Goal: Transaction & Acquisition: Purchase product/service

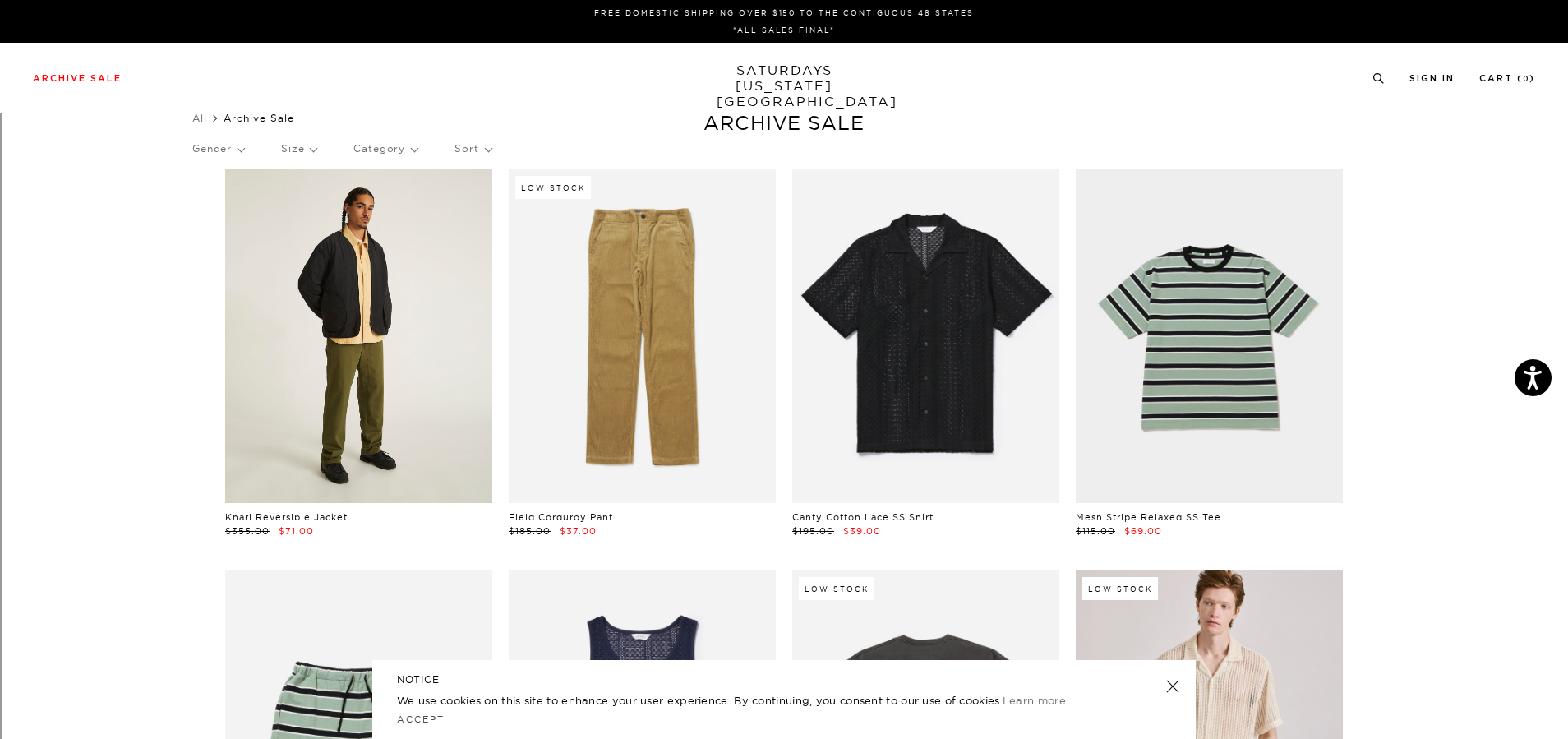
click at [377, 370] on link at bounding box center [358, 335] width 267 height 334
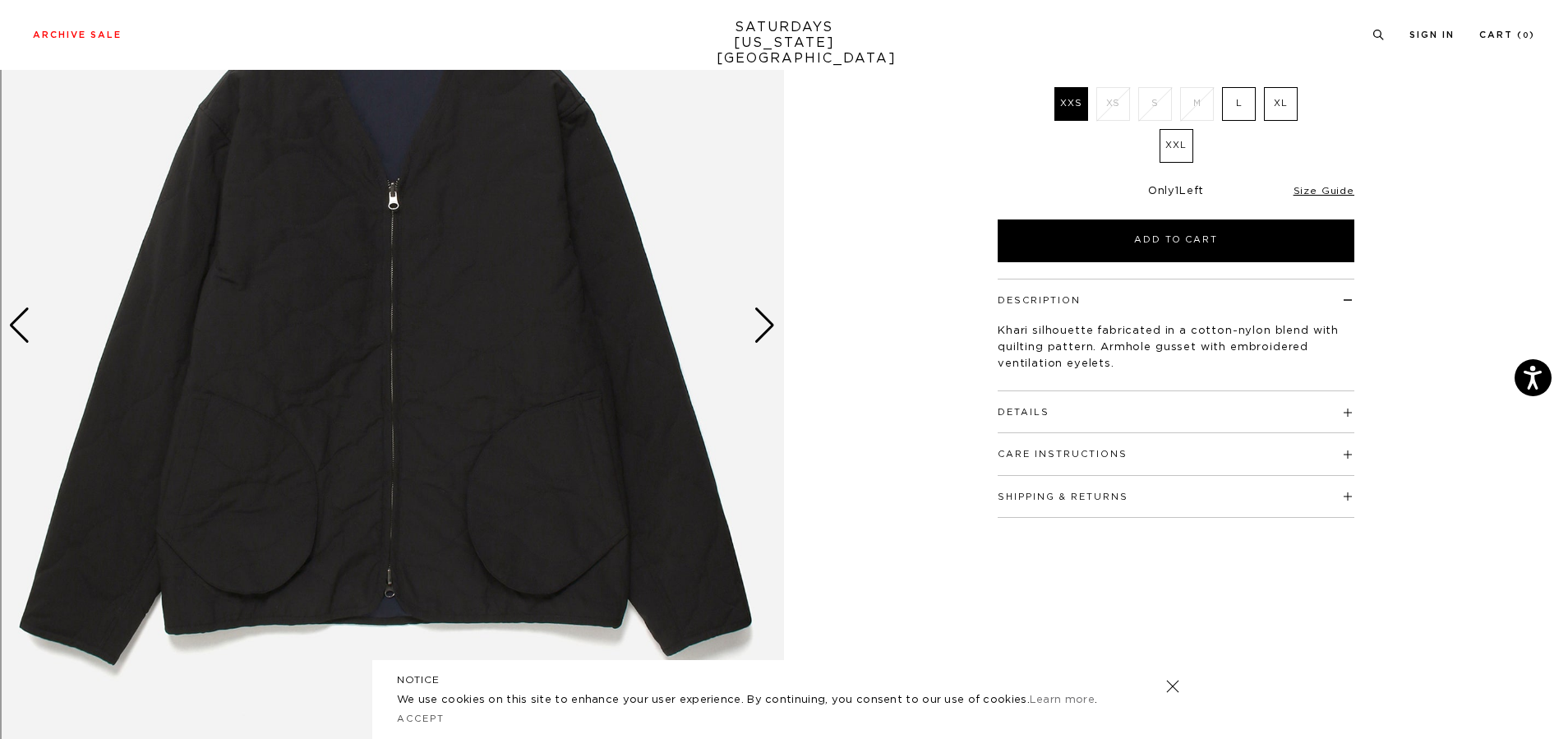
scroll to position [251, 0]
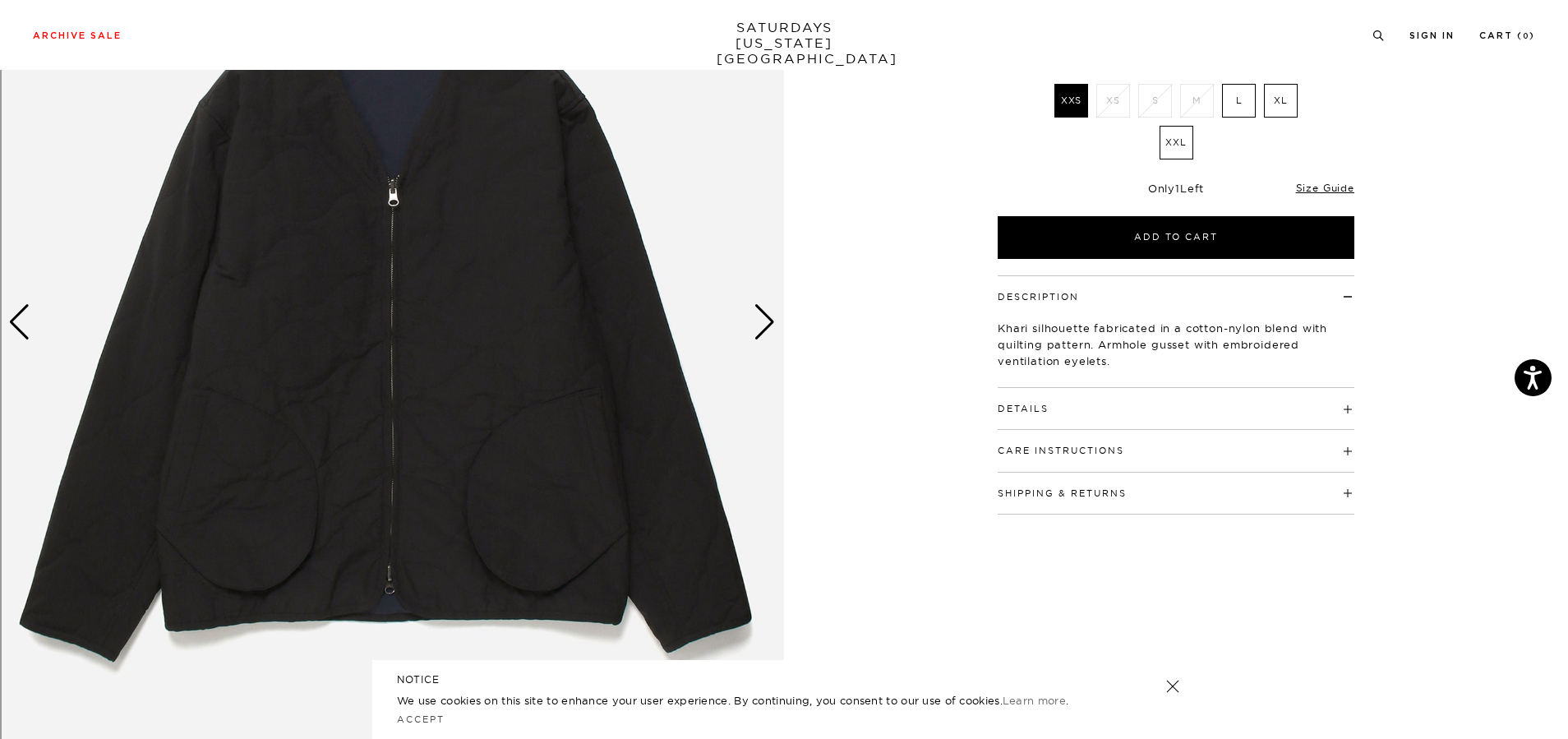
click at [409, 395] on img at bounding box center [392, 323] width 784 height 981
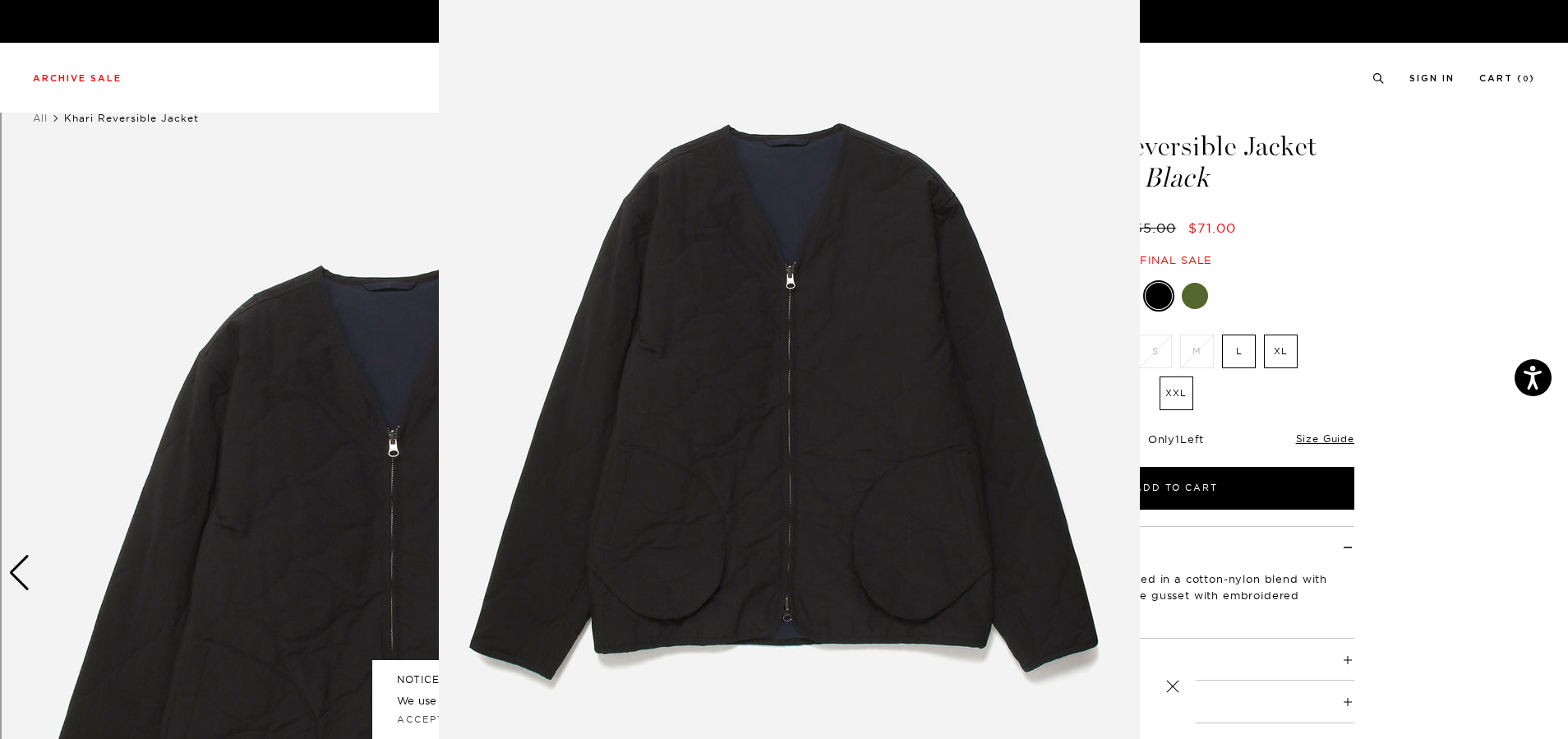
scroll to position [28, 0]
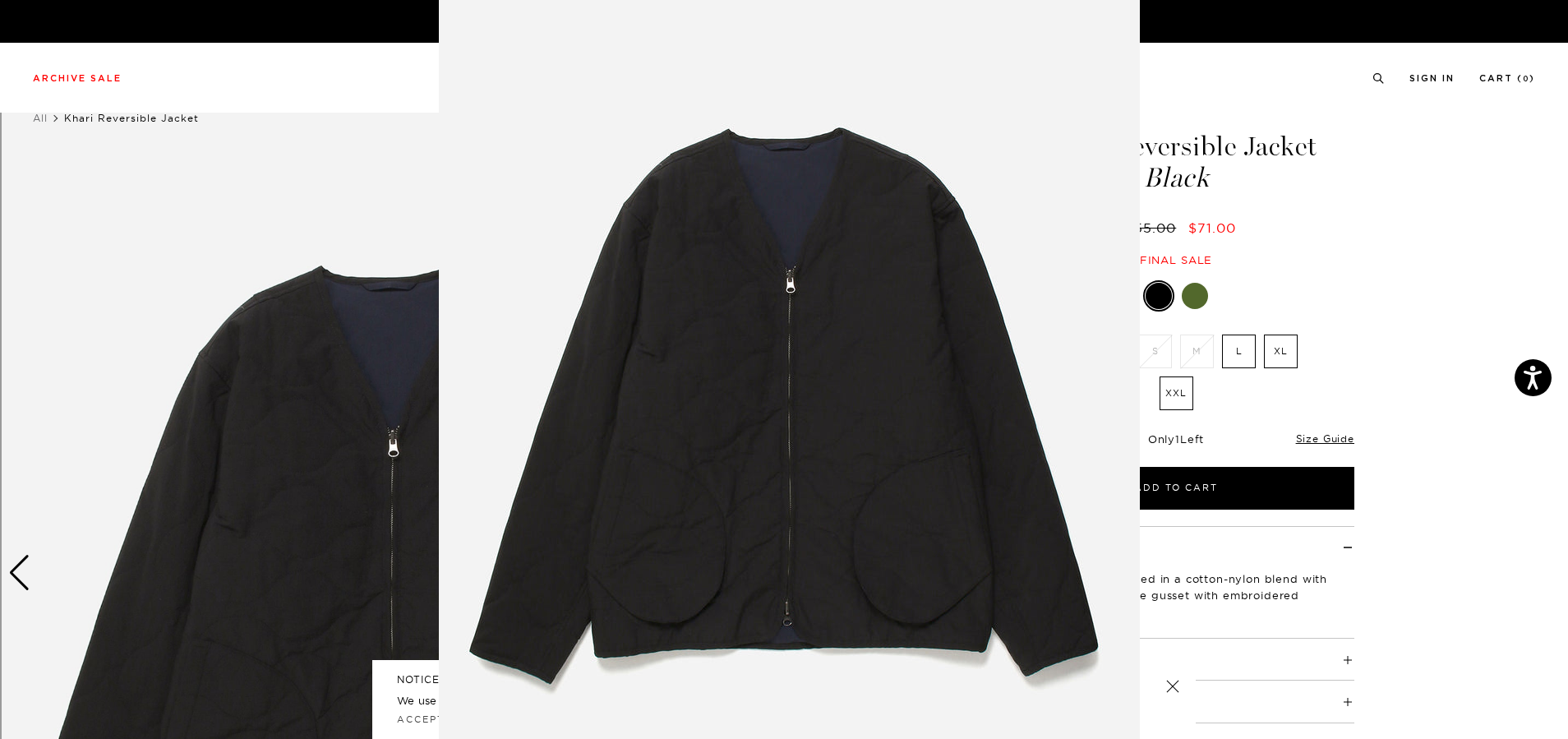
click at [1351, 199] on figure at bounding box center [784, 370] width 1568 height 739
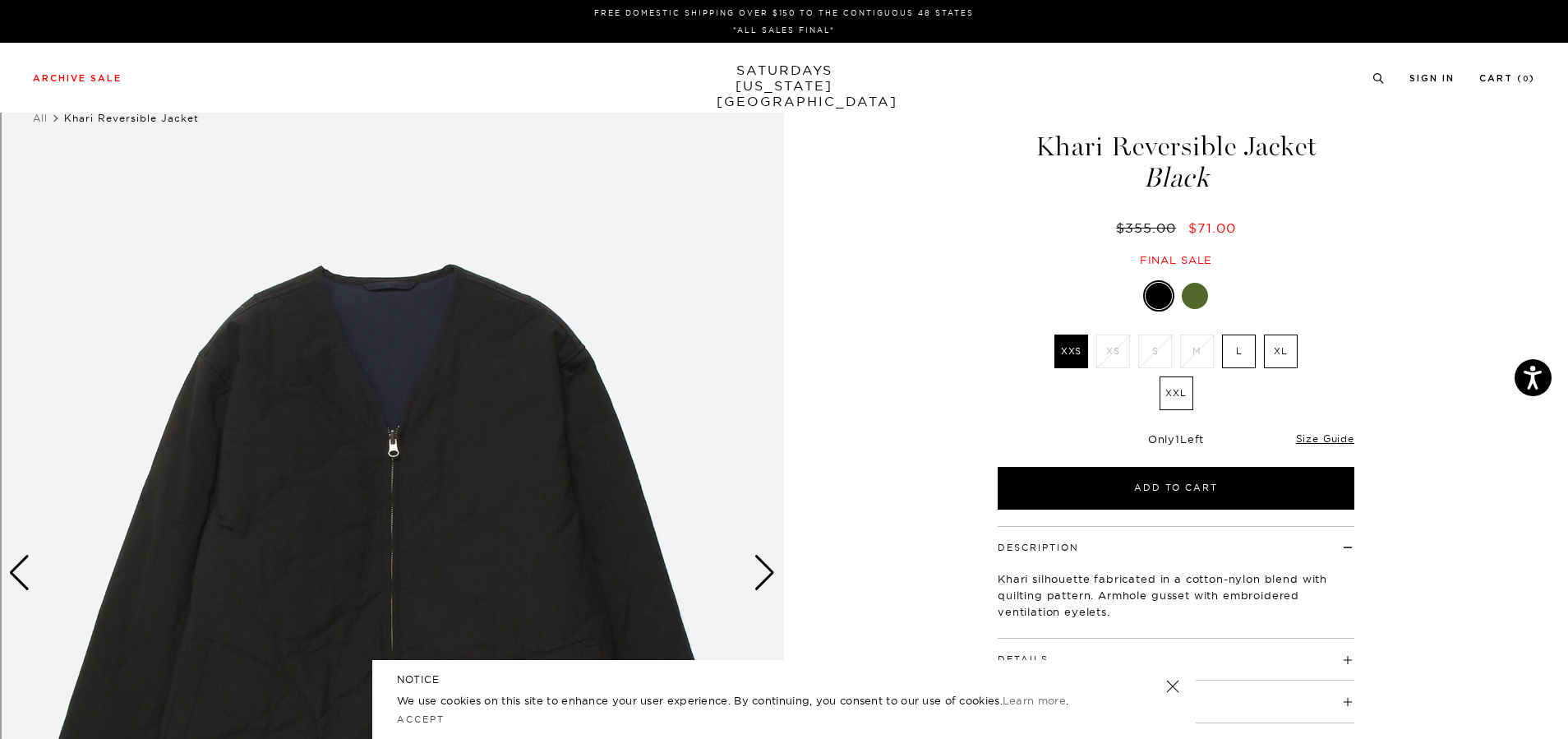
click at [418, 429] on img at bounding box center [392, 573] width 784 height 981
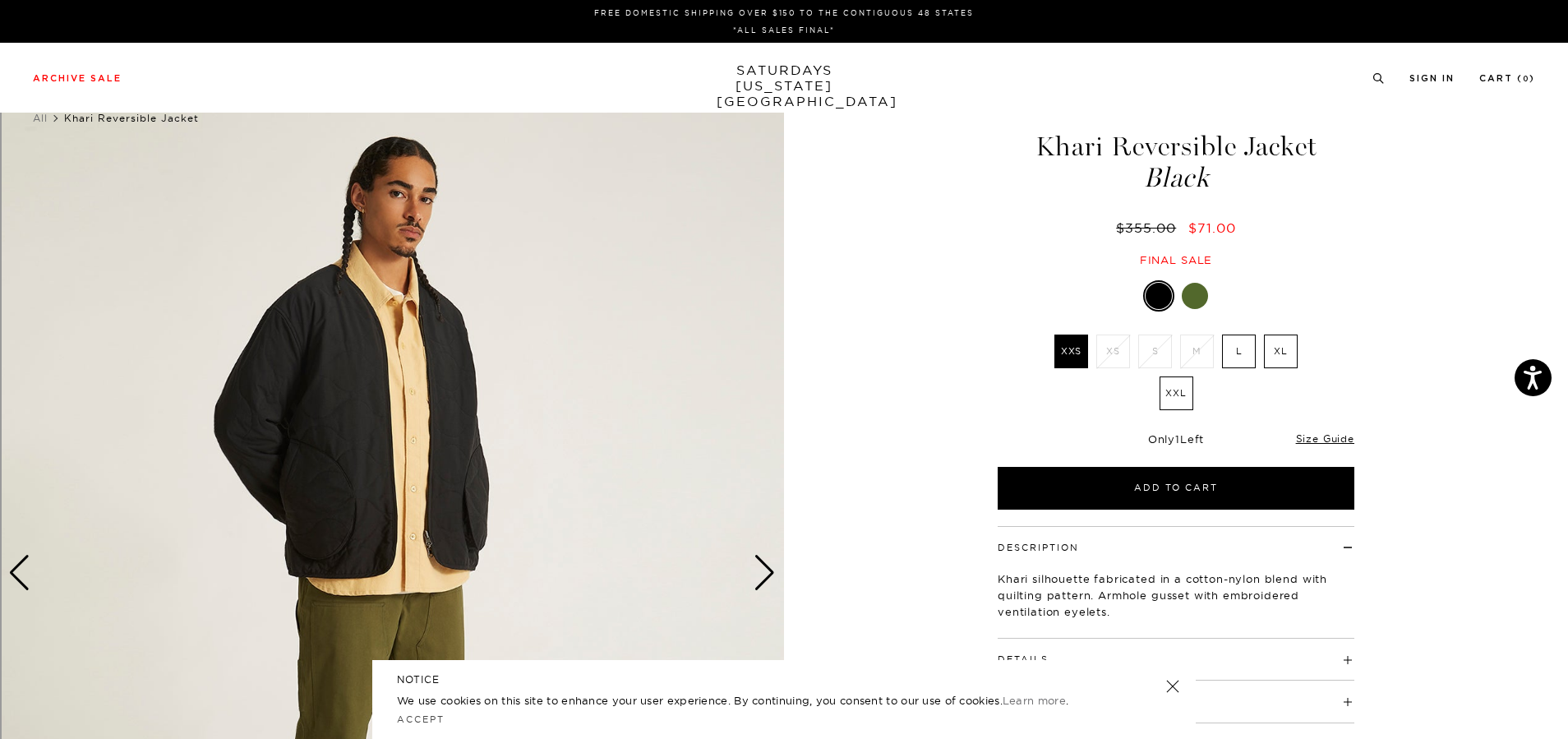
click at [1201, 289] on div at bounding box center [1195, 296] width 27 height 27
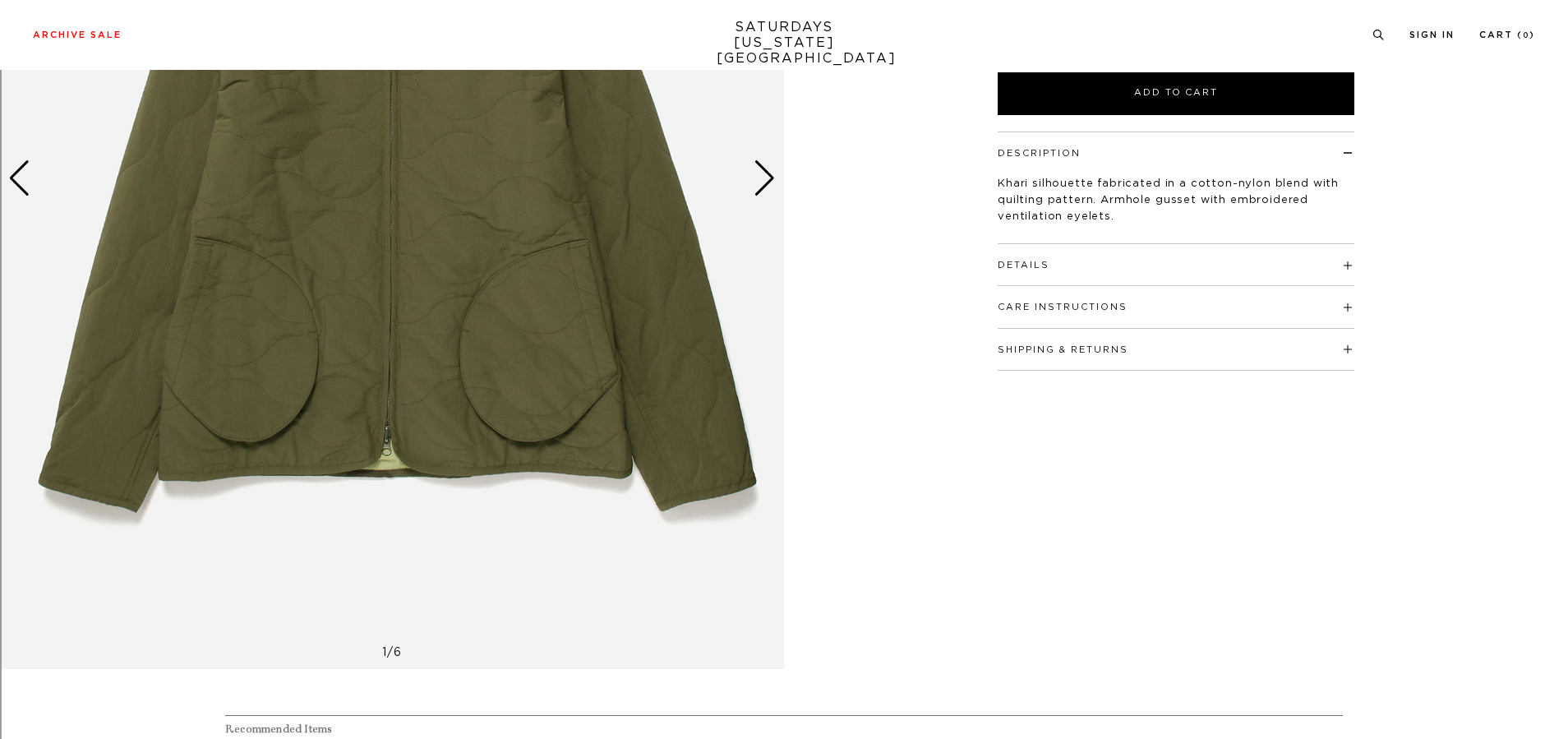
scroll to position [408, 0]
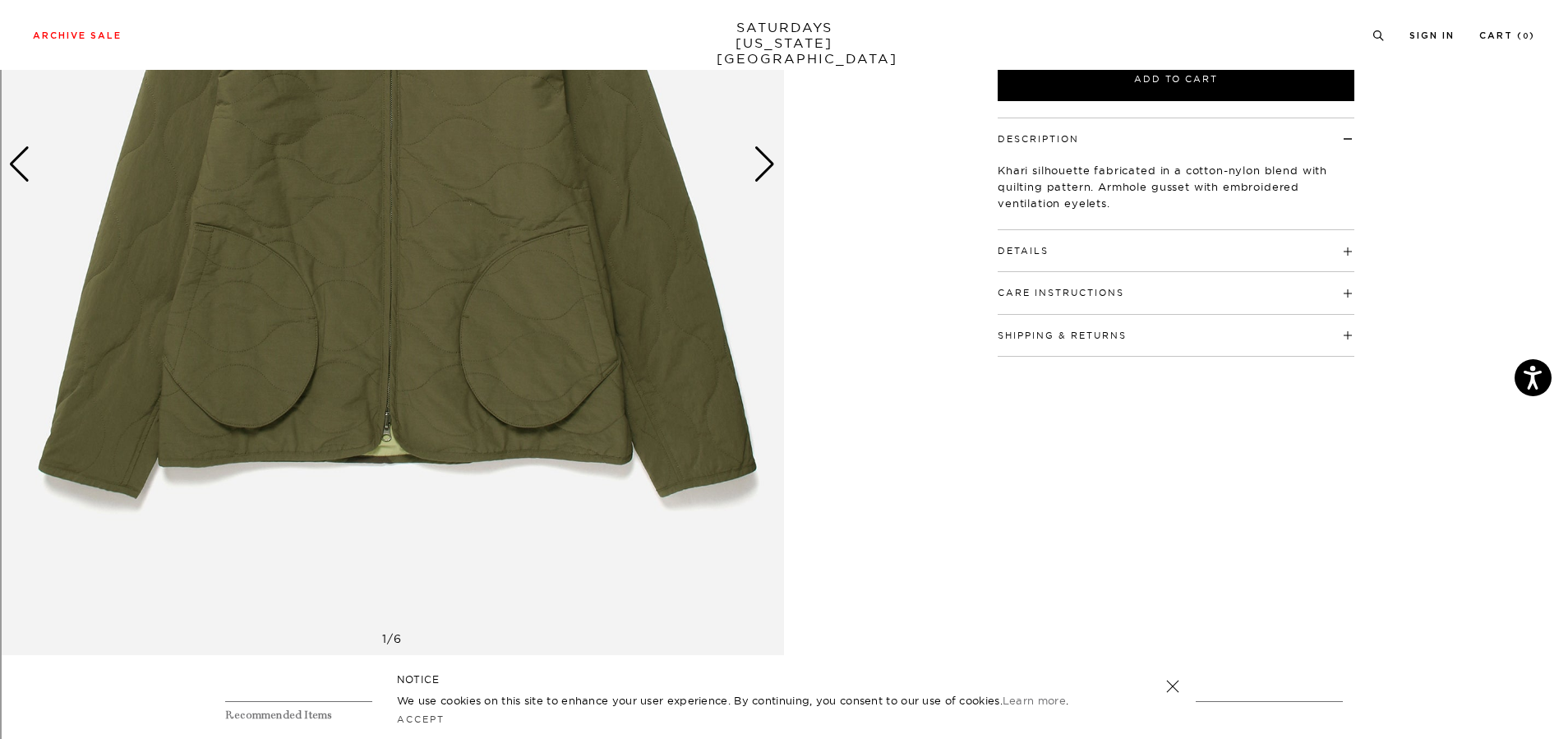
click at [776, 161] on img at bounding box center [392, 165] width 784 height 981
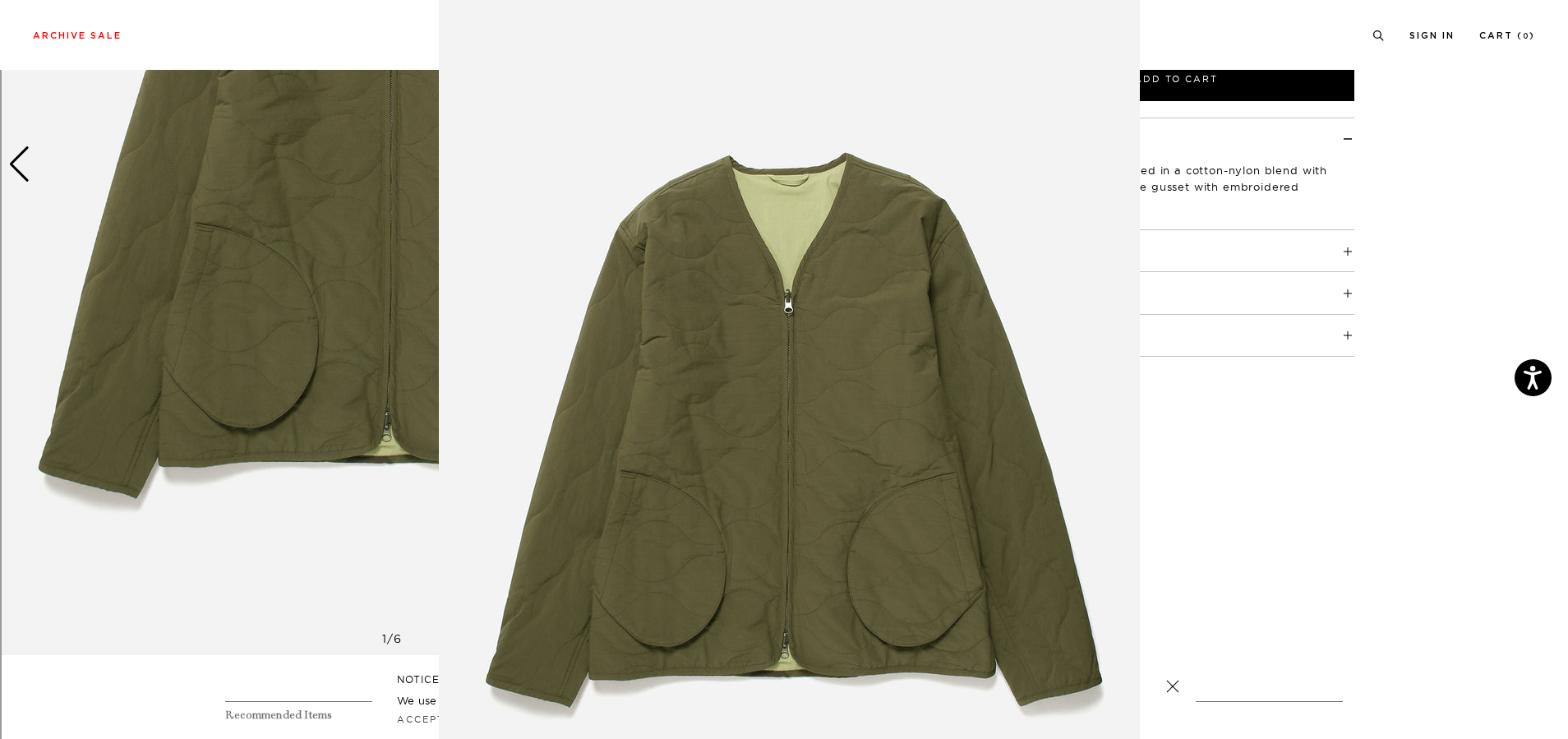
scroll to position [47, 0]
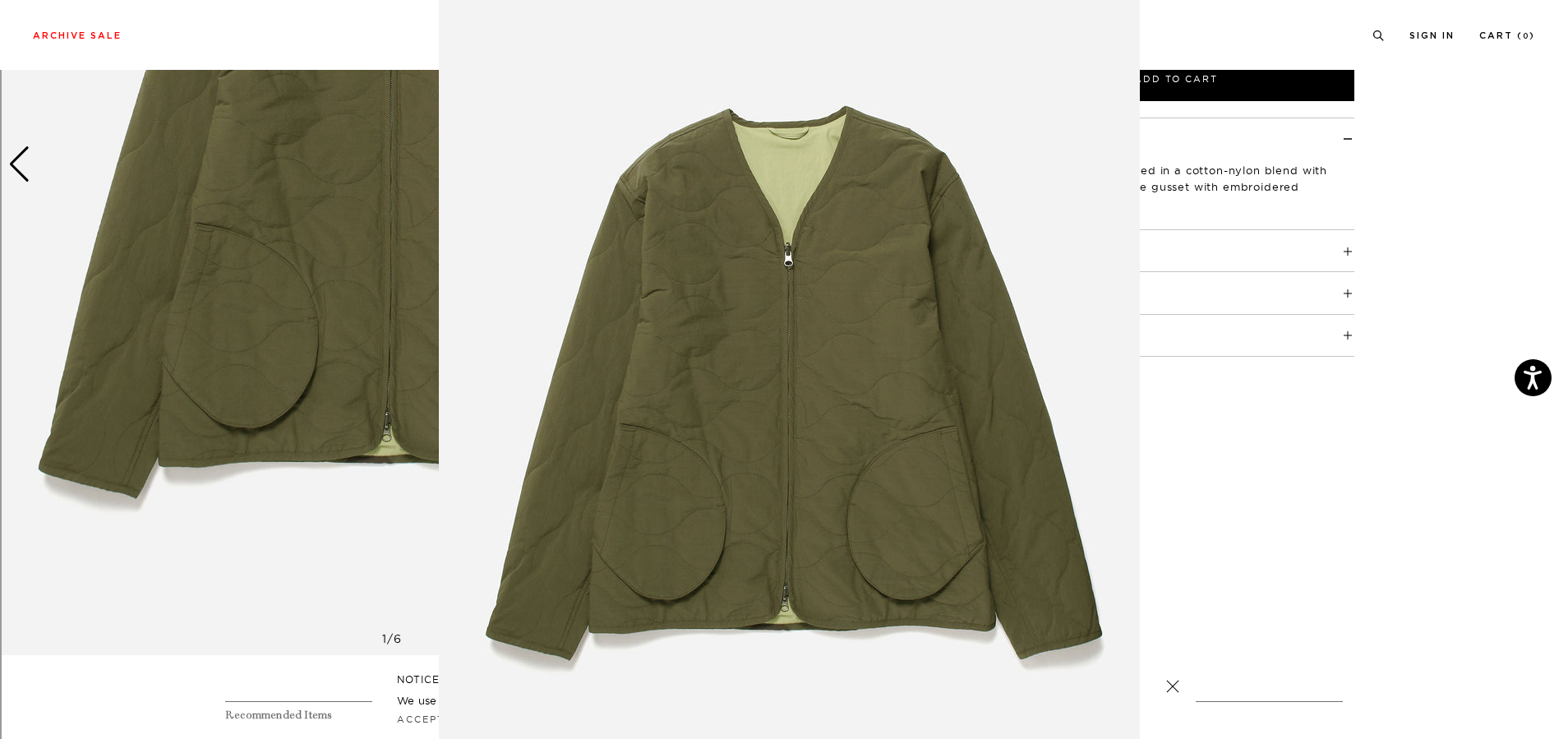
click at [776, 161] on img at bounding box center [790, 374] width 701 height 842
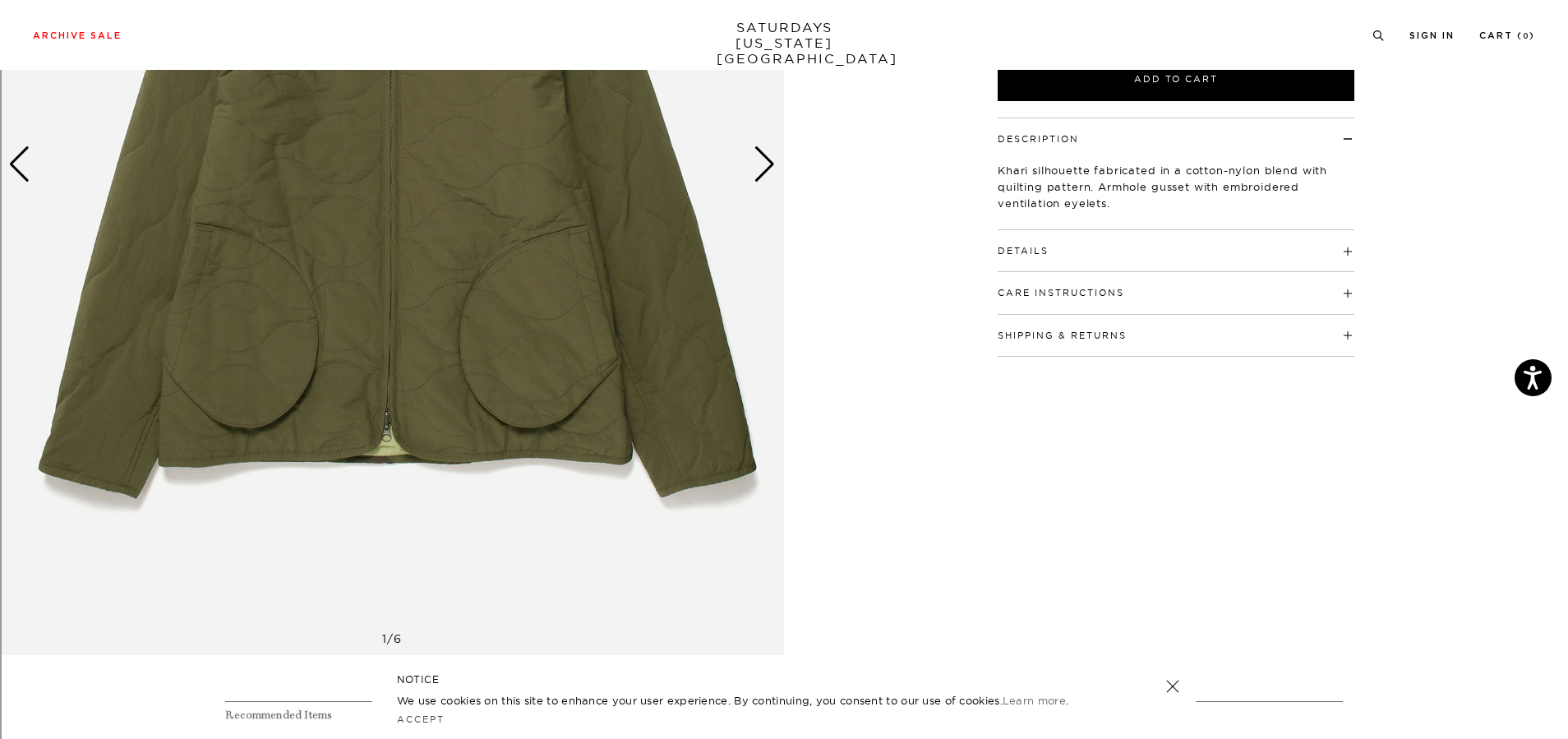
click at [743, 165] on img at bounding box center [392, 165] width 784 height 981
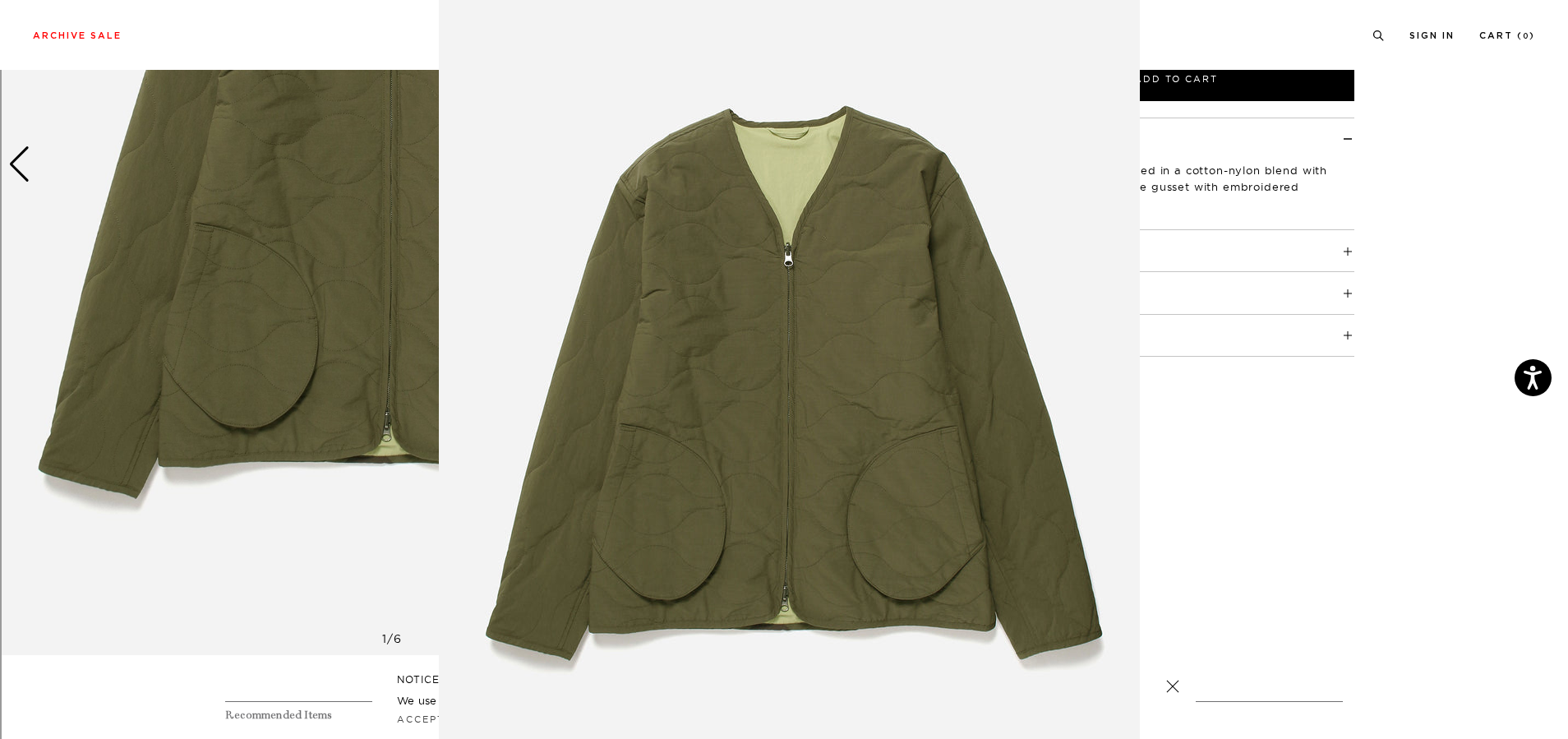
click at [743, 165] on img at bounding box center [790, 374] width 701 height 842
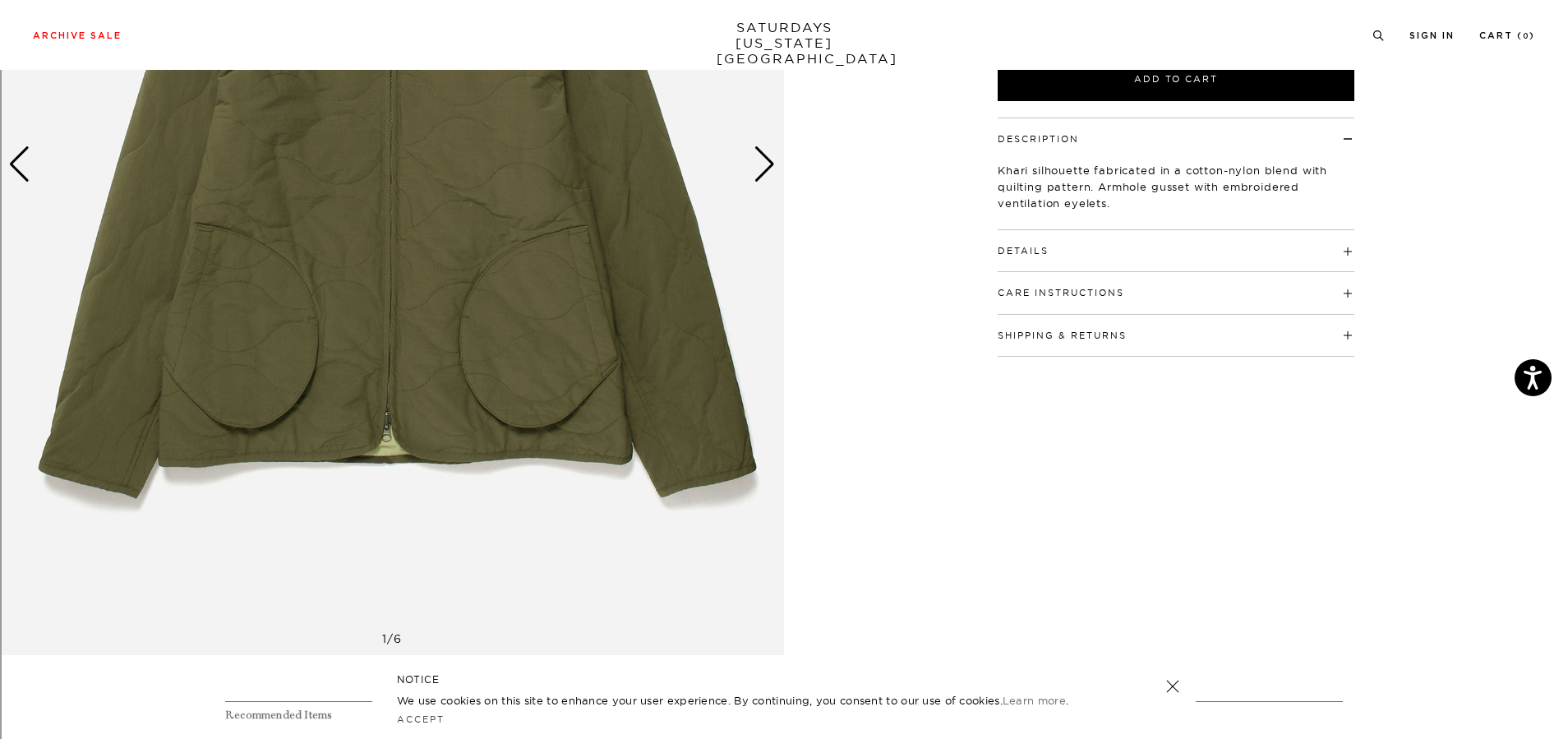
scroll to position [0, 0]
click at [743, 165] on img at bounding box center [392, 165] width 784 height 981
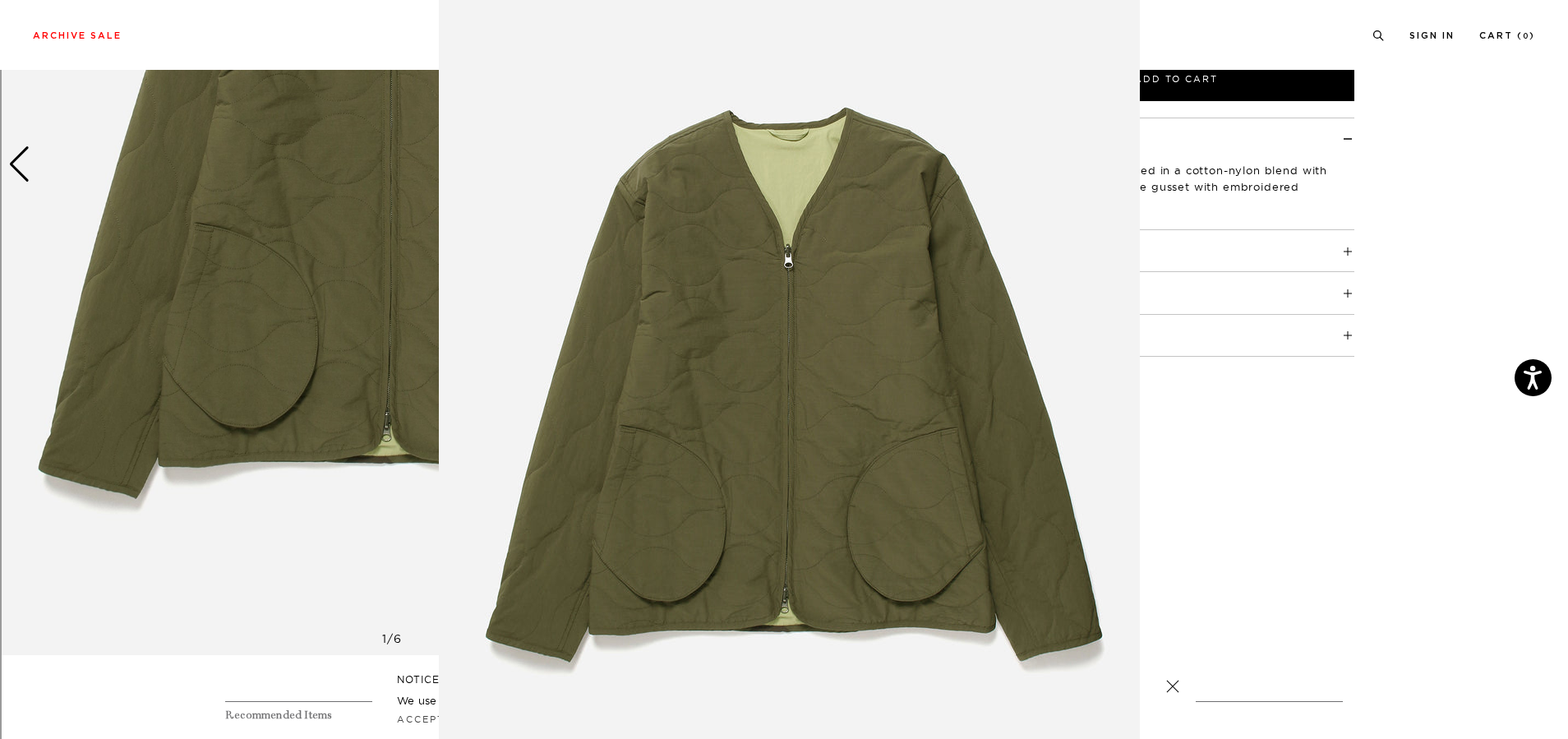
scroll to position [46, 0]
click at [727, 409] on img at bounding box center [790, 375] width 701 height 842
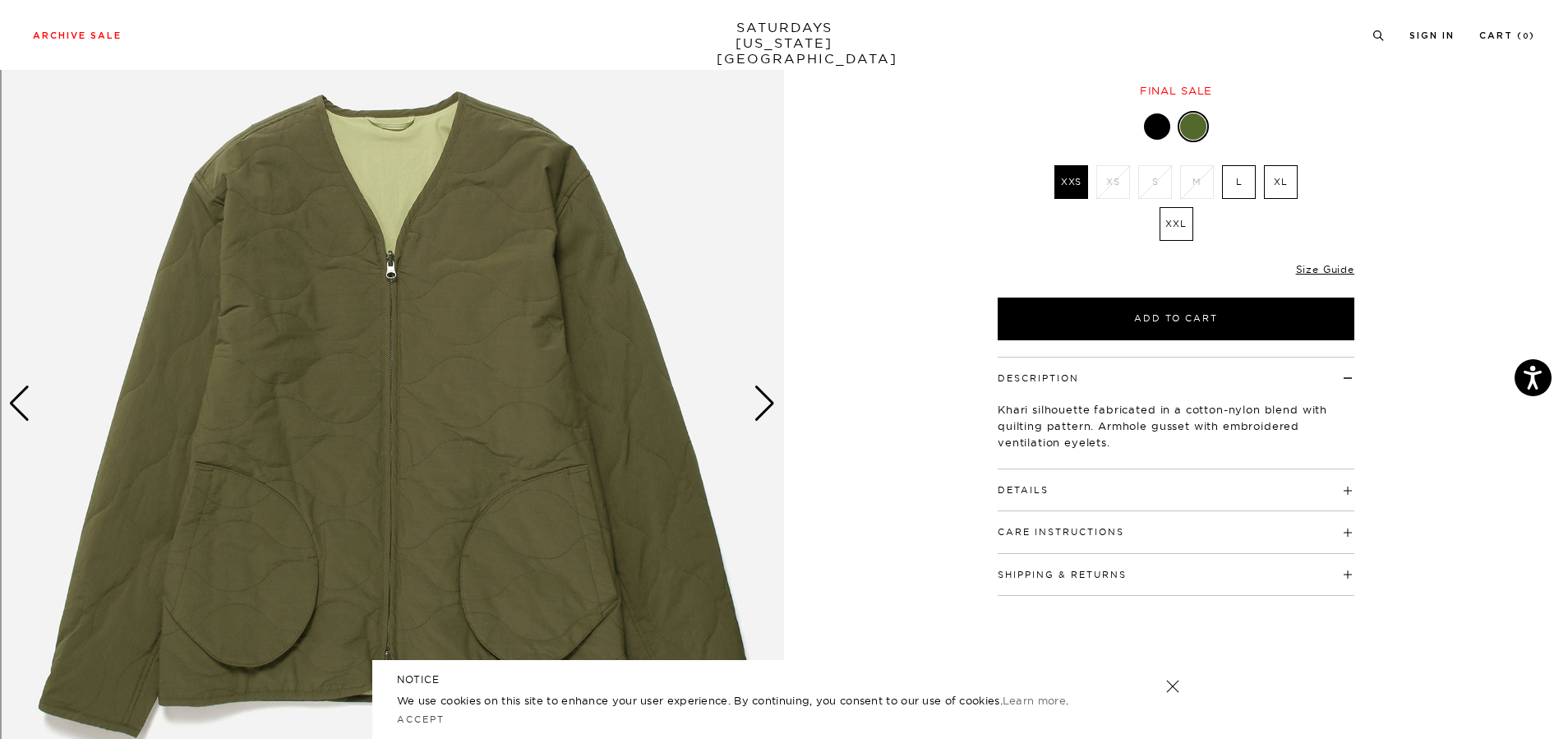
scroll to position [129, 0]
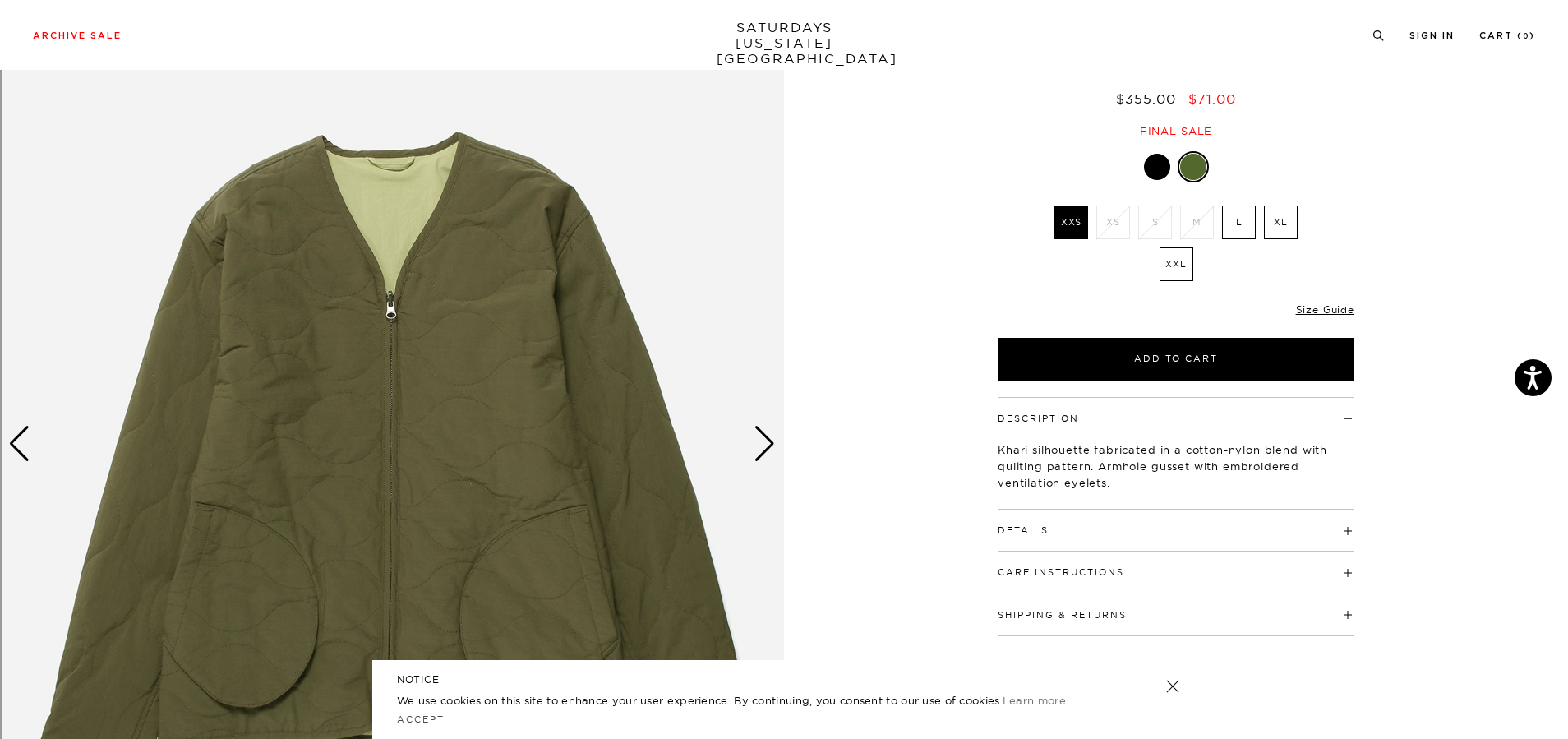
click at [1248, 225] on label "L" at bounding box center [1239, 222] width 34 height 34
click at [0, 0] on input "L" at bounding box center [0, 0] width 0 height 0
click at [1163, 167] on div at bounding box center [1157, 166] width 27 height 27
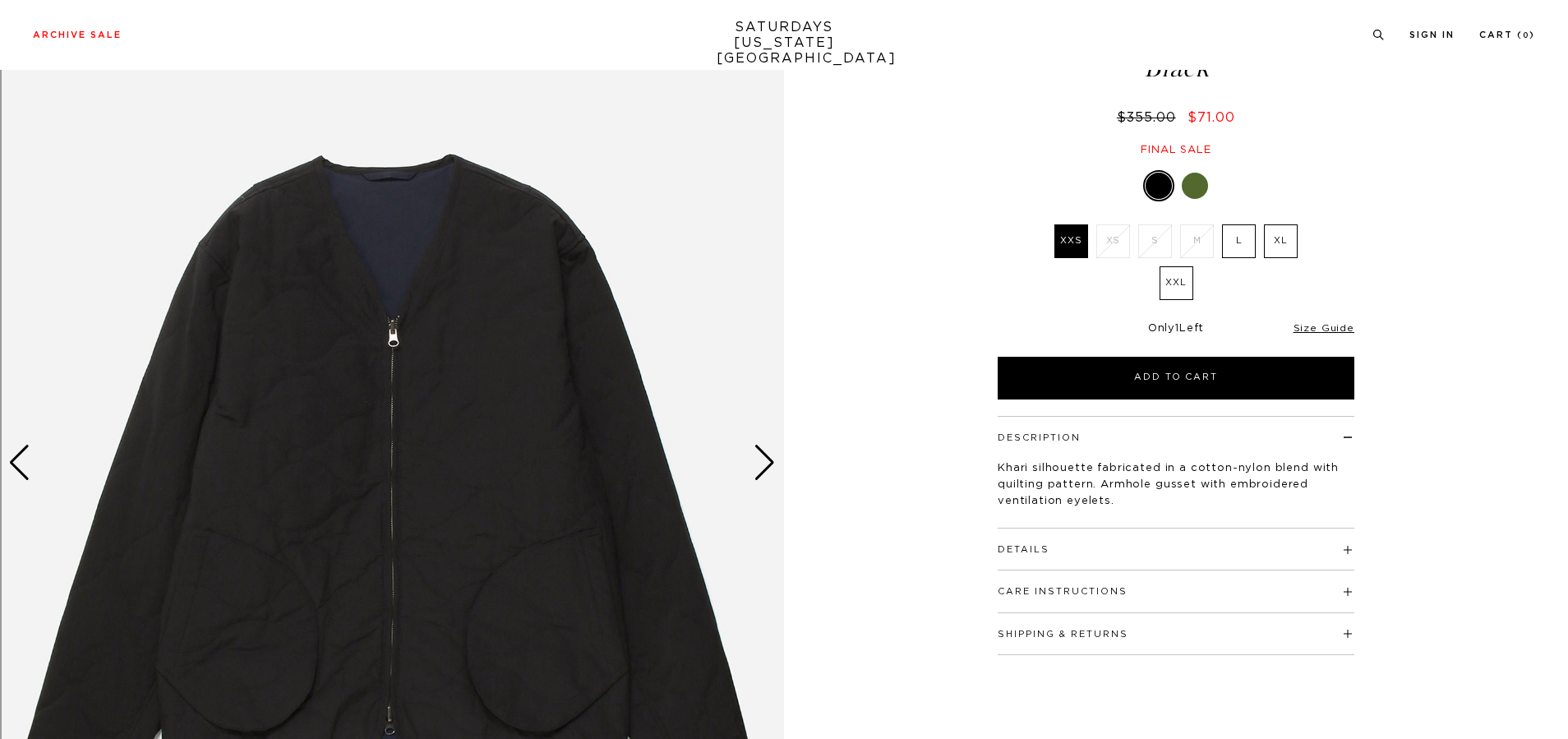
scroll to position [224, 0]
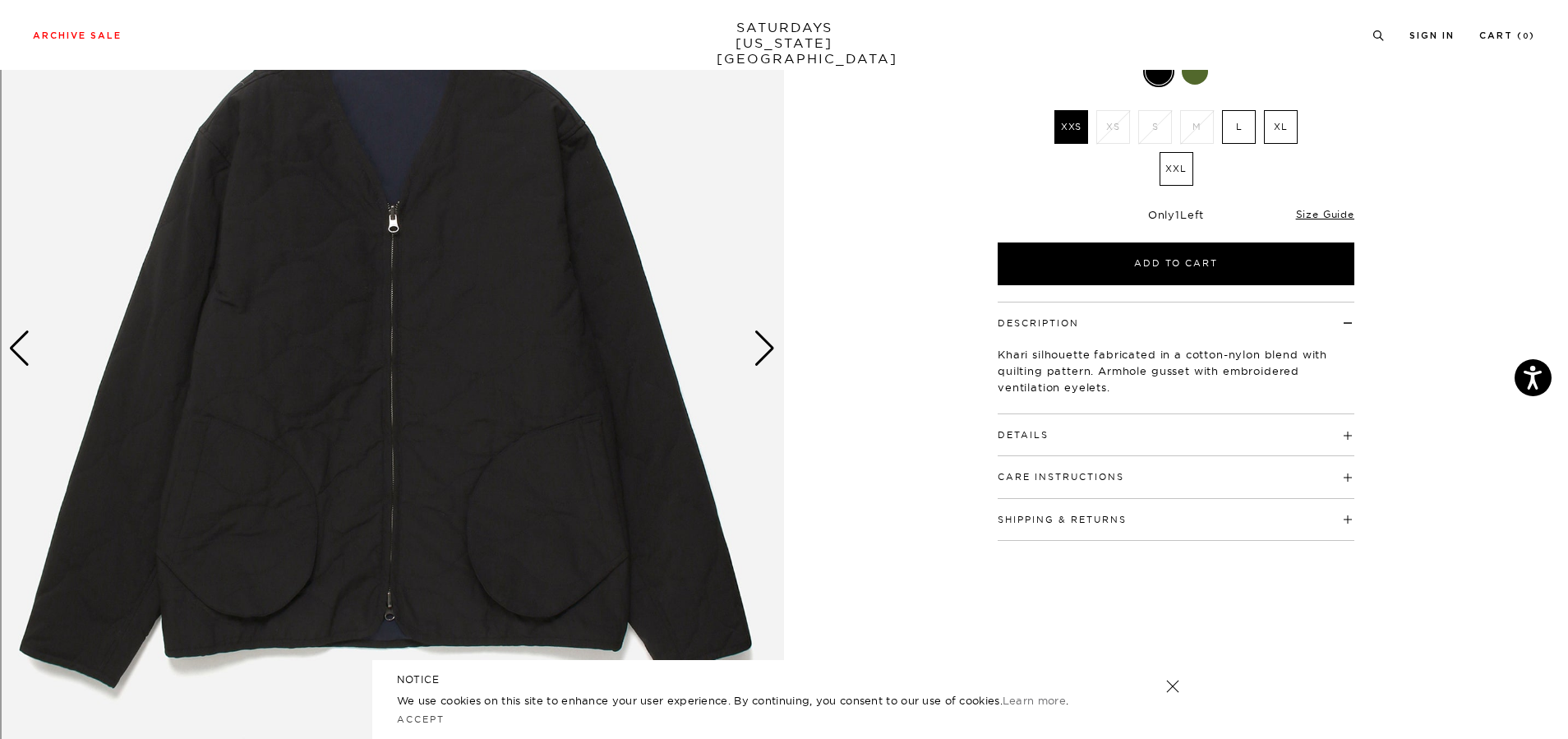
click at [1240, 132] on label "L" at bounding box center [1239, 127] width 34 height 34
click at [0, 0] on input "L" at bounding box center [0, 0] width 0 height 0
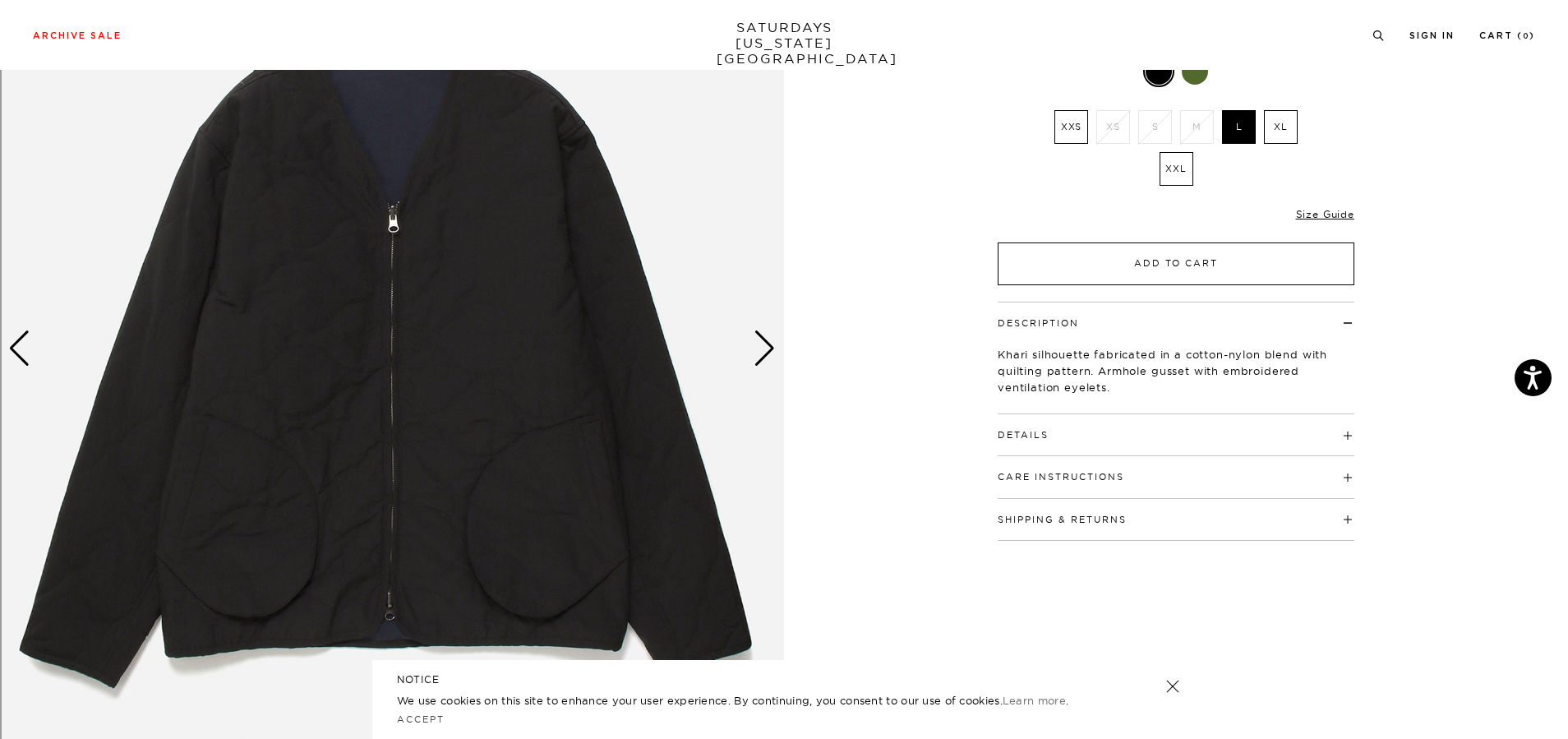
click at [1230, 258] on button "Add to Cart" at bounding box center [1176, 264] width 357 height 43
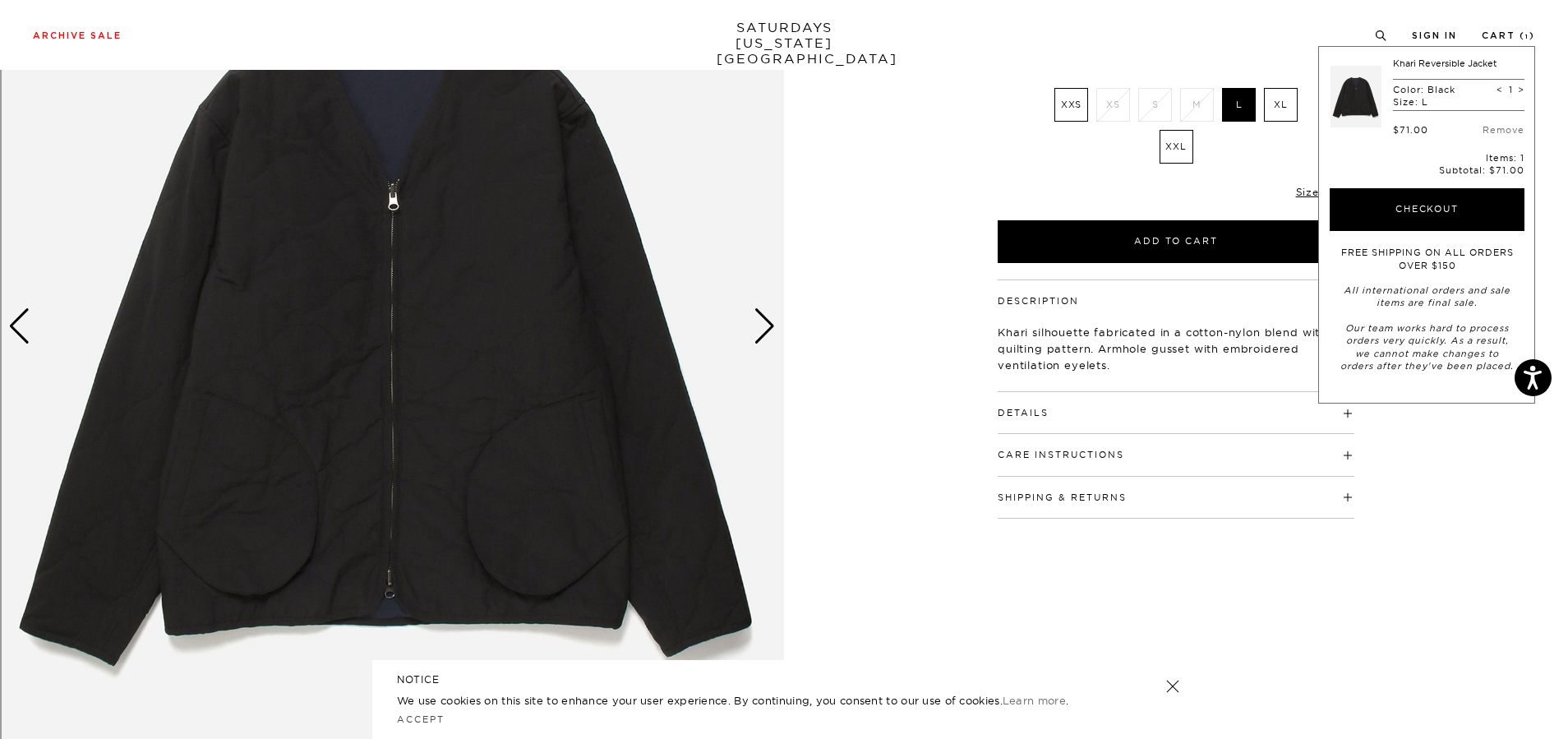
scroll to position [0, 0]
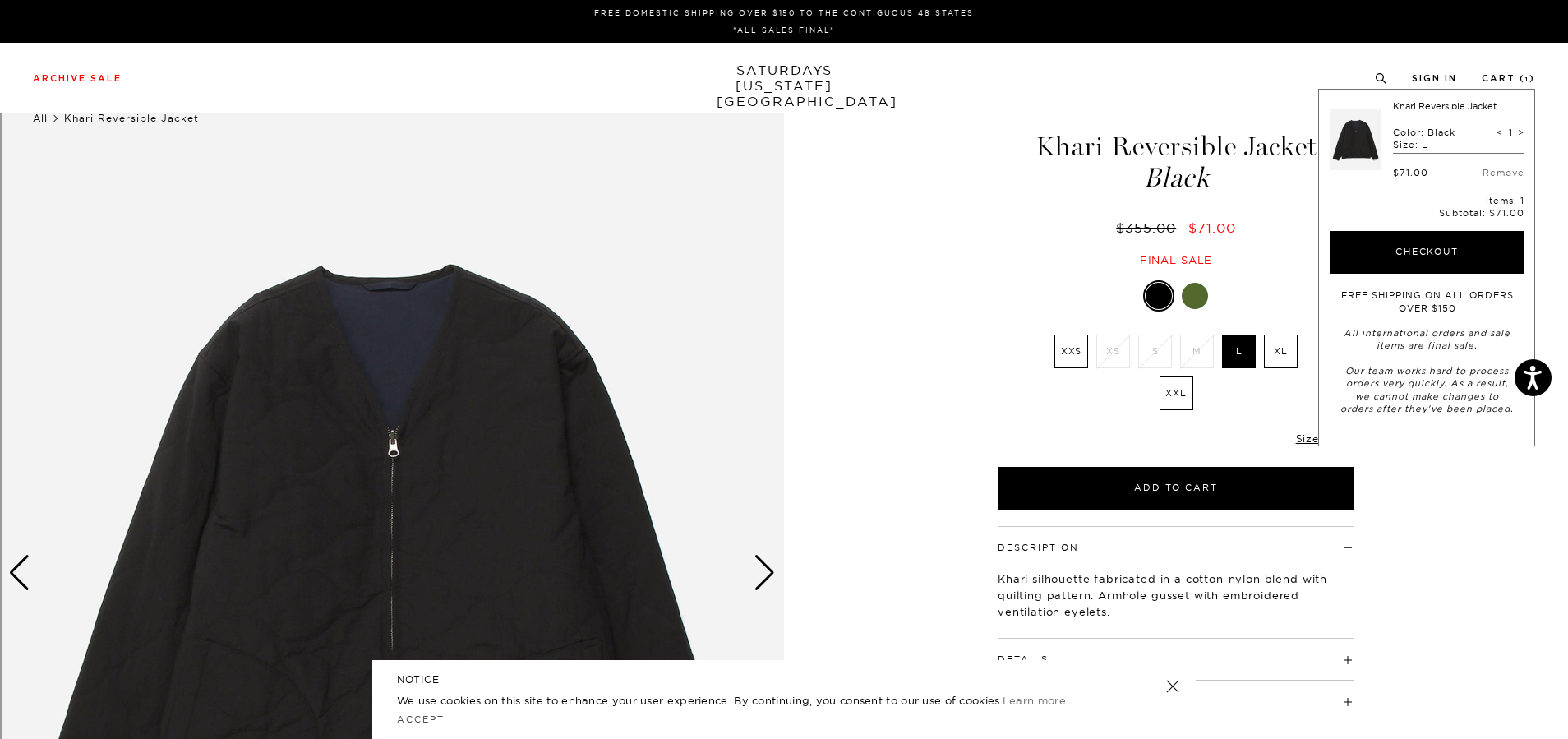
click at [45, 120] on link "All" at bounding box center [40, 118] width 15 height 12
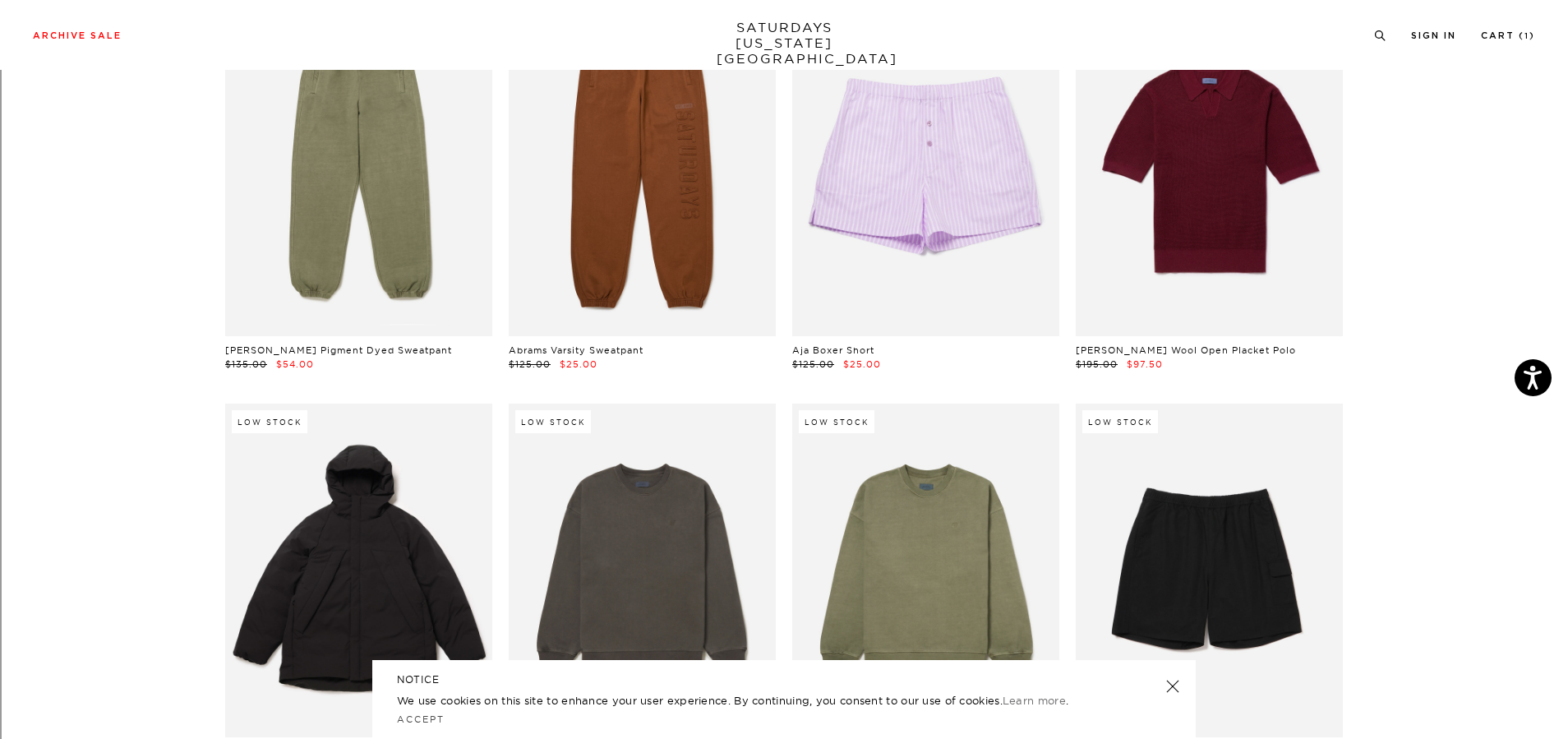
scroll to position [210, 0]
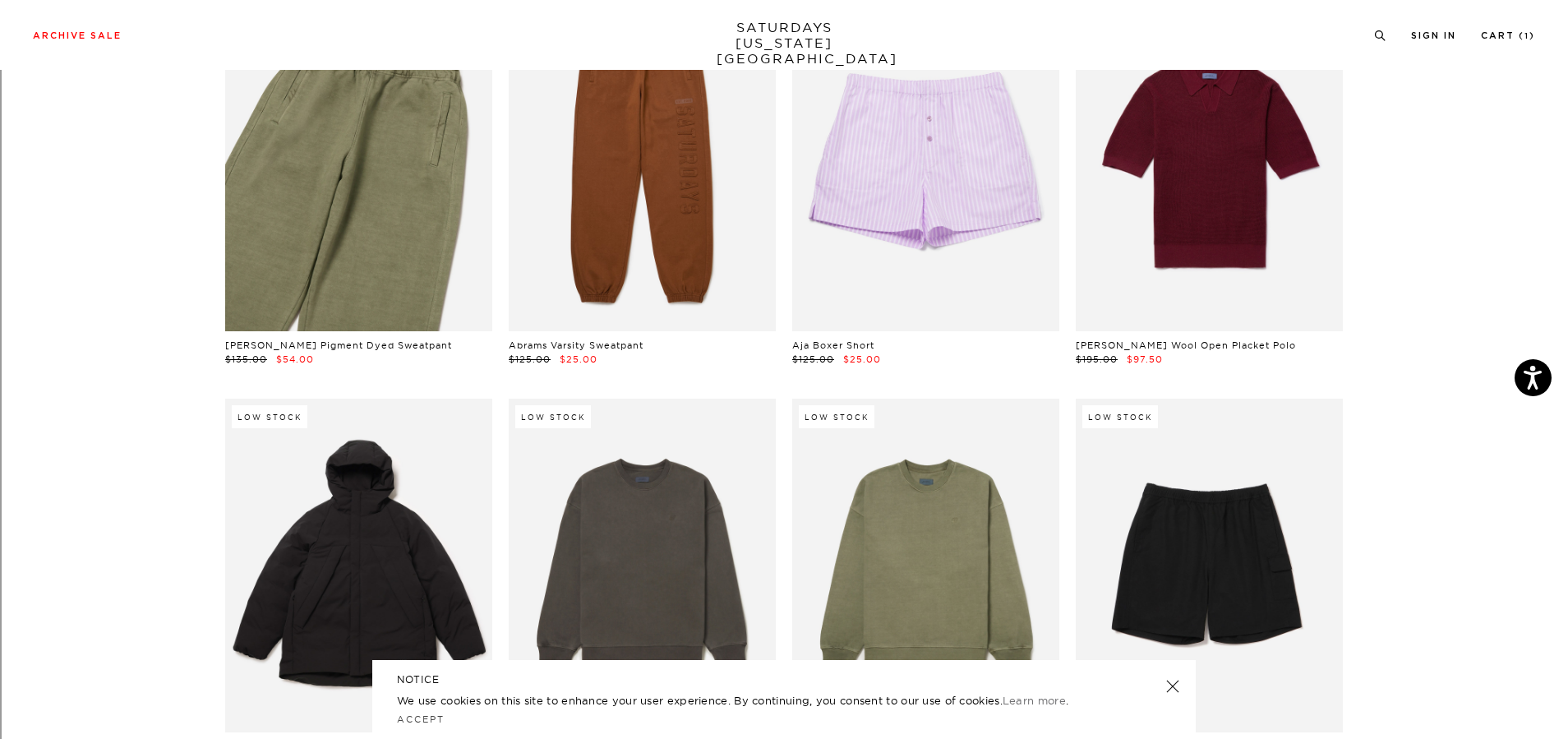
click at [385, 229] on link at bounding box center [358, 164] width 267 height 334
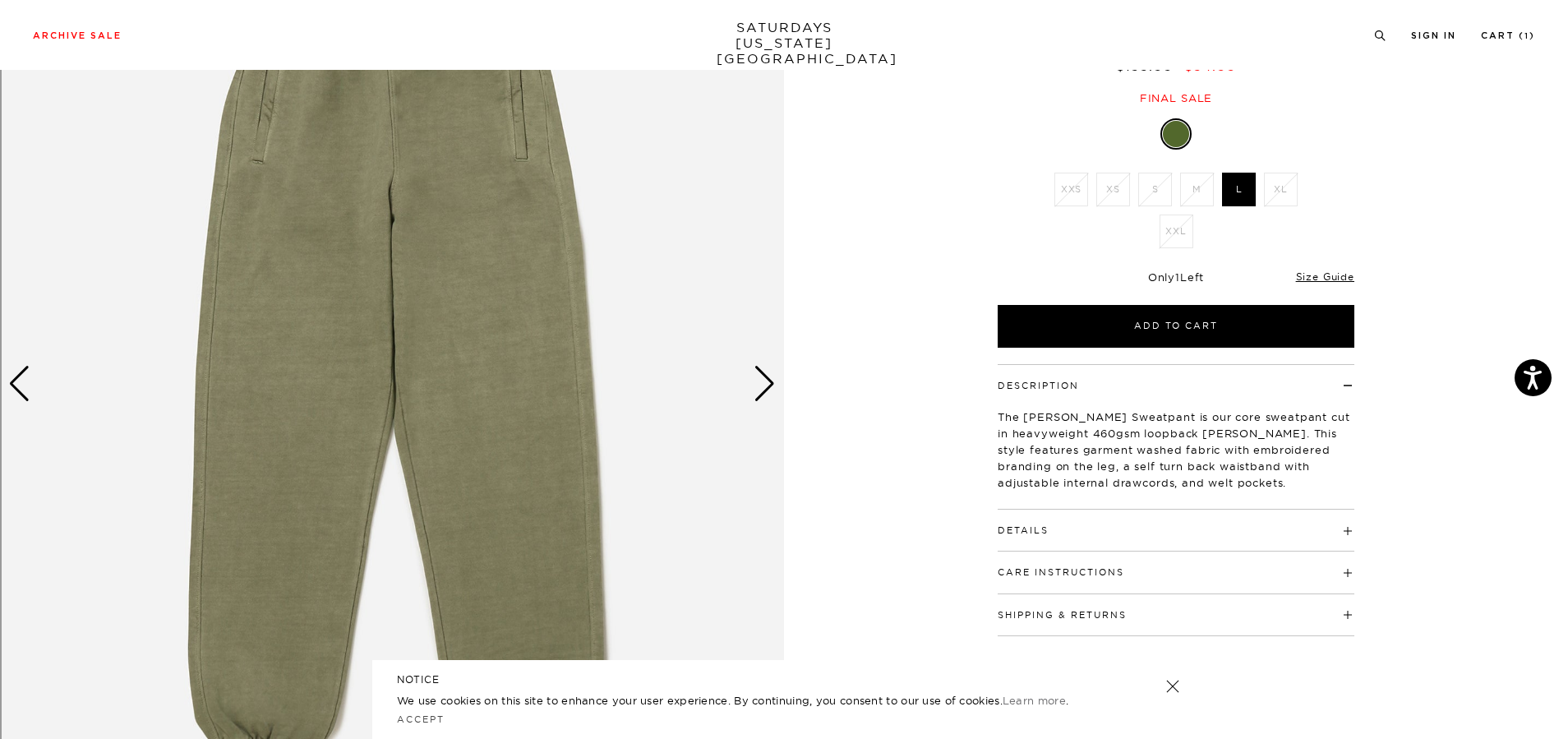
scroll to position [340, 0]
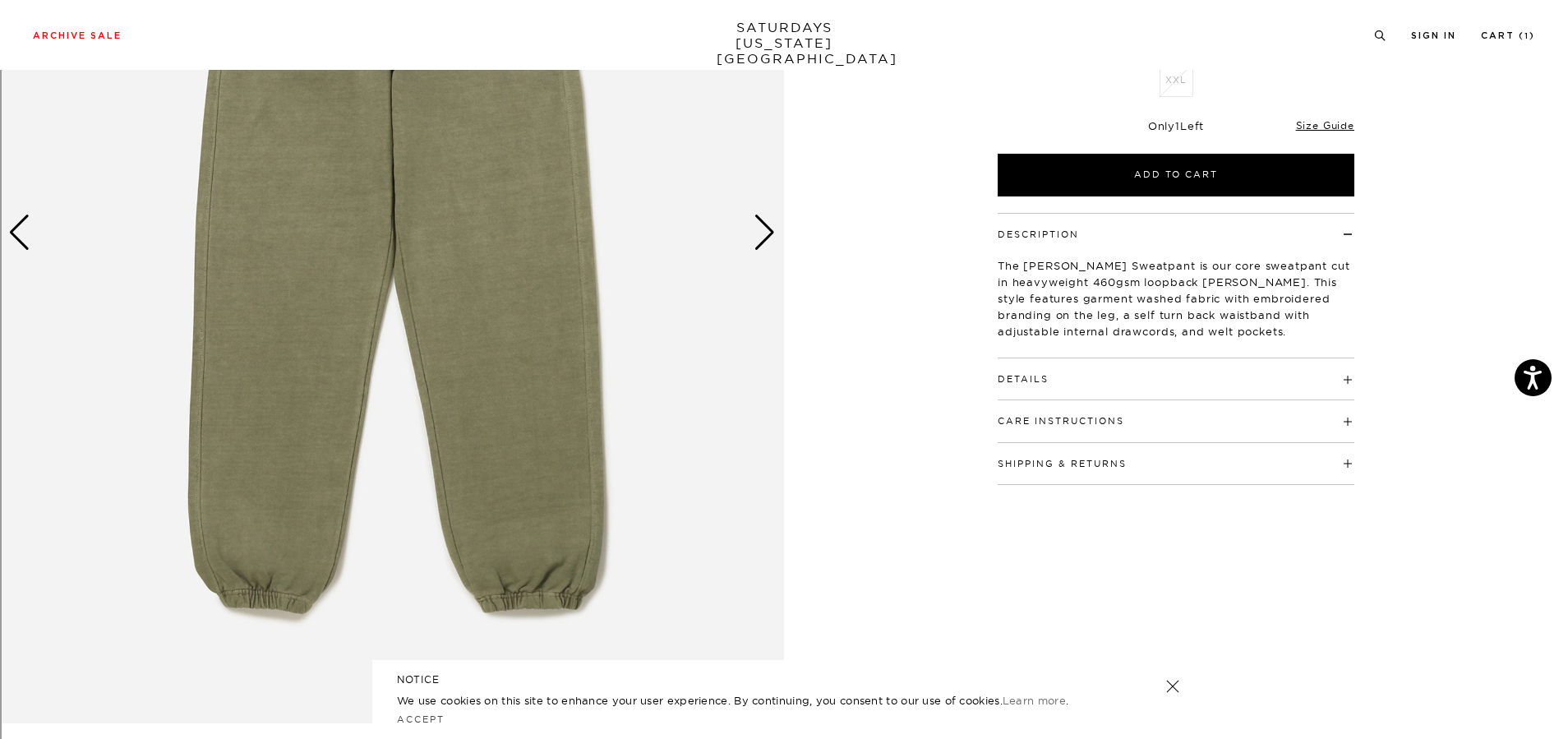
click at [756, 244] on div "Next slide" at bounding box center [765, 232] width 22 height 36
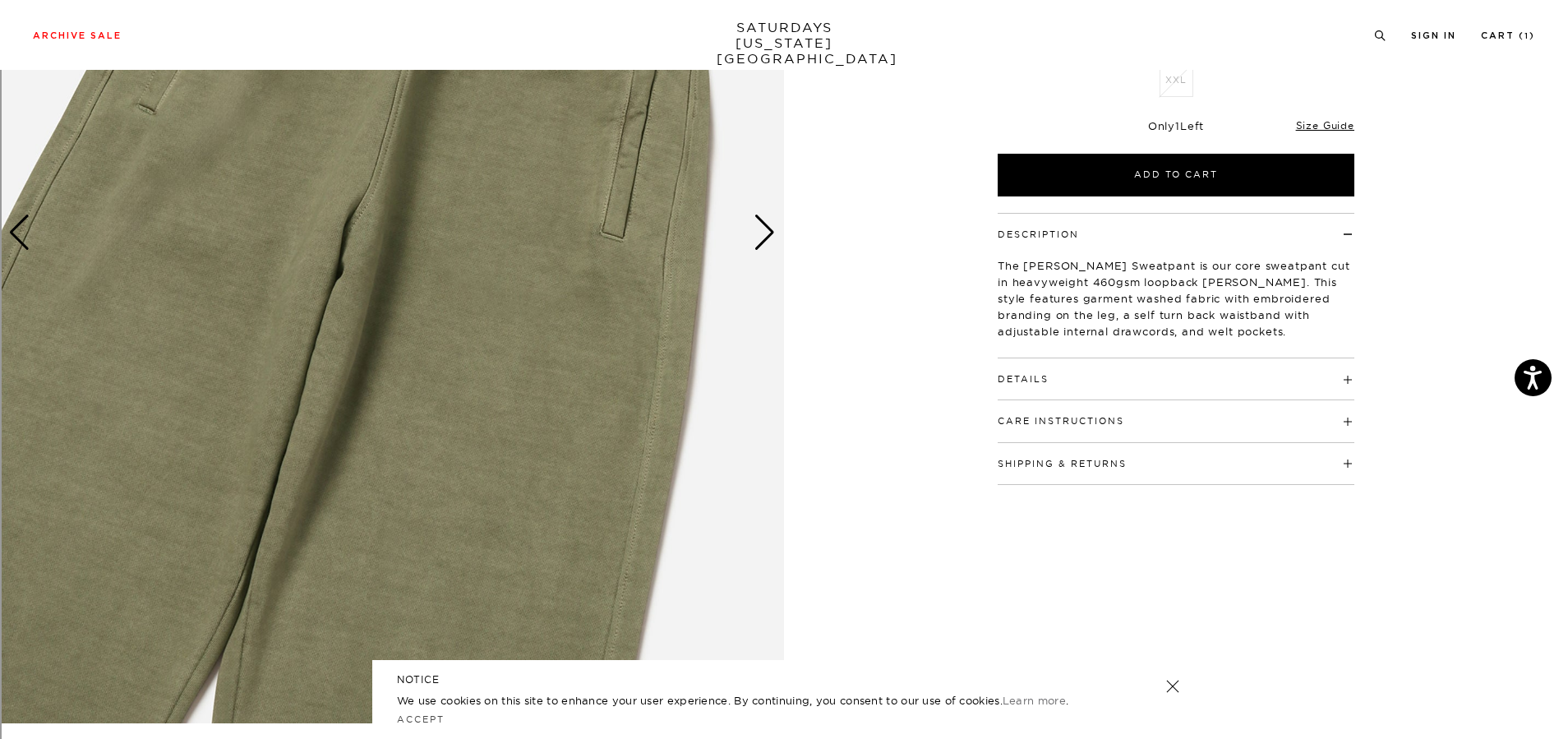
scroll to position [0, 0]
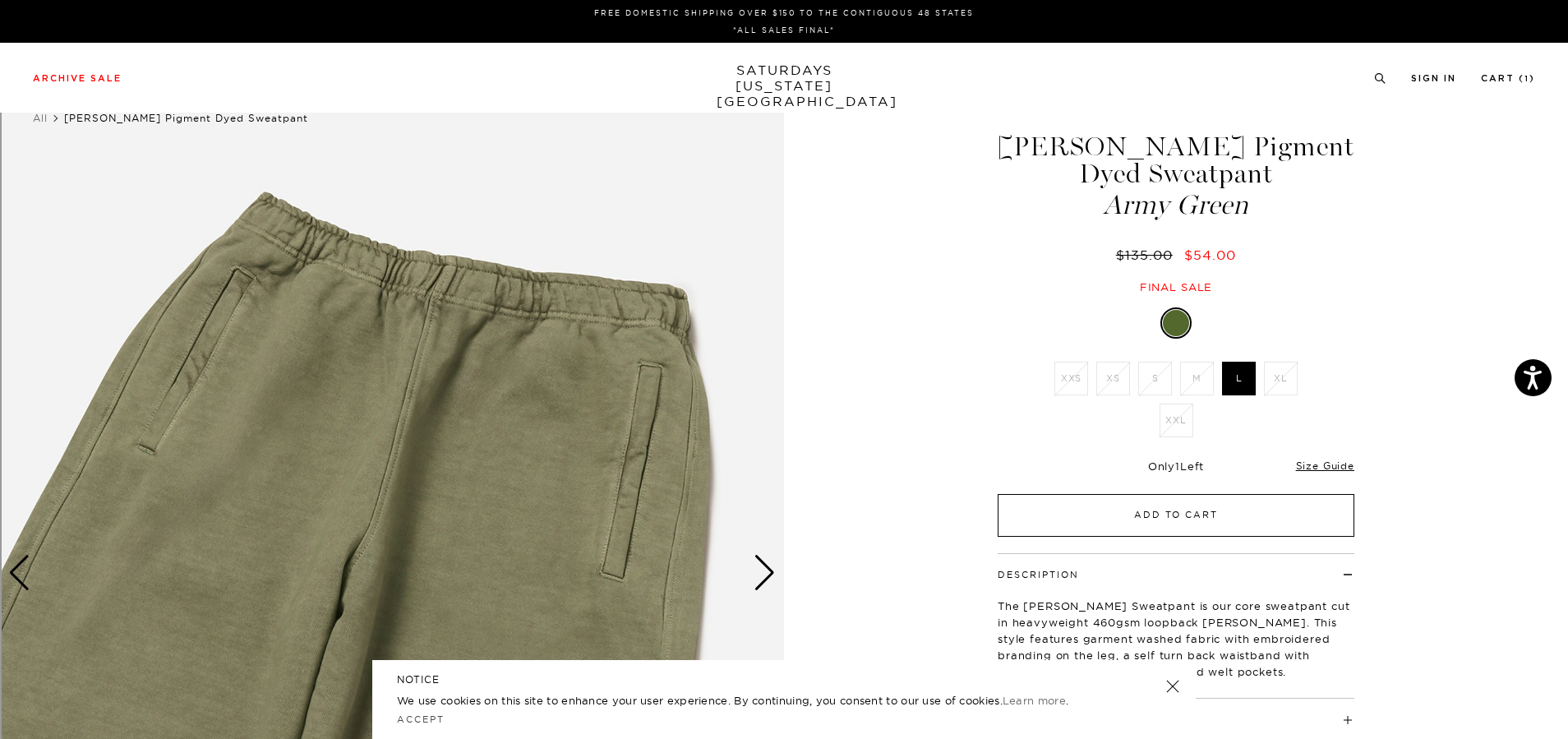
click at [1213, 517] on button "Add to Cart" at bounding box center [1176, 515] width 357 height 43
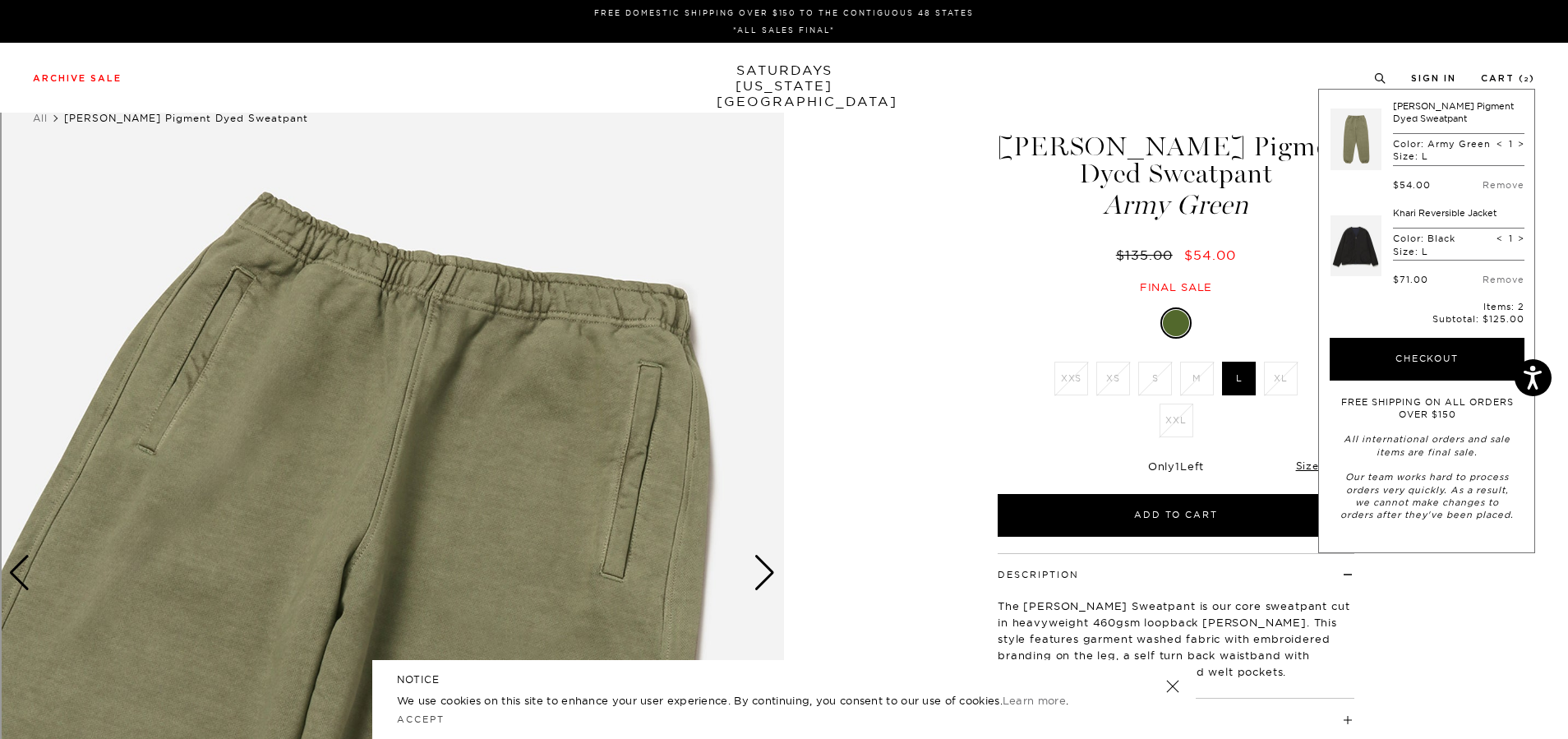
click at [781, 164] on img at bounding box center [392, 573] width 784 height 981
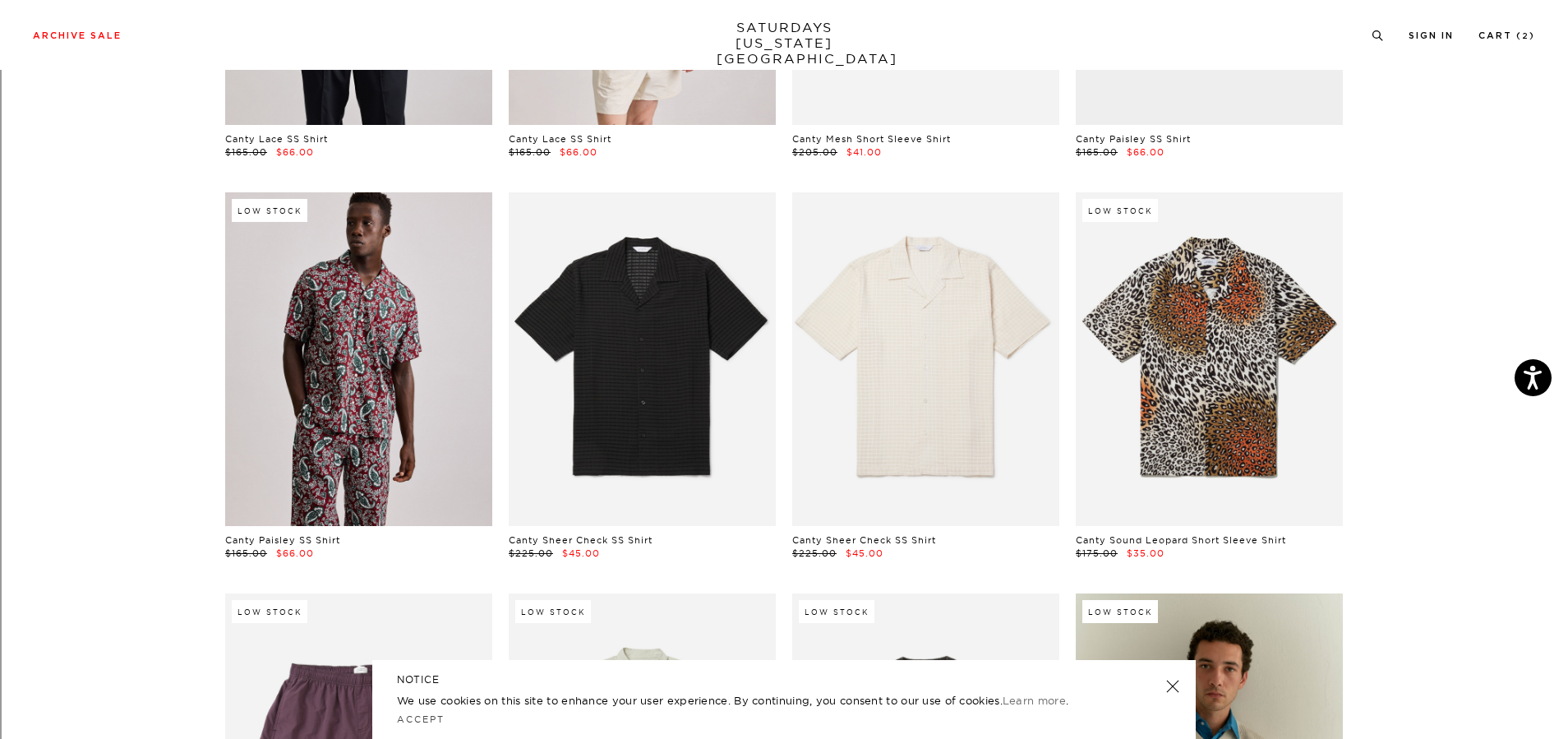
scroll to position [4451, 0]
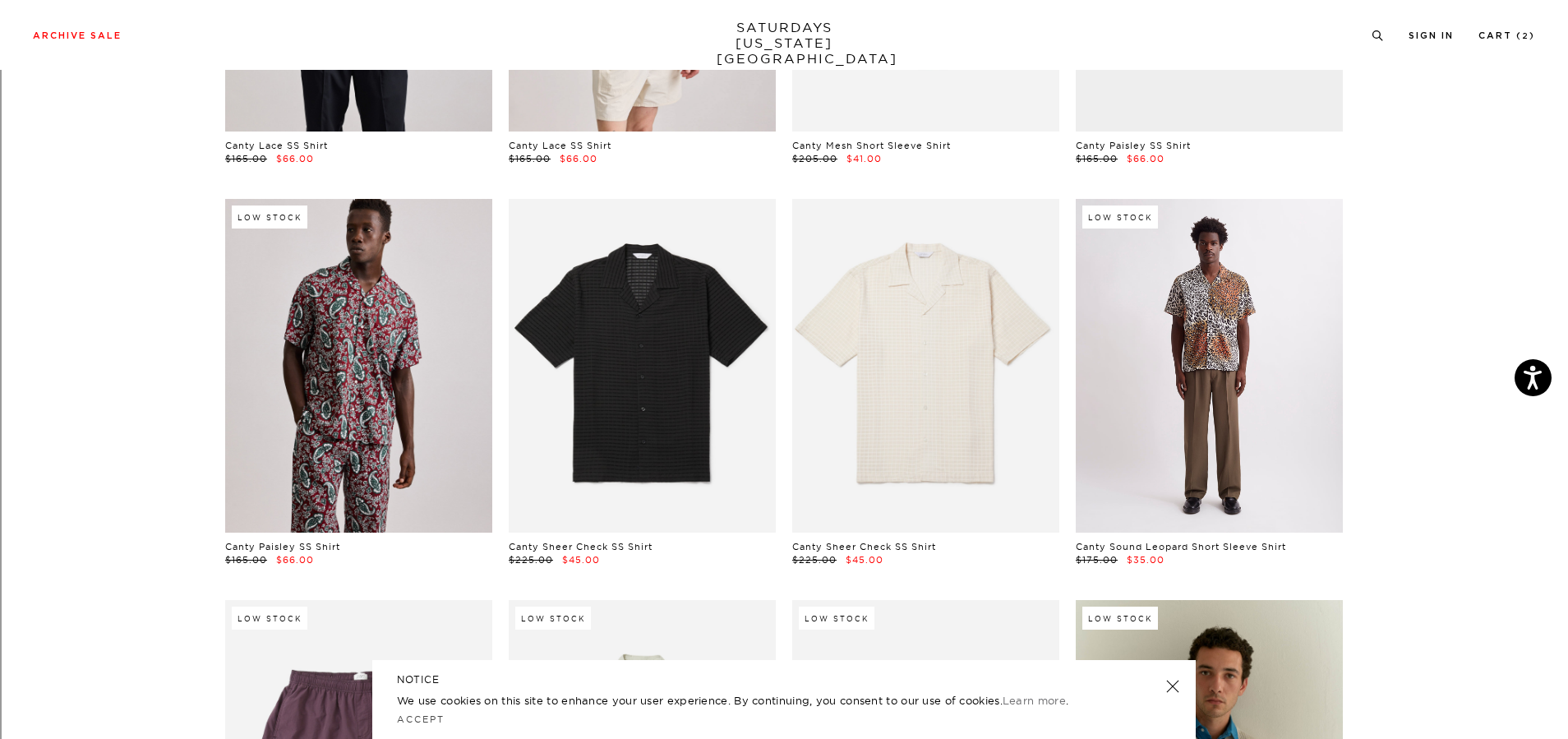
click at [1199, 281] on link at bounding box center [1210, 365] width 267 height 334
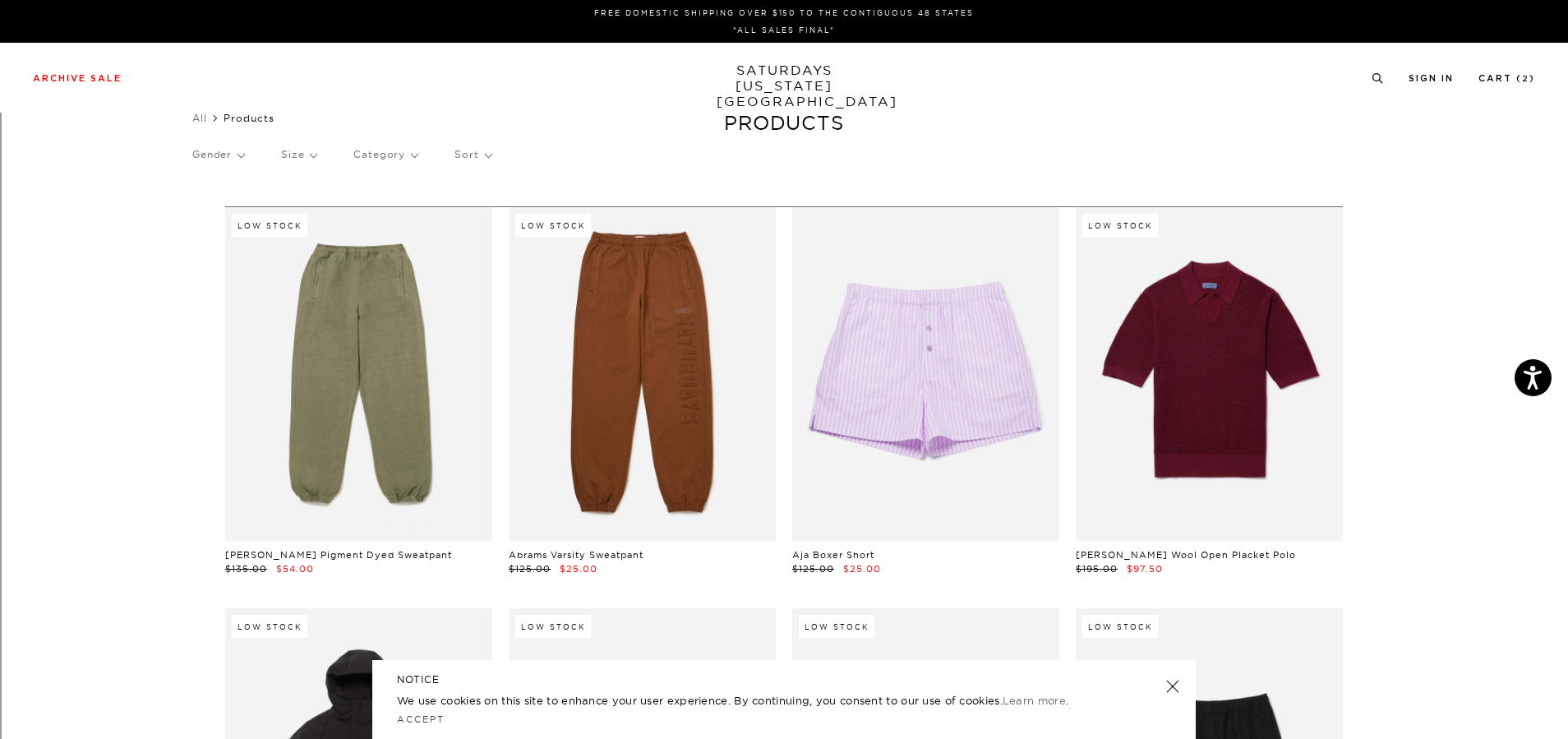
click at [222, 161] on p "Gender" at bounding box center [218, 154] width 51 height 38
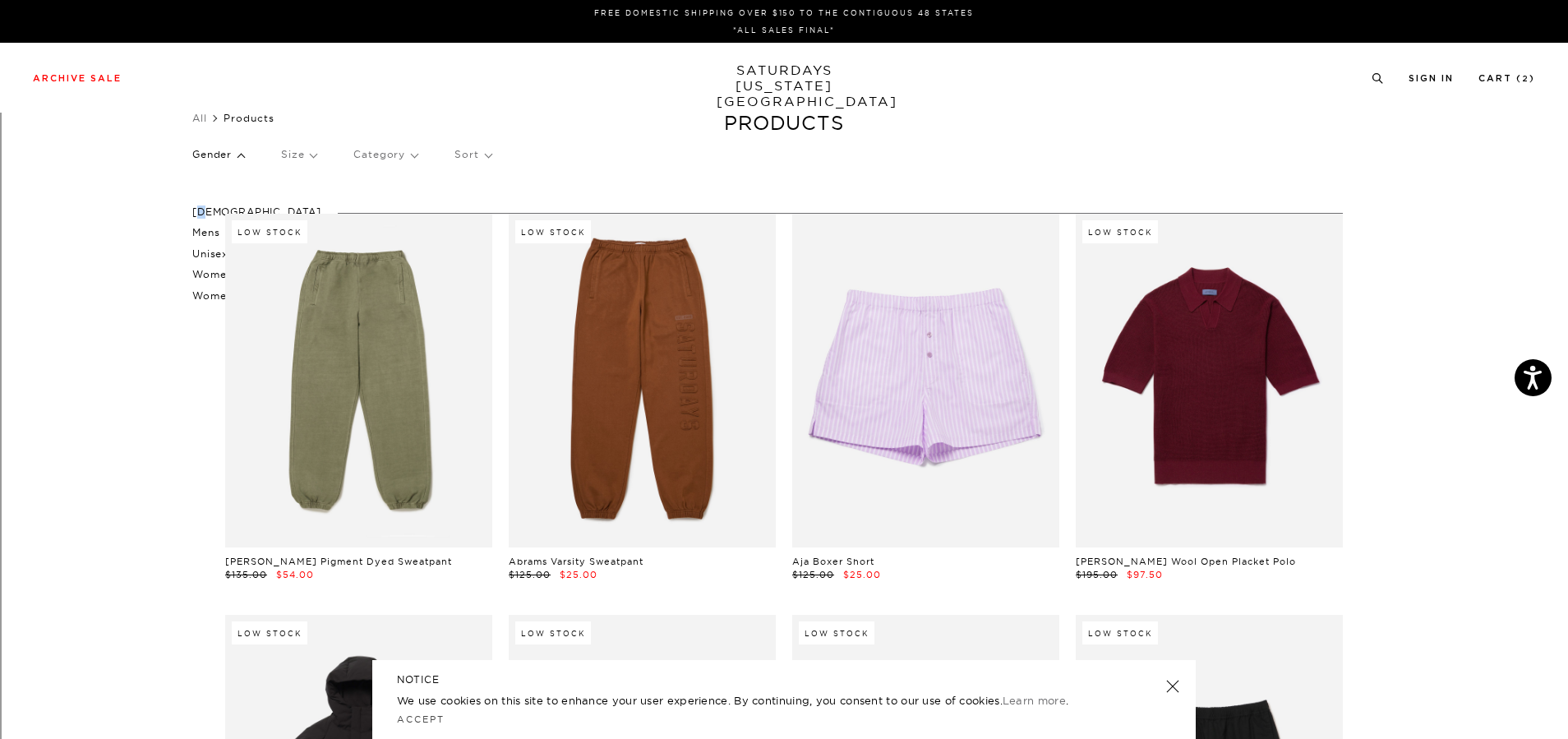
click at [198, 212] on p "[DEMOGRAPHIC_DATA]" at bounding box center [256, 211] width 129 height 21
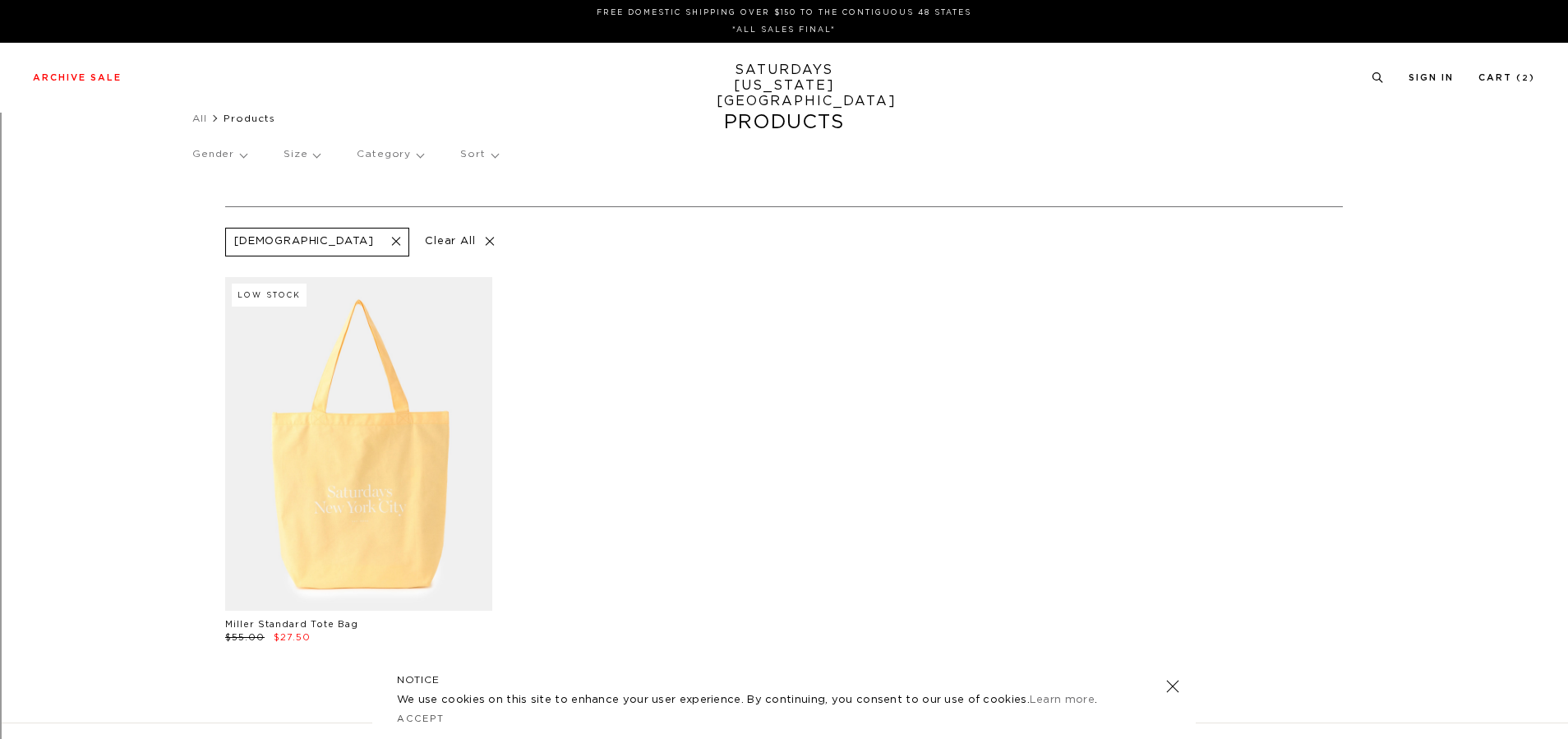
click at [303, 154] on p "Size" at bounding box center [301, 154] width 36 height 38
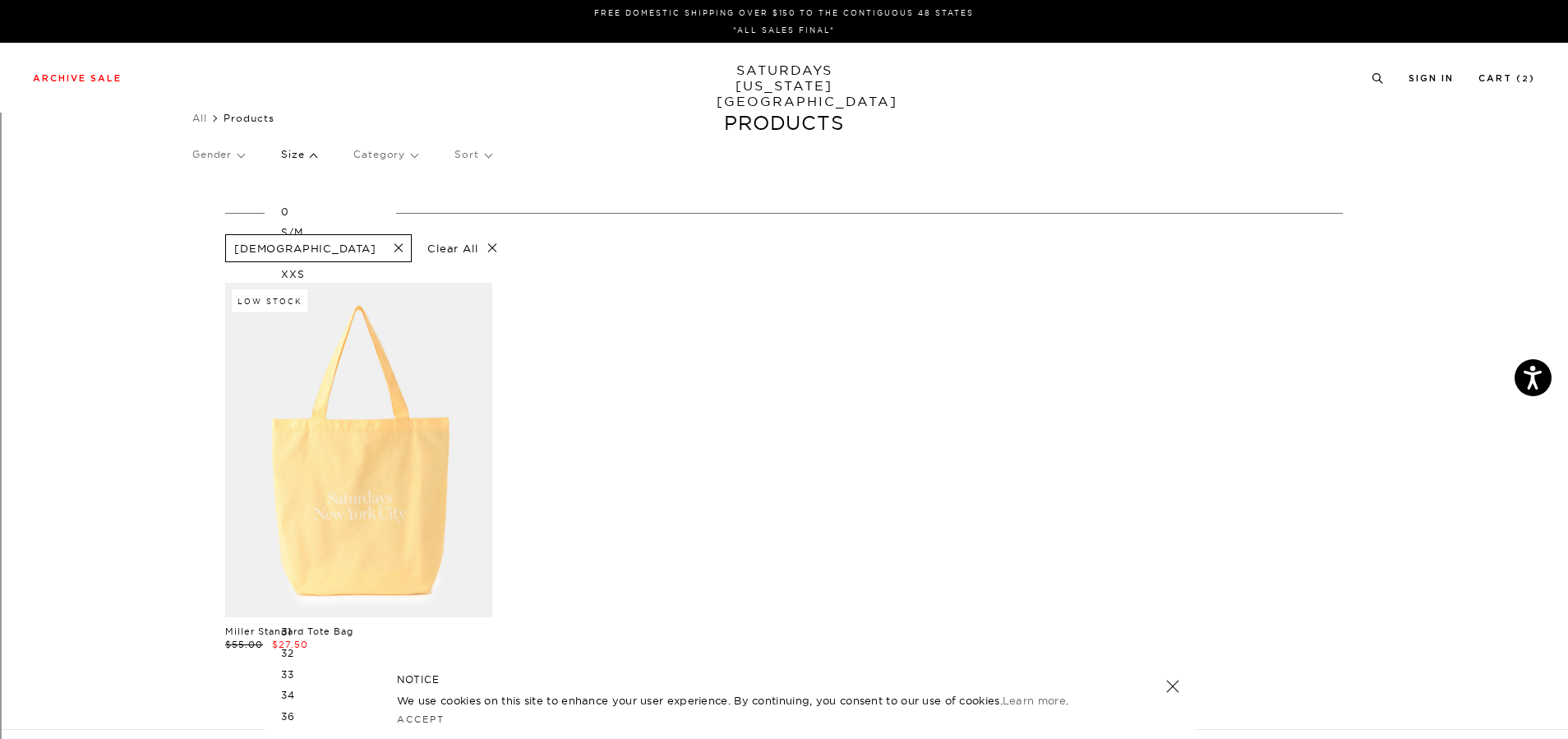
click at [234, 159] on p "Gender" at bounding box center [218, 154] width 51 height 38
click at [214, 237] on p "Mens" at bounding box center [256, 232] width 129 height 21
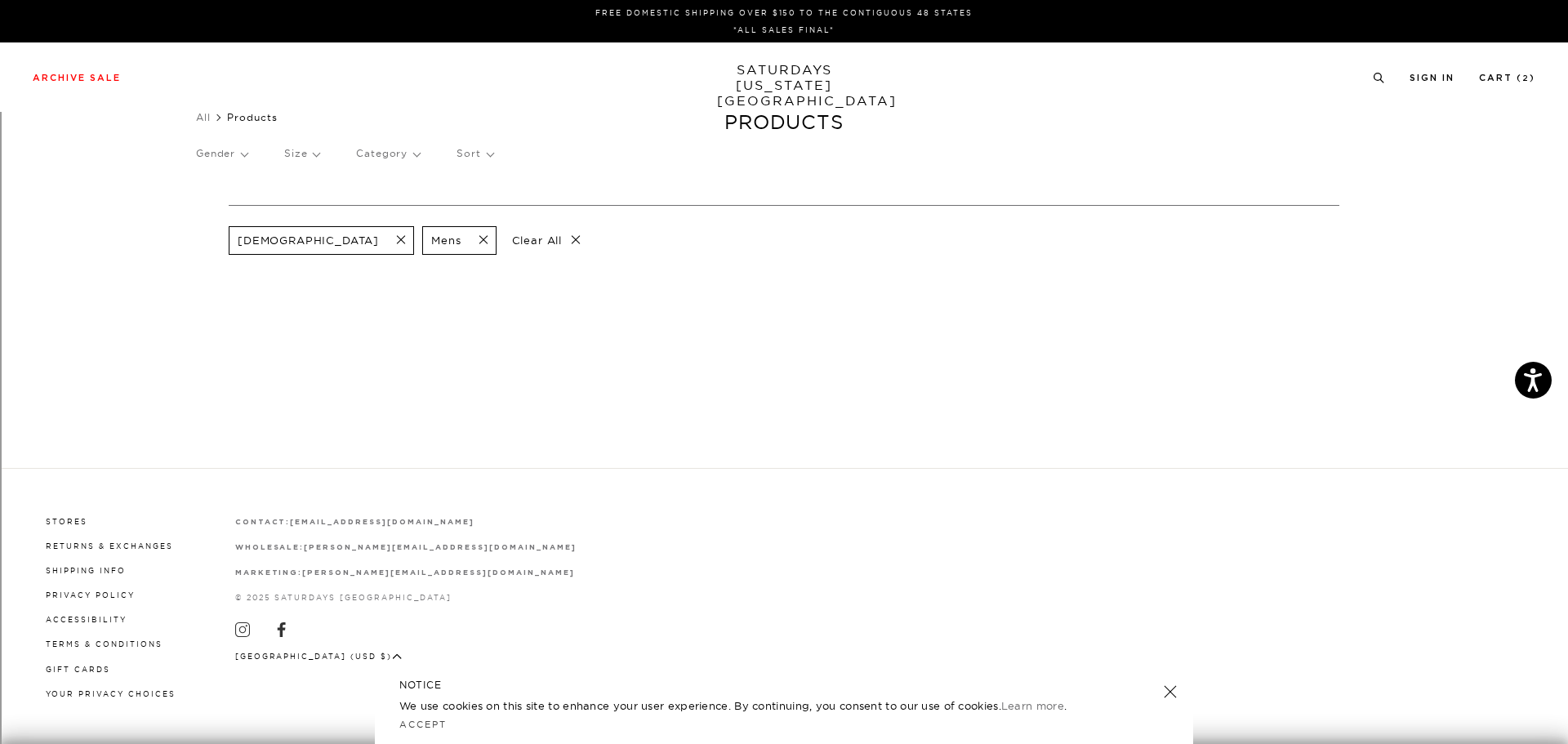
click at [505, 239] on p "Clear All" at bounding box center [547, 240] width 84 height 28
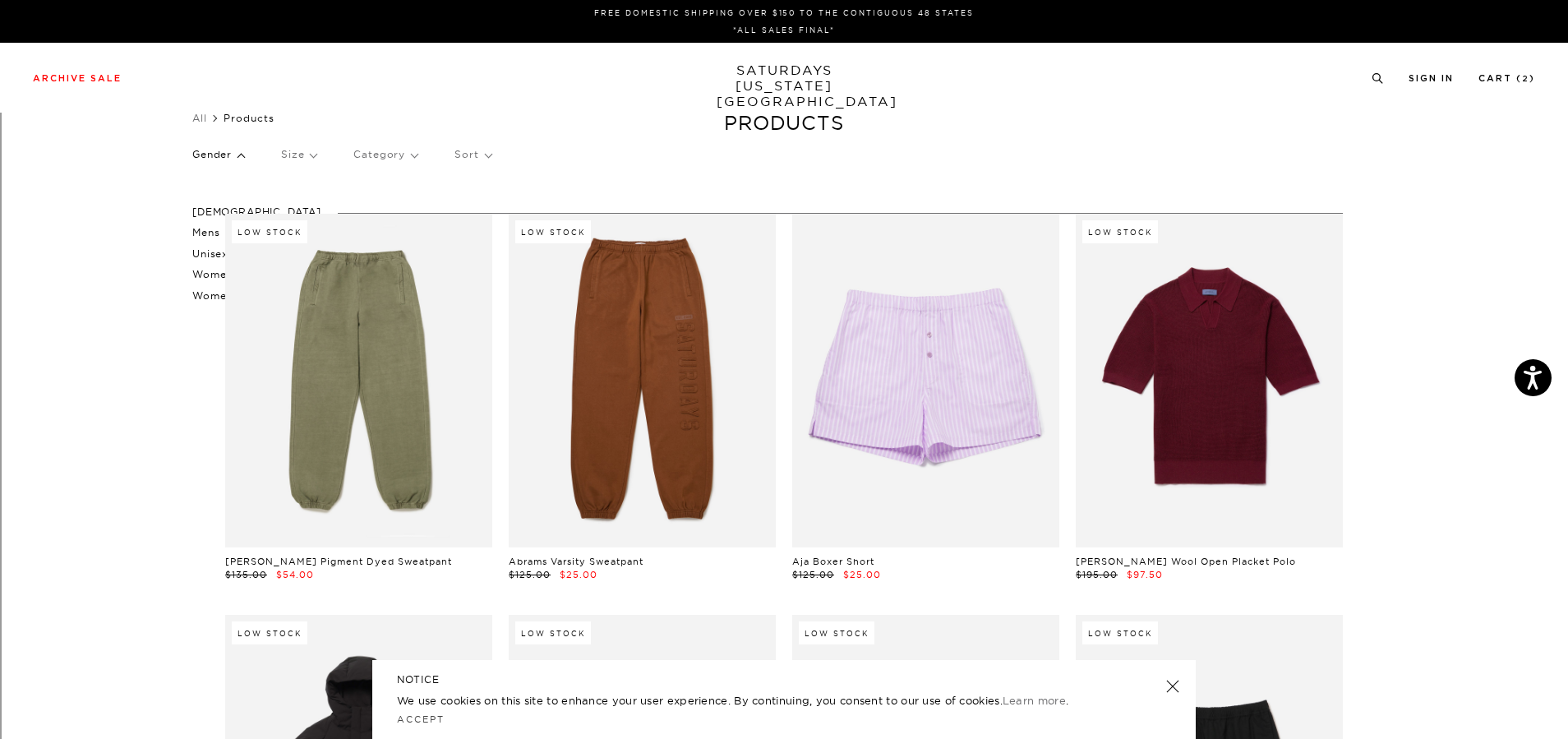
click at [198, 254] on p "Unisex" at bounding box center [256, 254] width 129 height 21
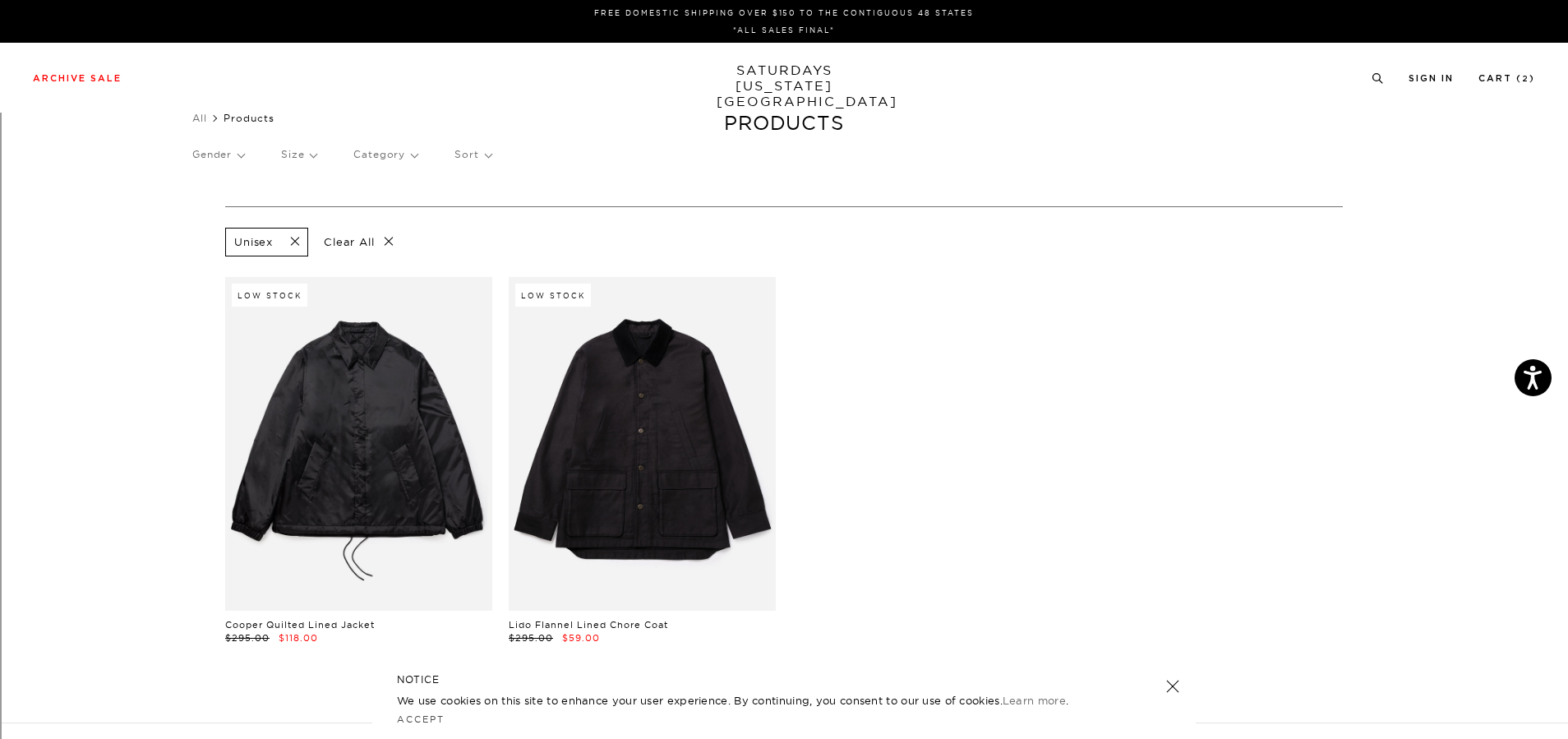
click at [283, 244] on span at bounding box center [290, 242] width 35 height 16
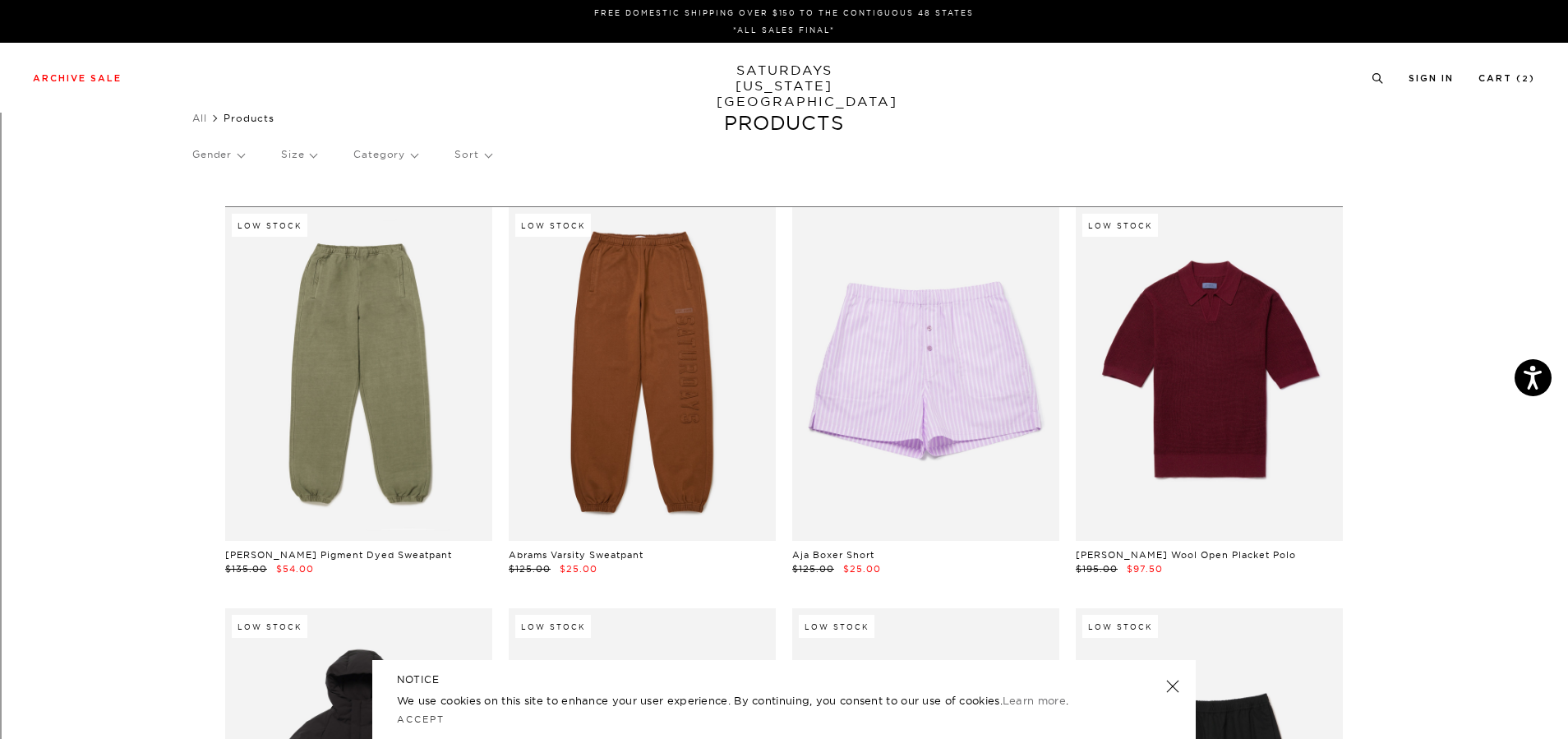
click at [388, 154] on p "Category" at bounding box center [386, 154] width 64 height 38
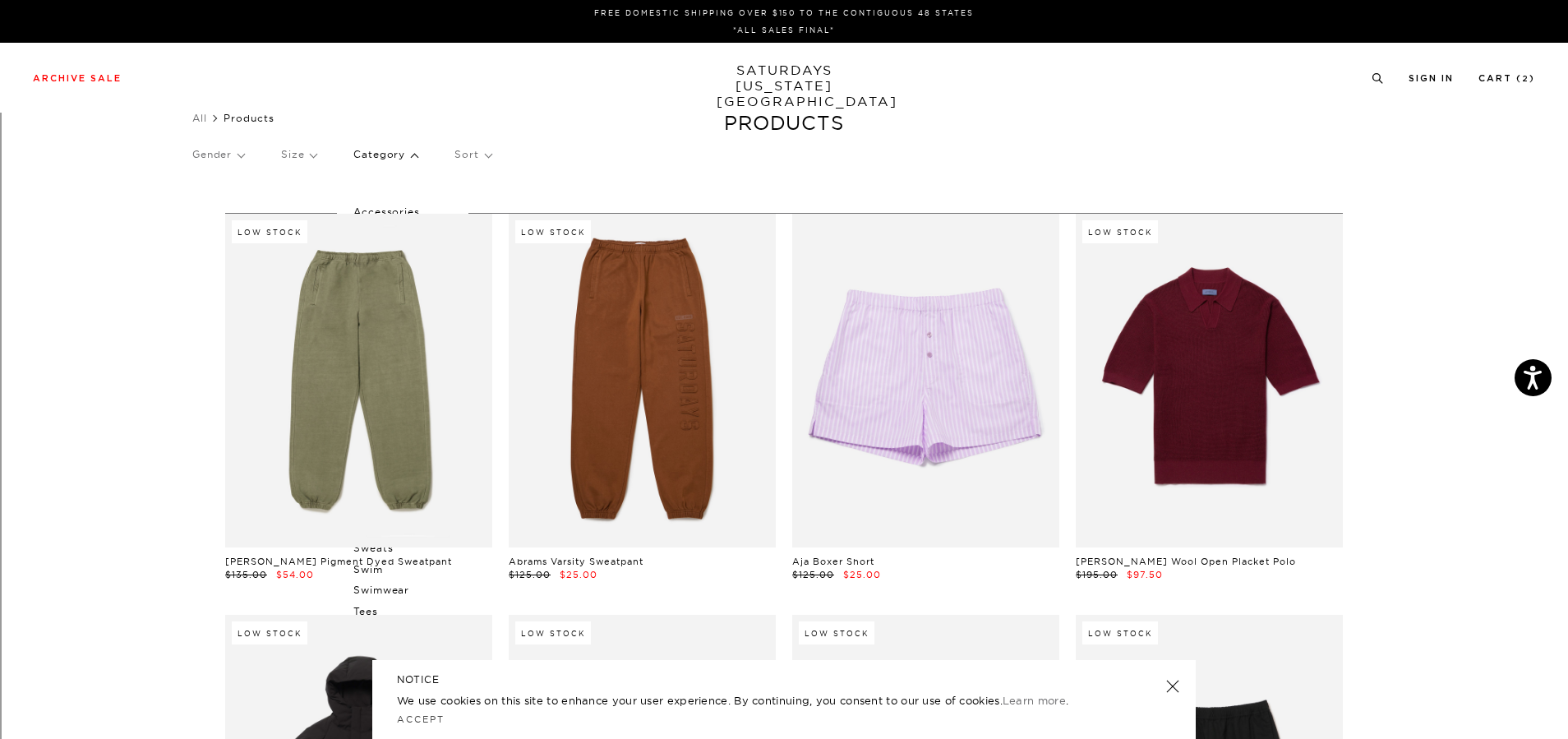
click at [233, 146] on p "Gender" at bounding box center [218, 154] width 51 height 38
drag, startPoint x: 129, startPoint y: 260, endPoint x: 296, endPoint y: 170, distance: 189.7
drag, startPoint x: 601, startPoint y: 171, endPoint x: 495, endPoint y: 157, distance: 106.9
click at [593, 172] on div "Gender Male Mens Unisex Women's Womens Size Category Accessories Active Tops Ba…" at bounding box center [784, 157] width 1184 height 43
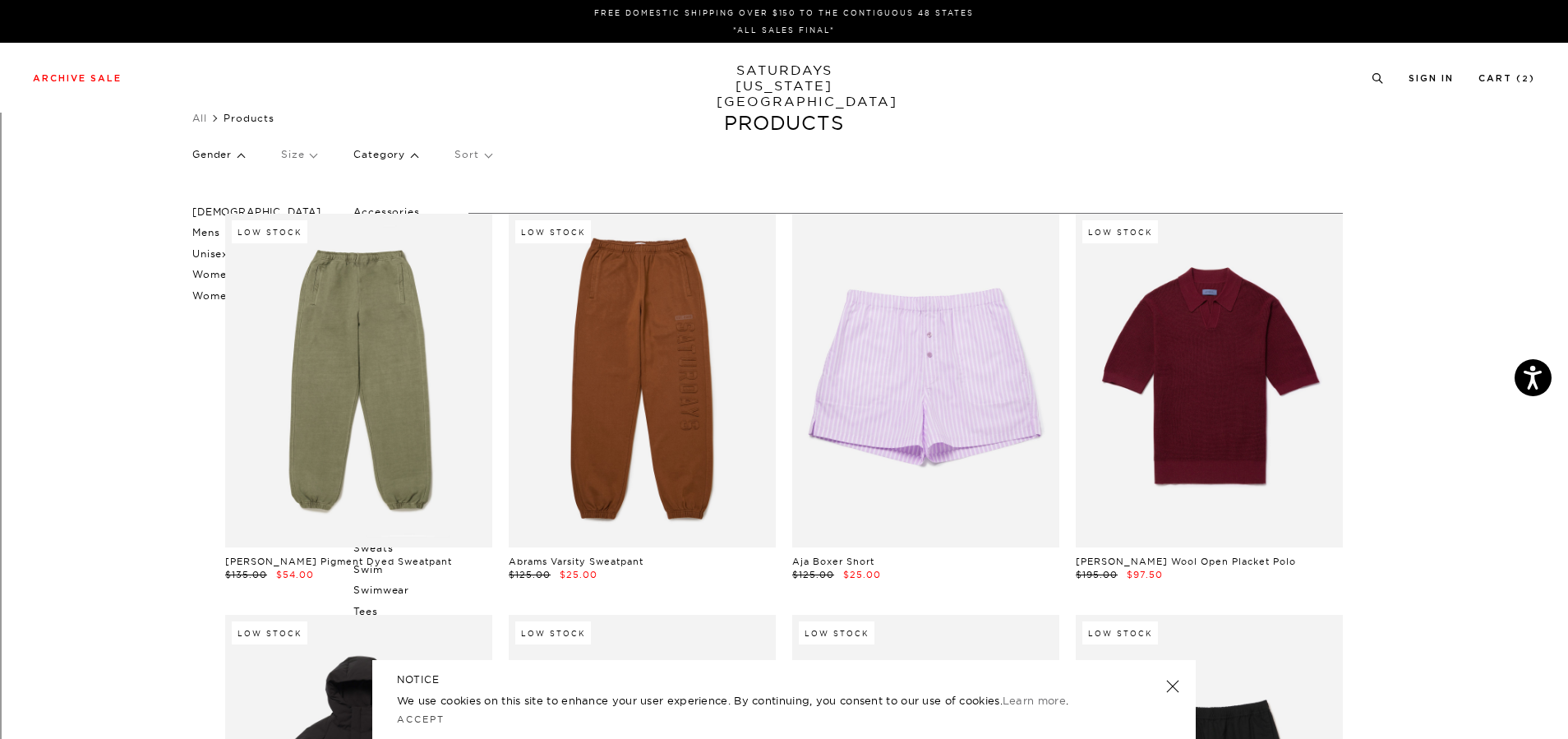
click at [480, 152] on p "Sort" at bounding box center [472, 154] width 36 height 38
drag, startPoint x: 719, startPoint y: 156, endPoint x: 724, endPoint y: 165, distance: 10.3
click at [724, 165] on div "Gender Male Mens Unisex Women's Womens Size Category Accessories Active Tops Ba…" at bounding box center [784, 157] width 1184 height 43
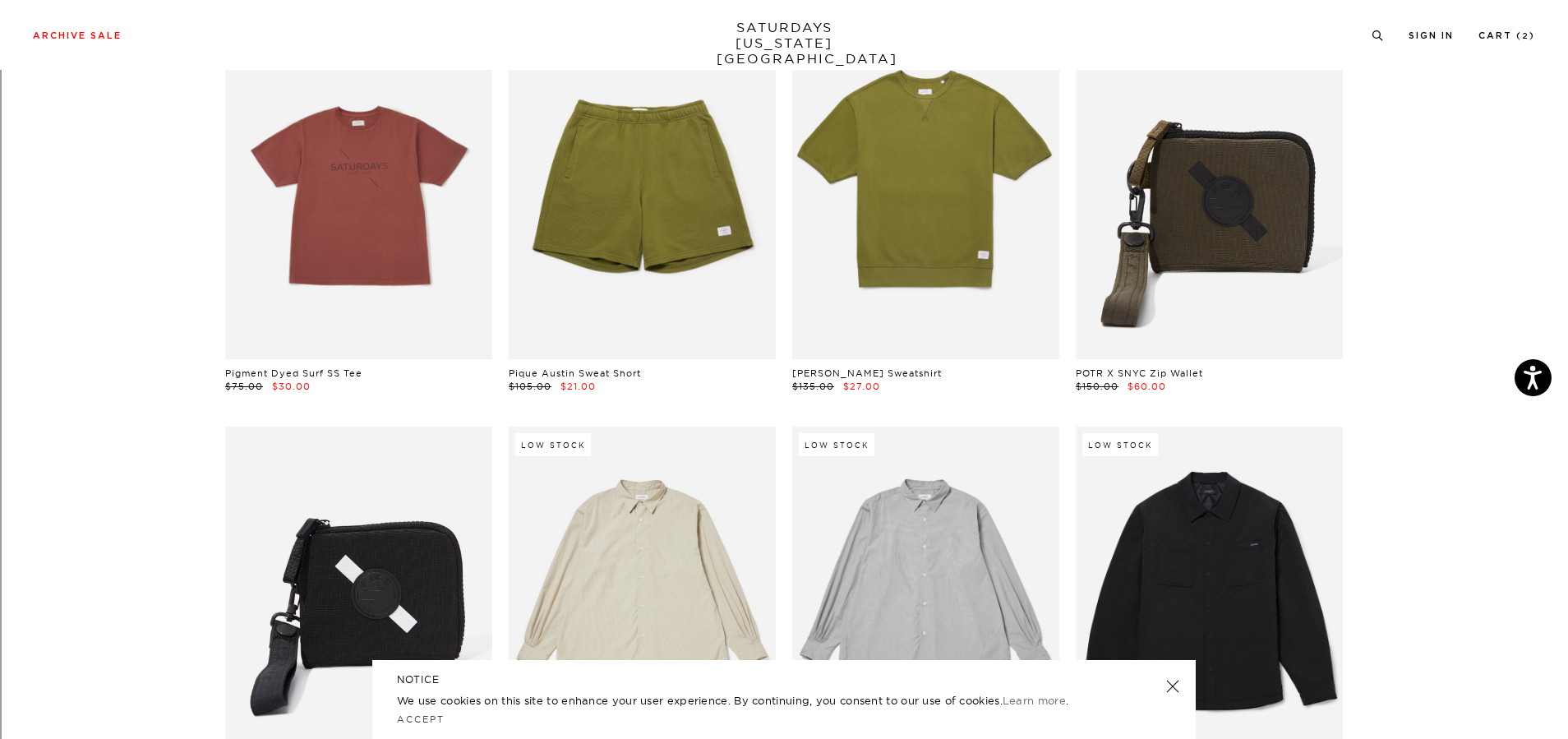
scroll to position [20107, 0]
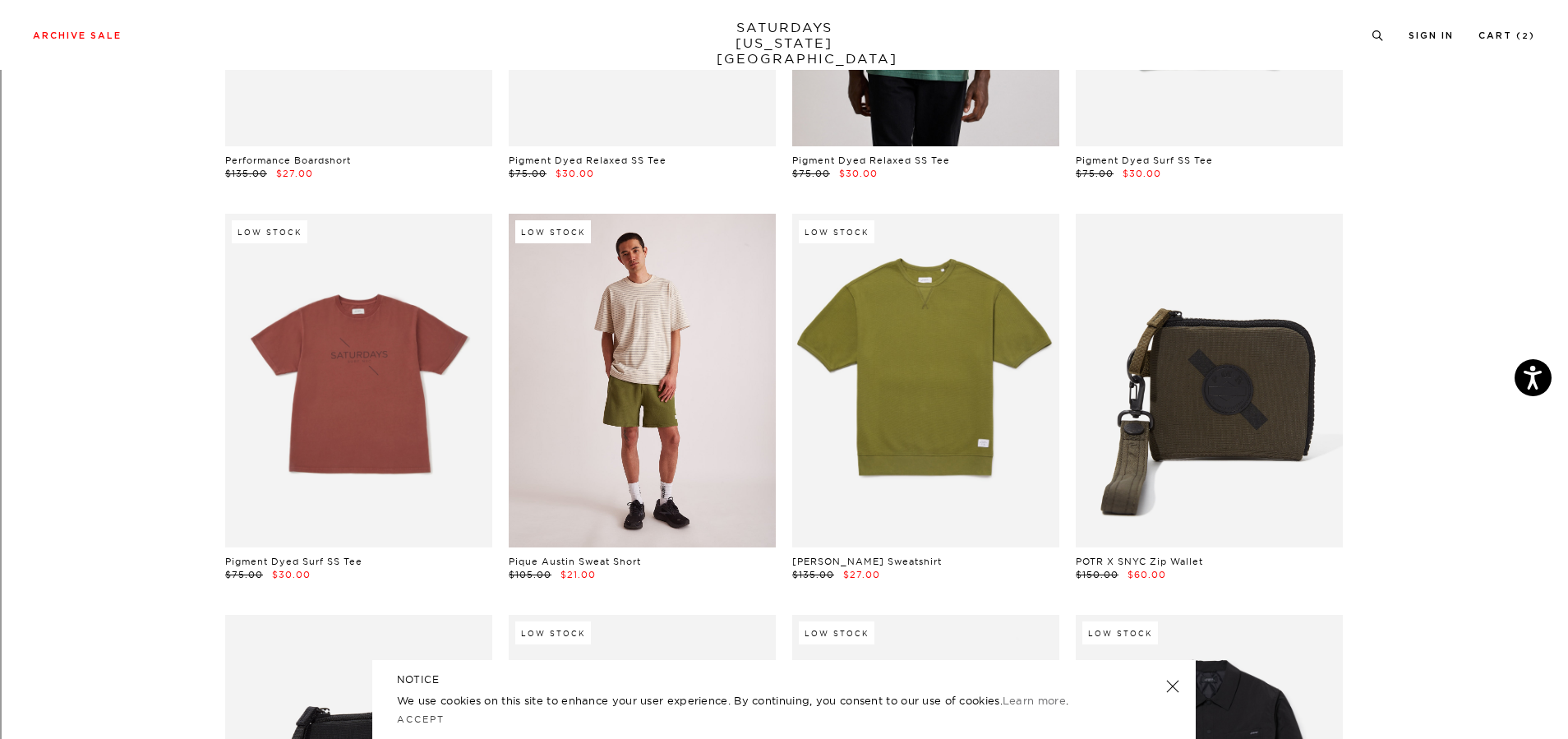
click at [657, 350] on link at bounding box center [642, 381] width 267 height 334
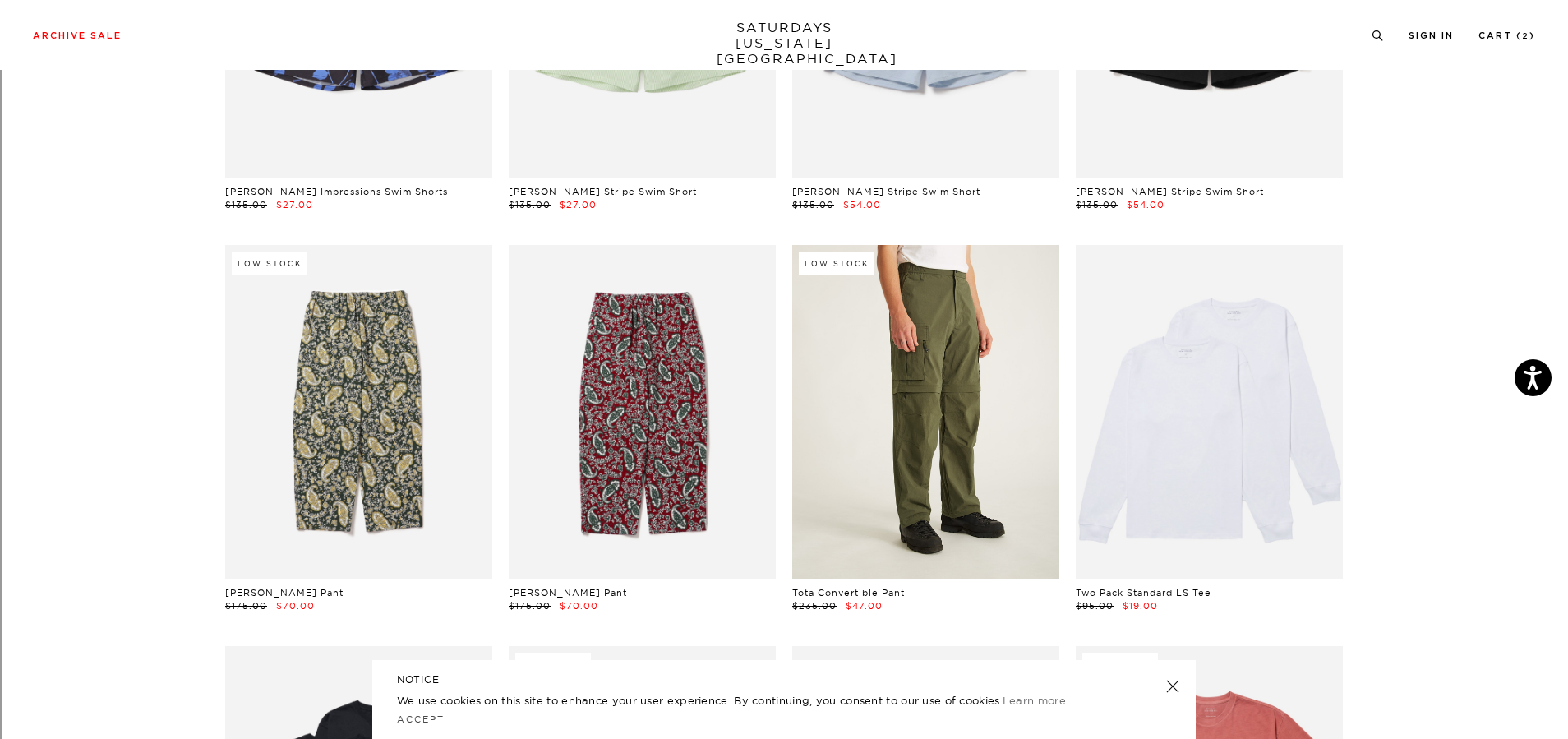
scroll to position [26075, 0]
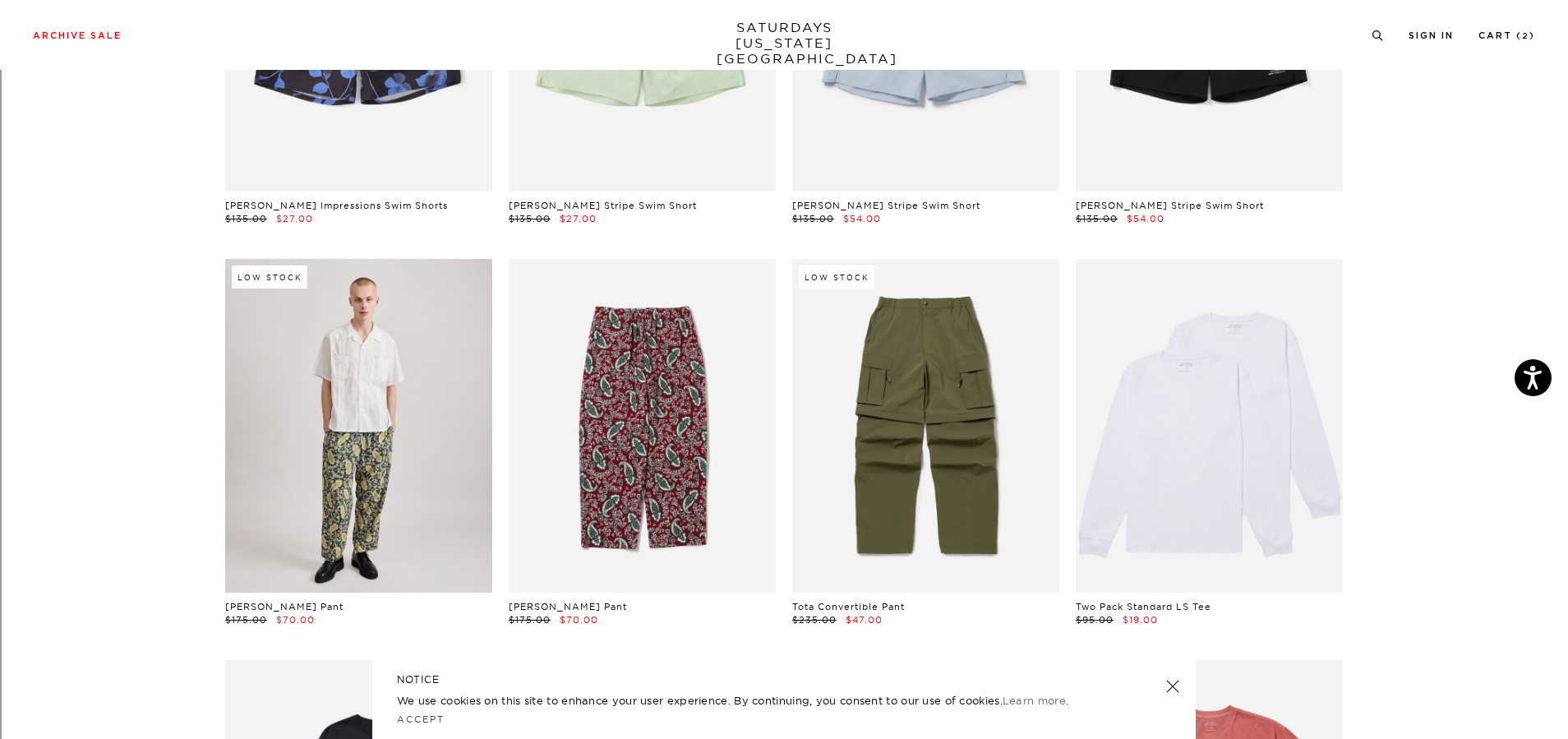
click at [401, 448] on link at bounding box center [358, 426] width 267 height 334
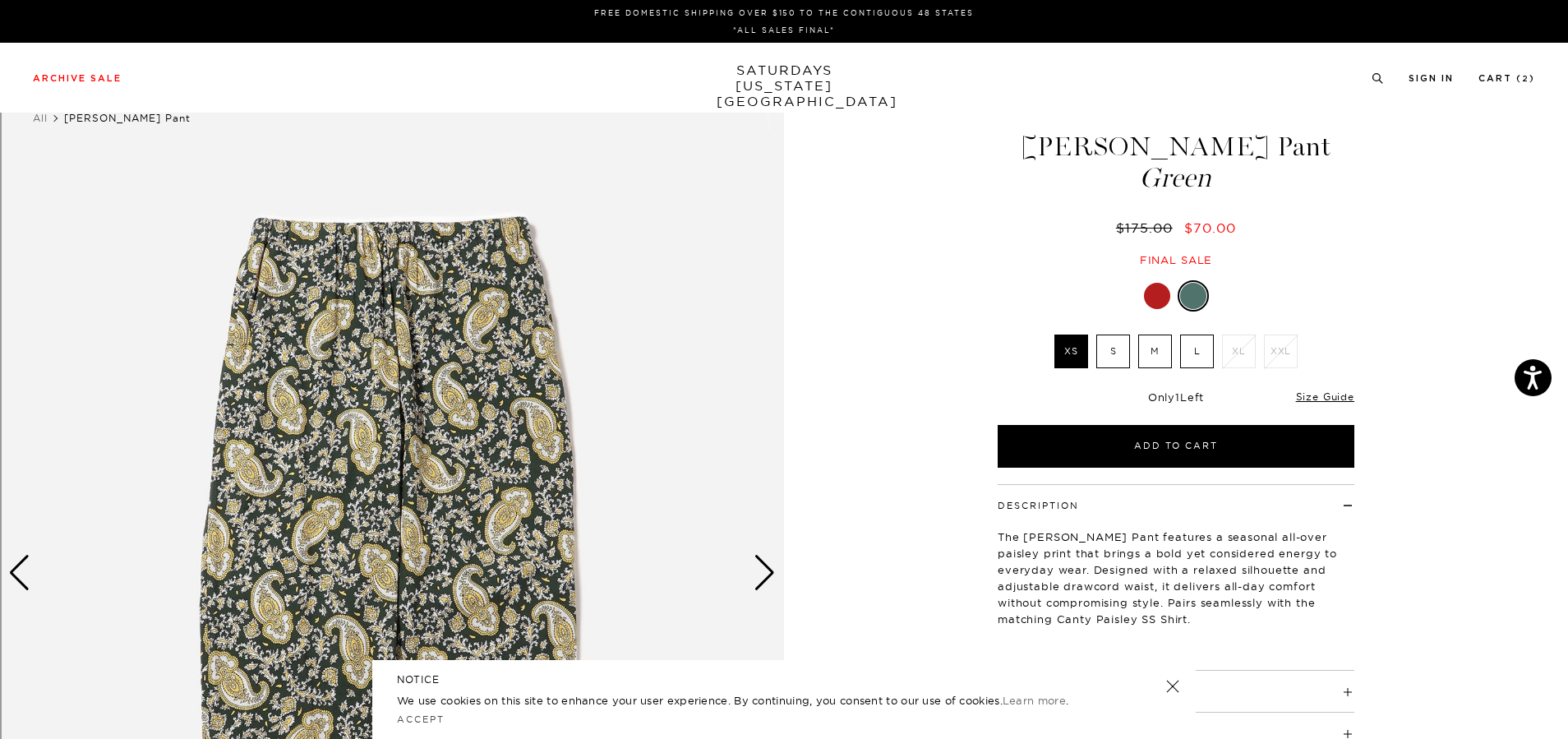
click at [1154, 305] on div at bounding box center [1157, 296] width 27 height 27
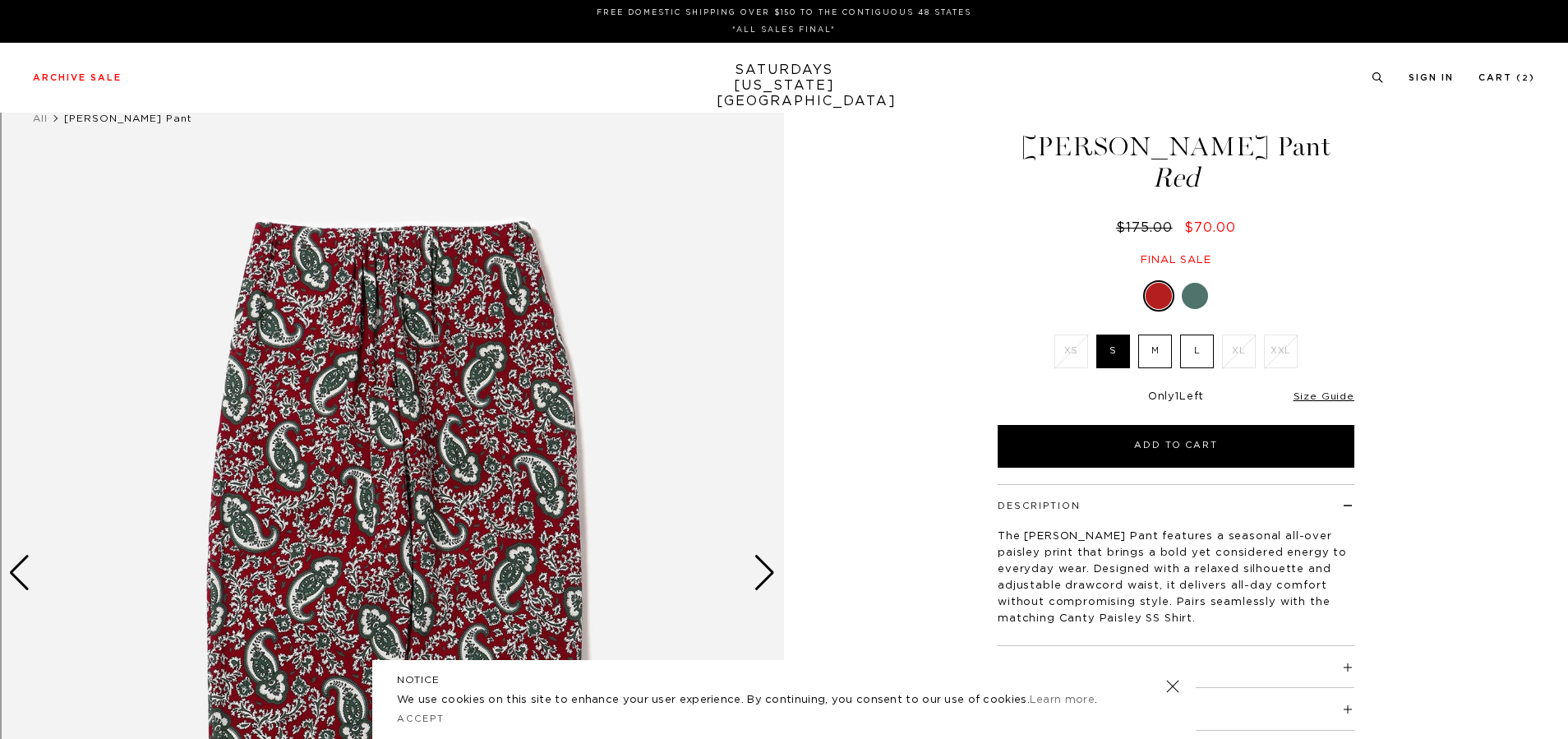
drag, startPoint x: 0, startPoint y: 0, endPoint x: 1194, endPoint y: 291, distance: 1228.9
click at [1194, 291] on div at bounding box center [1195, 296] width 27 height 27
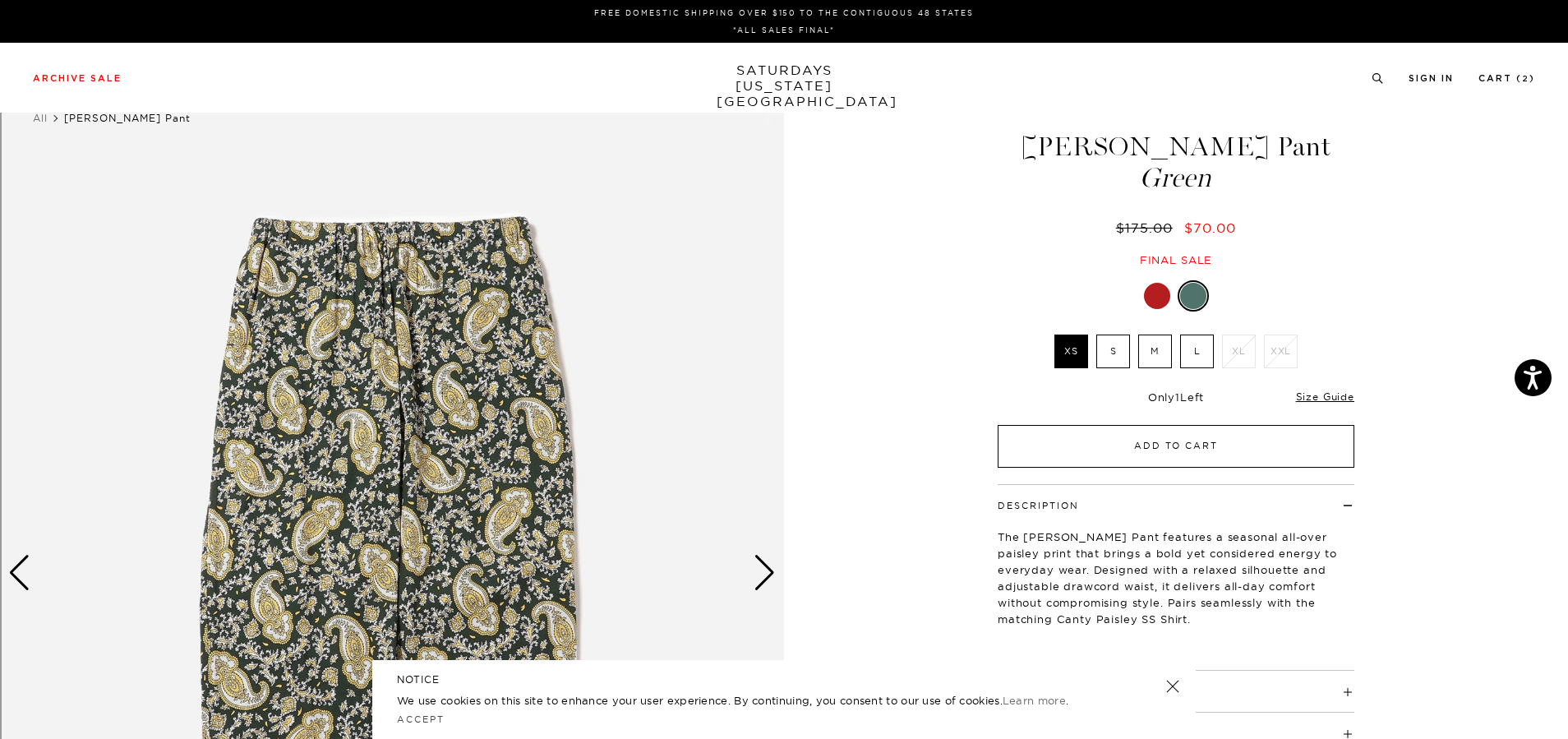
click at [1201, 449] on button "Add to Cart" at bounding box center [1176, 446] width 357 height 43
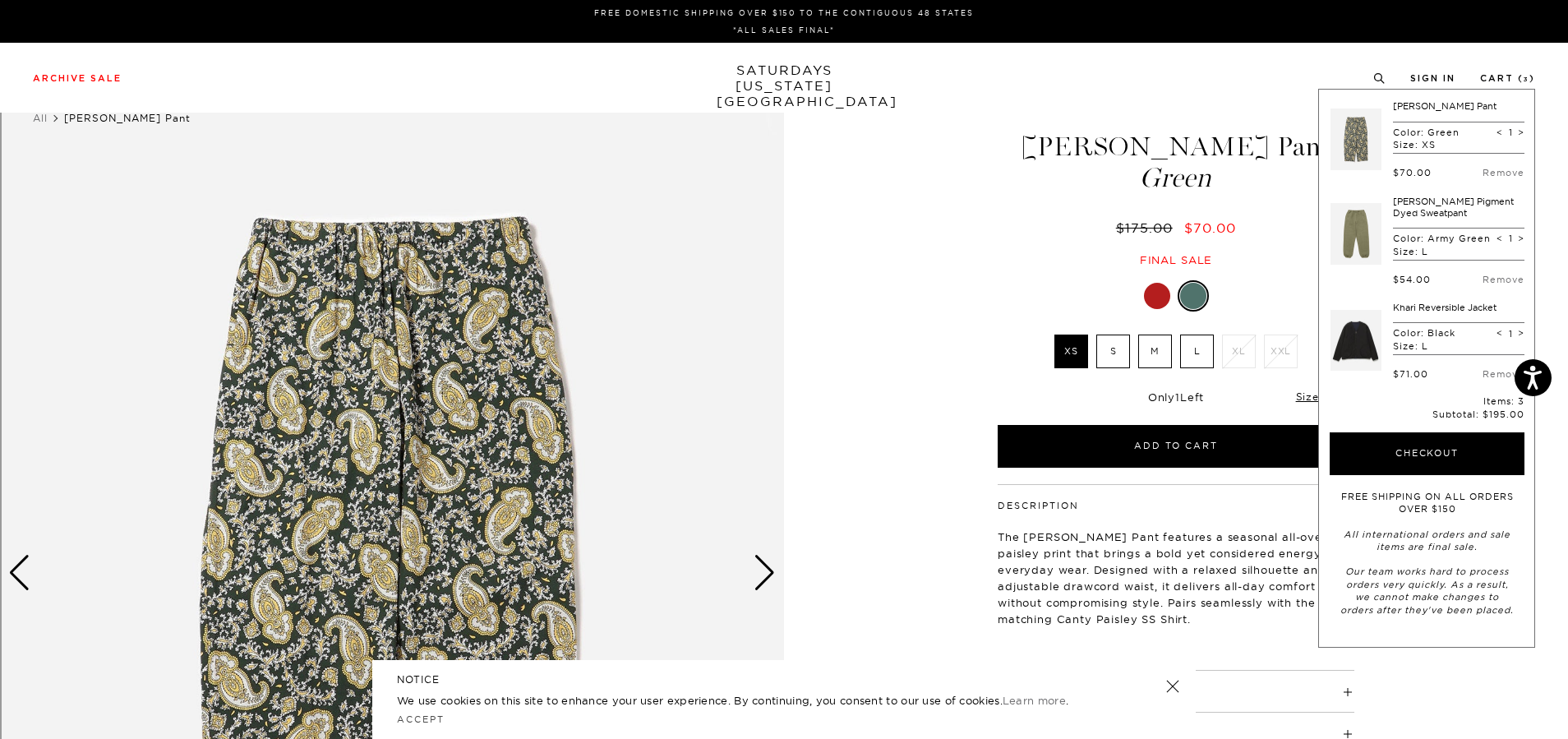
click at [429, 332] on img at bounding box center [392, 573] width 784 height 981
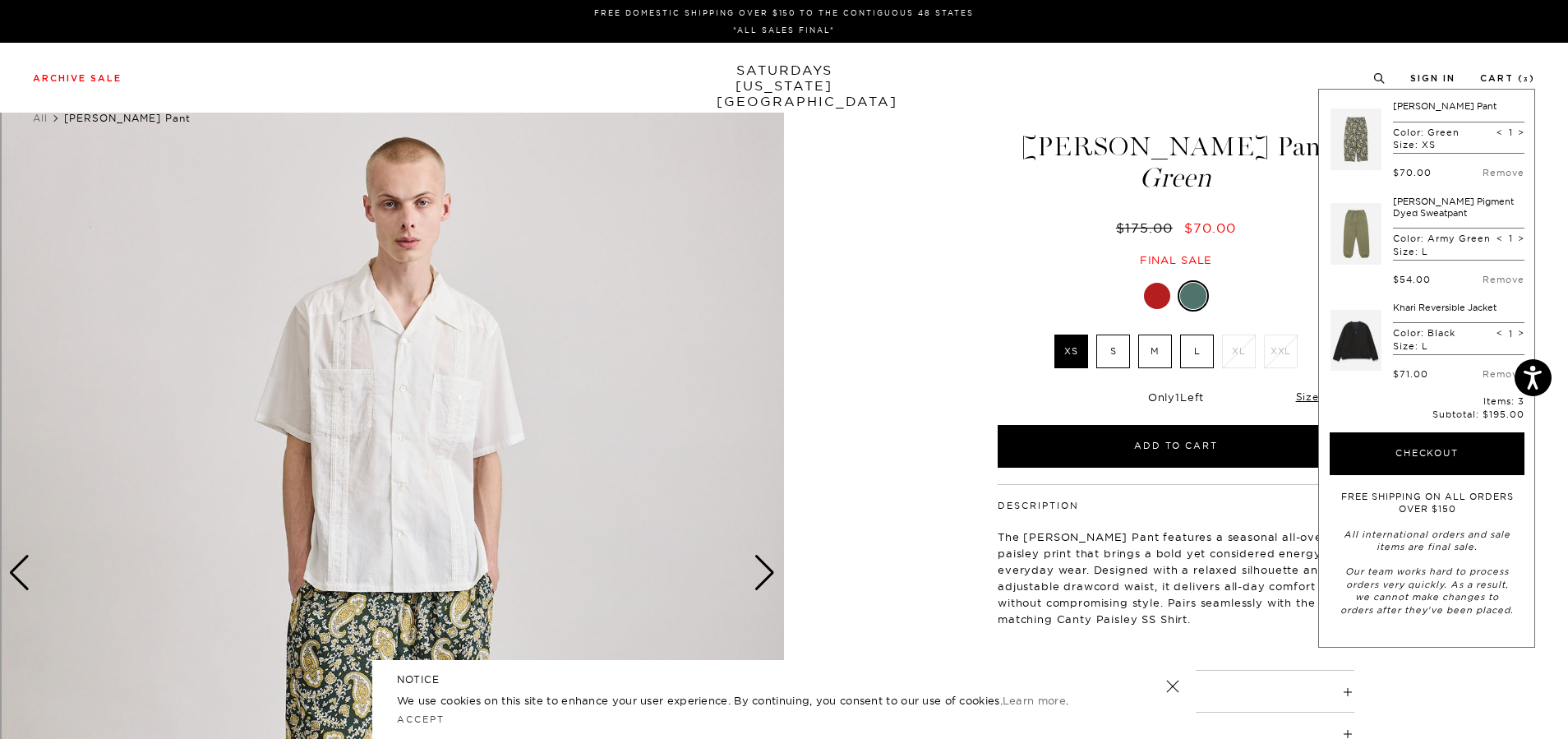
click at [673, 503] on img at bounding box center [392, 573] width 784 height 981
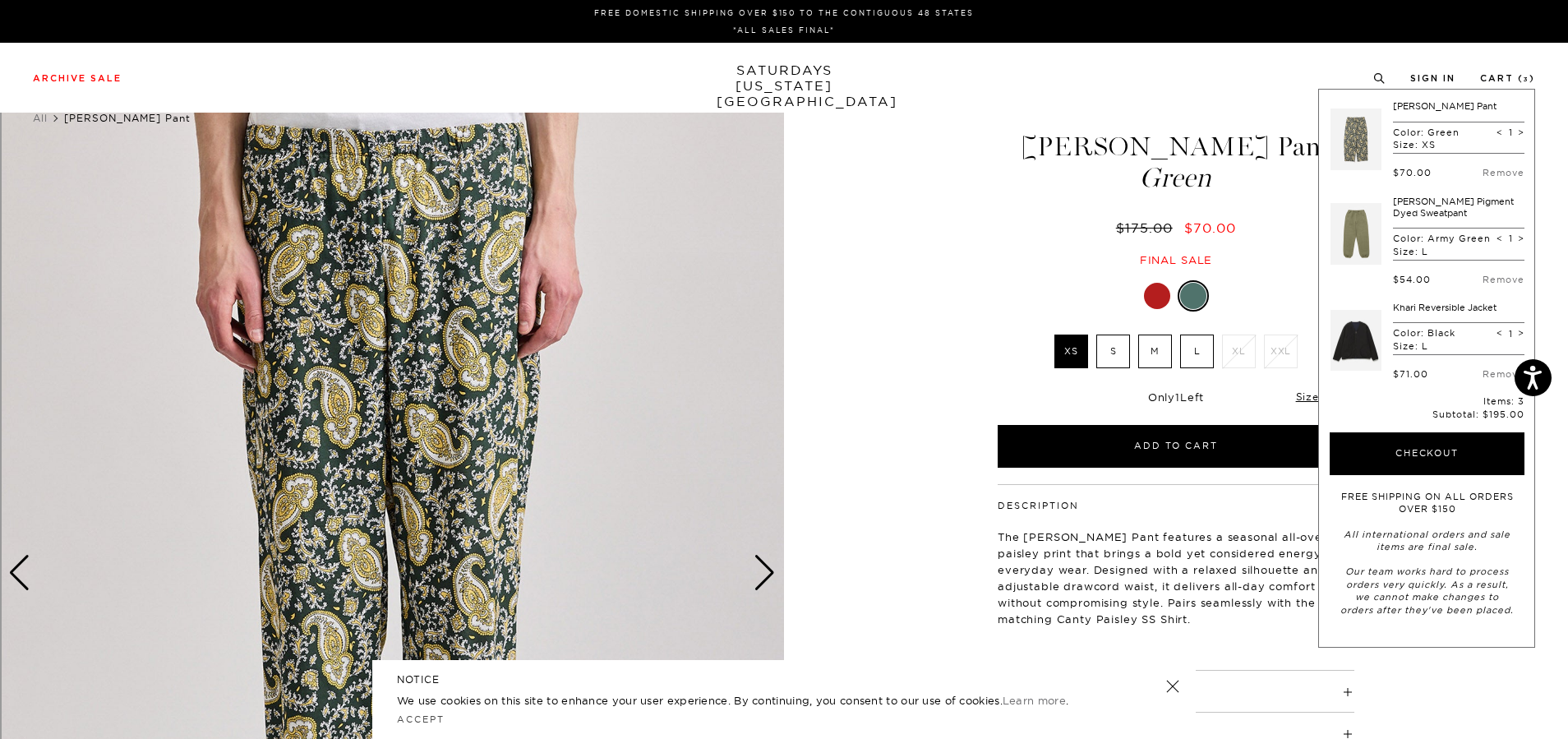
click at [673, 503] on img at bounding box center [392, 573] width 784 height 981
click at [672, 503] on img at bounding box center [392, 573] width 784 height 981
click at [680, 509] on img at bounding box center [392, 573] width 784 height 981
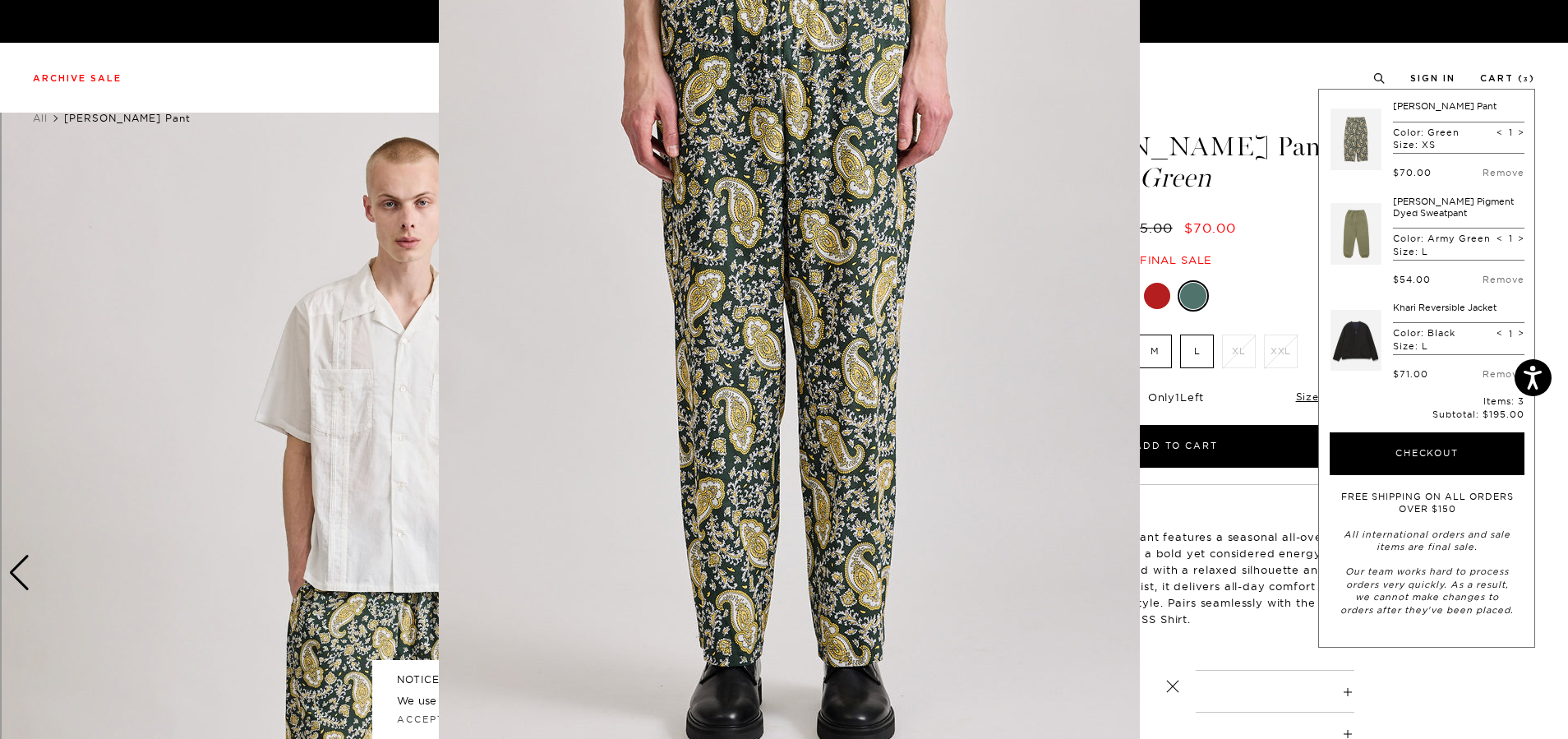
drag, startPoint x: 733, startPoint y: 539, endPoint x: 751, endPoint y: 519, distance: 26.9
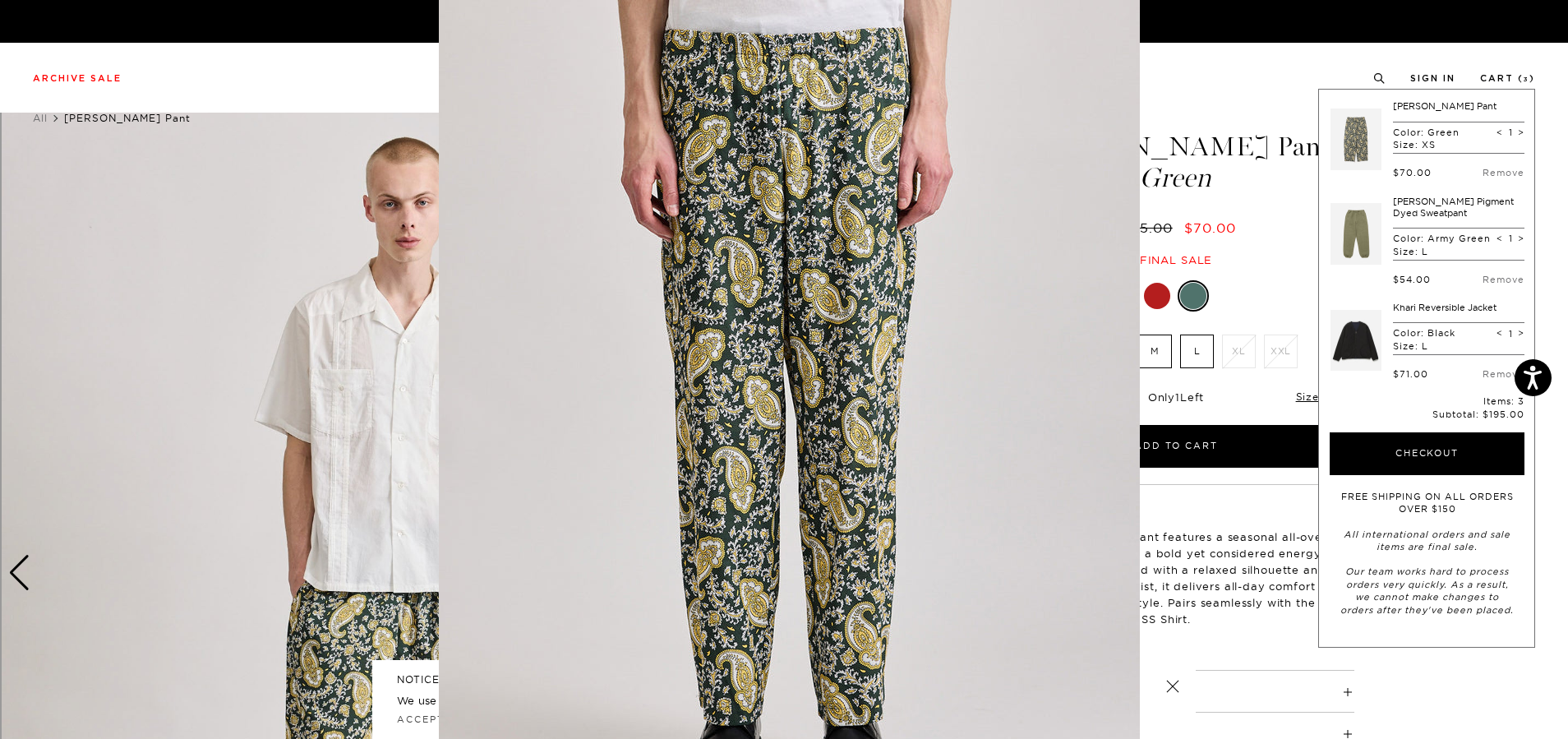
scroll to position [12, 0]
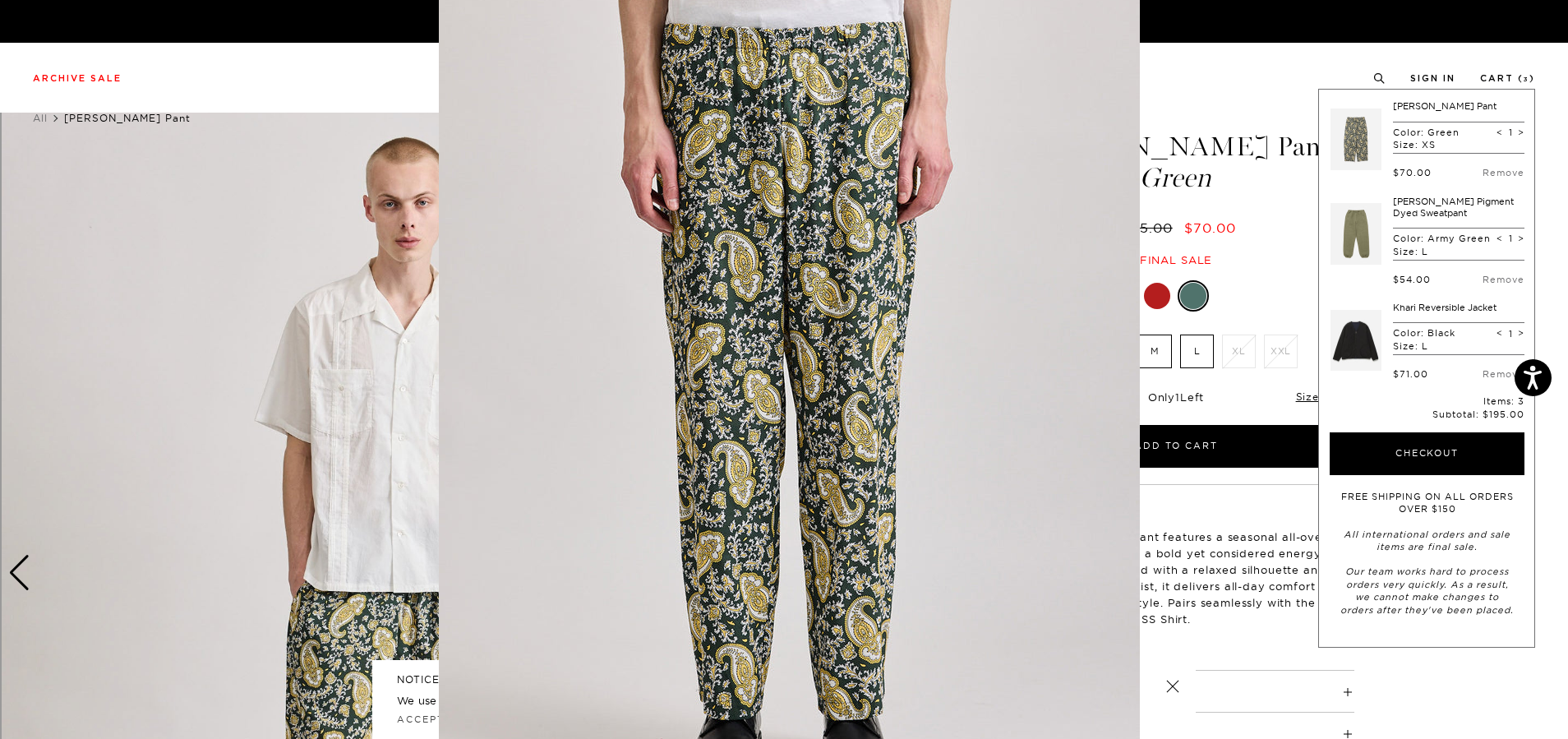
click at [251, 141] on figure at bounding box center [784, 370] width 1568 height 739
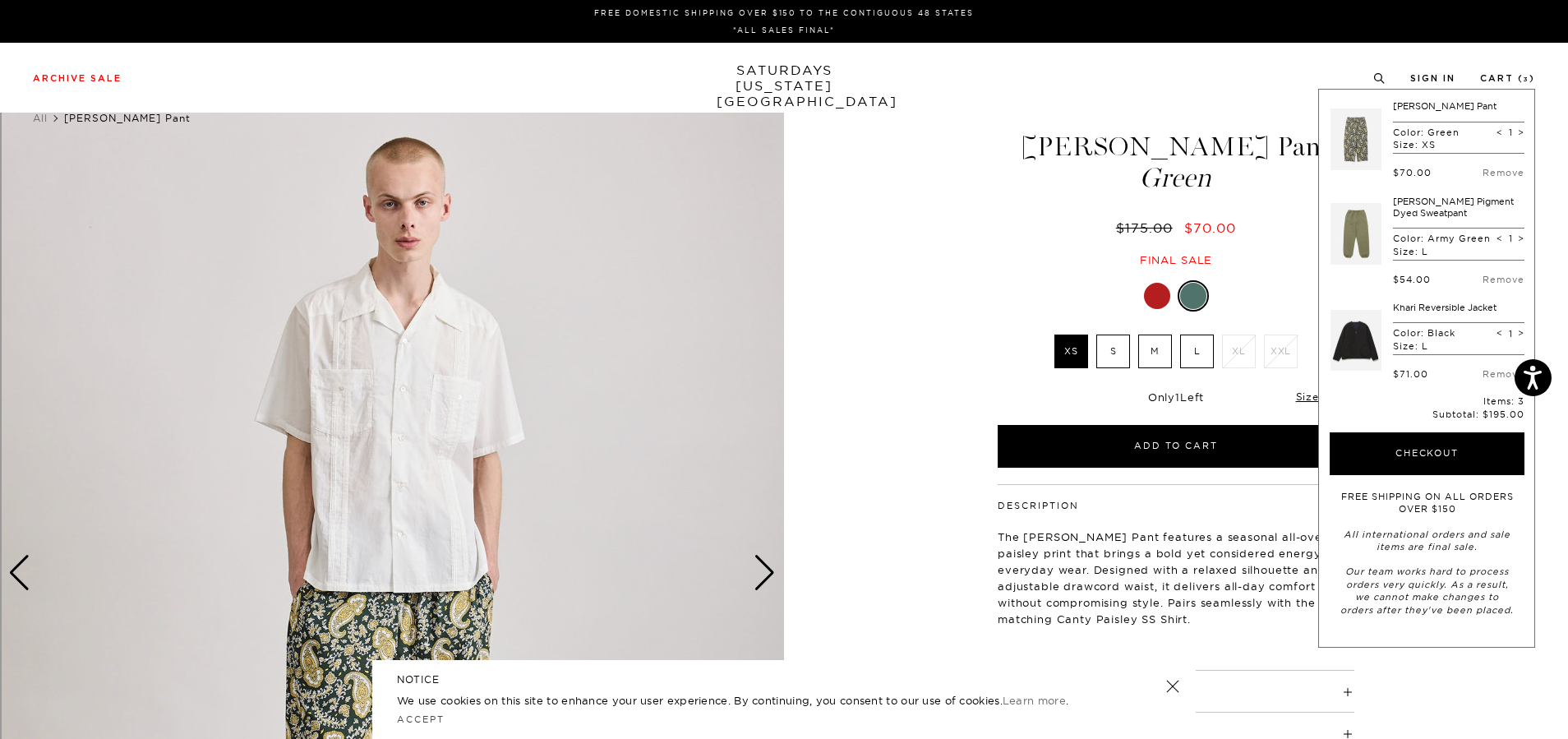
scroll to position [0, 0]
click at [229, 56] on div "Archive Sale Men's Tees Shirts Shorts Swim Knitwear Pants Sweats Women's" at bounding box center [784, 78] width 1568 height 70
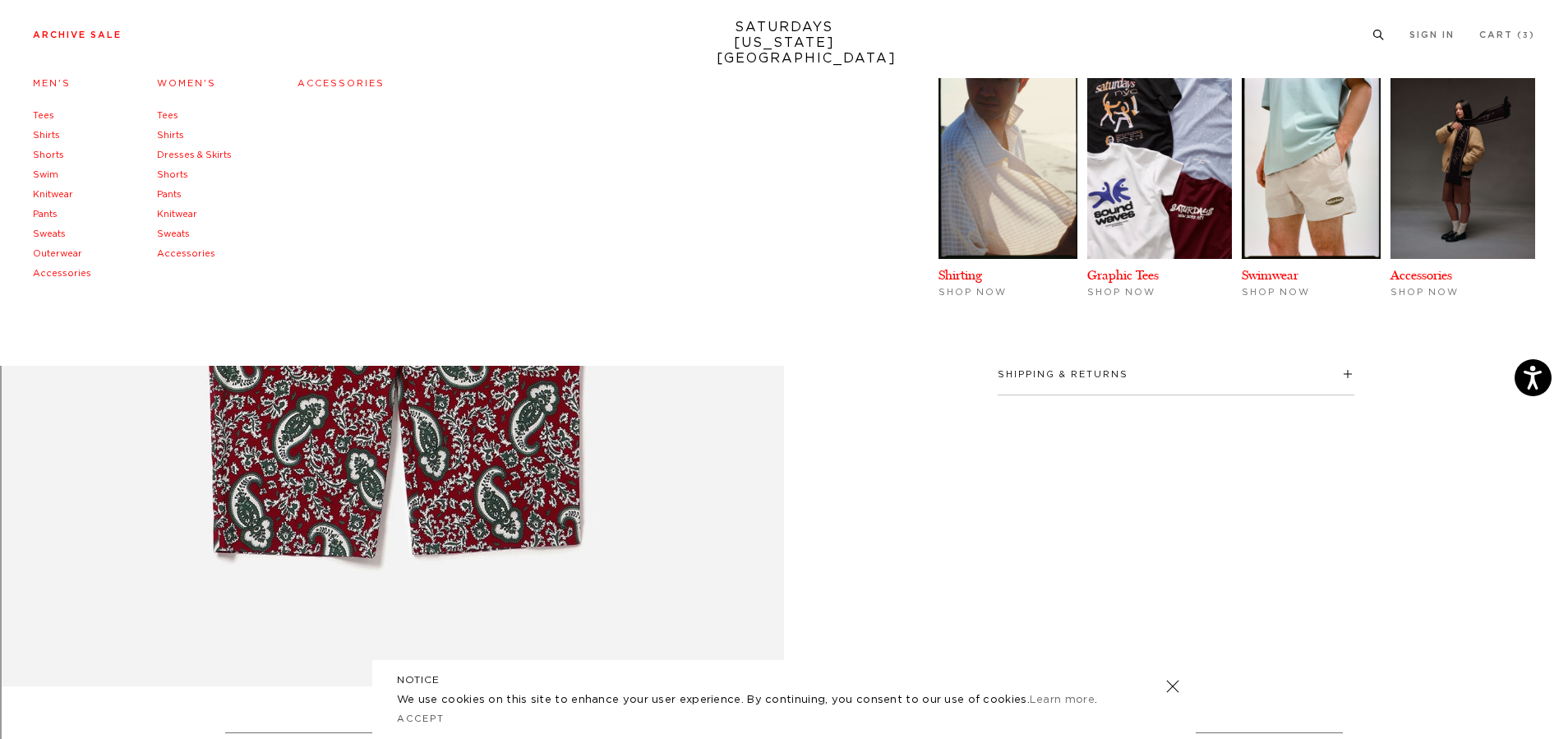
scroll to position [514, 0]
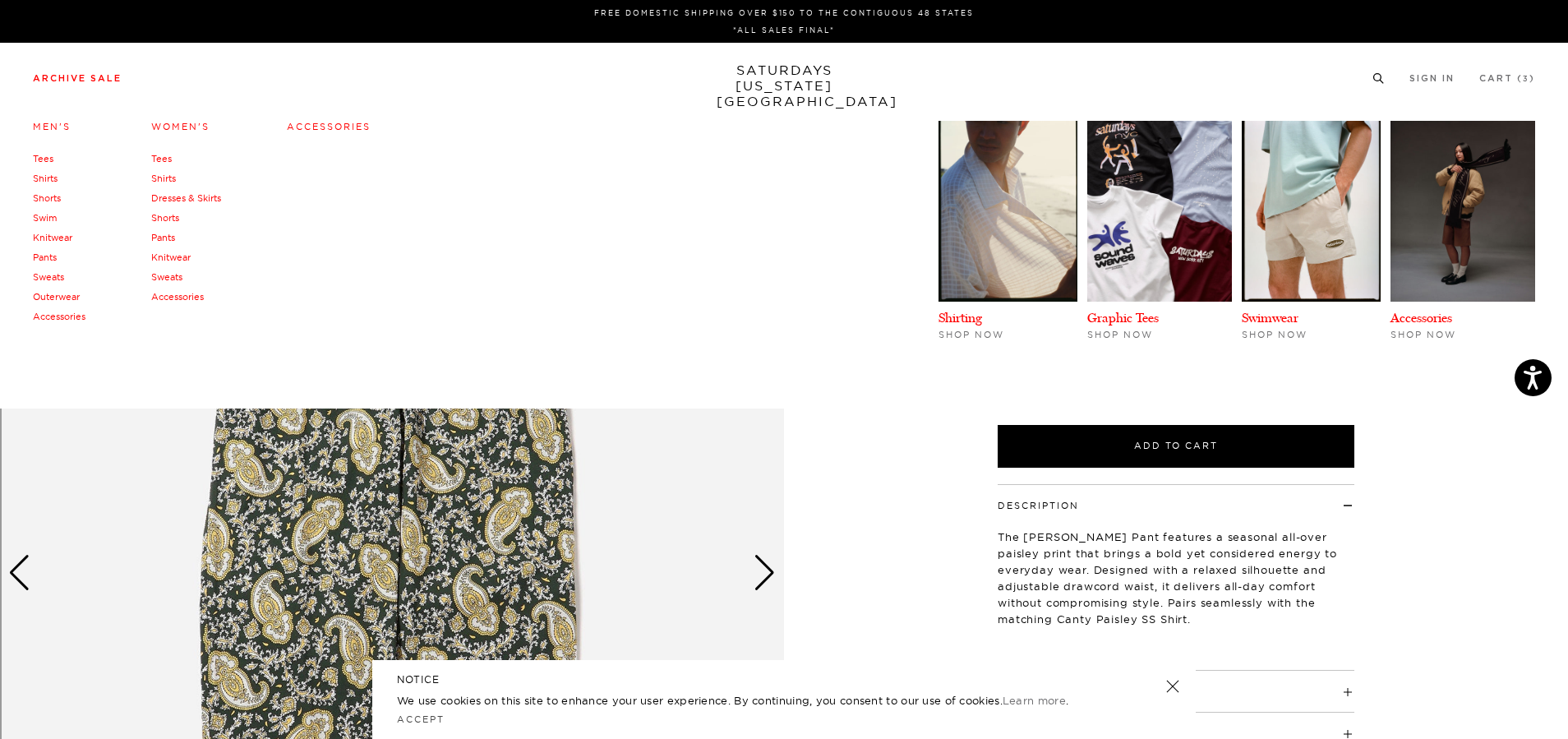
click at [46, 126] on link "Men's" at bounding box center [51, 126] width 38 height 12
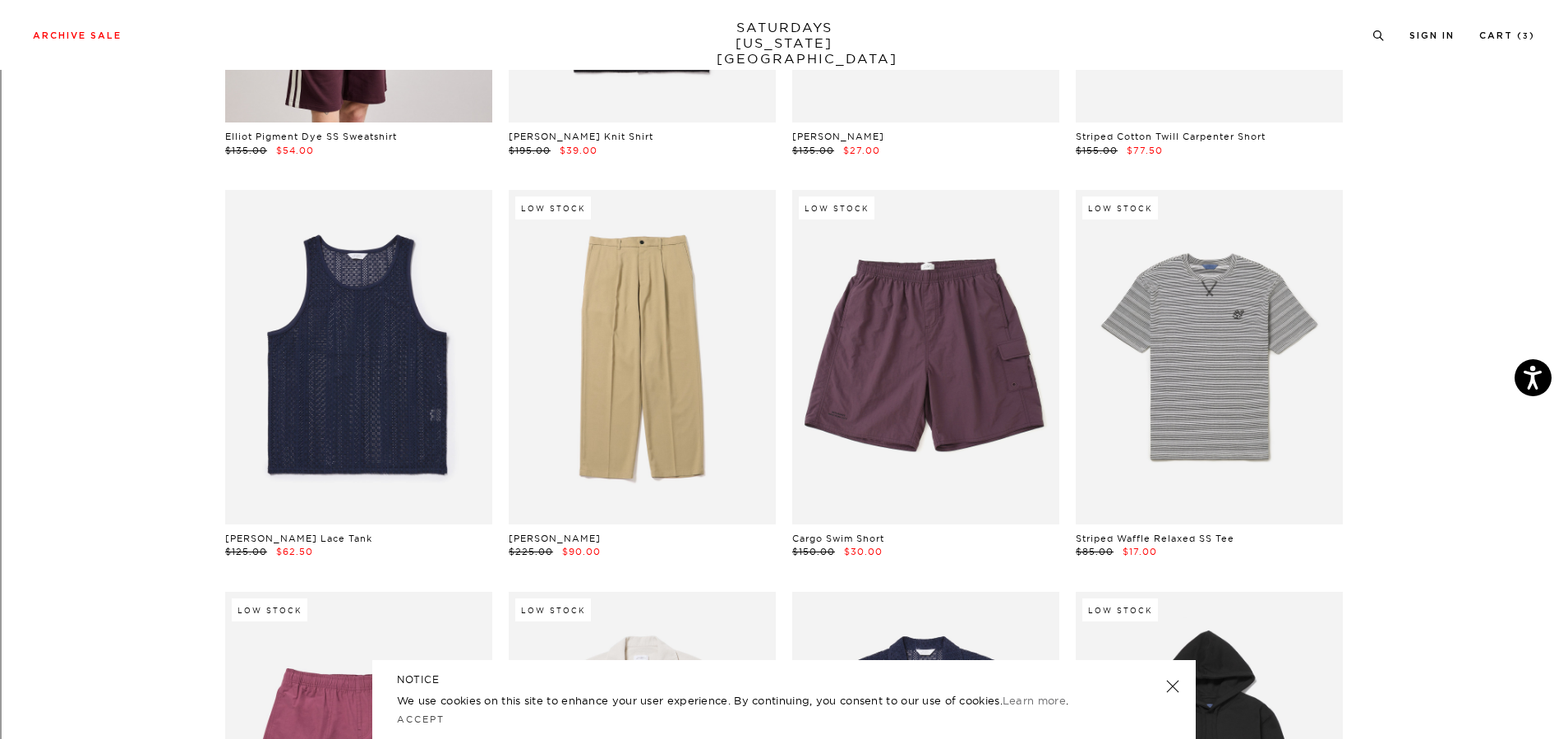
scroll to position [5311, 0]
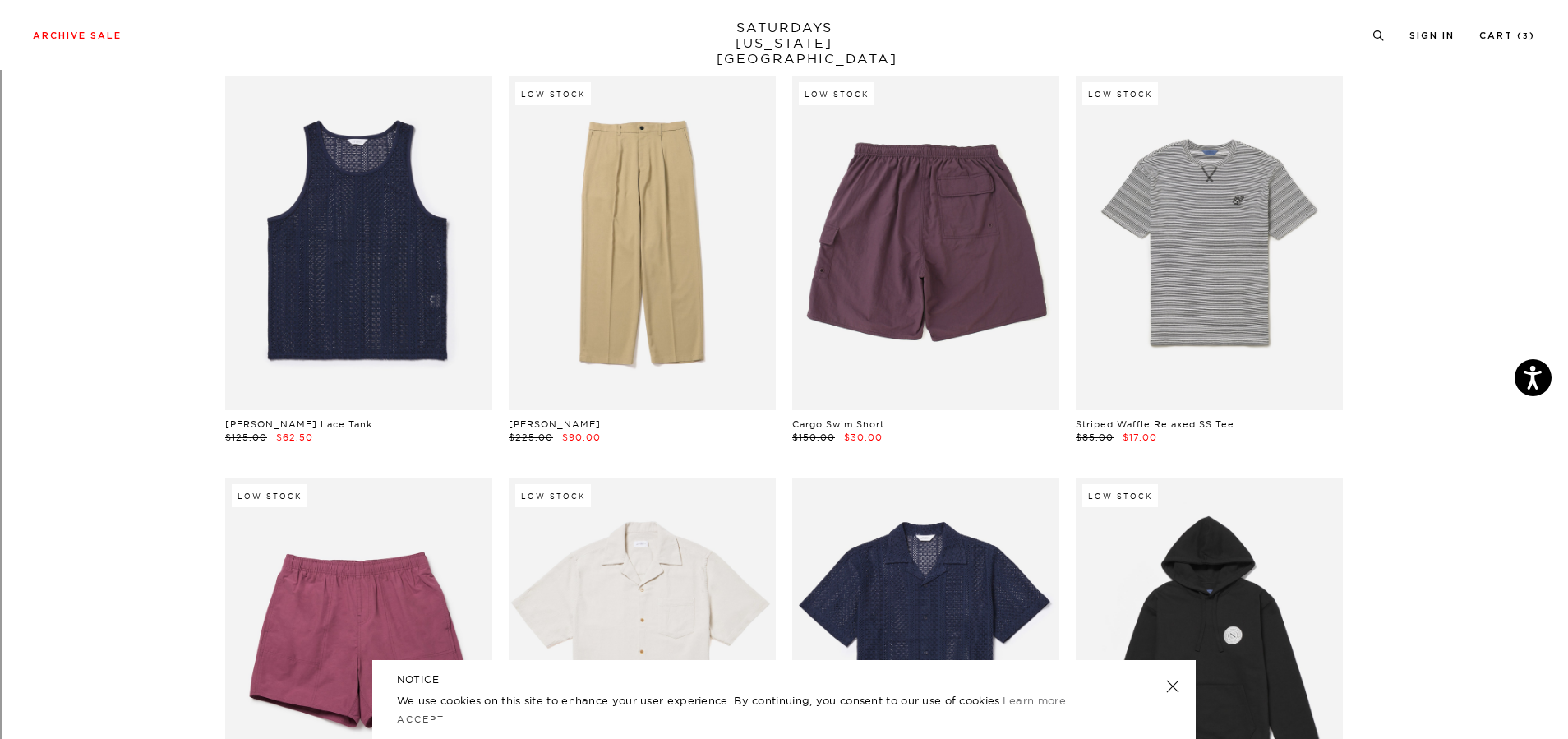
click at [916, 291] on link at bounding box center [926, 242] width 267 height 334
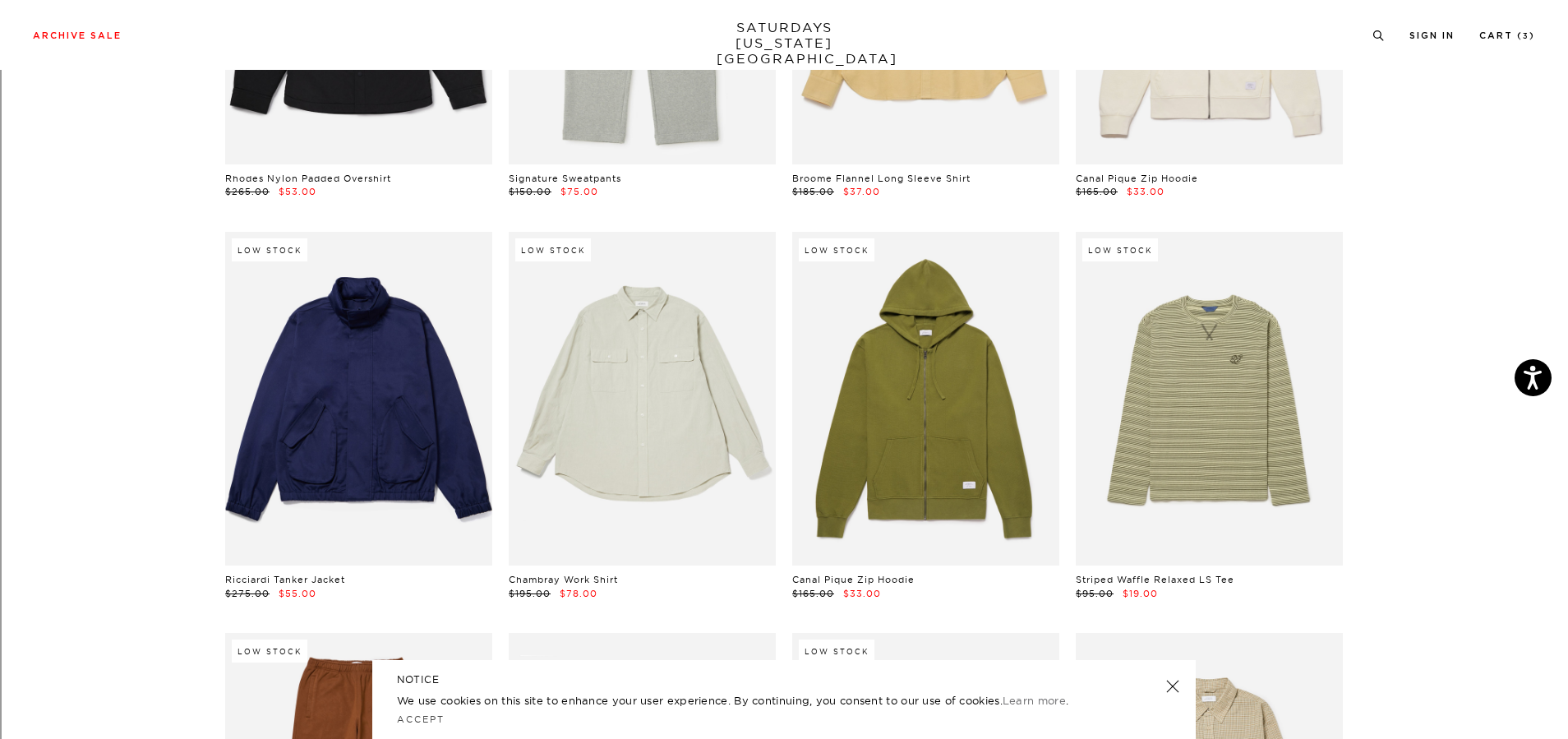
scroll to position [14183, 0]
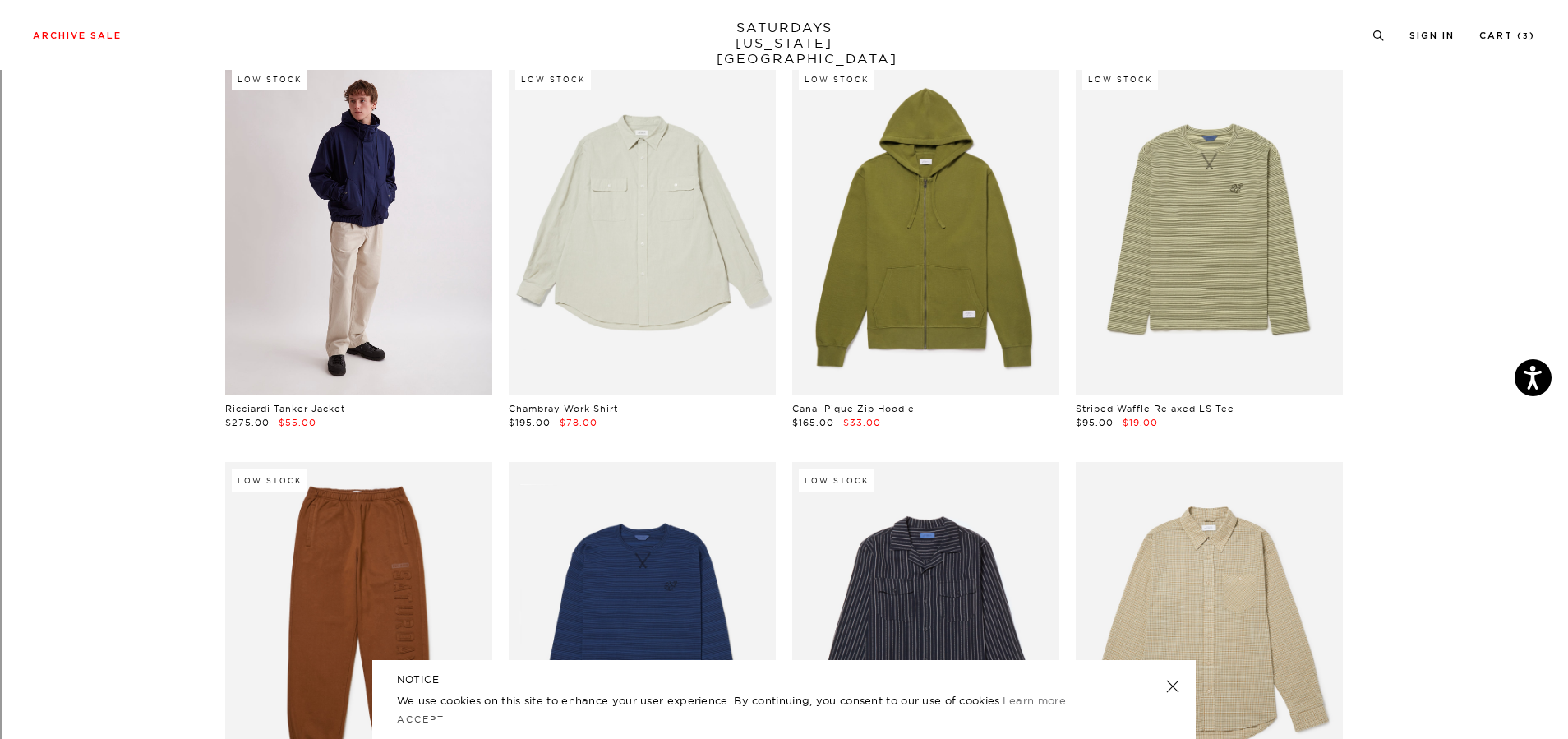
click at [392, 274] on link at bounding box center [358, 227] width 267 height 334
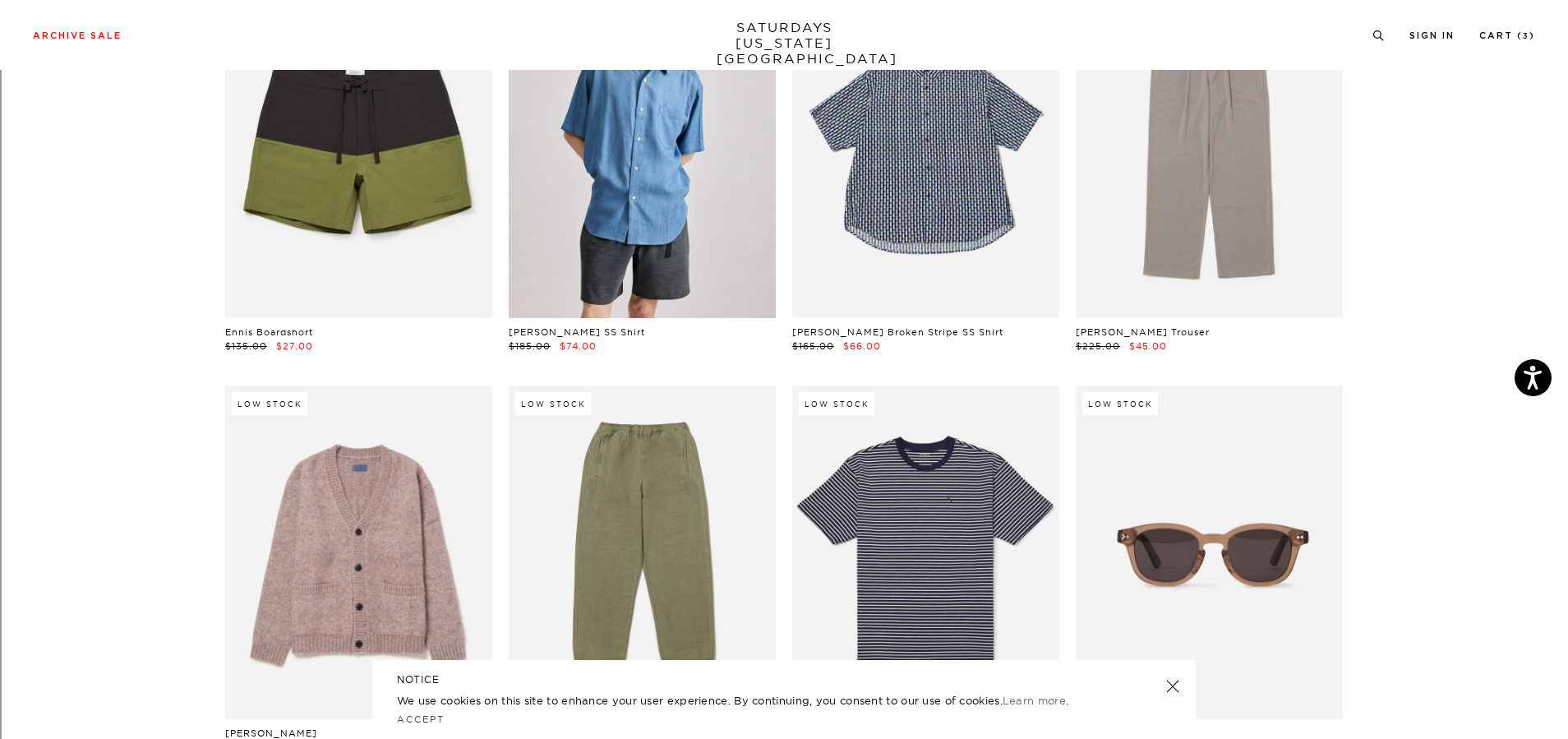
scroll to position [22958, 0]
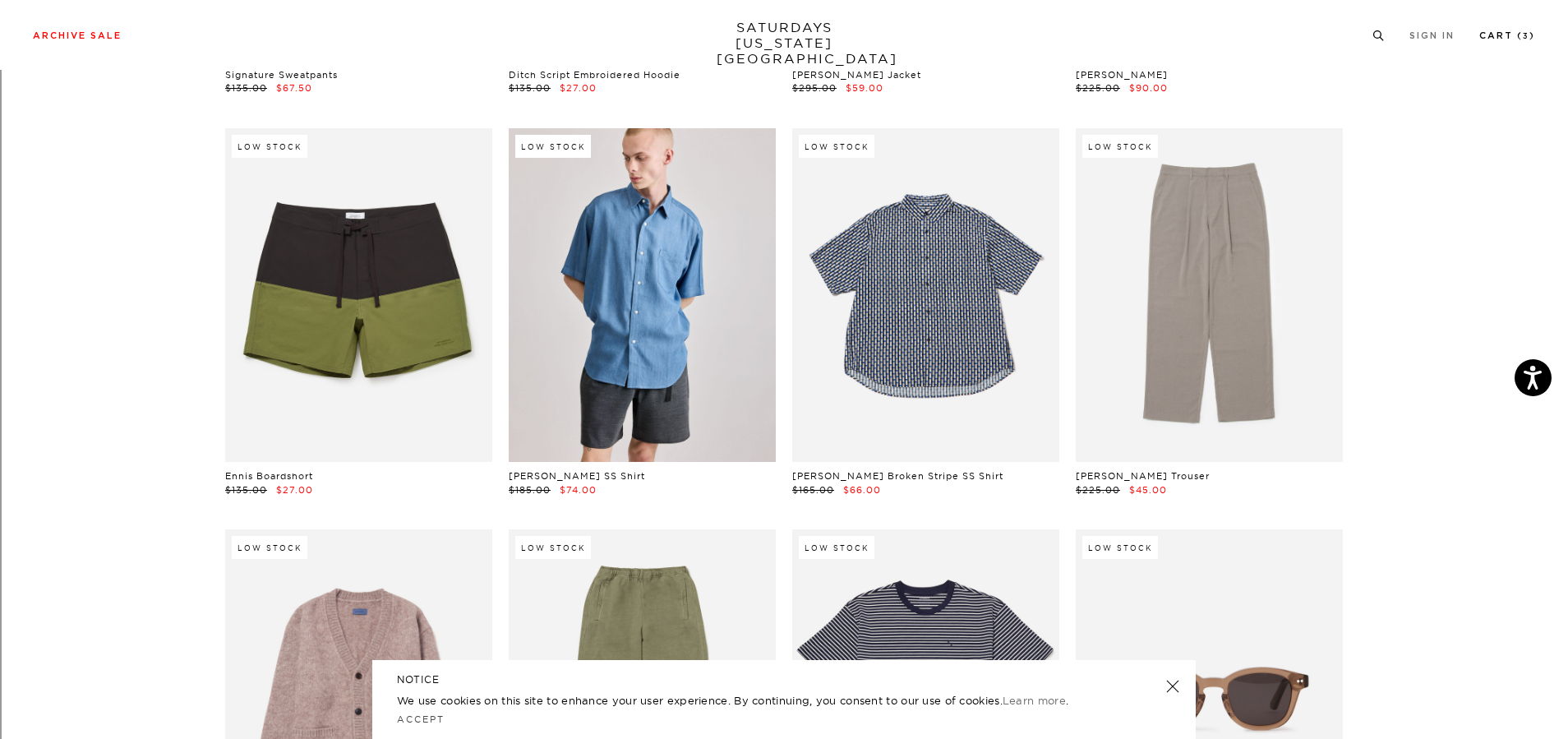
click at [1513, 33] on link "Cart ( 3 )" at bounding box center [1507, 36] width 56 height 9
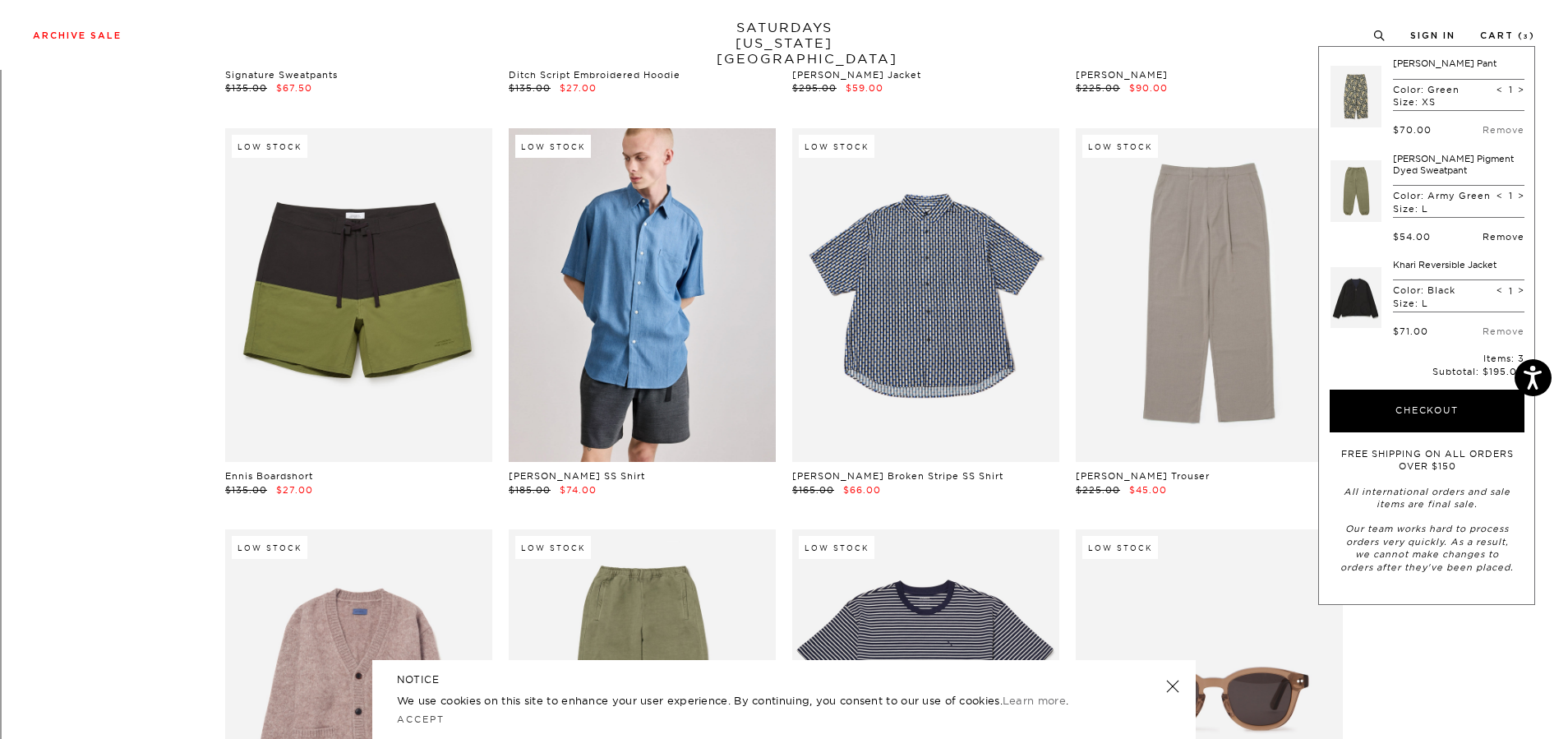
click at [1489, 233] on link "Remove" at bounding box center [1504, 236] width 42 height 12
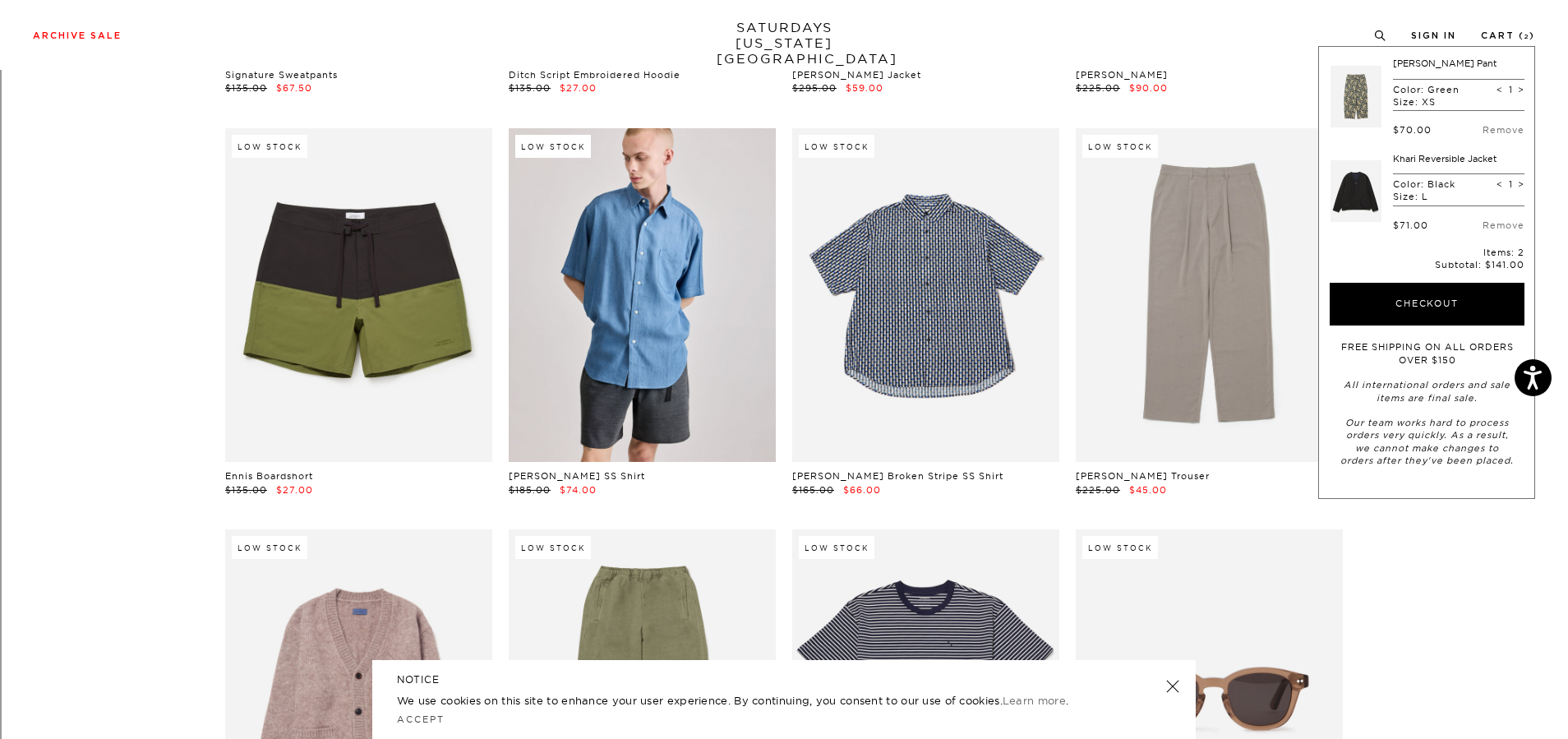
drag, startPoint x: 1444, startPoint y: 292, endPoint x: 1447, endPoint y: 256, distance: 36.1
click at [1447, 256] on form "Tony Paisley Pant Color: Green Size: XS < 1 > $70.00 Remove Khari Reversible Ja…" at bounding box center [1427, 262] width 195 height 409
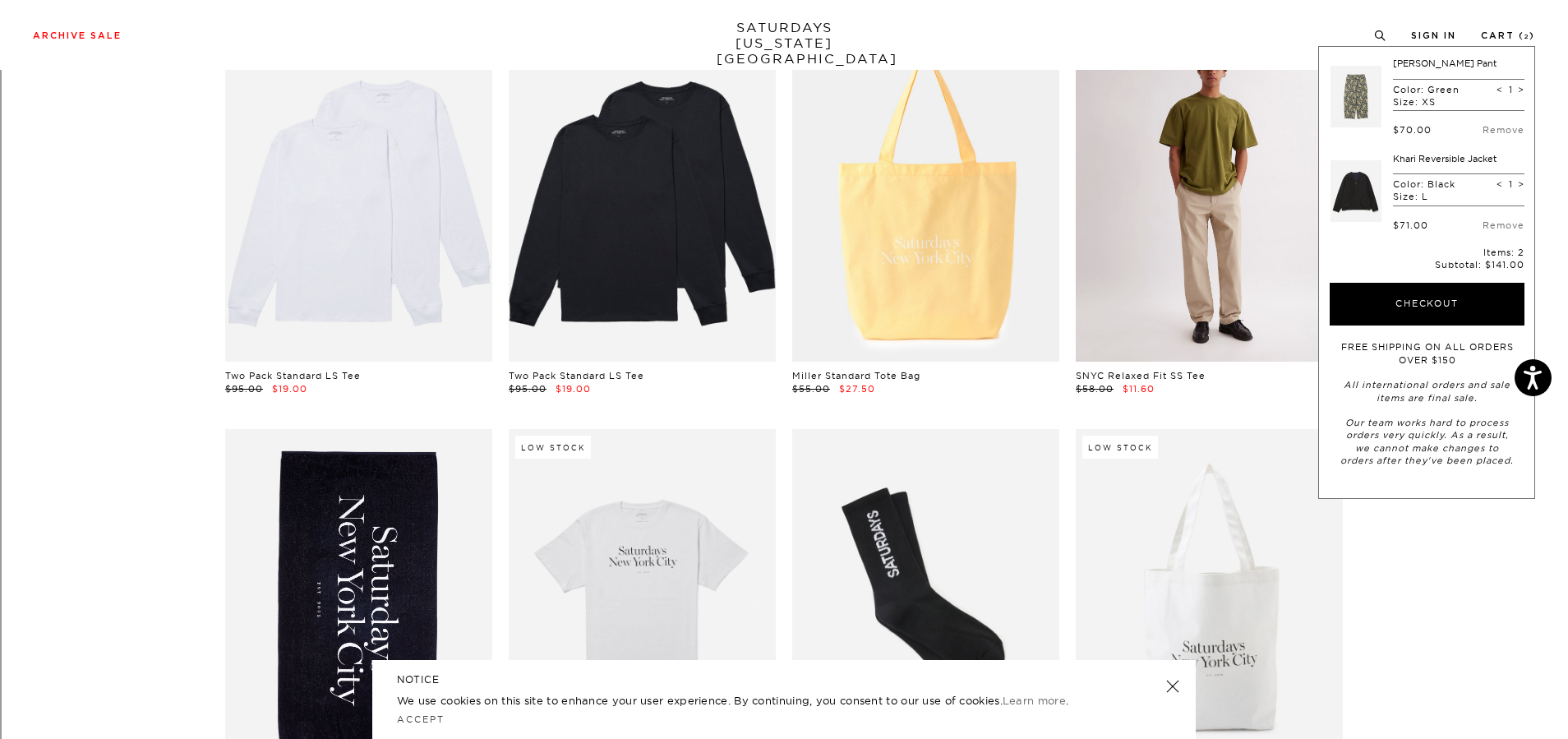
scroll to position [19705, 0]
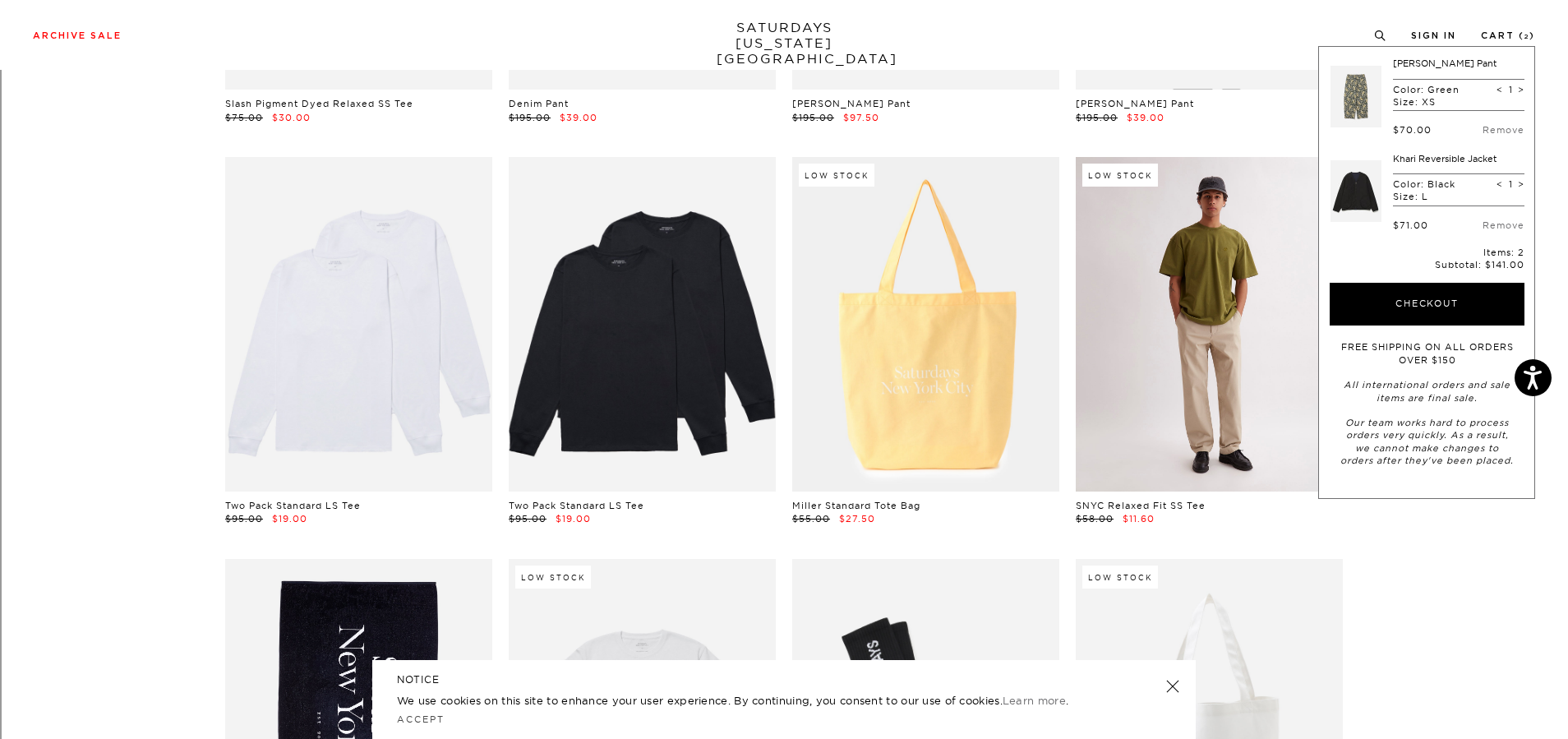
click at [1224, 317] on link at bounding box center [1210, 324] width 267 height 334
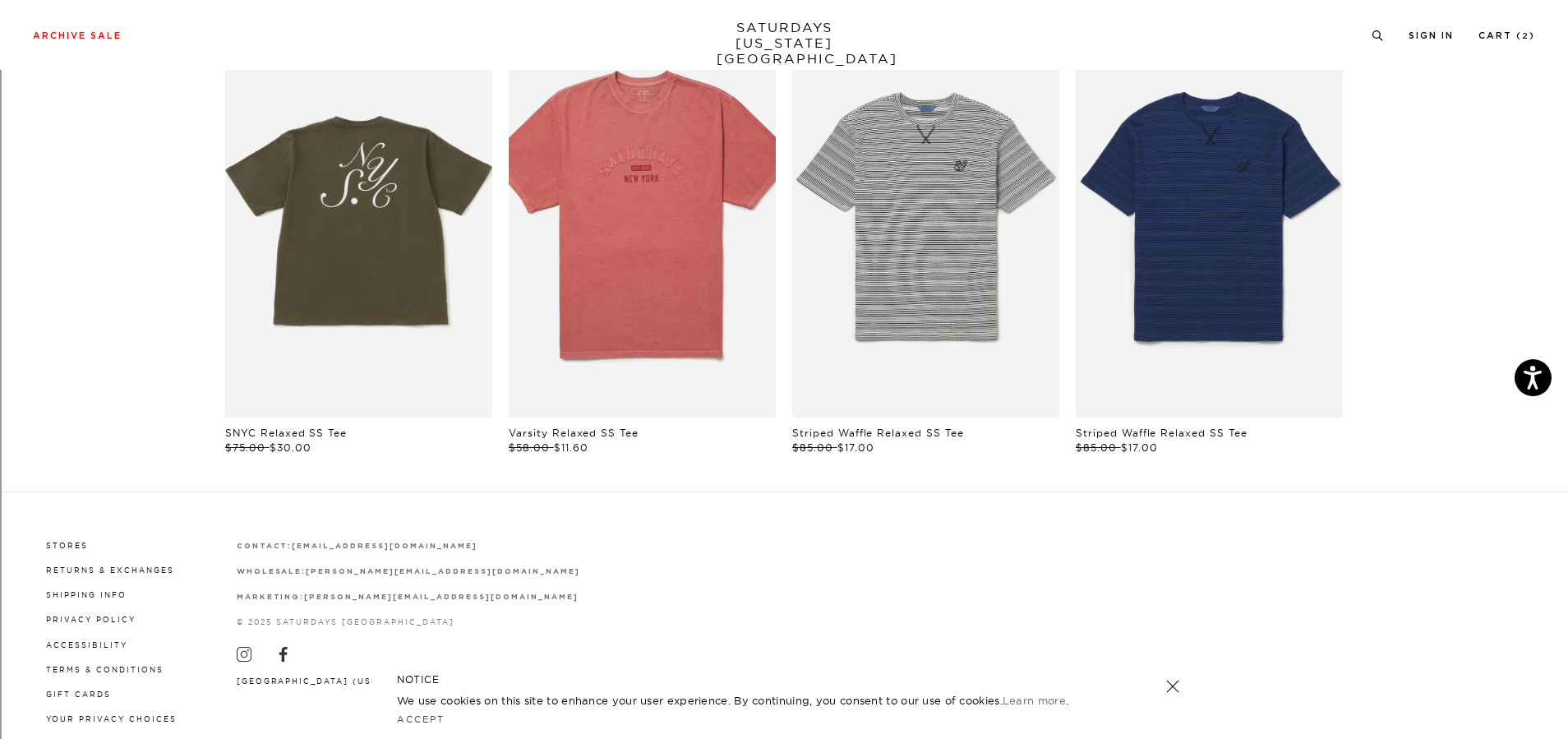
scroll to position [1069, 0]
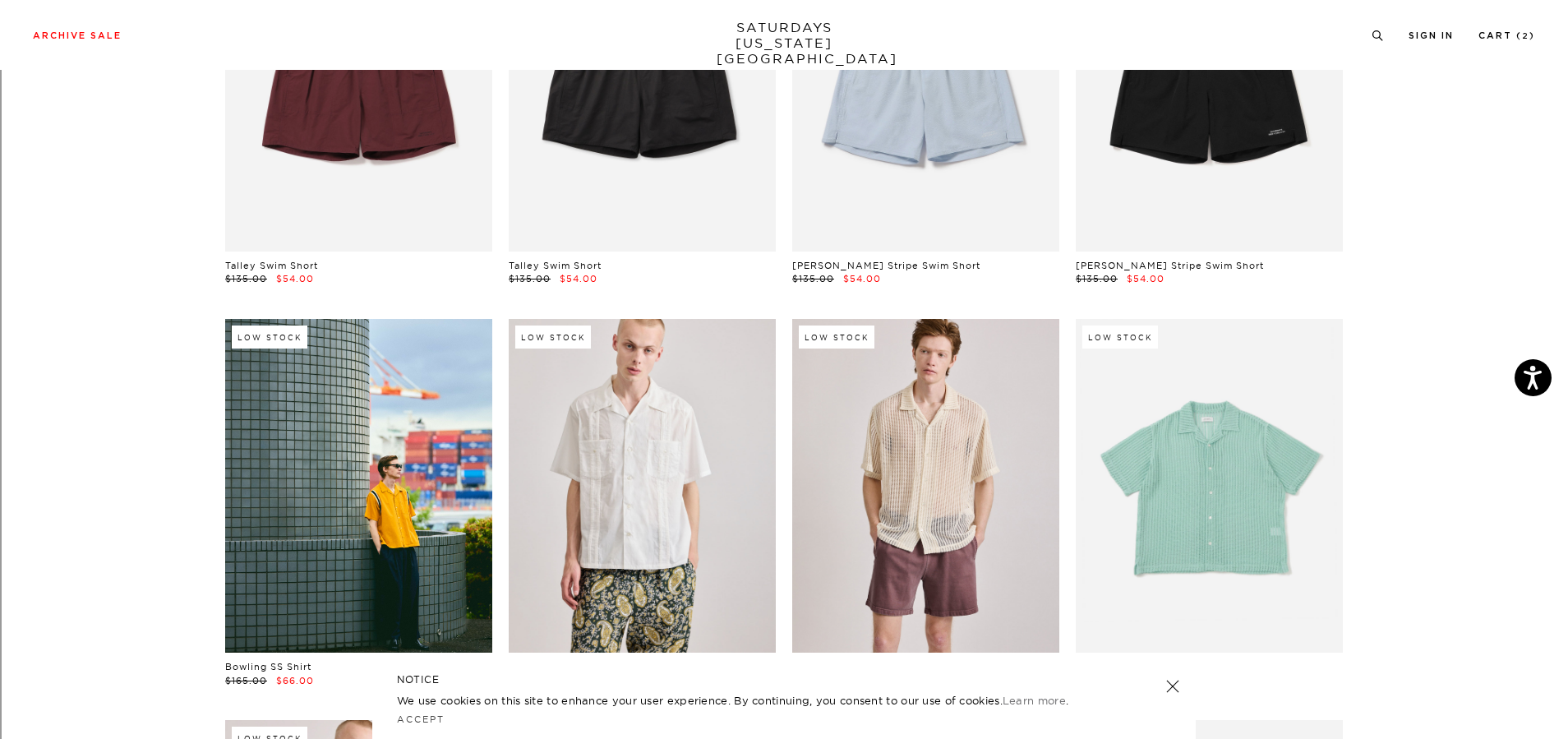
scroll to position [17488, 0]
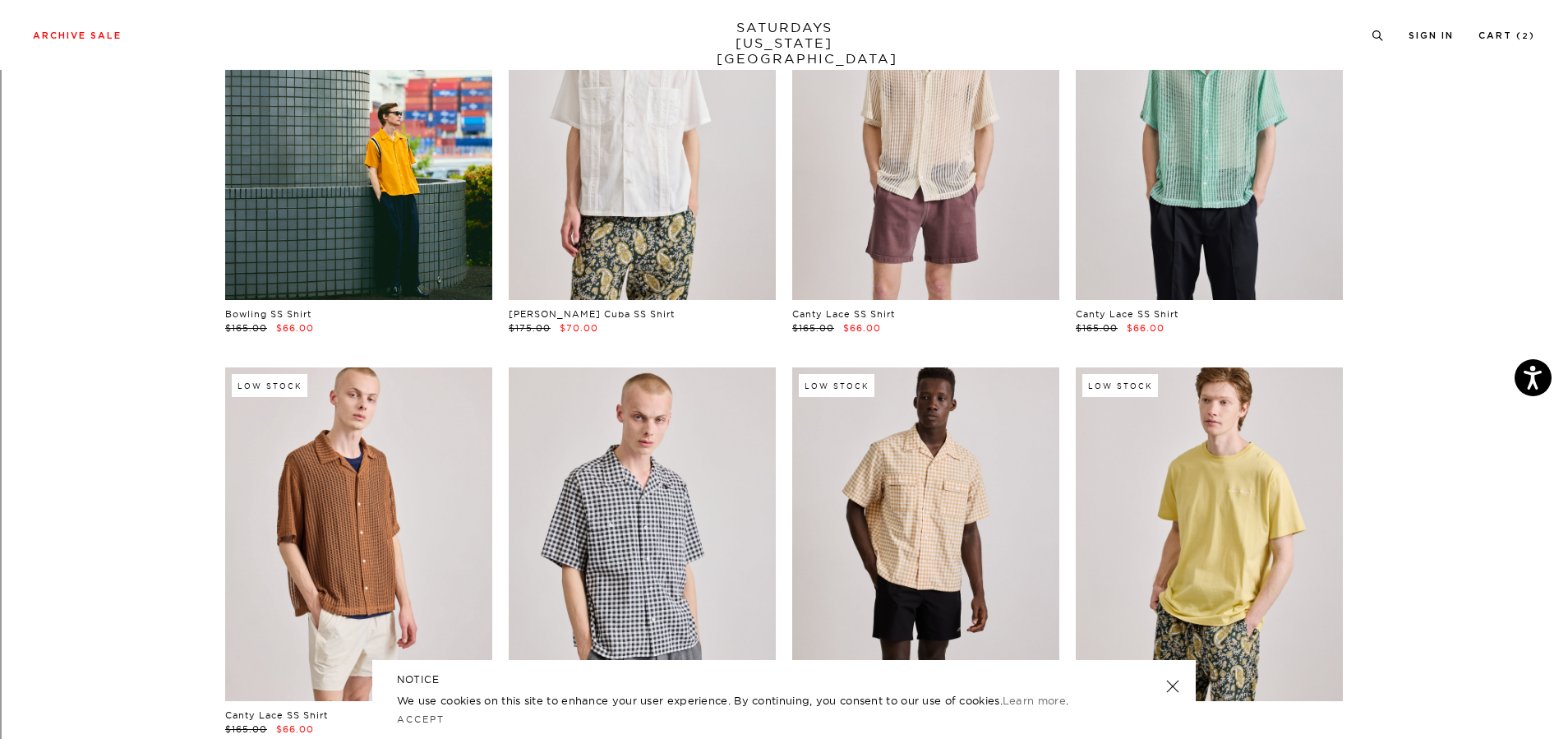
drag, startPoint x: 1233, startPoint y: 328, endPoint x: 1289, endPoint y: 389, distance: 82.8
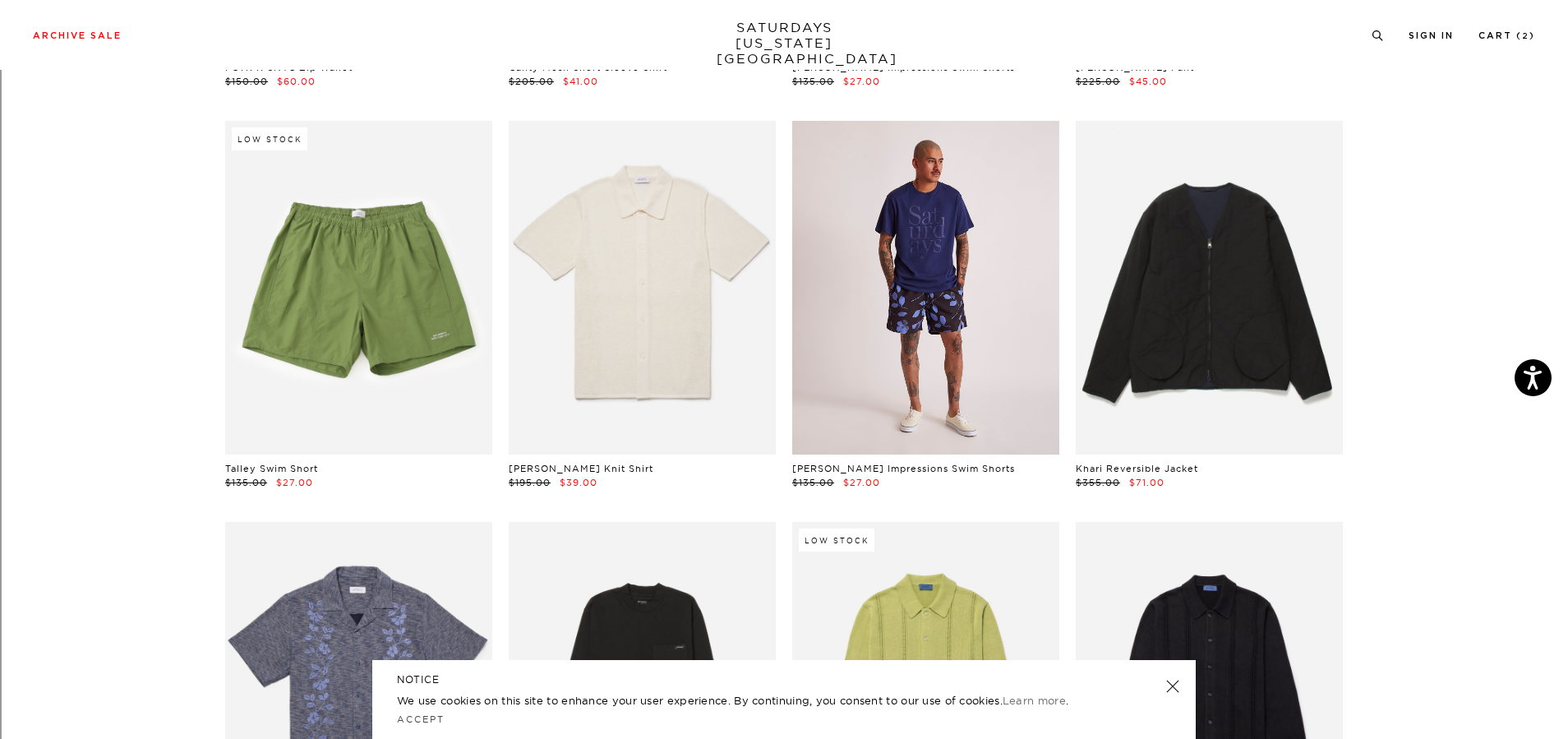
scroll to position [3244, 0]
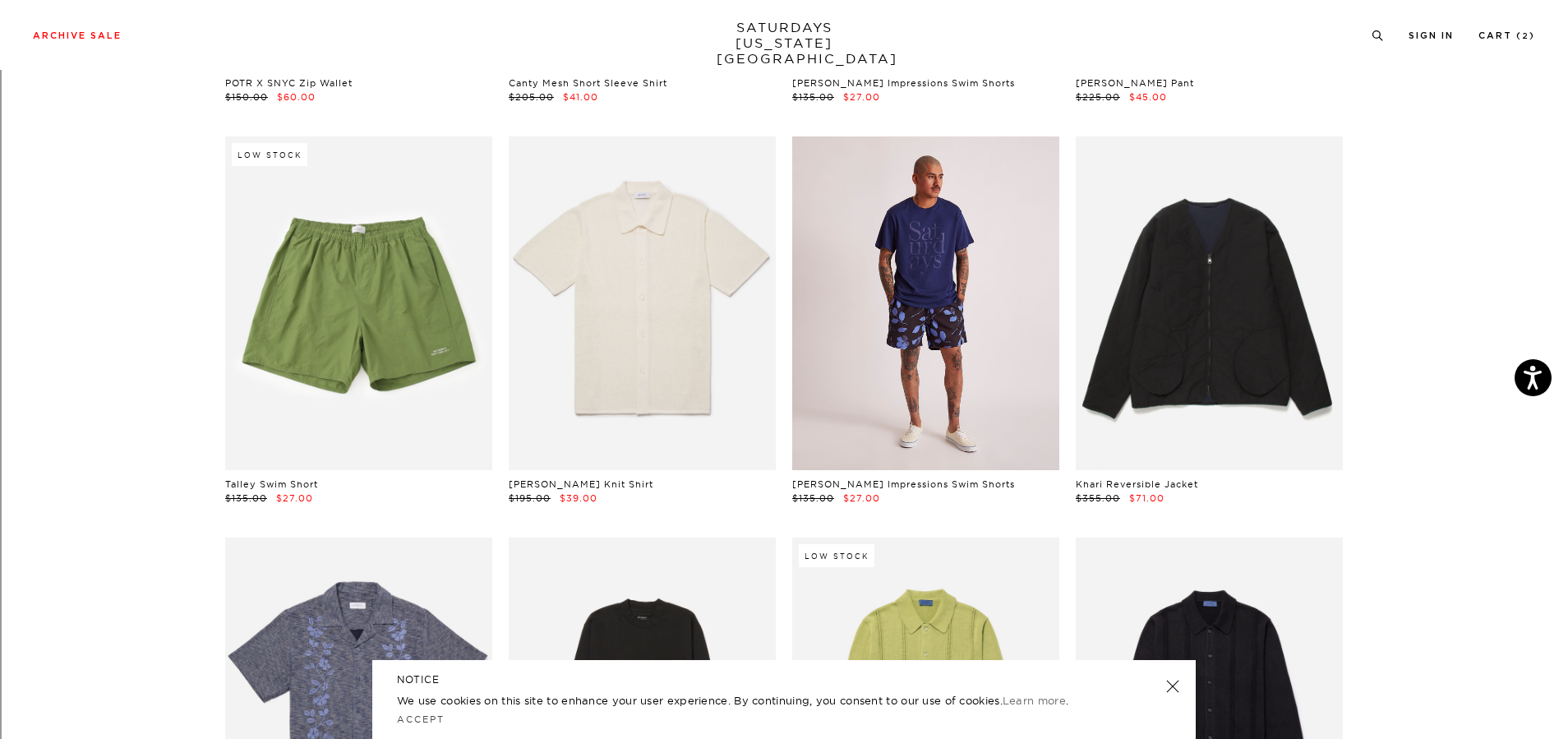
click at [931, 330] on link at bounding box center [926, 302] width 267 height 334
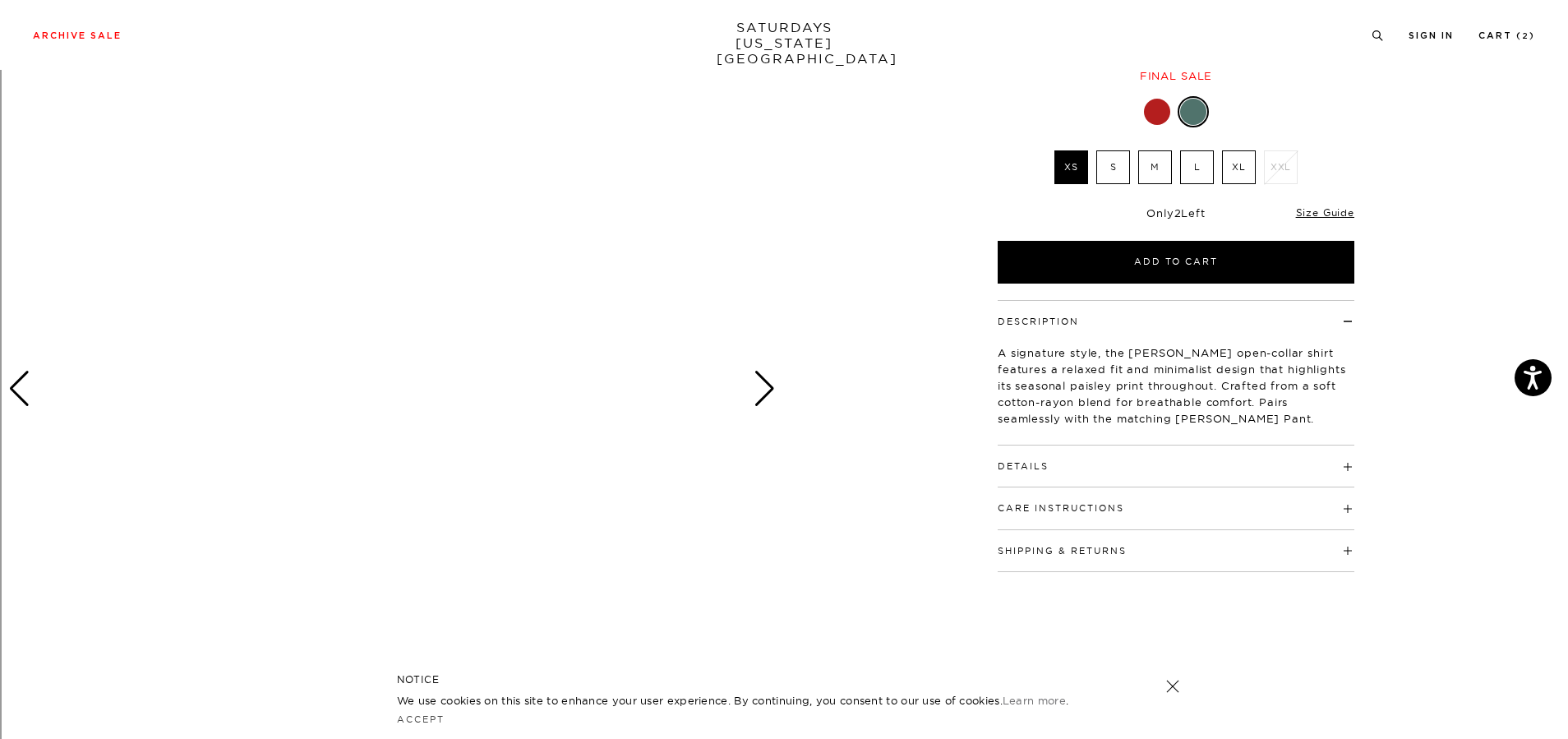
scroll to position [212, 0]
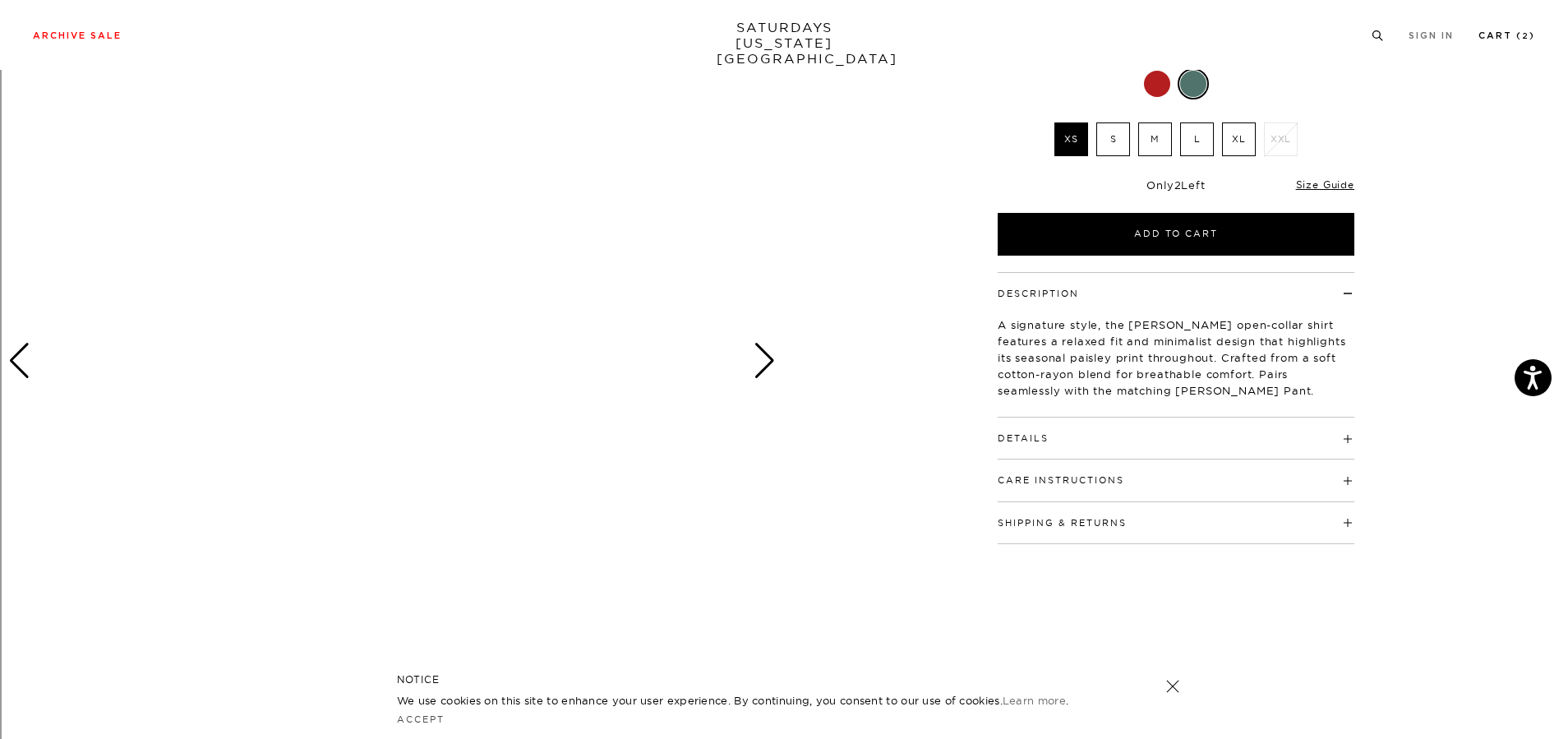
click at [1492, 32] on link "Cart ( 2 )" at bounding box center [1507, 36] width 57 height 9
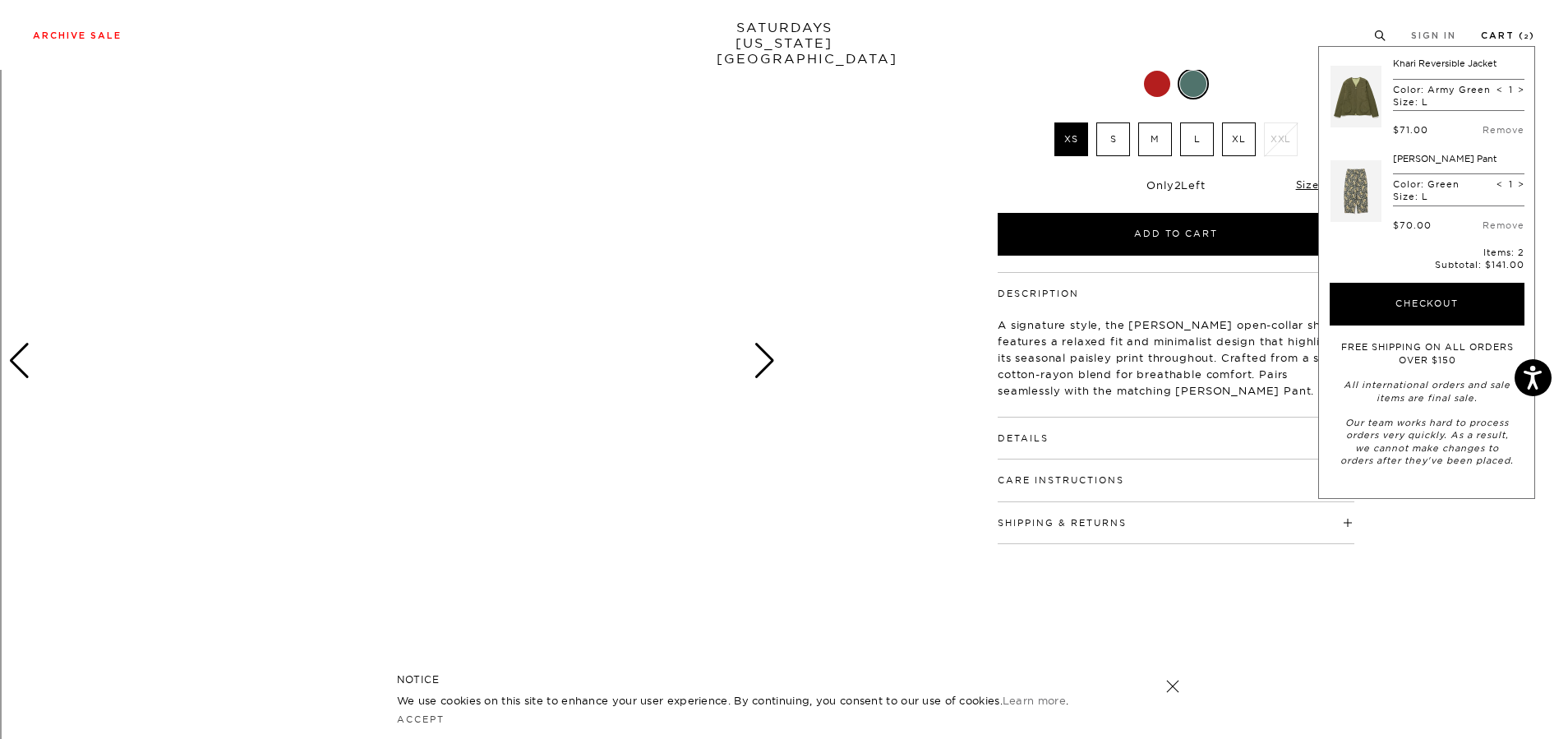
click at [1492, 32] on link "Cart ( 2 )" at bounding box center [1507, 36] width 54 height 9
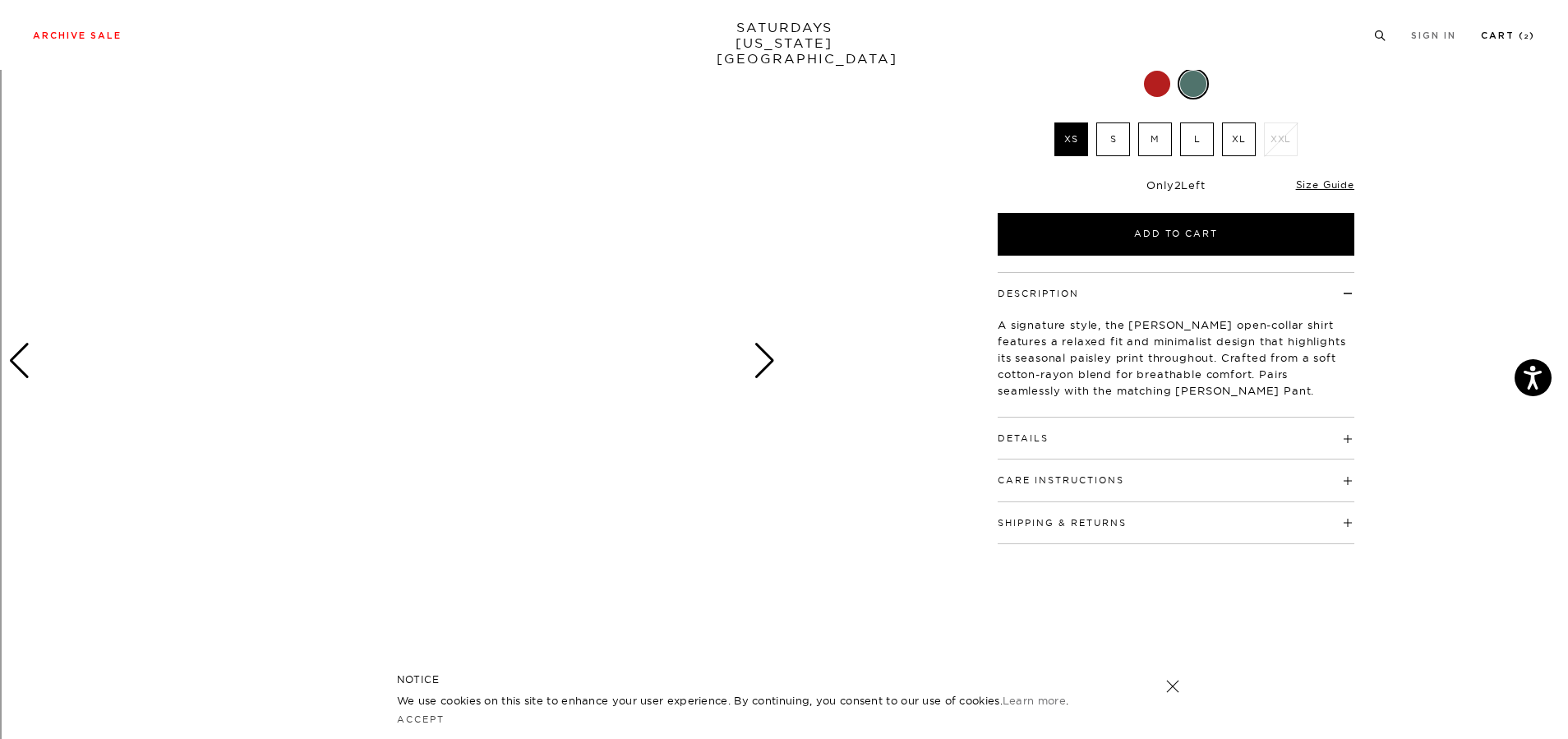
click at [1492, 32] on link "Cart ( 2 )" at bounding box center [1507, 36] width 54 height 9
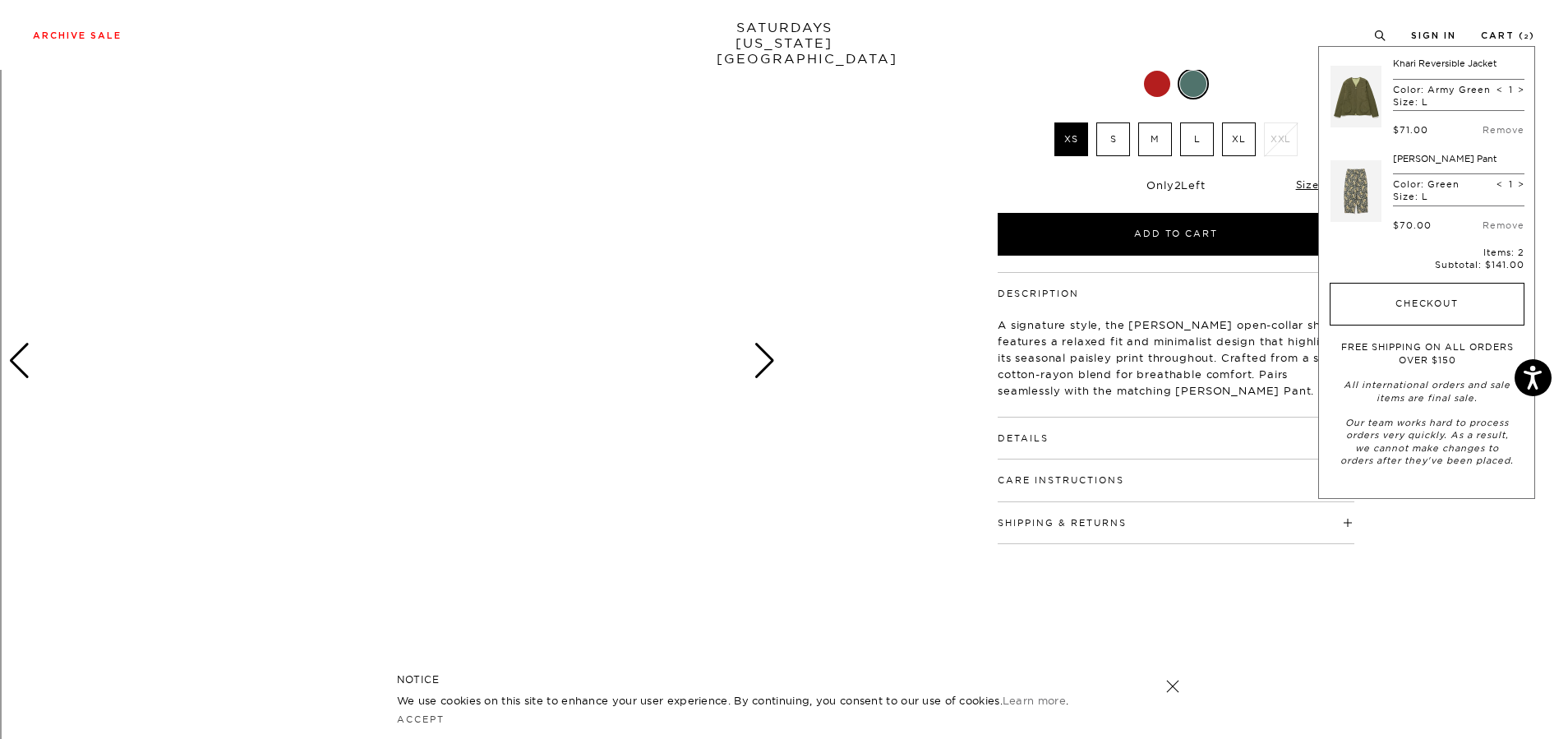
click at [1448, 293] on button "Checkout" at bounding box center [1427, 304] width 195 height 43
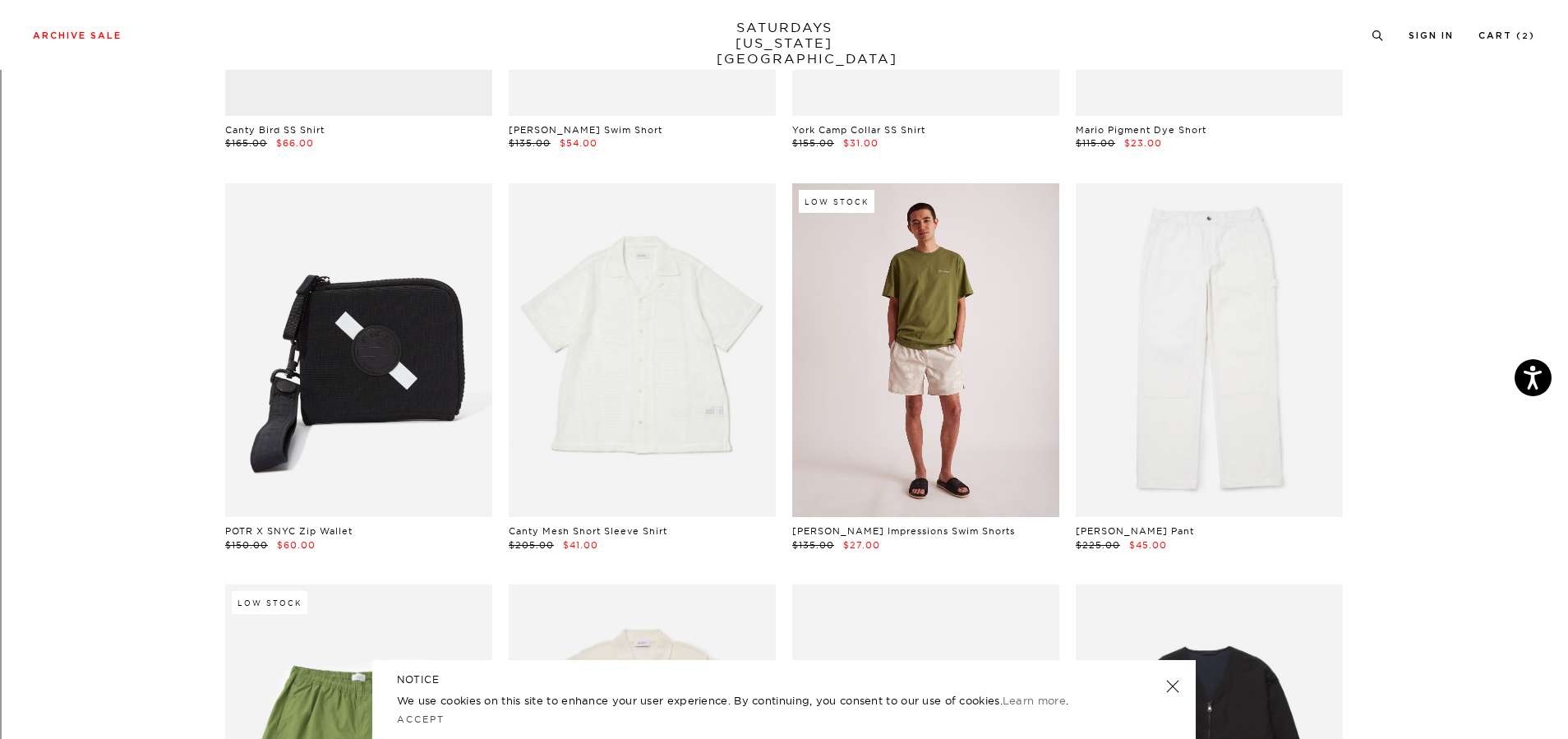
click at [983, 381] on link at bounding box center [926, 349] width 267 height 334
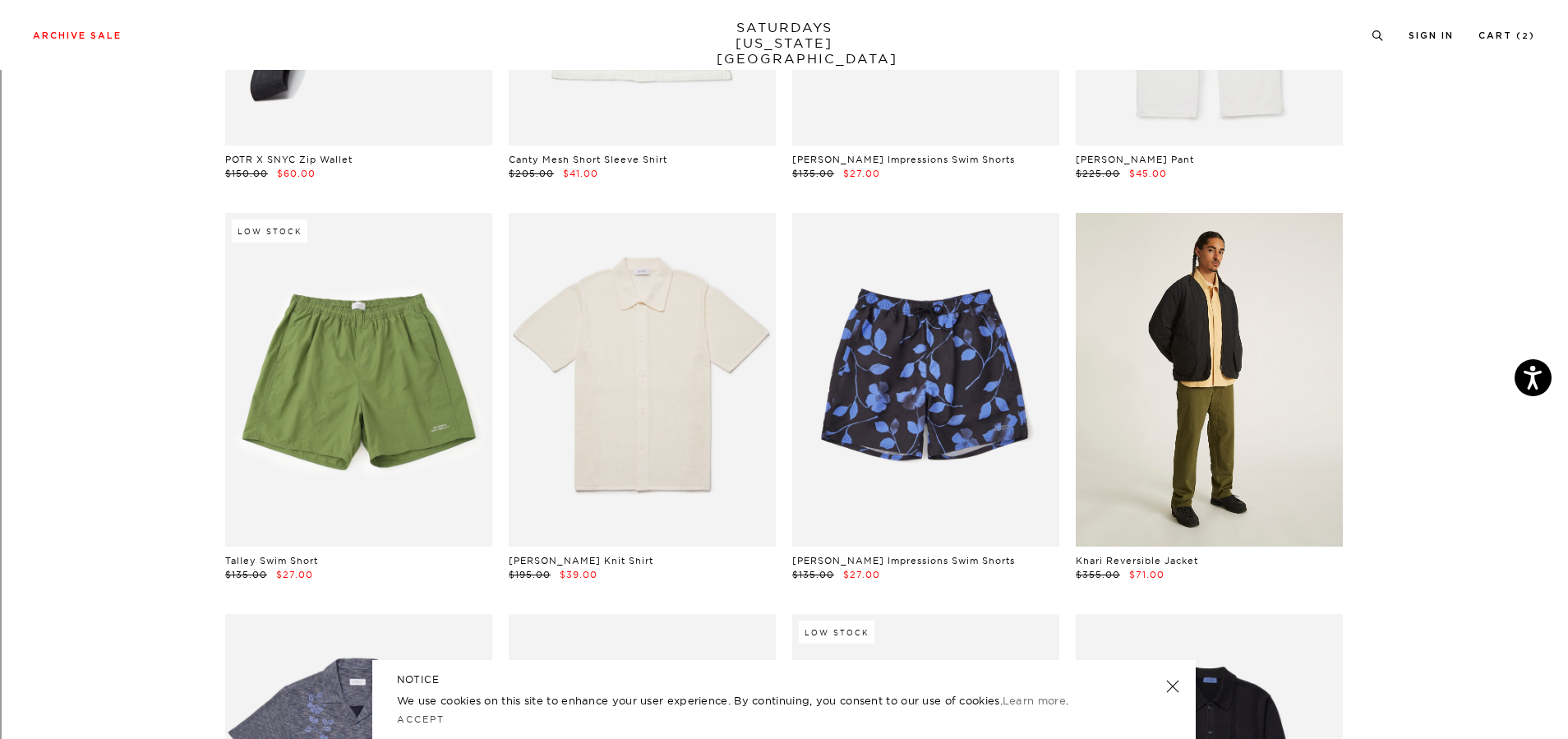
scroll to position [3267, 0]
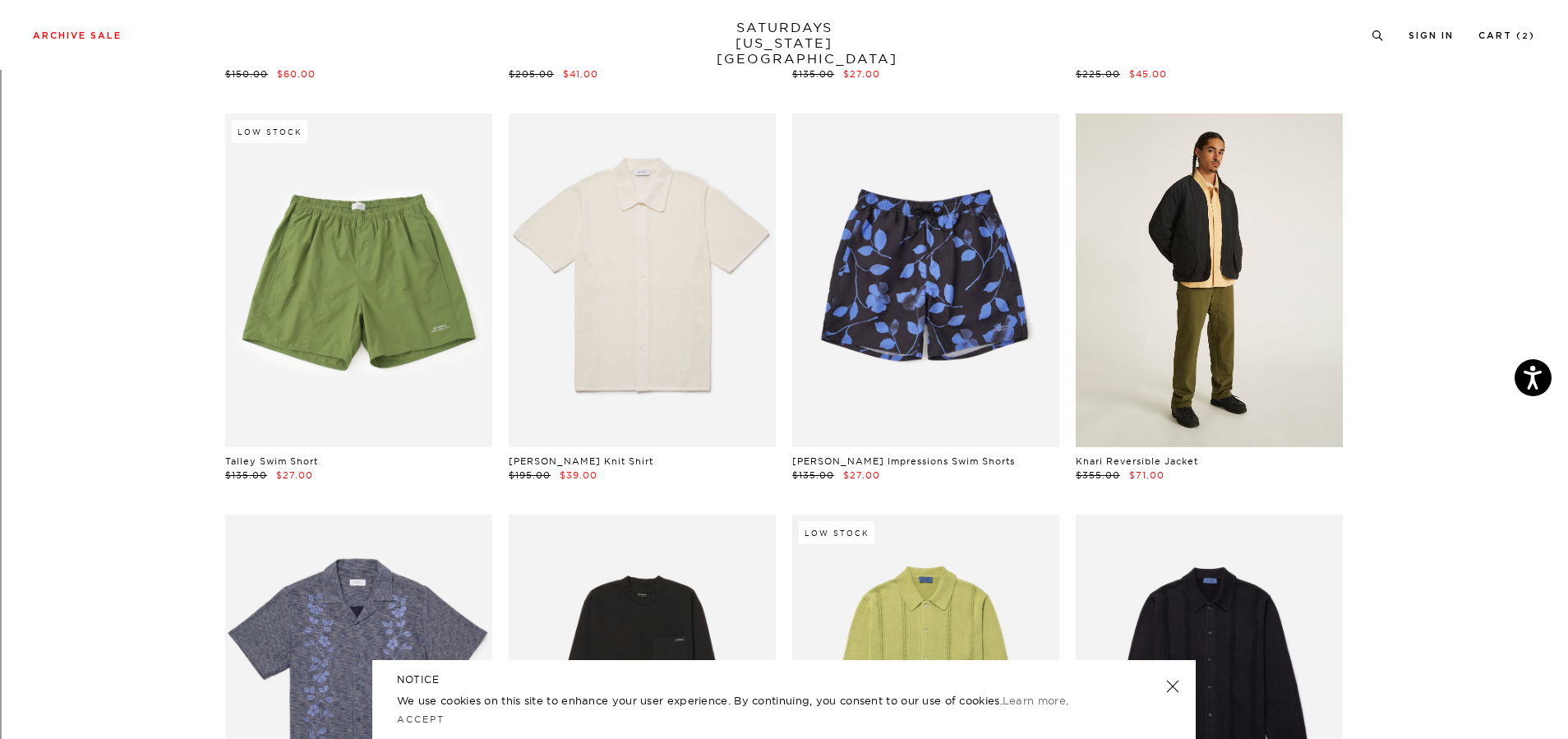
click at [1222, 290] on link at bounding box center [1210, 279] width 267 height 334
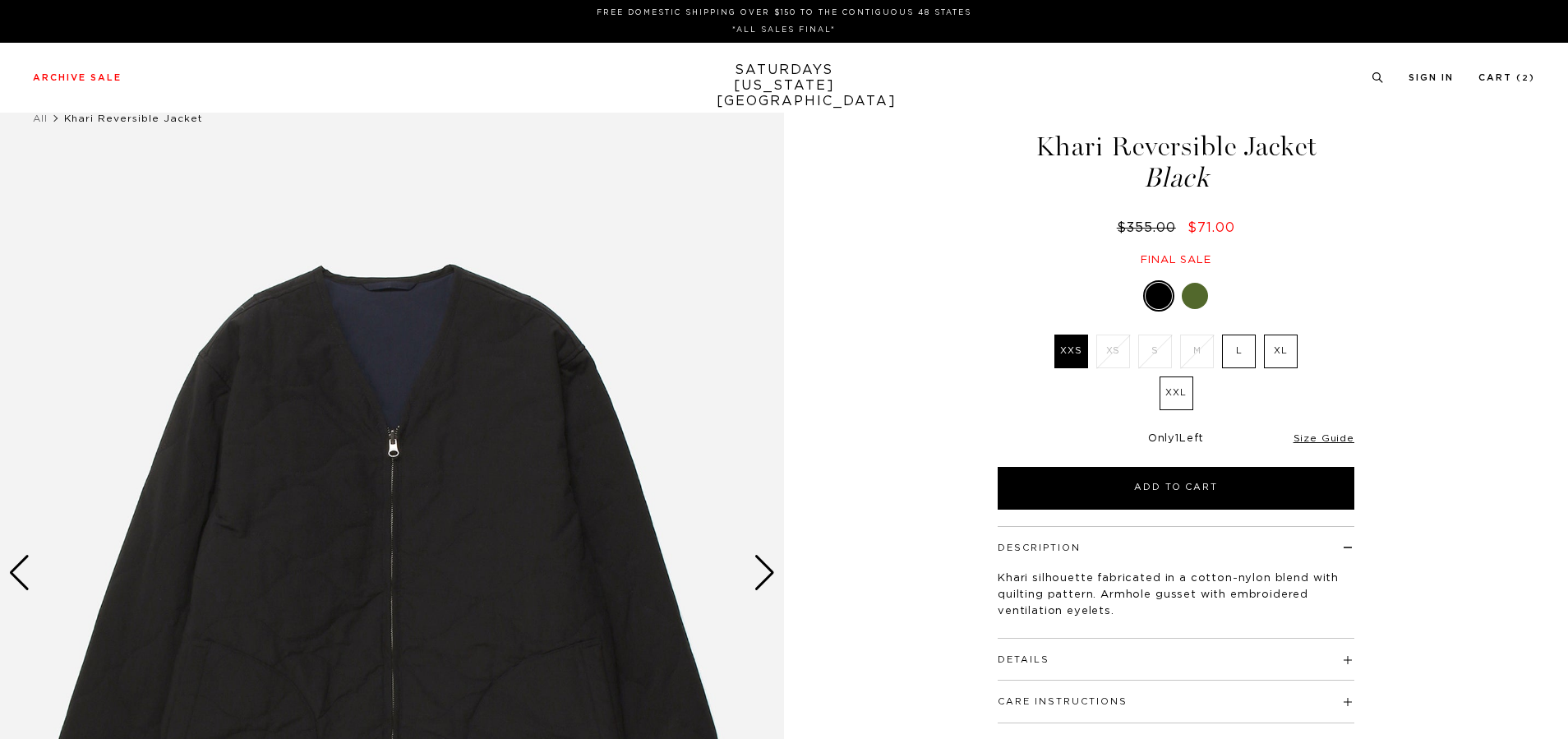
click at [1197, 305] on div at bounding box center [1195, 296] width 27 height 27
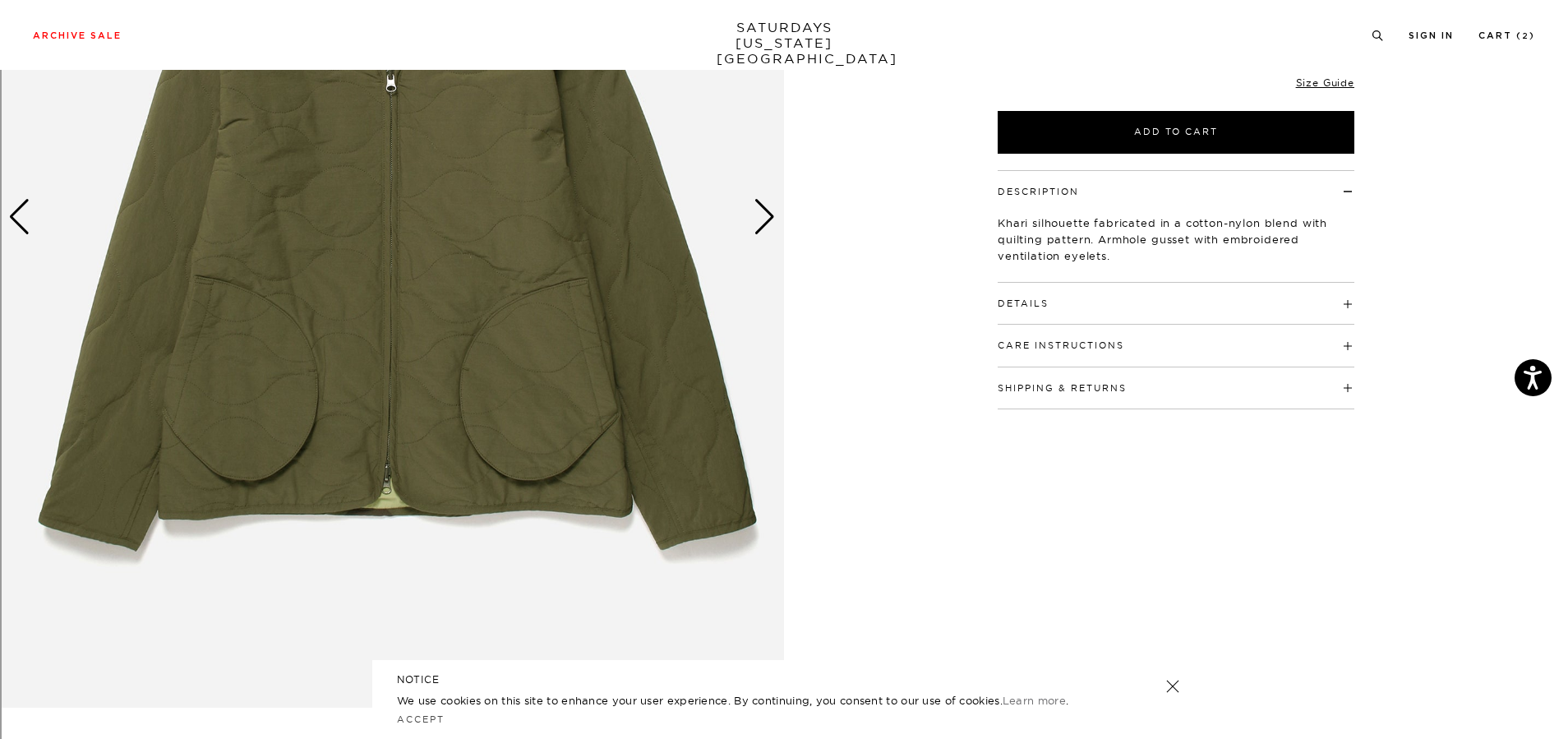
scroll to position [199, 0]
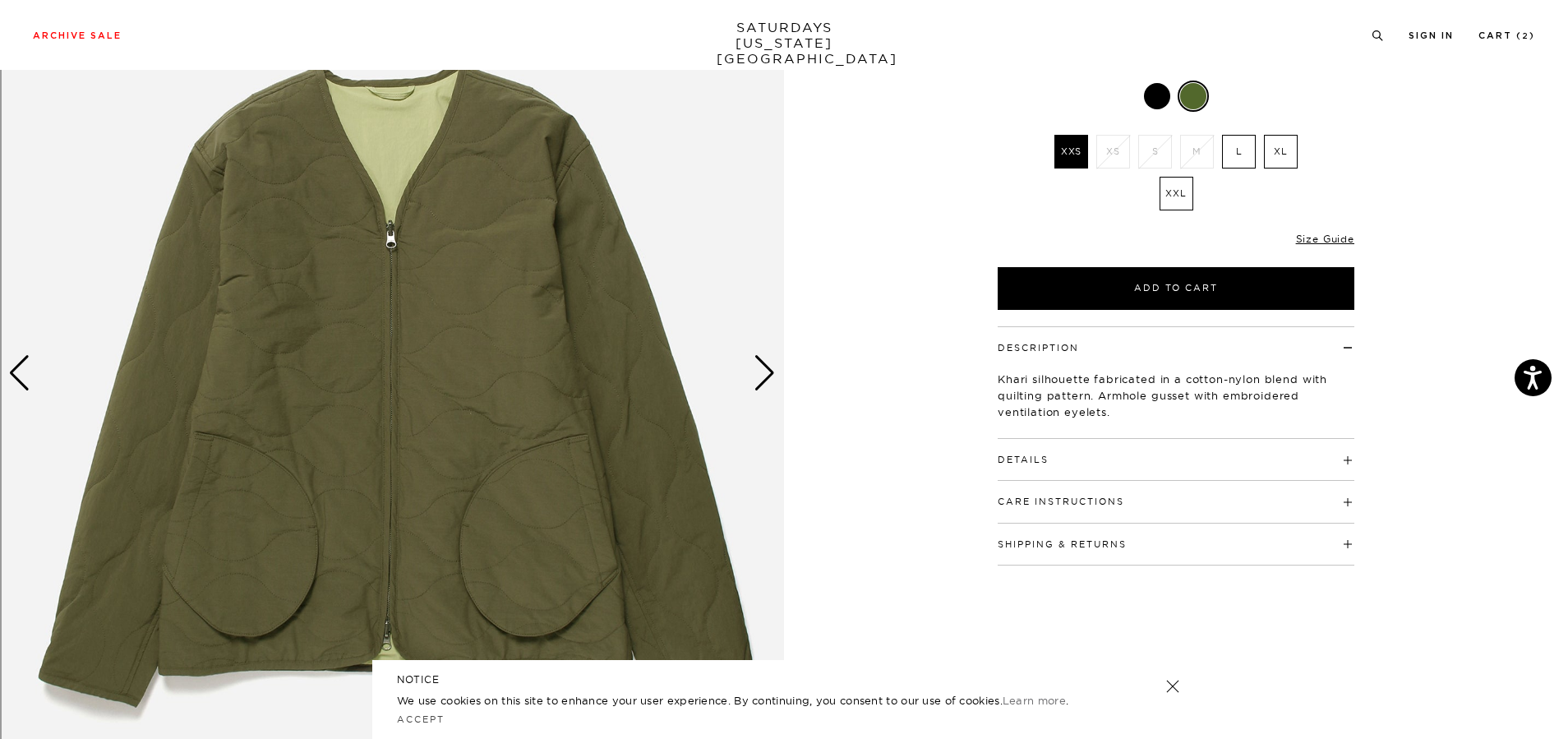
click at [1240, 143] on label "L" at bounding box center [1239, 152] width 34 height 34
click at [0, 0] on input "L" at bounding box center [0, 0] width 0 height 0
click at [1156, 106] on div at bounding box center [1157, 96] width 27 height 27
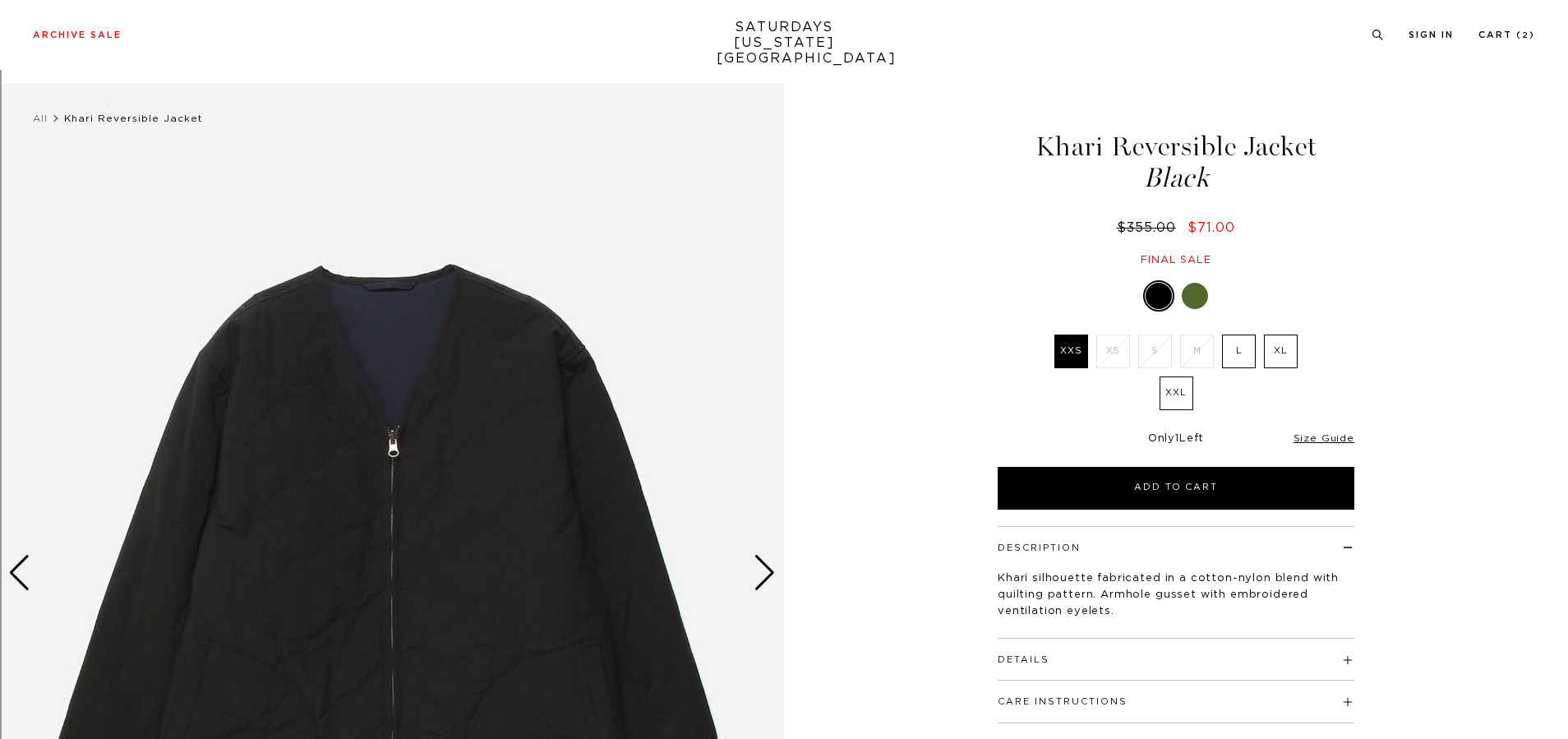
scroll to position [248, 0]
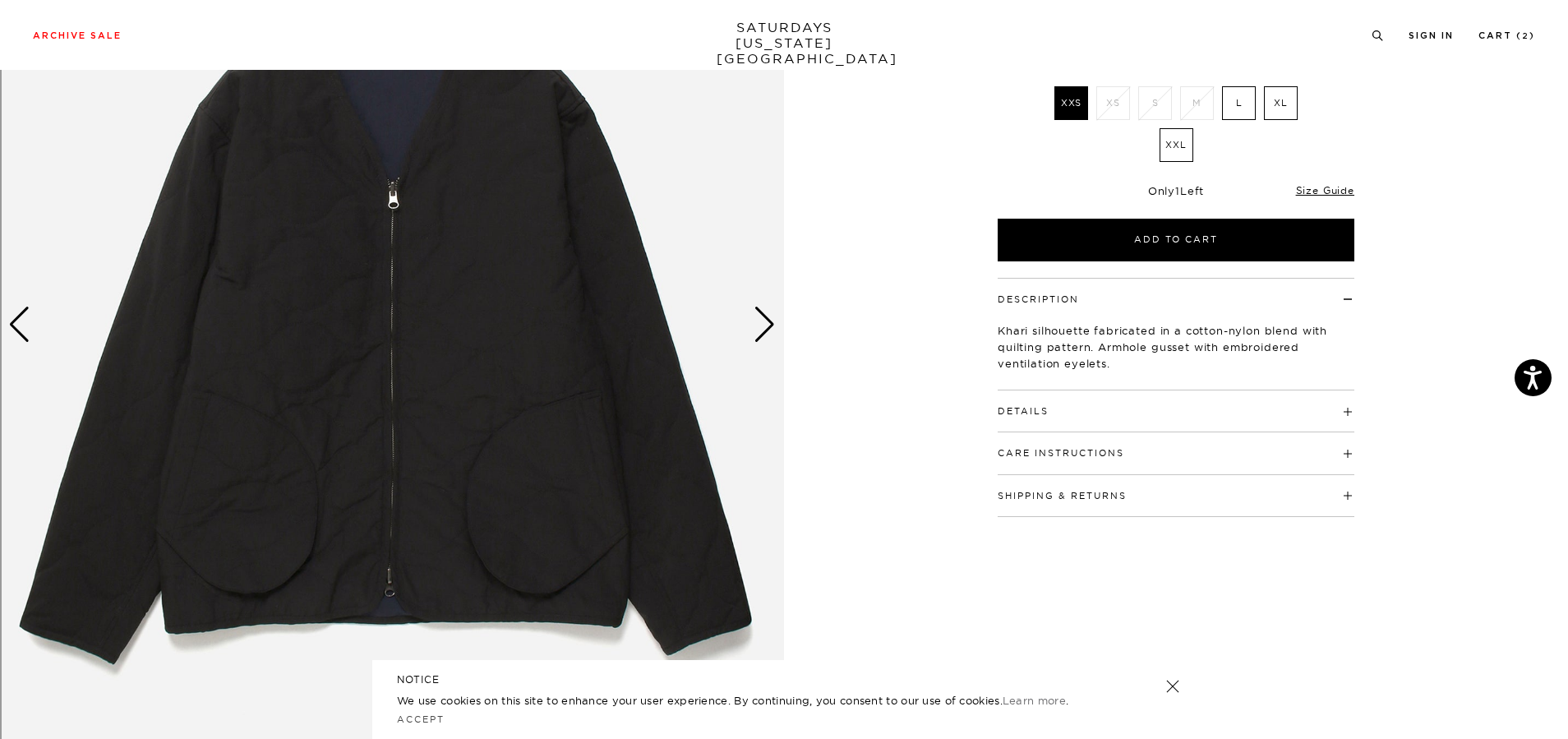
click at [556, 184] on img at bounding box center [392, 324] width 784 height 981
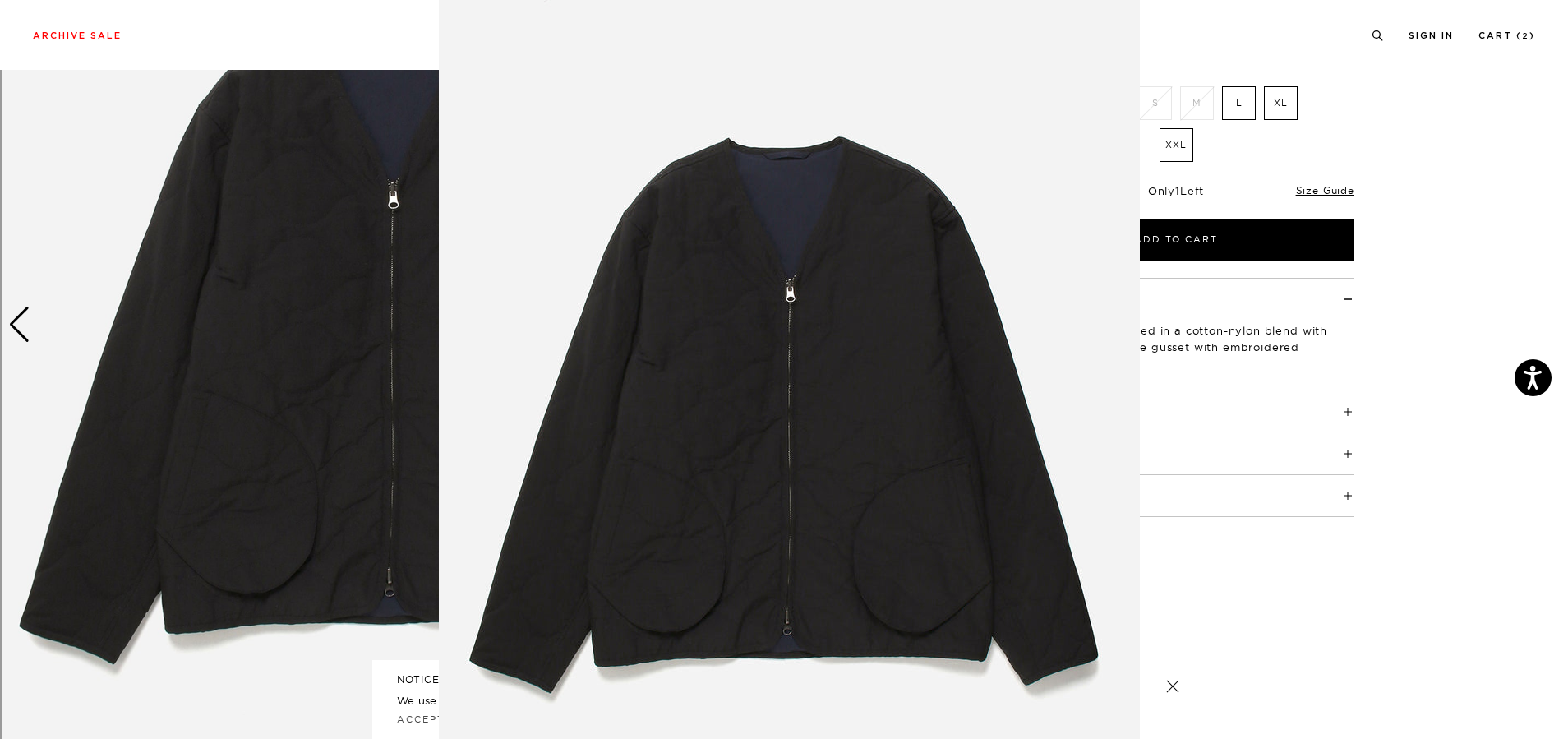
scroll to position [0, 0]
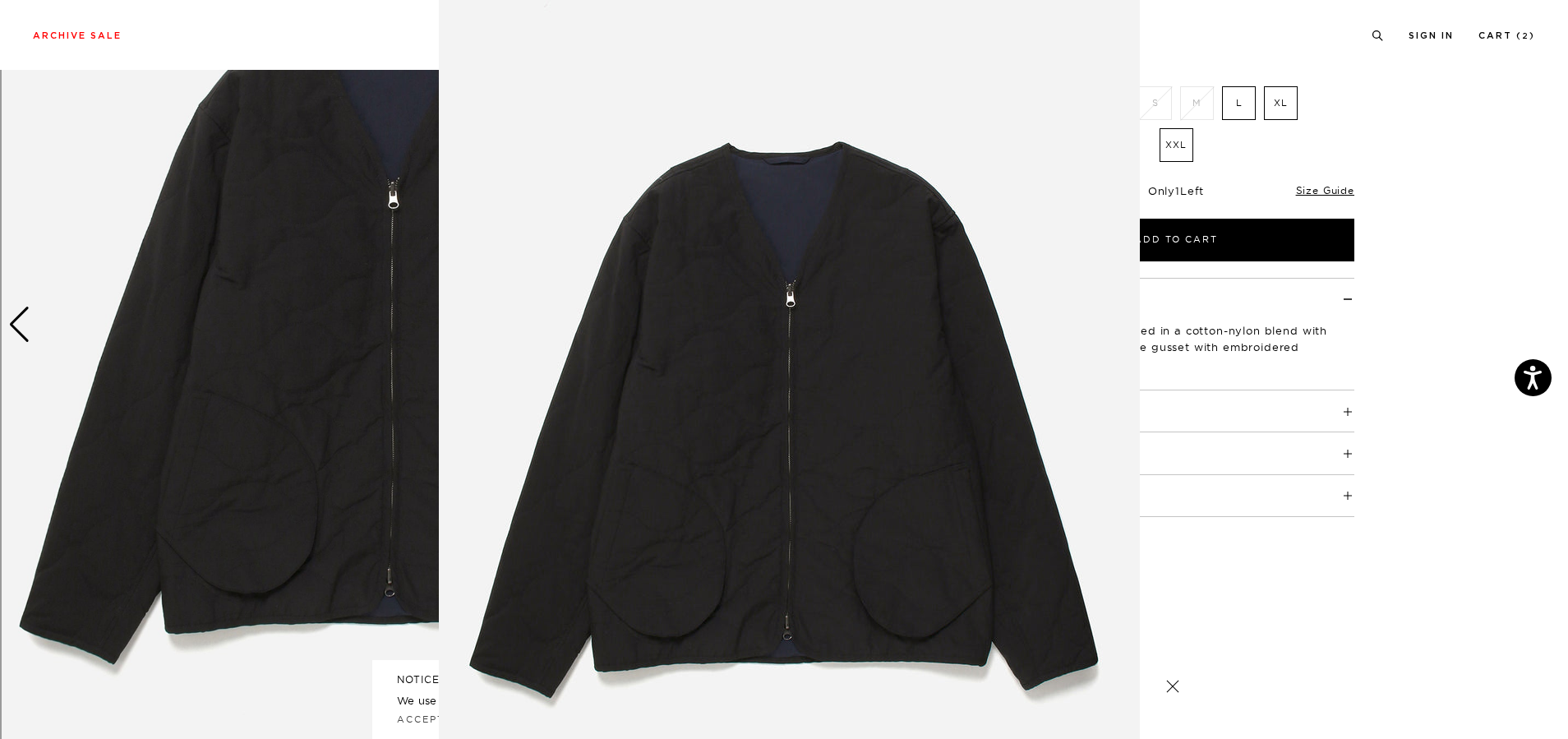
click at [1242, 94] on figure at bounding box center [784, 370] width 1568 height 739
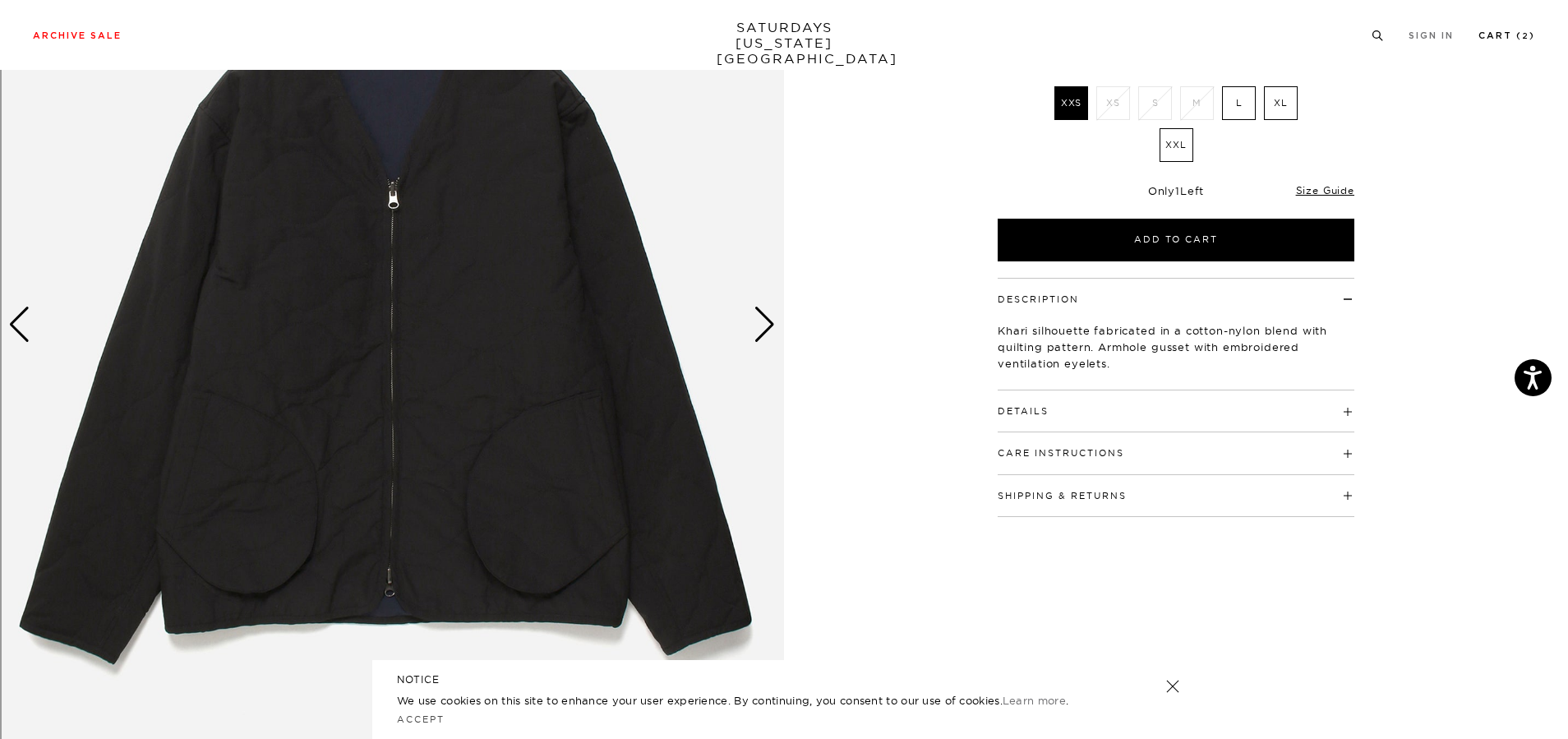
click at [1509, 33] on link "Cart ( 2 )" at bounding box center [1507, 36] width 57 height 9
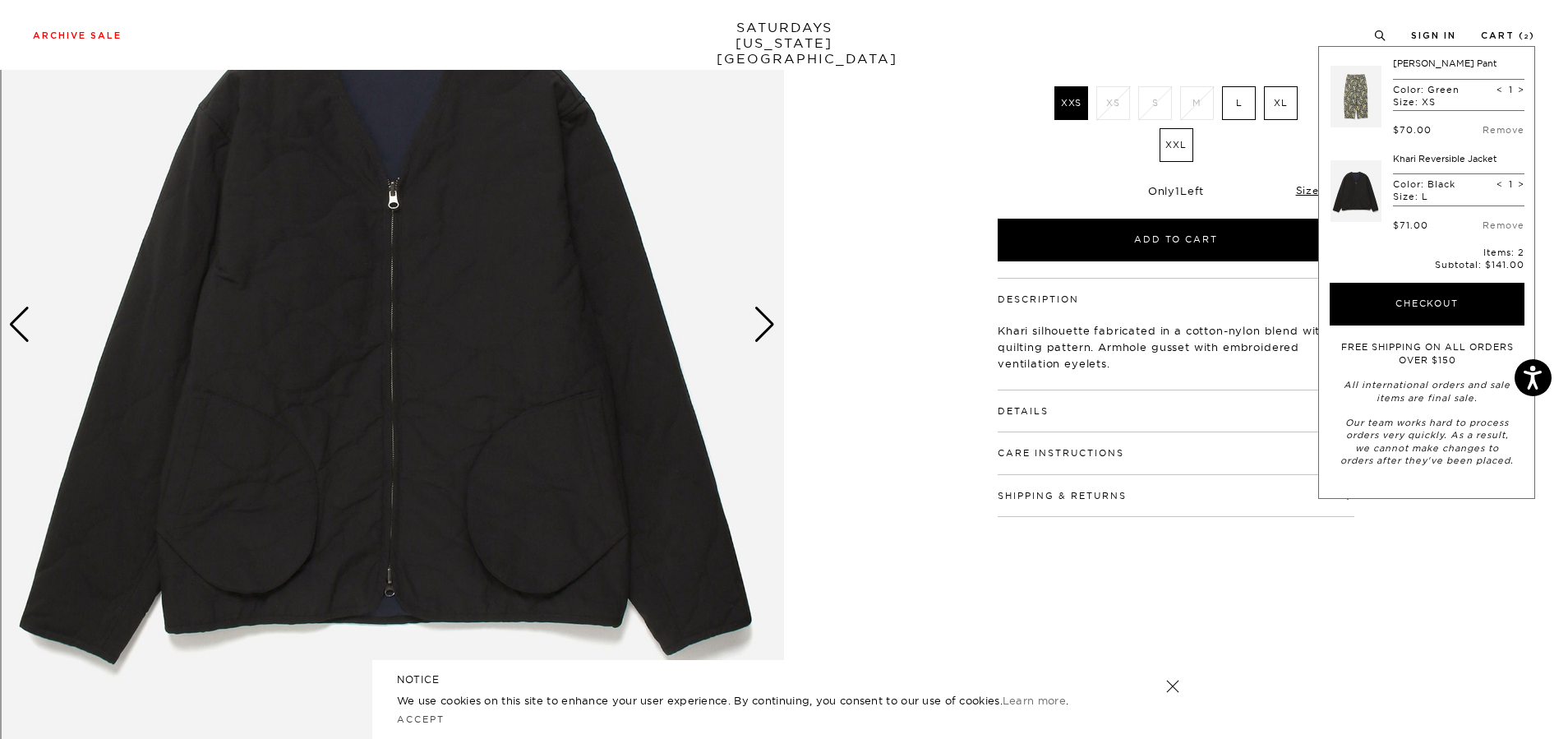
click at [1445, 89] on p "Color: Green" at bounding box center [1426, 89] width 66 height 12
click at [1342, 103] on link at bounding box center [1356, 97] width 51 height 77
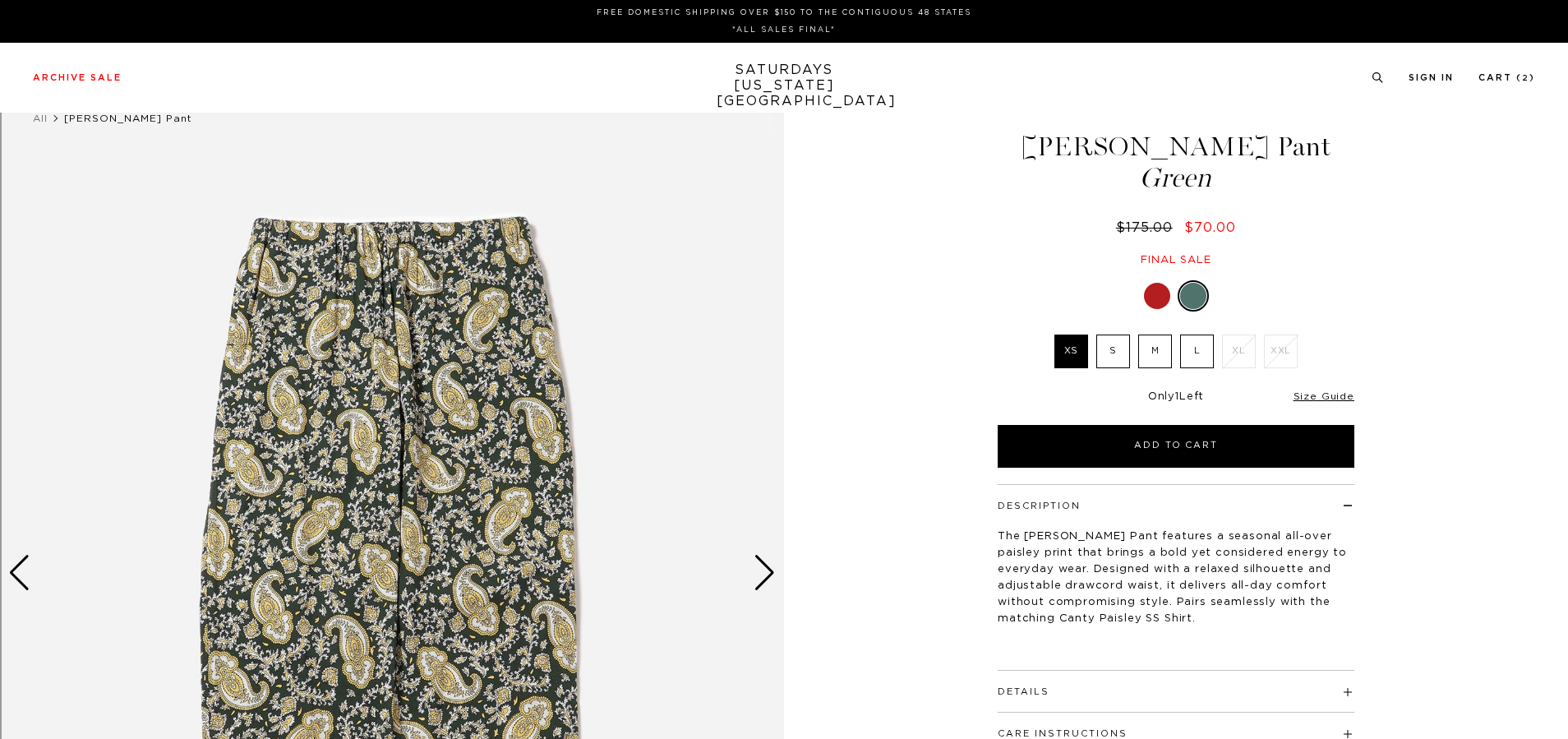
click at [1193, 351] on label "L" at bounding box center [1197, 351] width 34 height 34
click at [0, 0] on input "L" at bounding box center [0, 0] width 0 height 0
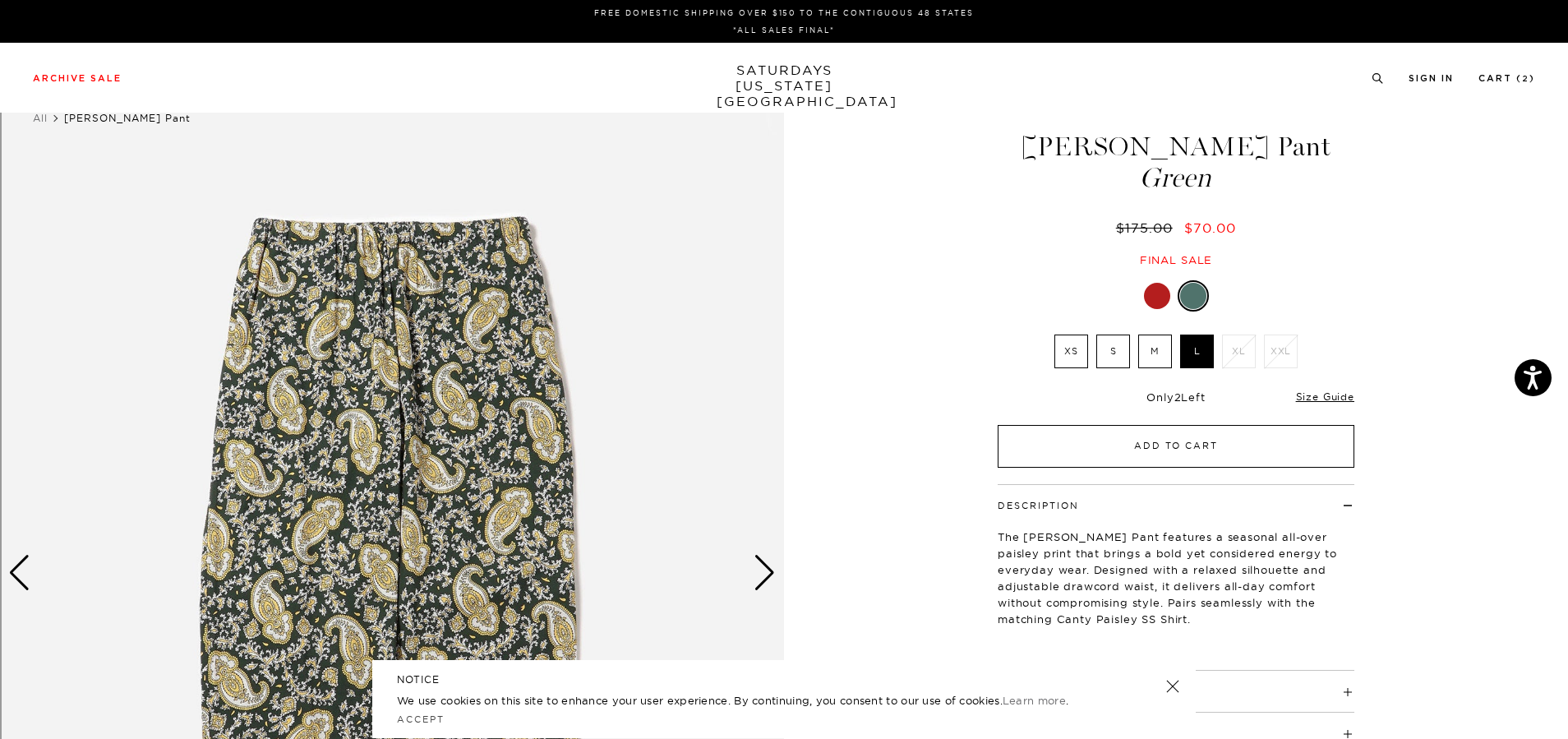
click at [1221, 453] on button "Add to Cart" at bounding box center [1176, 446] width 357 height 43
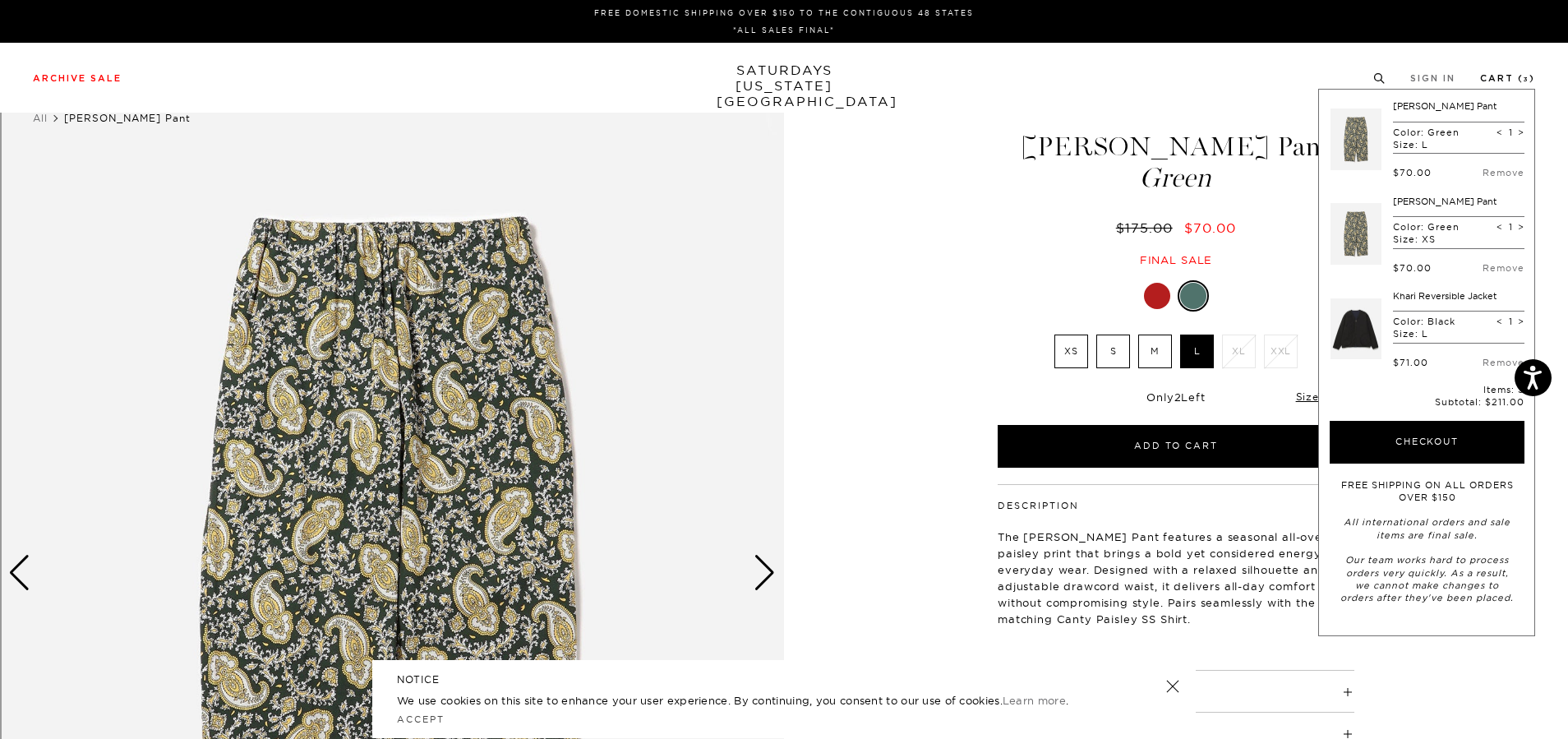
click at [1507, 75] on link "Cart ( 3 )" at bounding box center [1508, 78] width 55 height 9
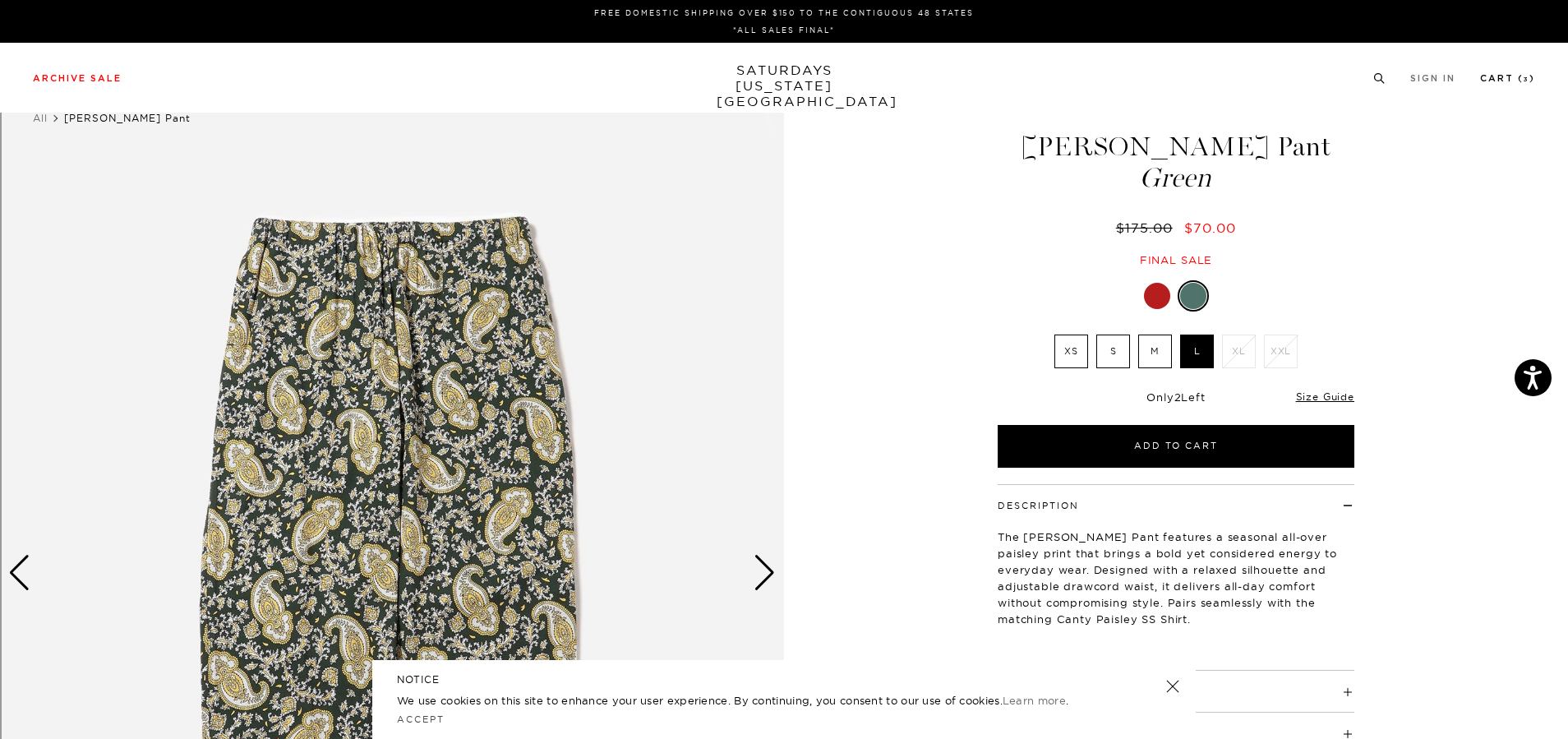
click at [1507, 75] on link "Cart ( 3 )" at bounding box center [1508, 78] width 55 height 9
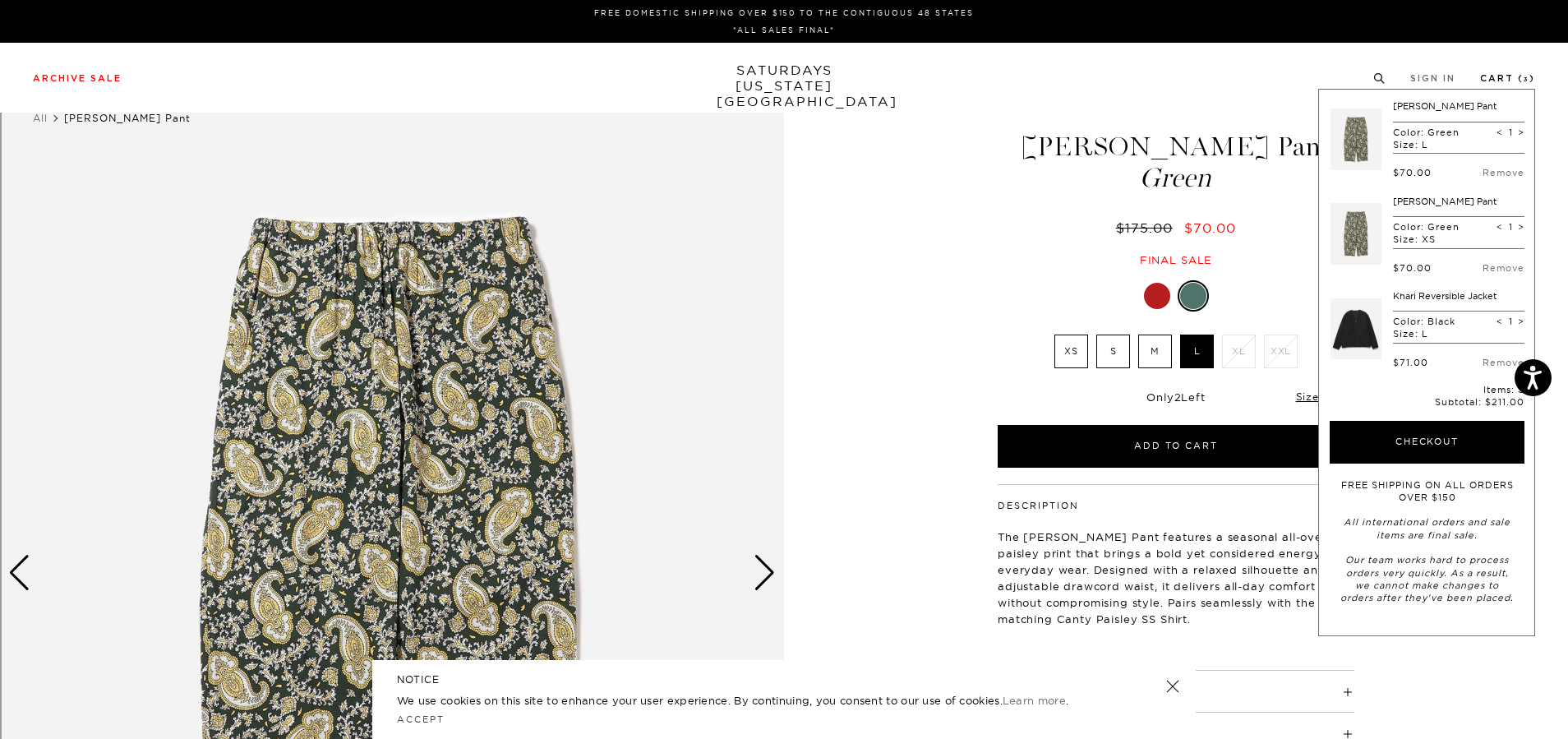
click at [1507, 75] on link "Cart ( 3 )" at bounding box center [1508, 78] width 55 height 9
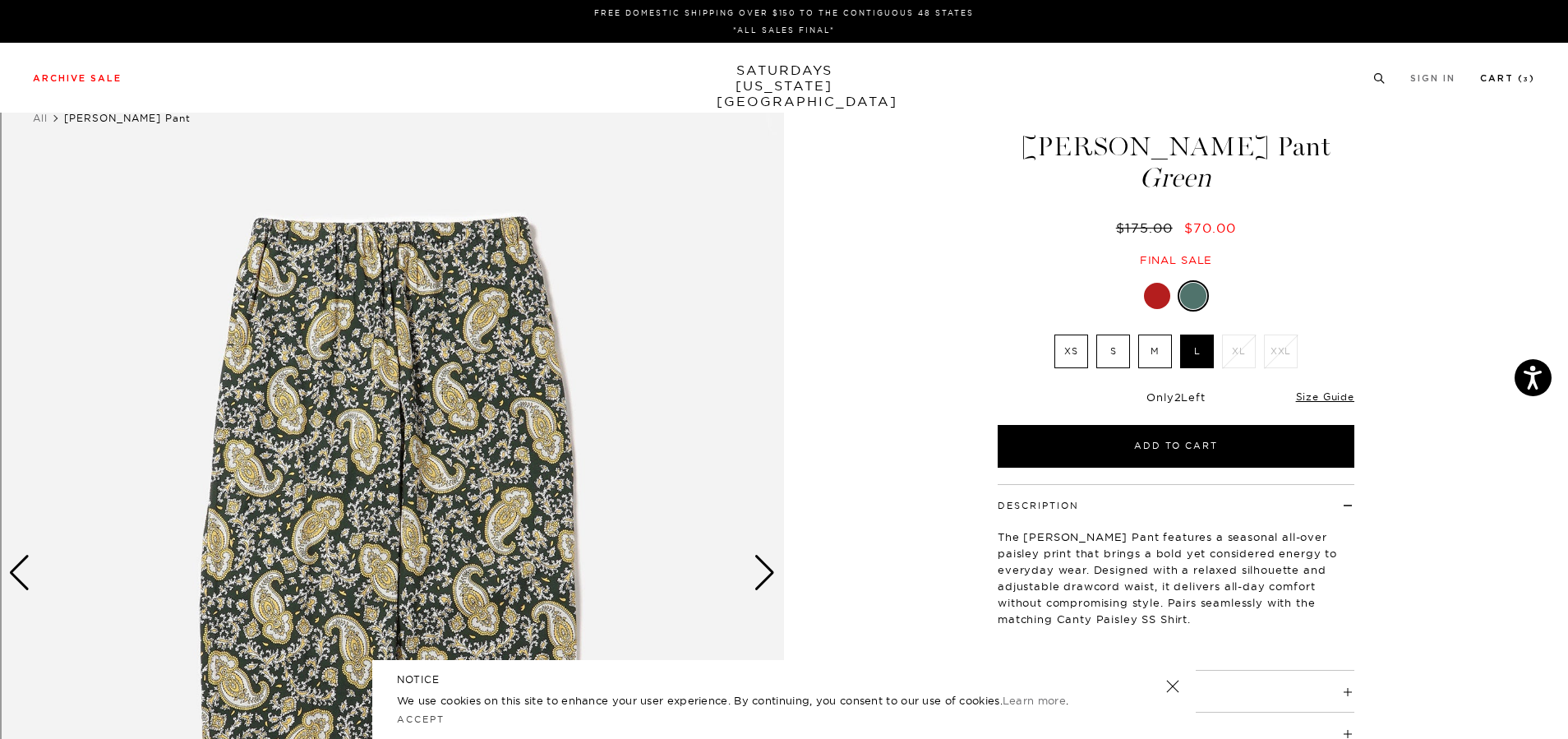
click at [1496, 77] on link "Cart ( 3 )" at bounding box center [1508, 78] width 55 height 9
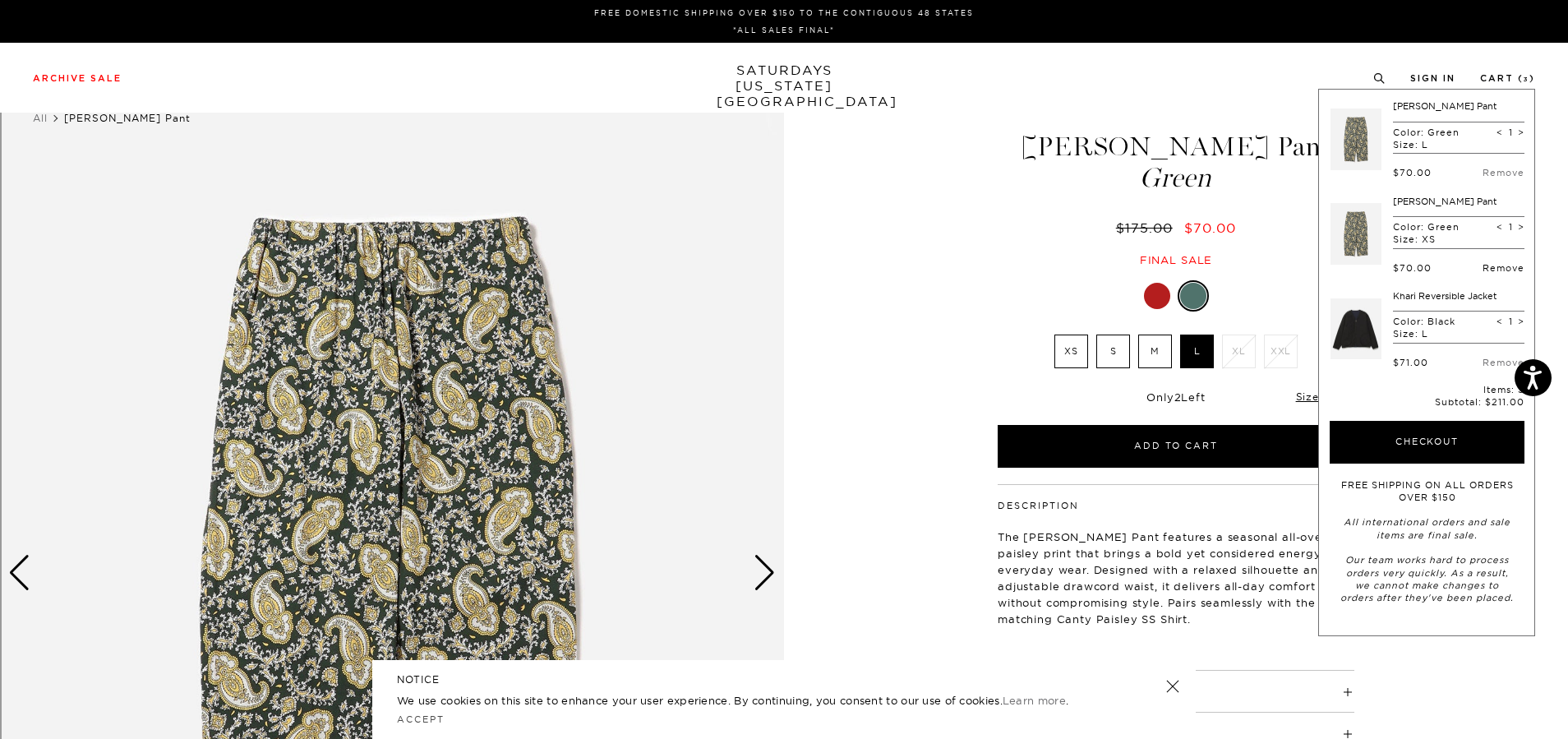
click at [1501, 264] on link "Remove" at bounding box center [1504, 267] width 42 height 12
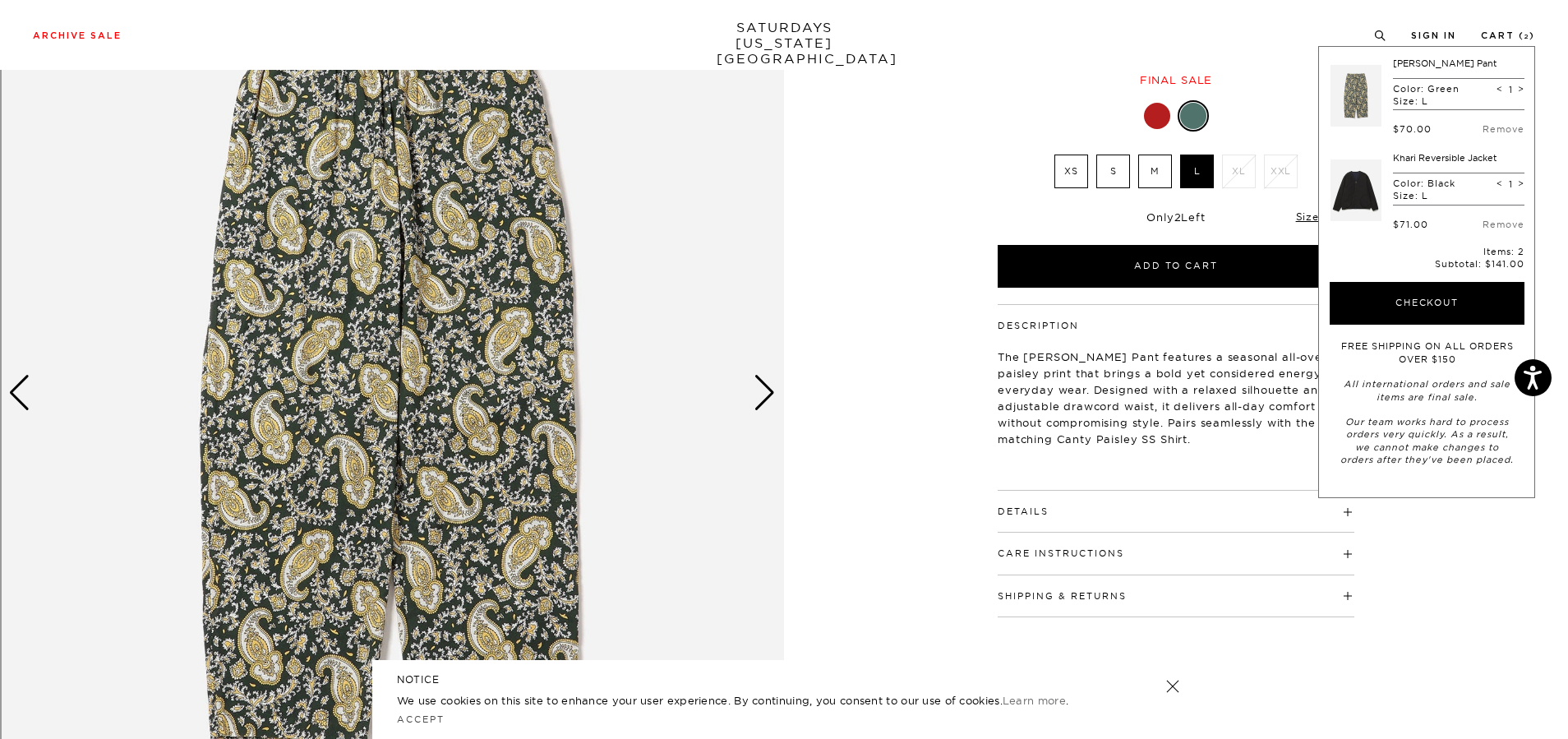
scroll to position [276, 0]
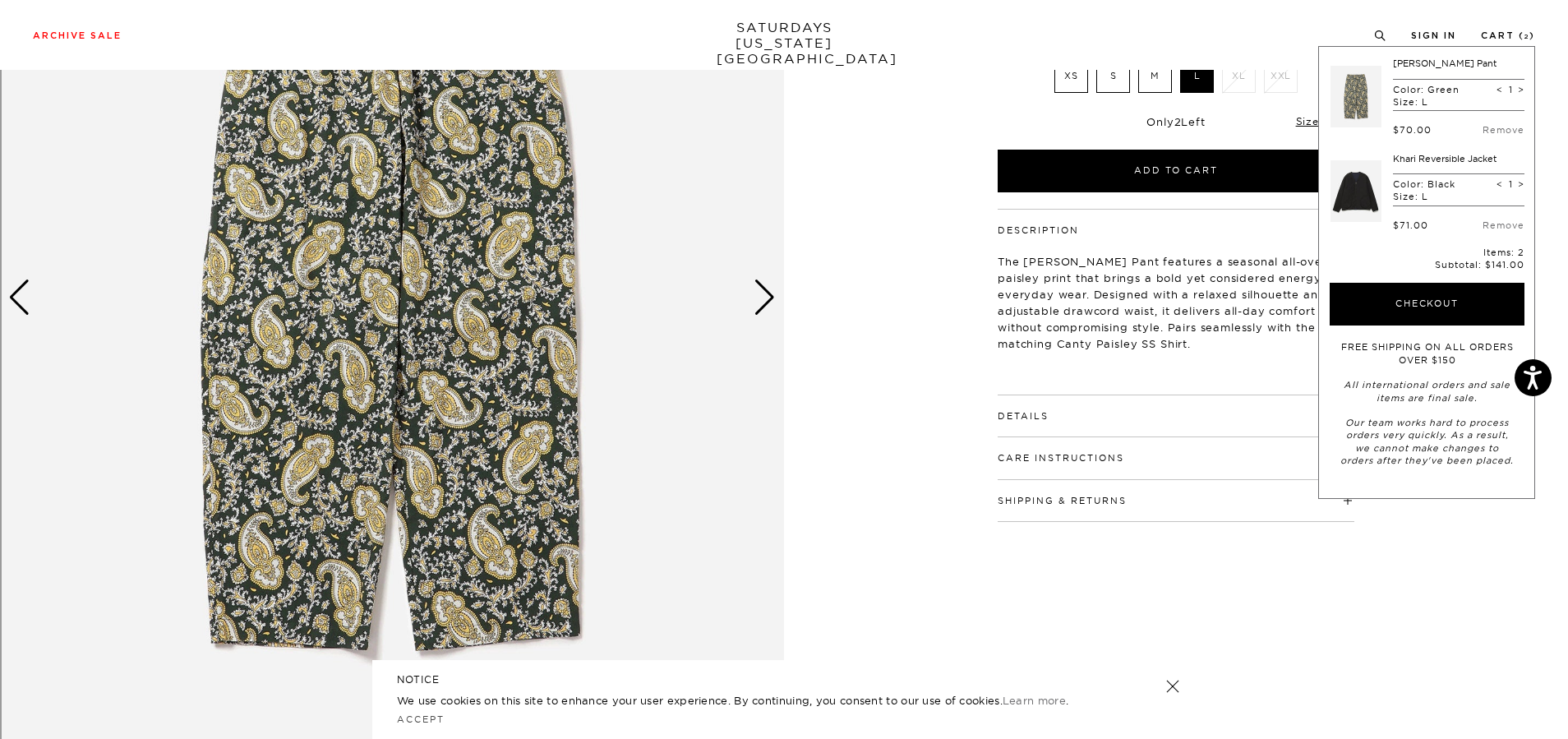
click at [756, 310] on div "Next slide" at bounding box center [765, 297] width 22 height 36
click at [757, 311] on div "Next slide" at bounding box center [765, 297] width 22 height 36
click at [756, 305] on div "Next slide" at bounding box center [765, 297] width 22 height 36
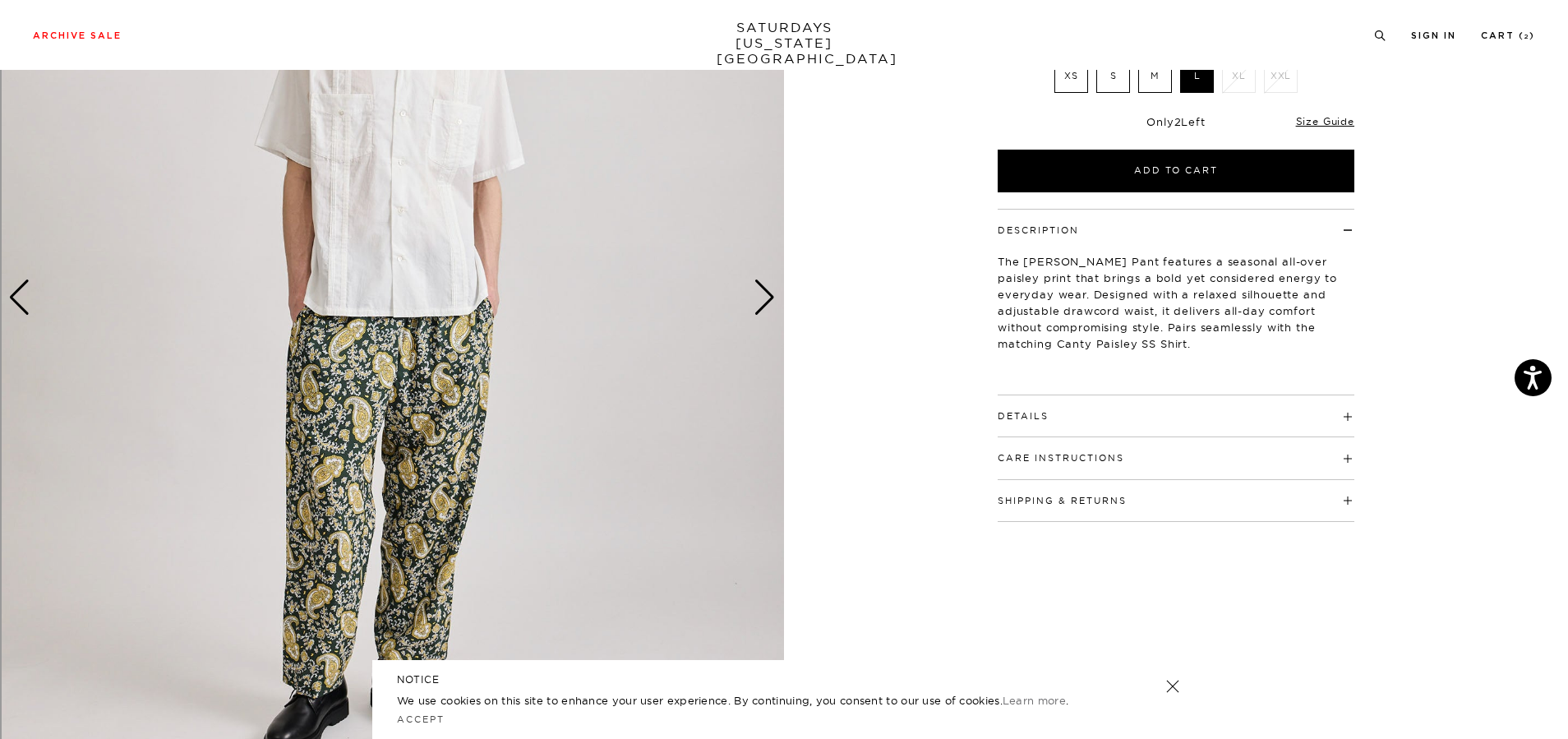
click at [764, 300] on div "Next slide" at bounding box center [765, 297] width 22 height 36
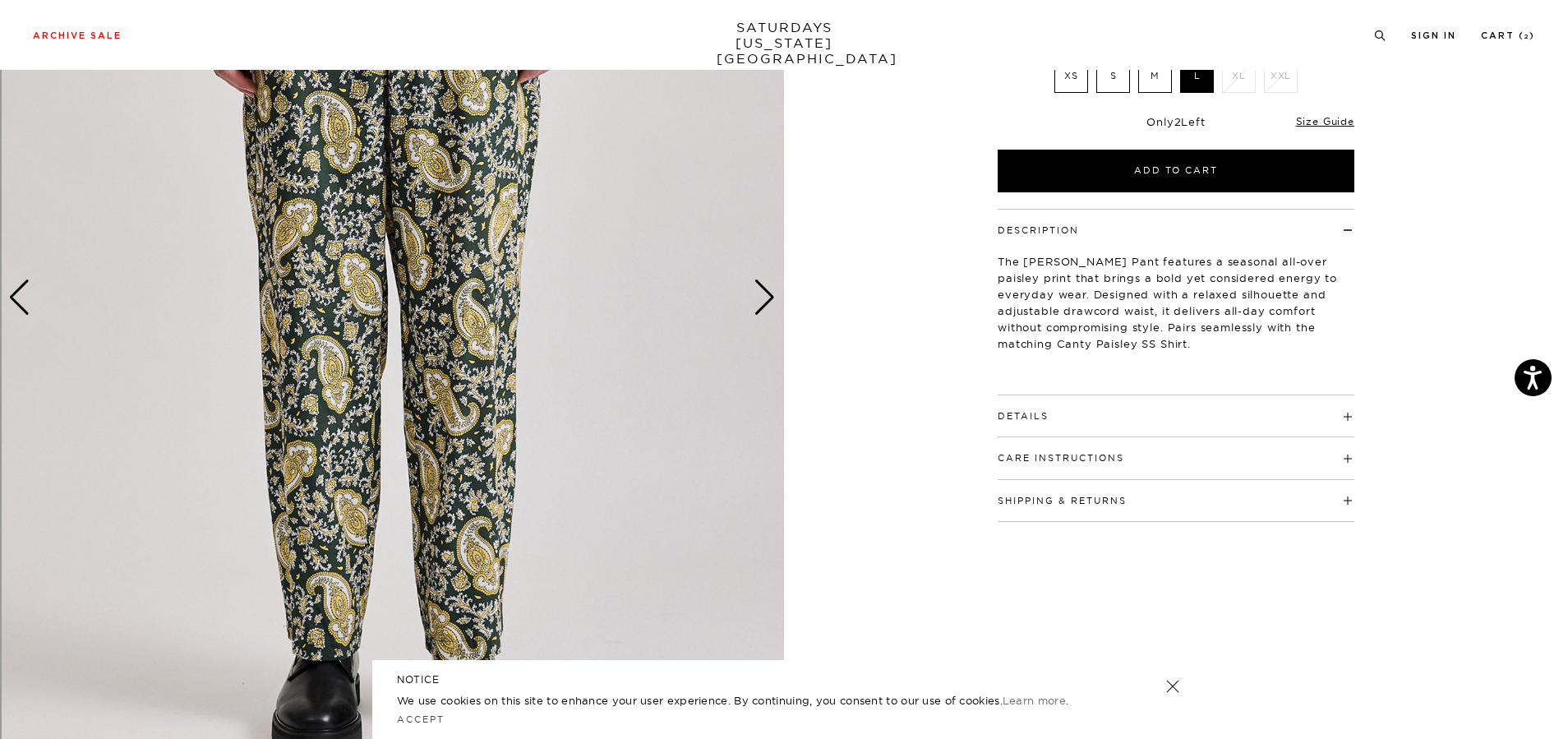
click at [764, 300] on div "Next slide" at bounding box center [765, 297] width 22 height 36
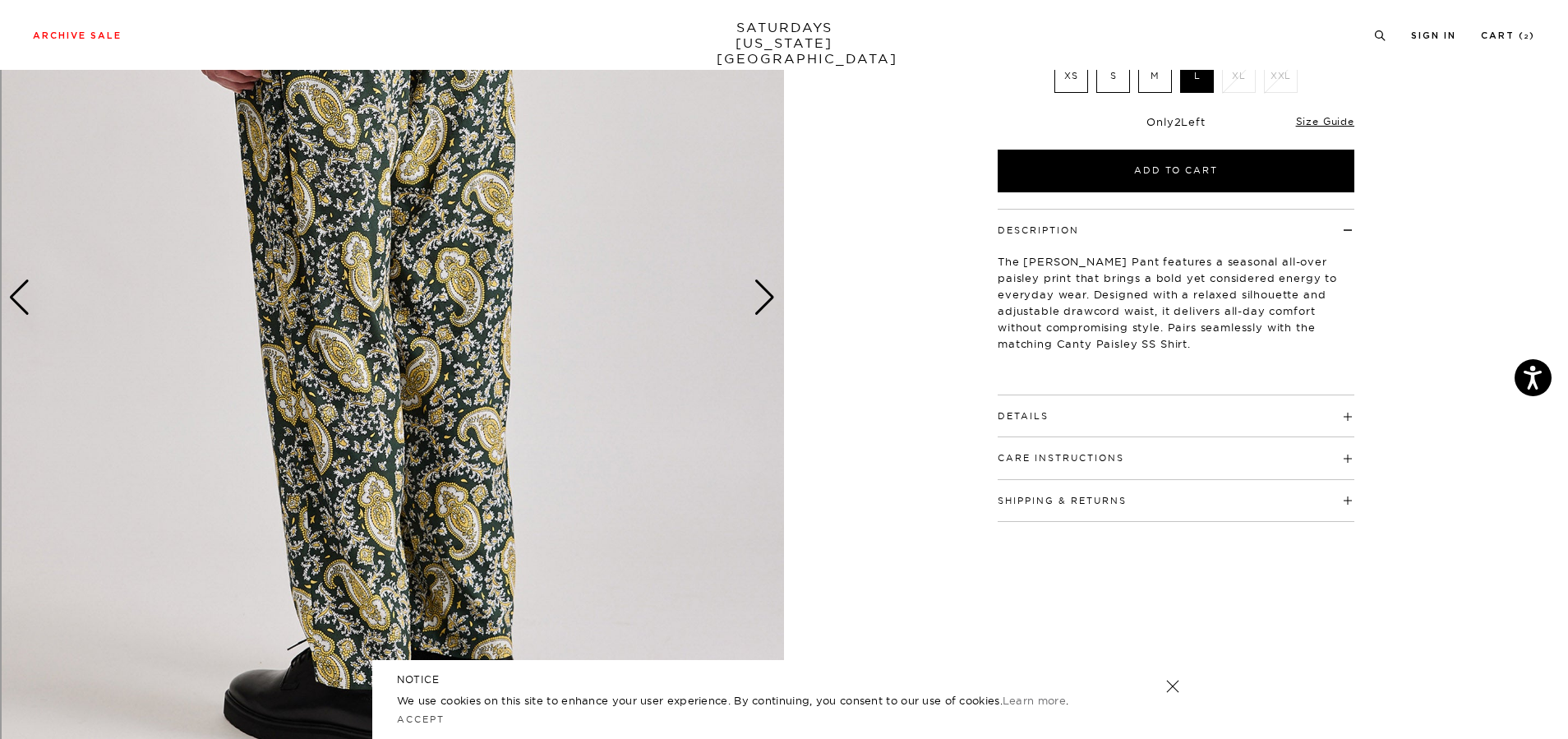
click at [764, 300] on div "Next slide" at bounding box center [765, 297] width 22 height 36
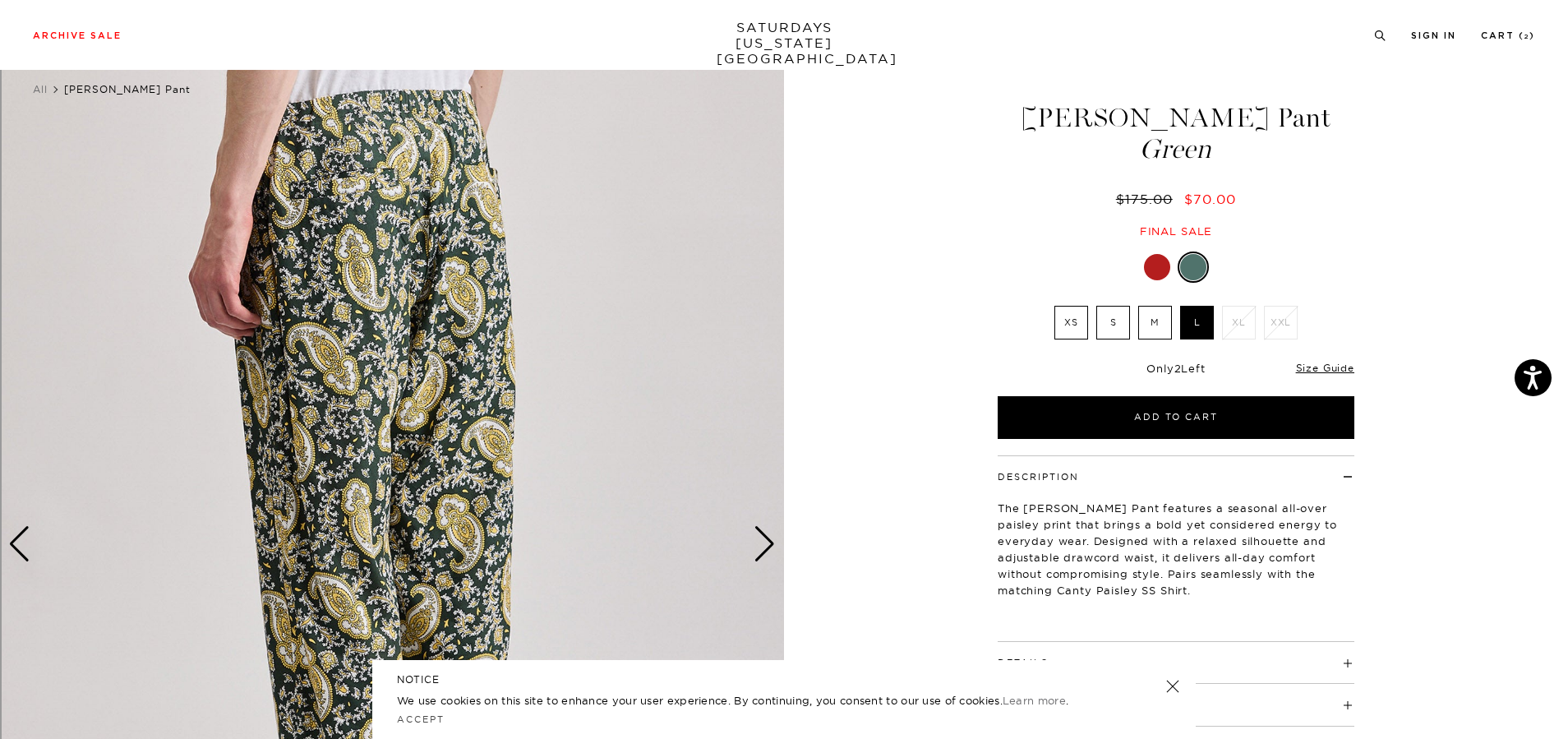
scroll to position [28, 0]
click at [1185, 274] on div at bounding box center [1193, 267] width 27 height 27
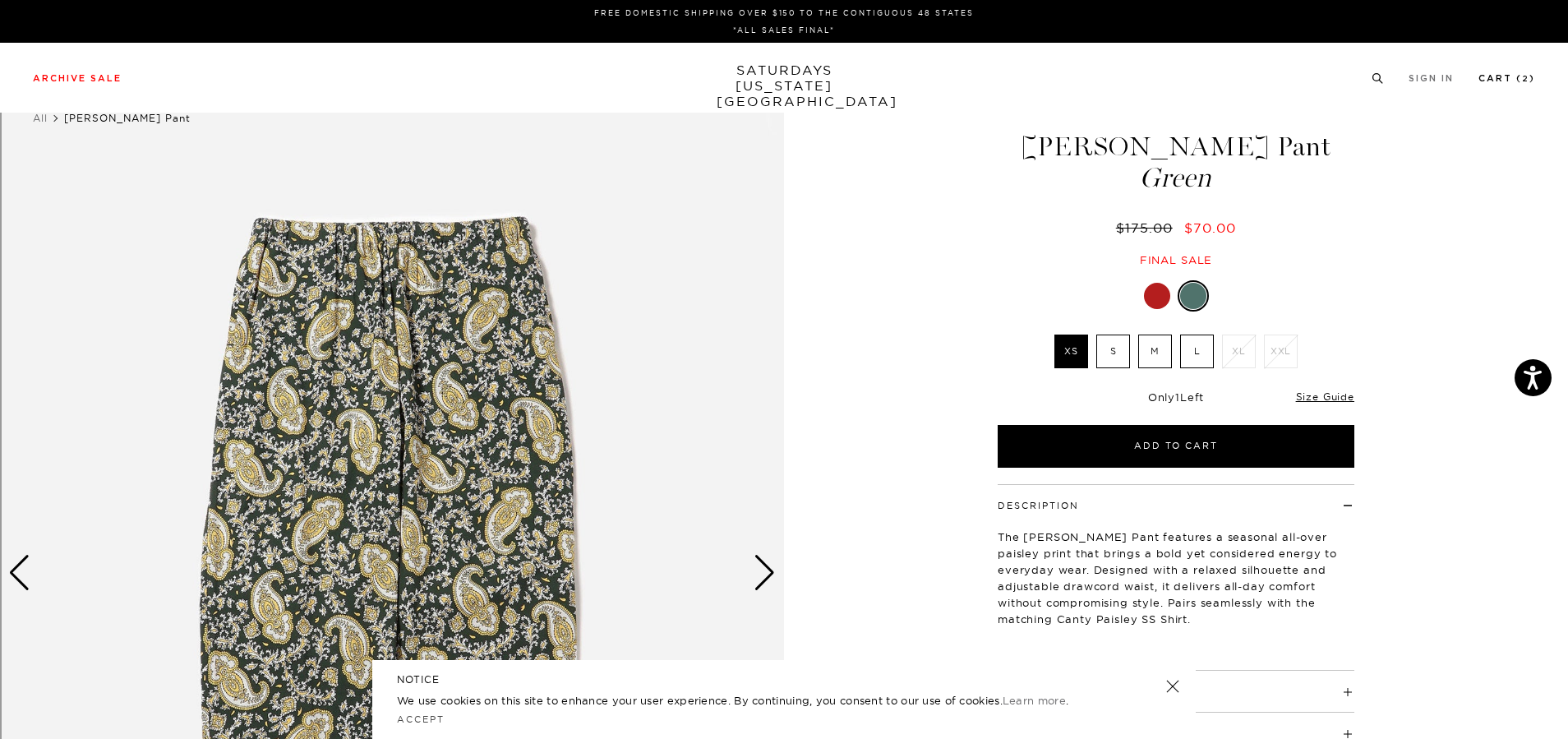
click at [1507, 72] on li "Cart ( 2 )" at bounding box center [1507, 77] width 57 height 15
click at [1498, 67] on div "Archive Sale Men's Tees Shirts Shorts Swim Knitwear Pants Sweats Women's" at bounding box center [784, 78] width 1568 height 70
click at [1512, 83] on link "Cart ( 2 )" at bounding box center [1507, 78] width 57 height 9
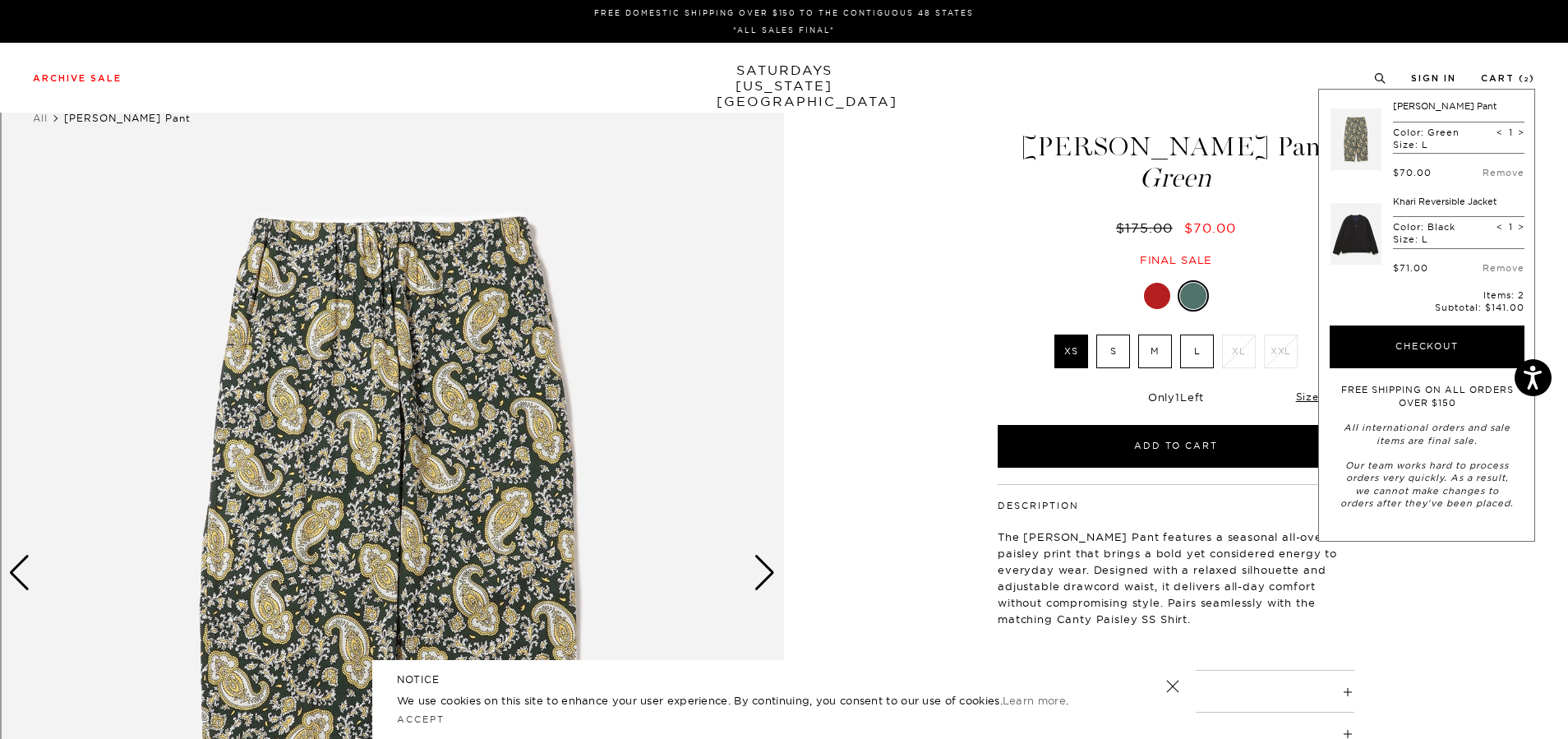
click at [1360, 259] on link at bounding box center [1356, 234] width 51 height 77
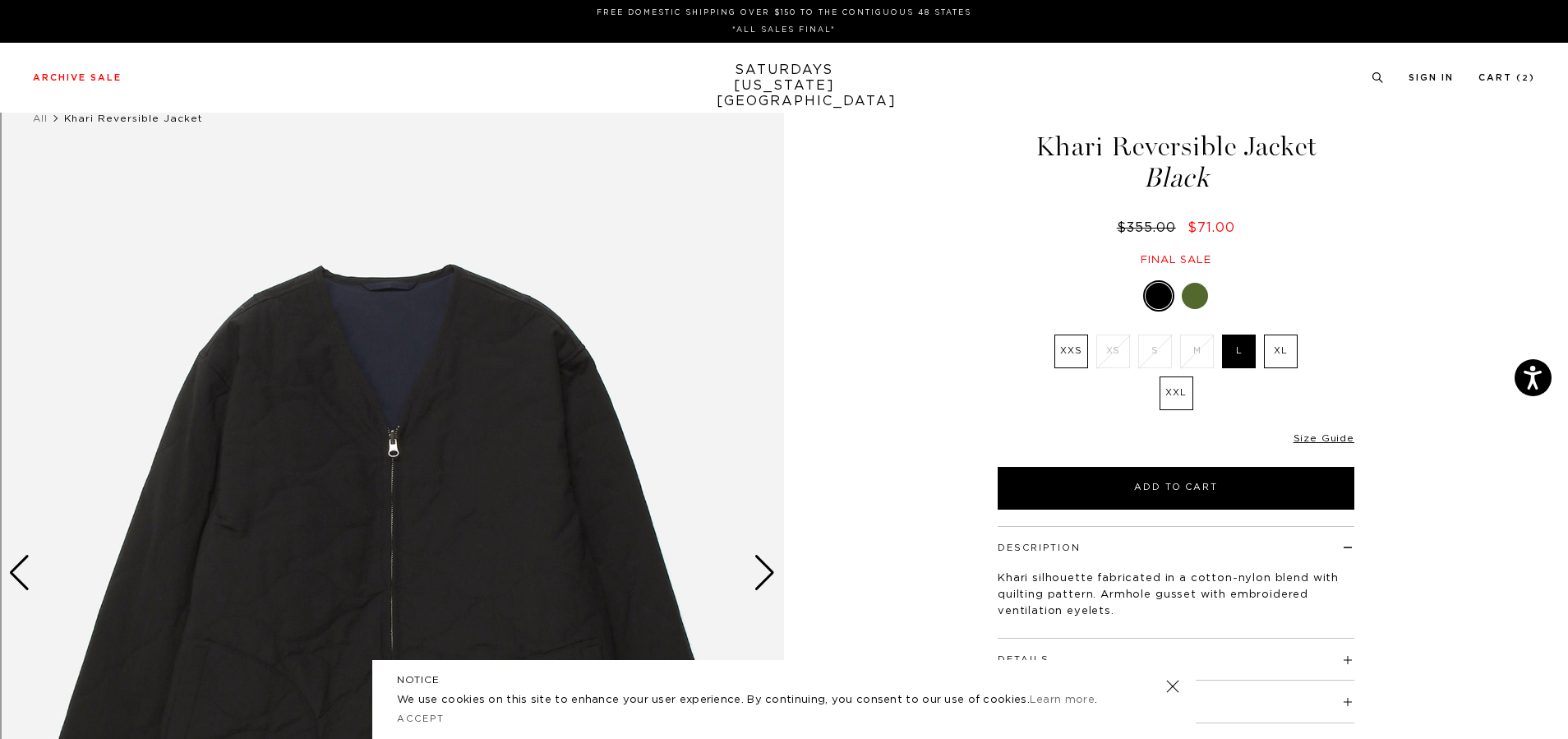
click at [1203, 307] on div at bounding box center [1176, 296] width 357 height 31
click at [1192, 300] on div at bounding box center [1195, 296] width 27 height 27
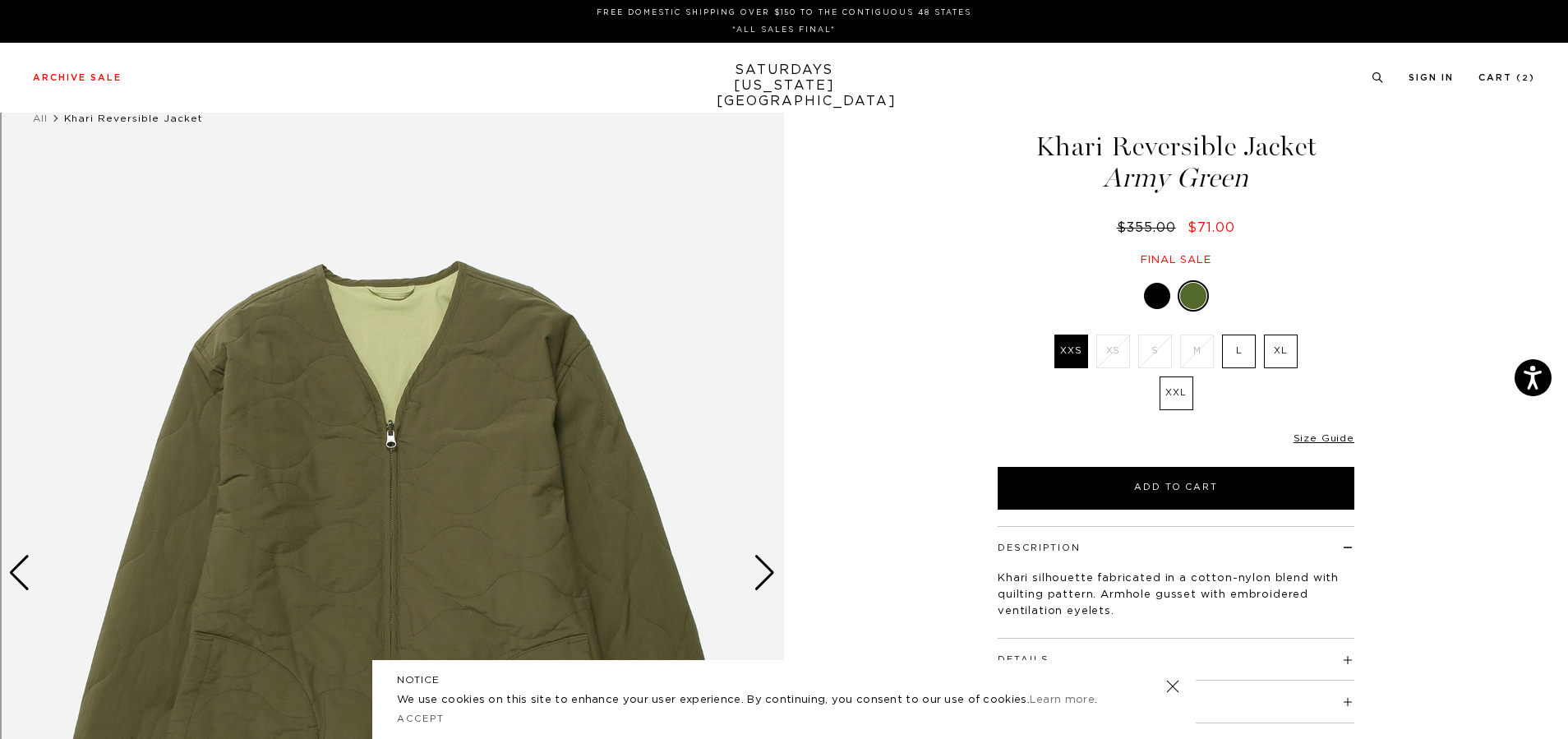
click at [1244, 352] on label "L" at bounding box center [1239, 351] width 34 height 34
click at [0, 0] on input "L" at bounding box center [0, 0] width 0 height 0
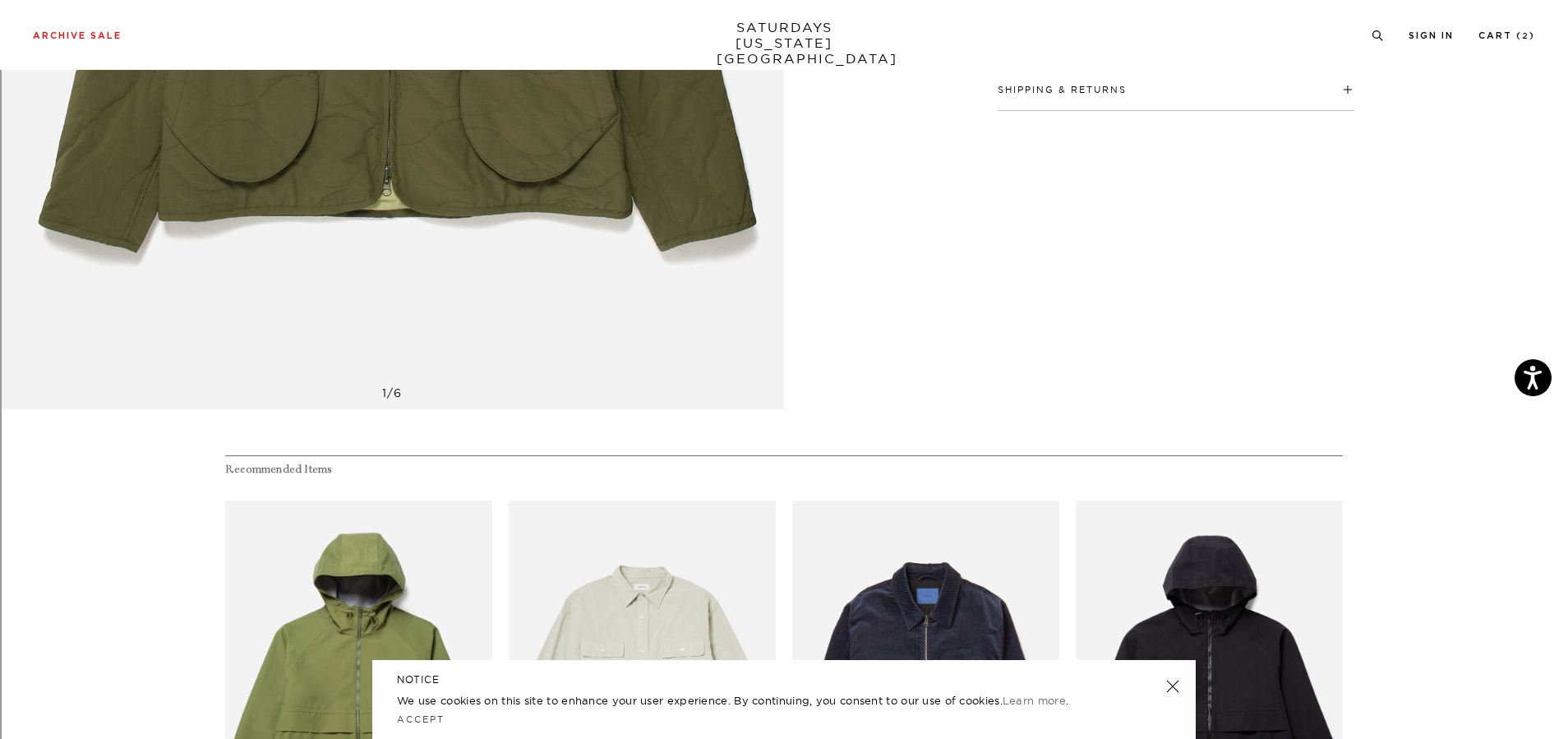
scroll to position [237, 0]
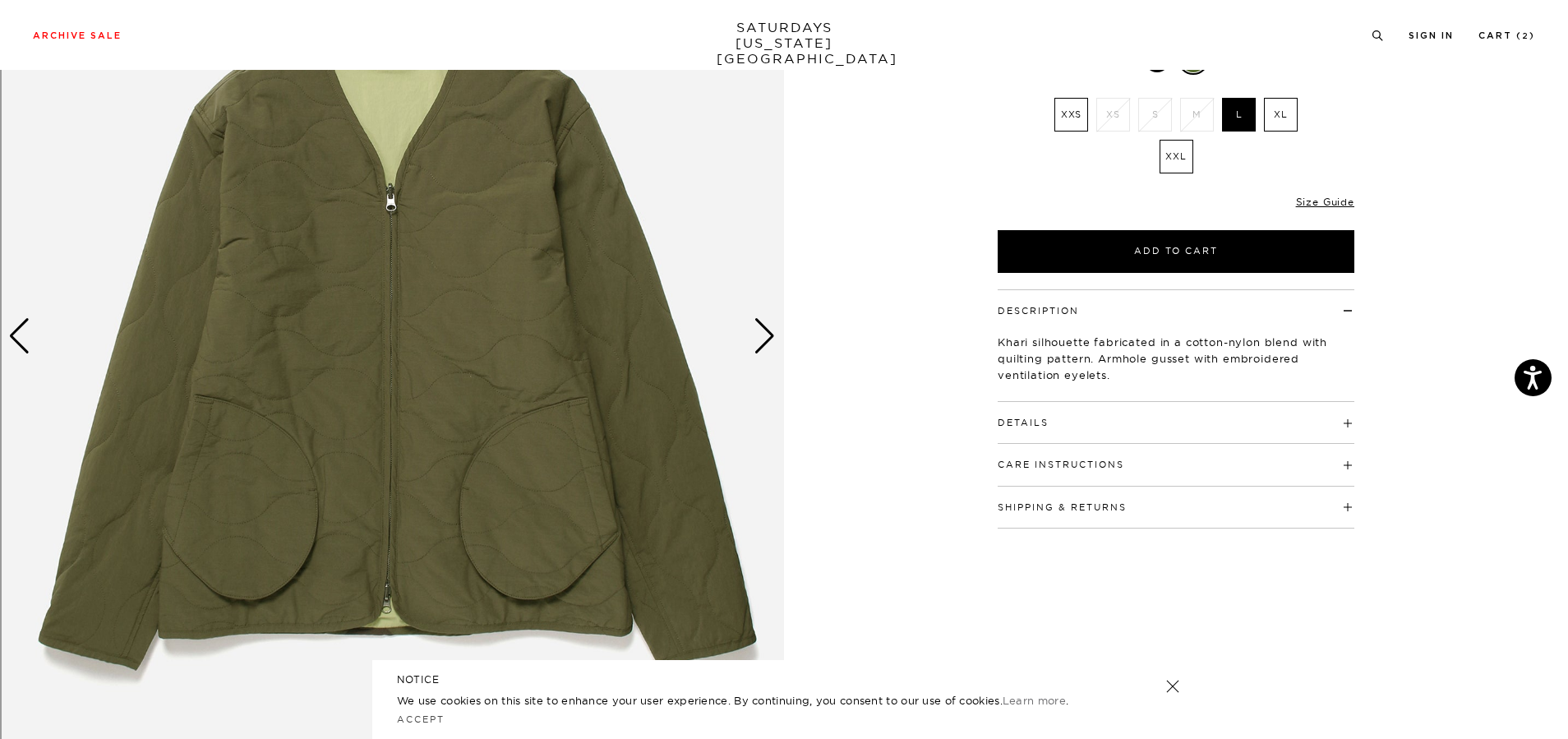
click at [769, 338] on div "Next slide" at bounding box center [765, 335] width 22 height 36
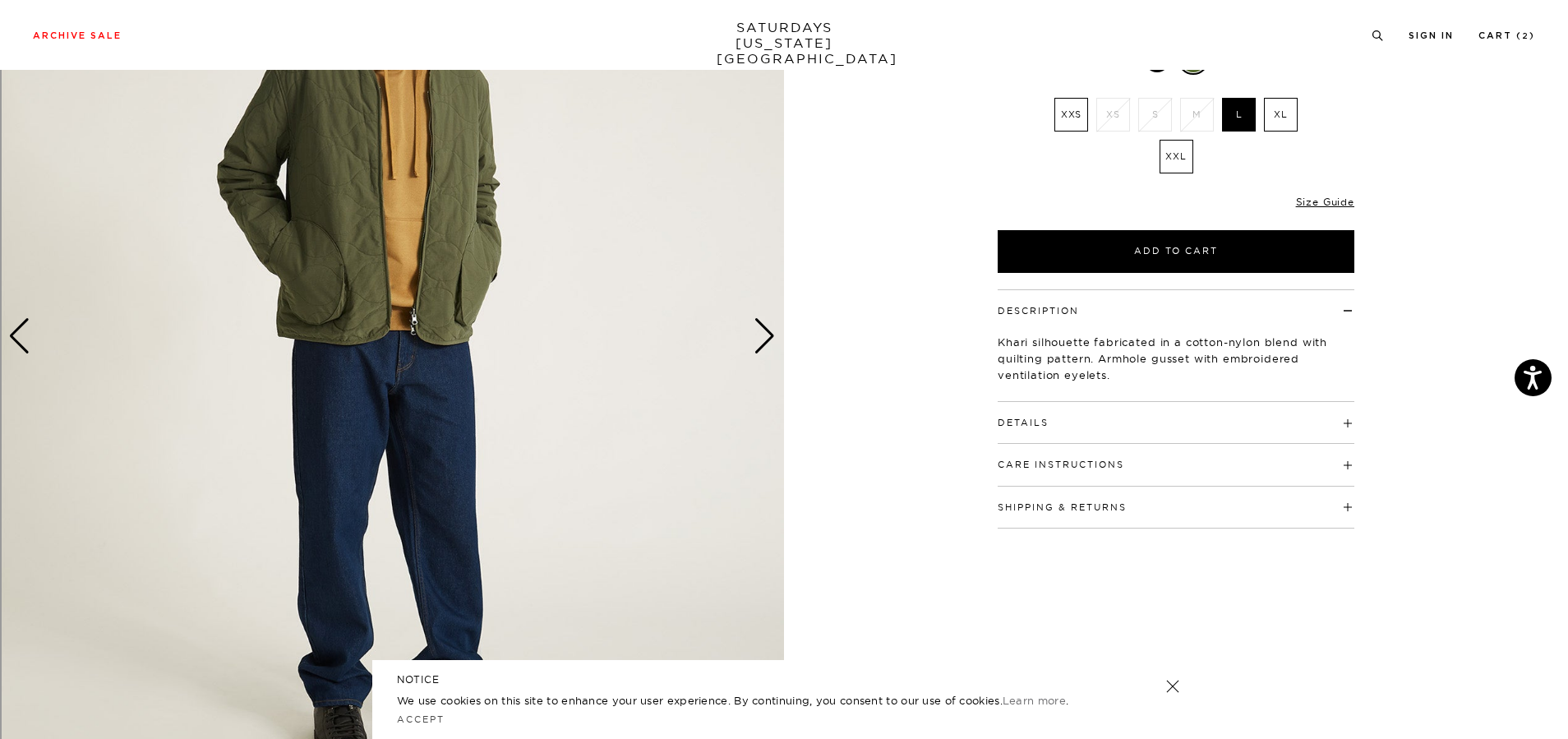
click at [769, 338] on div "Next slide" at bounding box center [765, 335] width 22 height 36
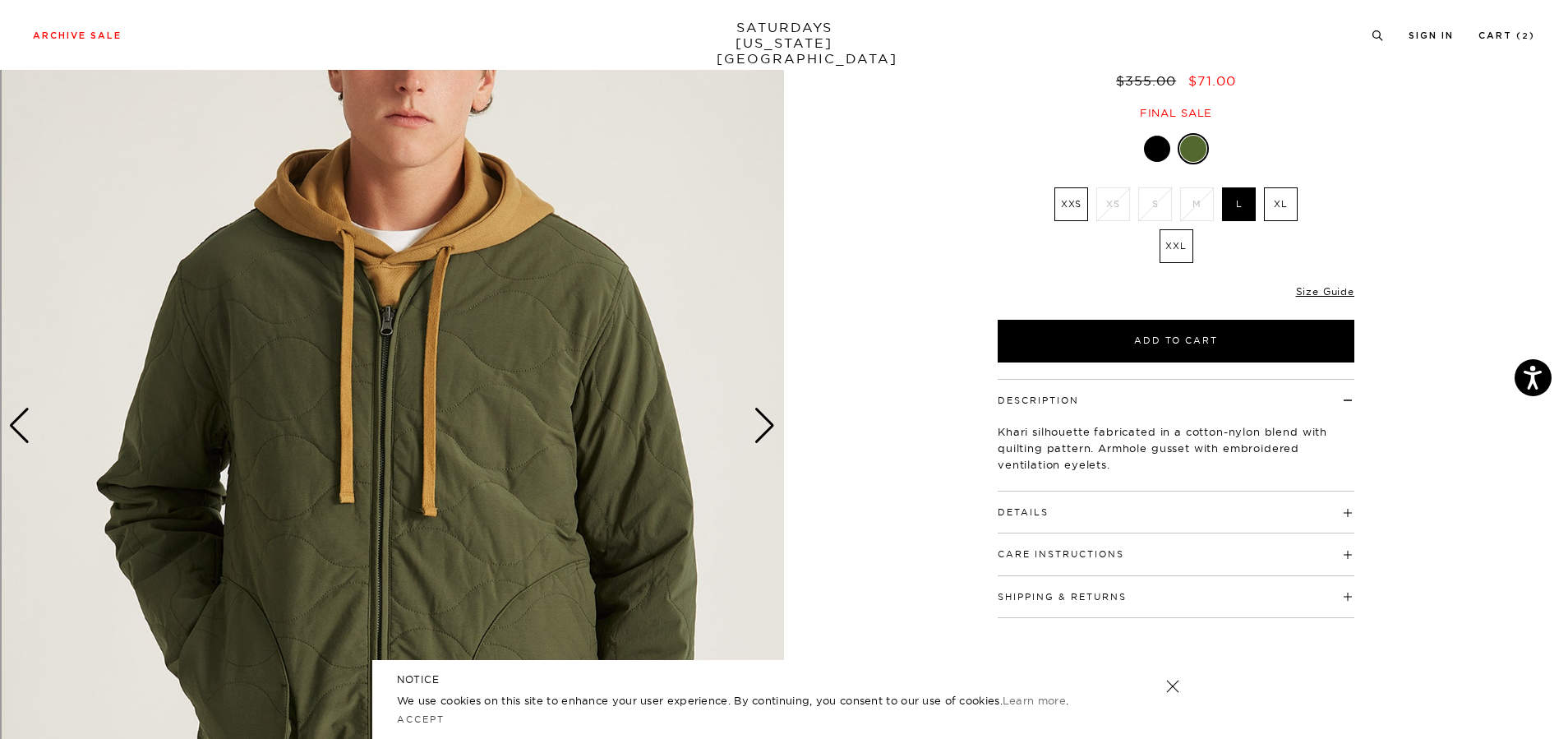
scroll to position [136, 0]
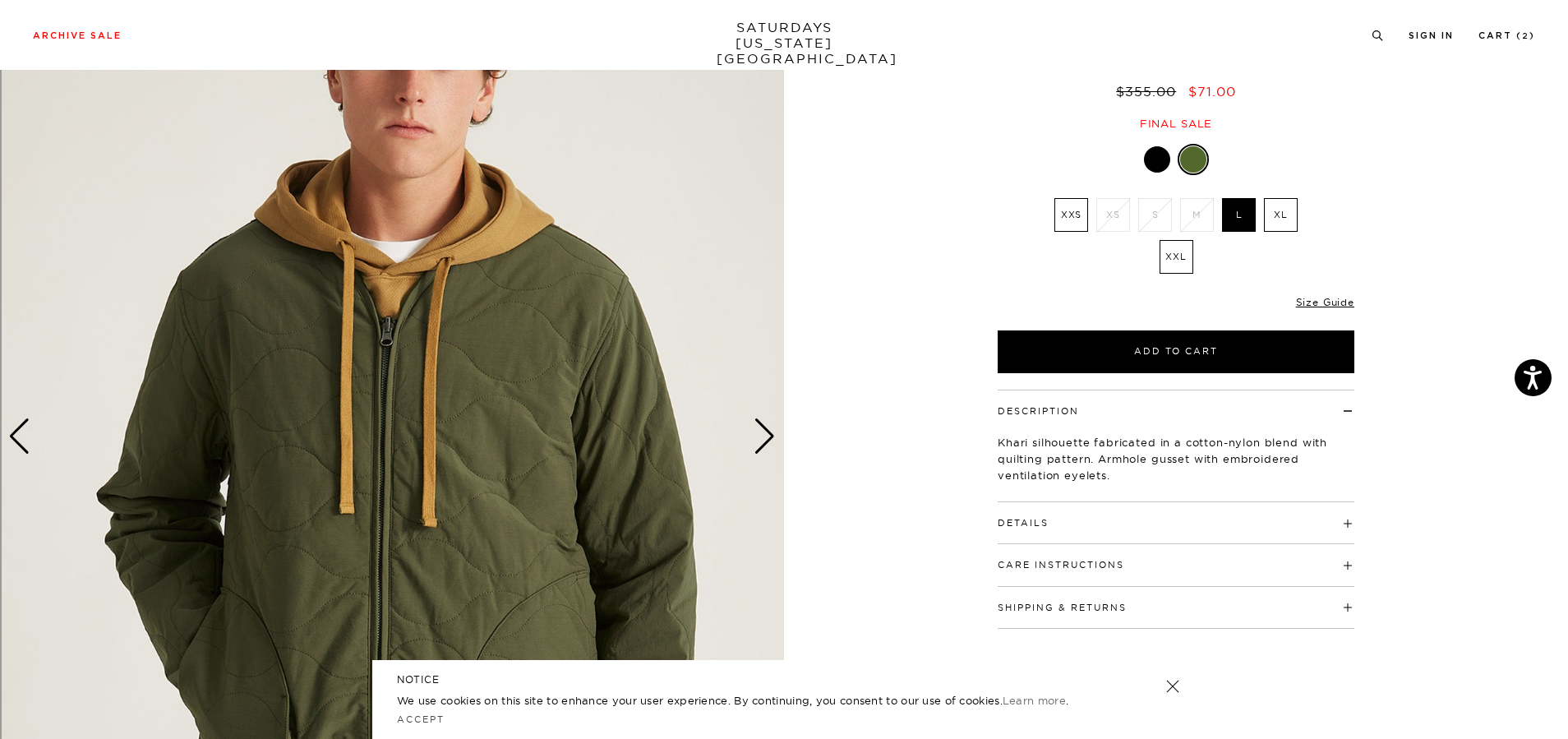
click at [1157, 165] on div at bounding box center [1157, 159] width 27 height 27
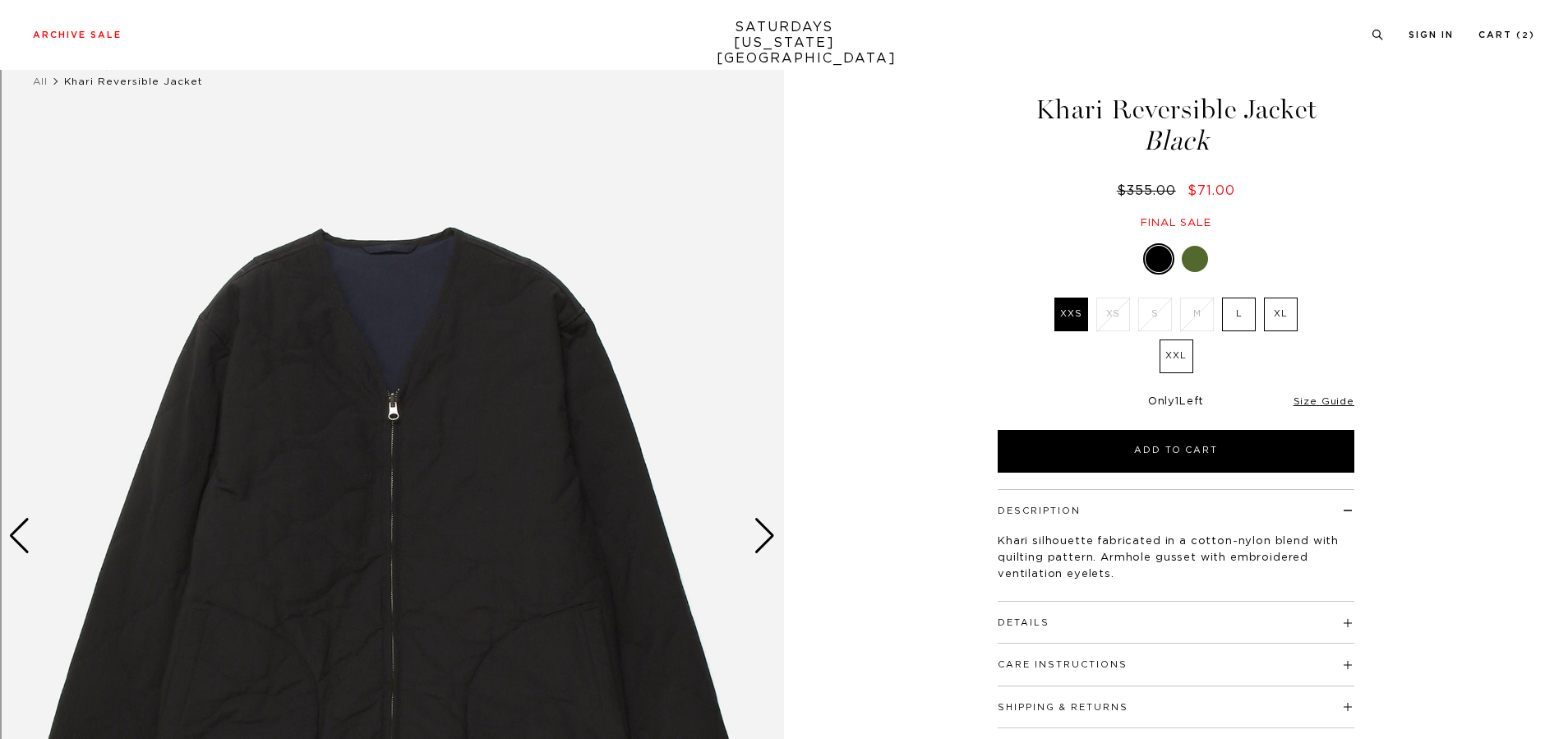
scroll to position [247, 0]
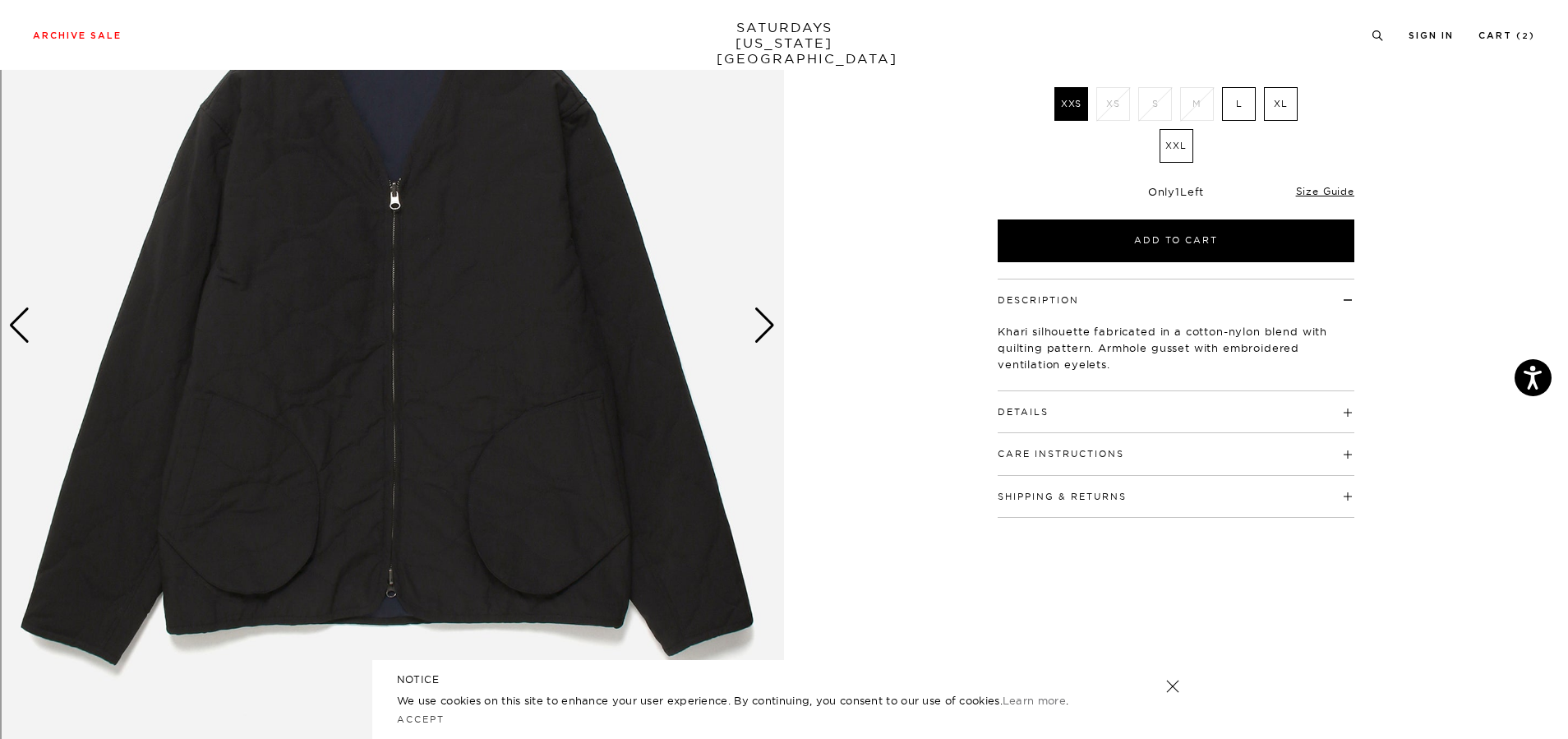
click at [758, 327] on div "Next slide" at bounding box center [765, 324] width 22 height 36
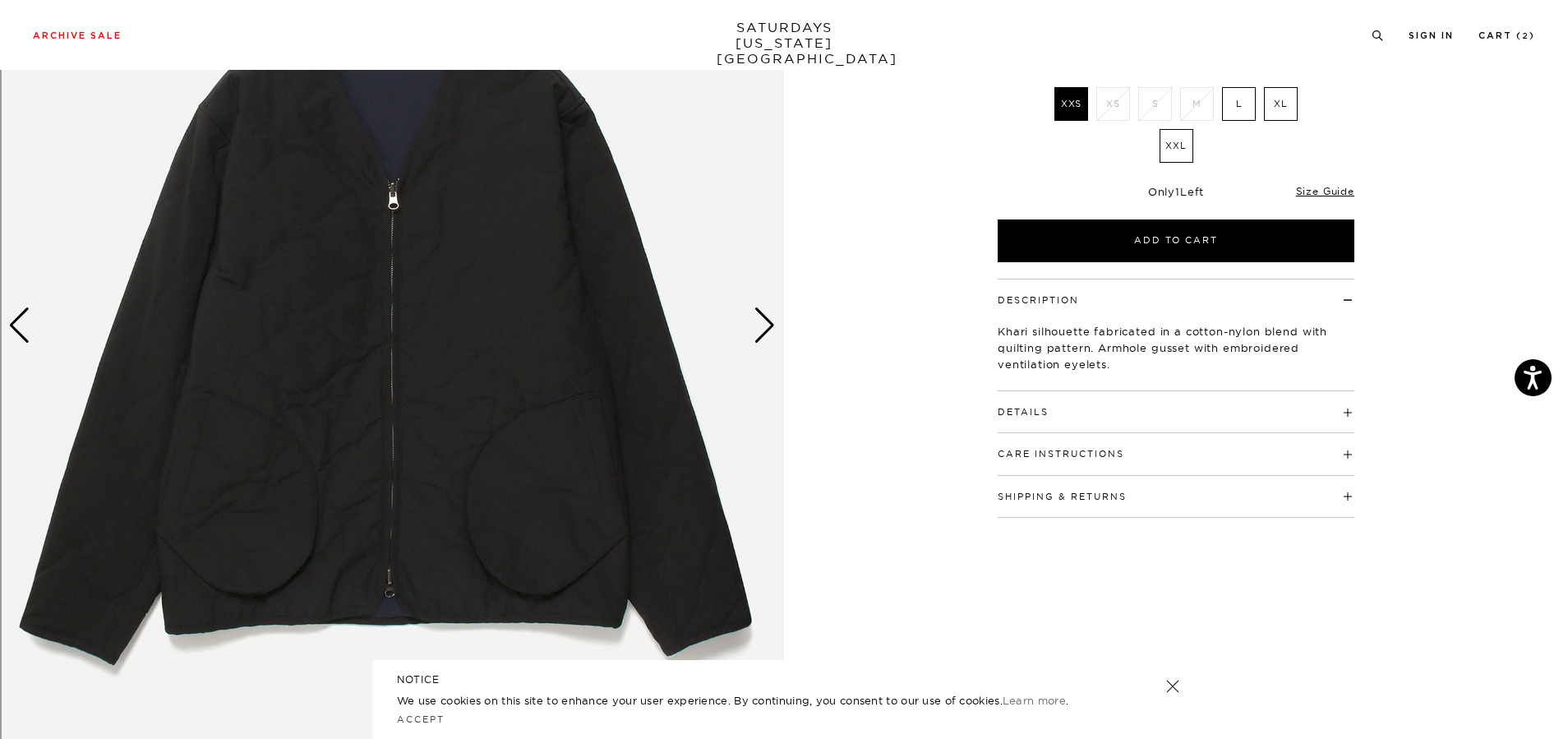
click at [766, 330] on div "Next slide" at bounding box center [765, 324] width 22 height 36
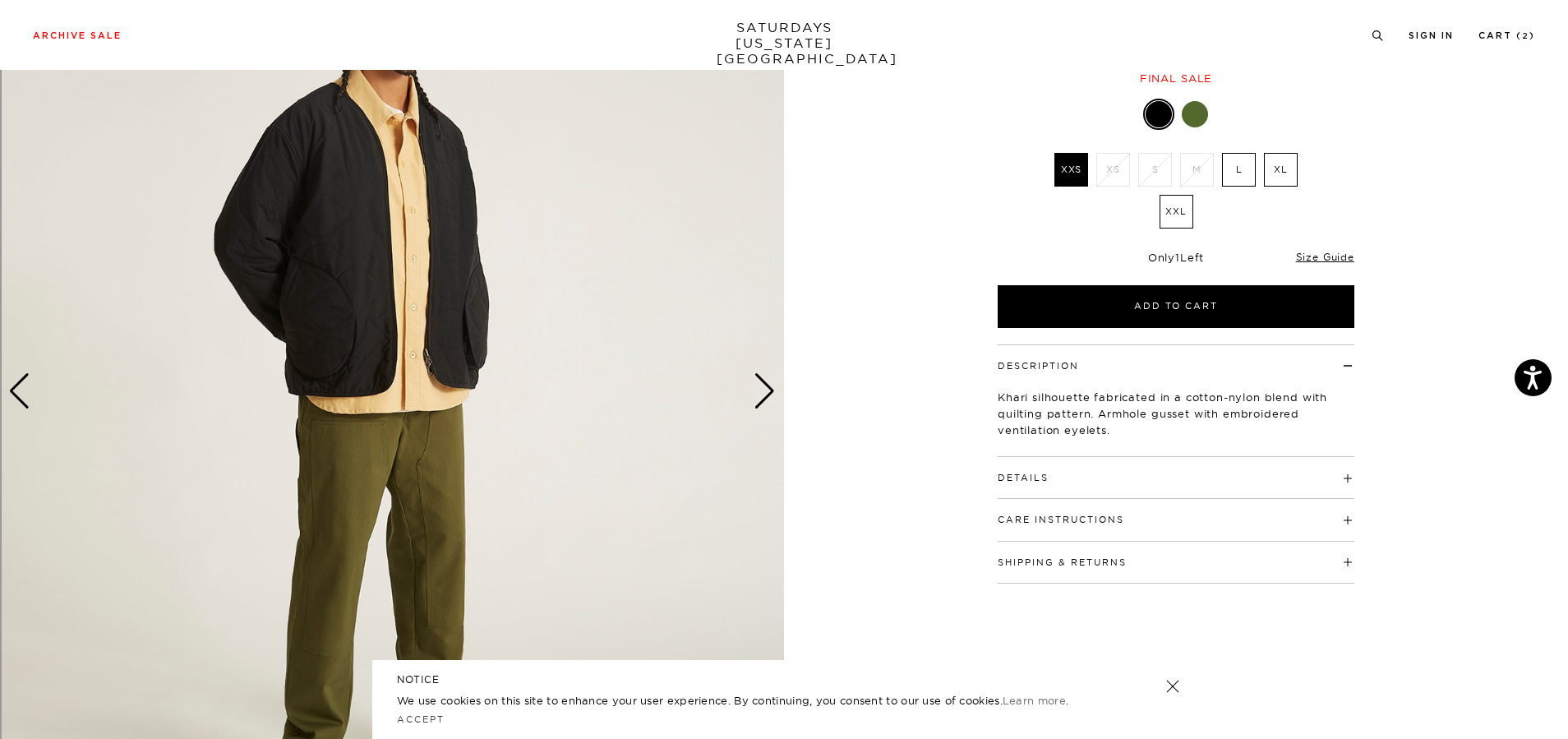
scroll to position [65, 0]
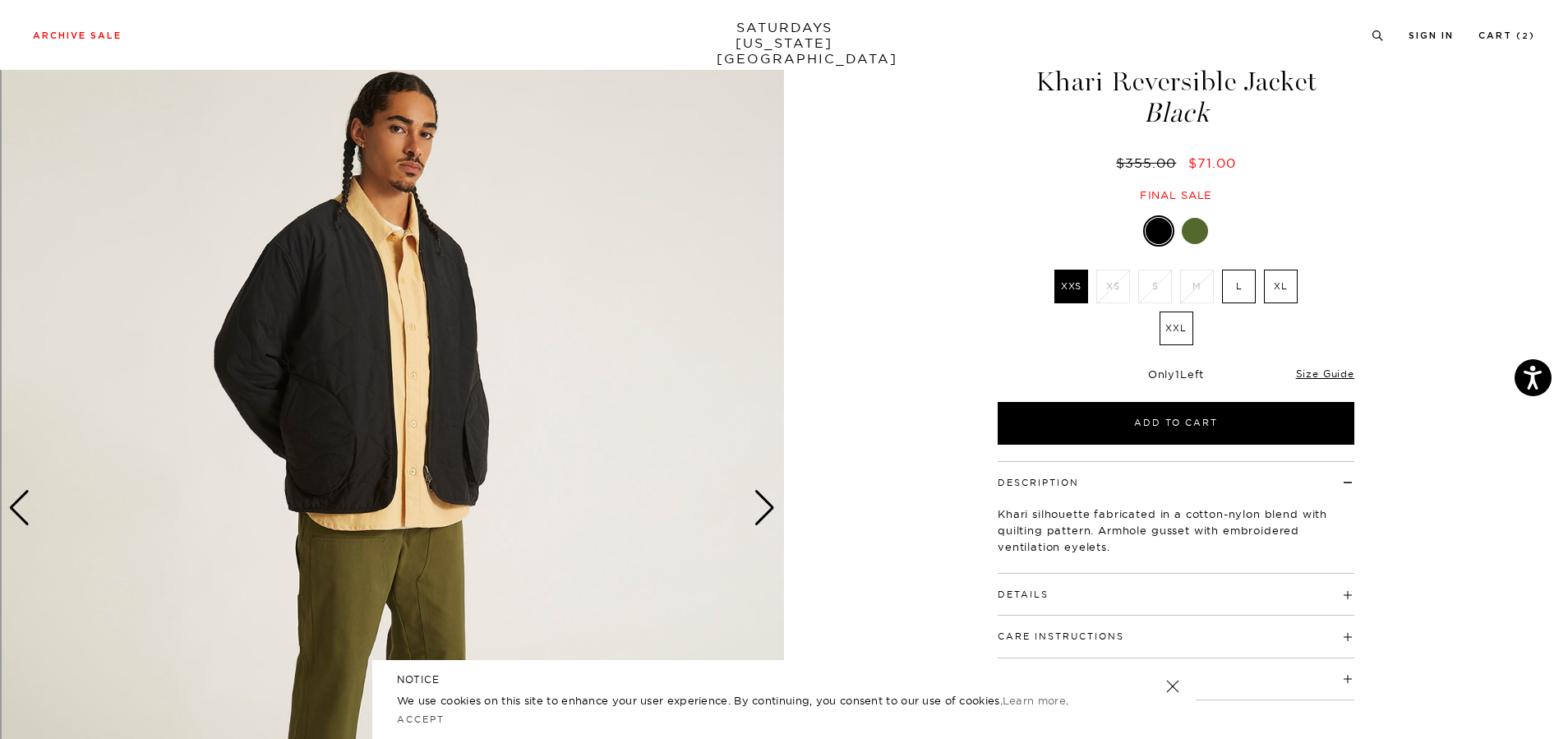
click at [766, 503] on div "Next slide" at bounding box center [765, 507] width 22 height 36
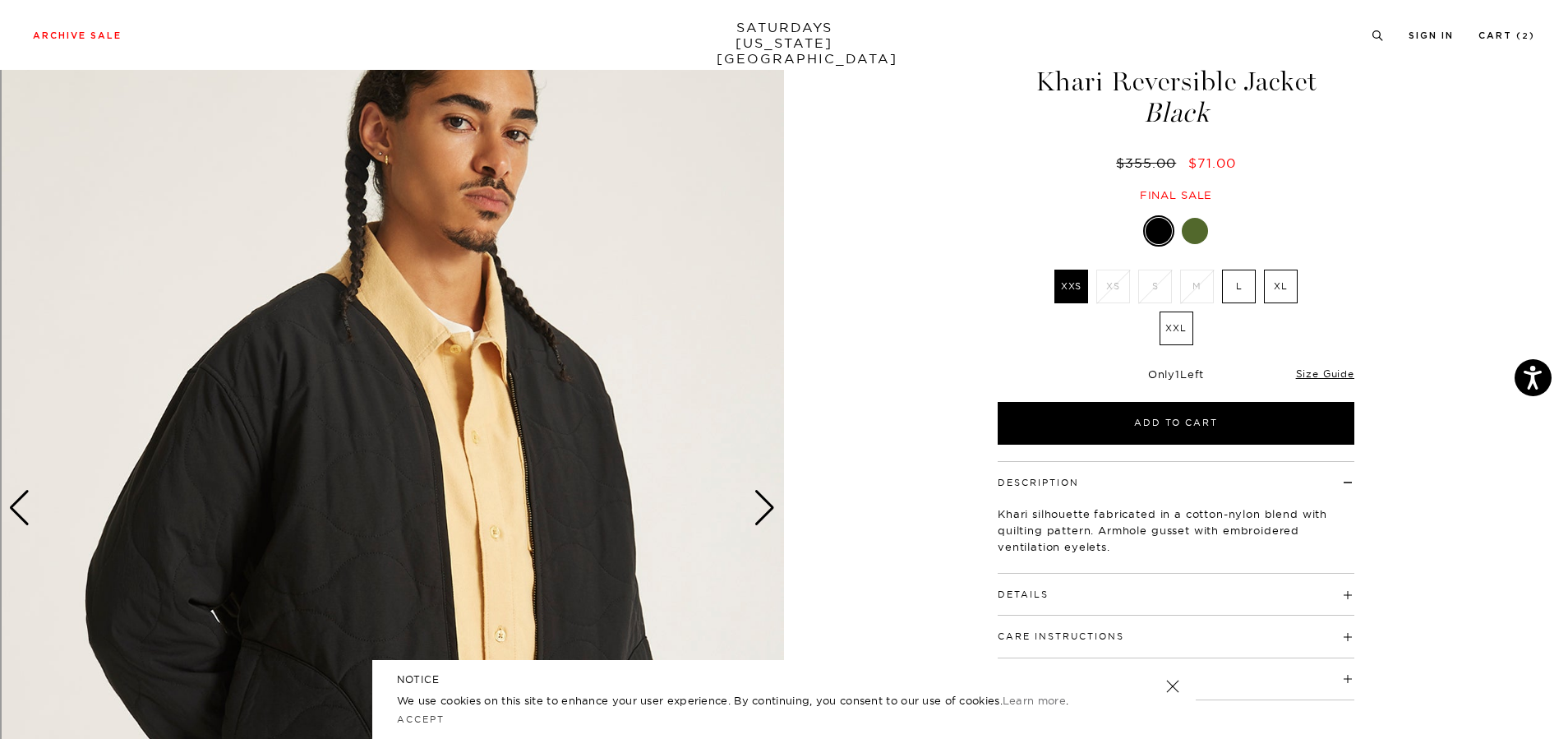
click at [768, 507] on div "Next slide" at bounding box center [765, 507] width 22 height 36
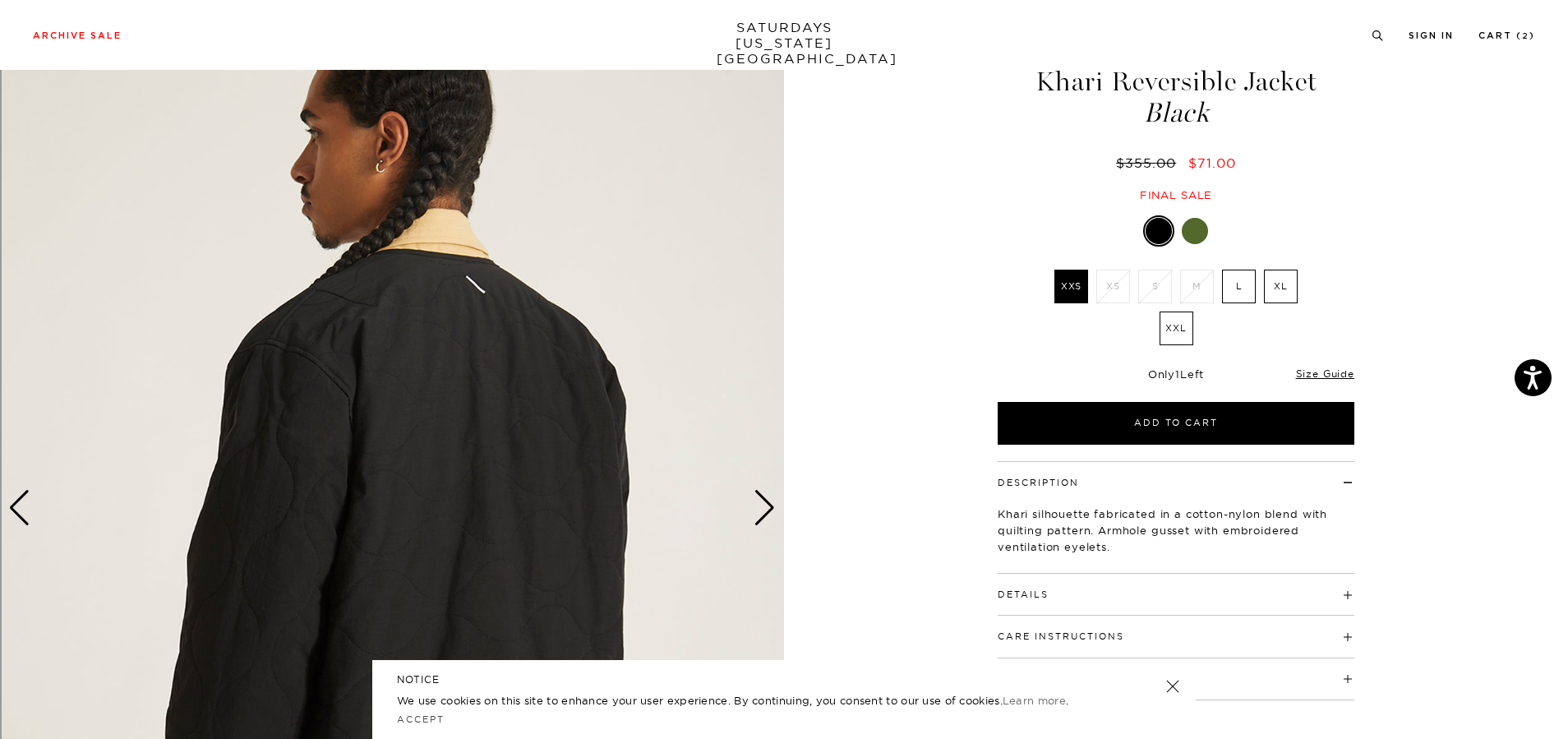
click at [768, 507] on div "Next slide" at bounding box center [765, 507] width 22 height 36
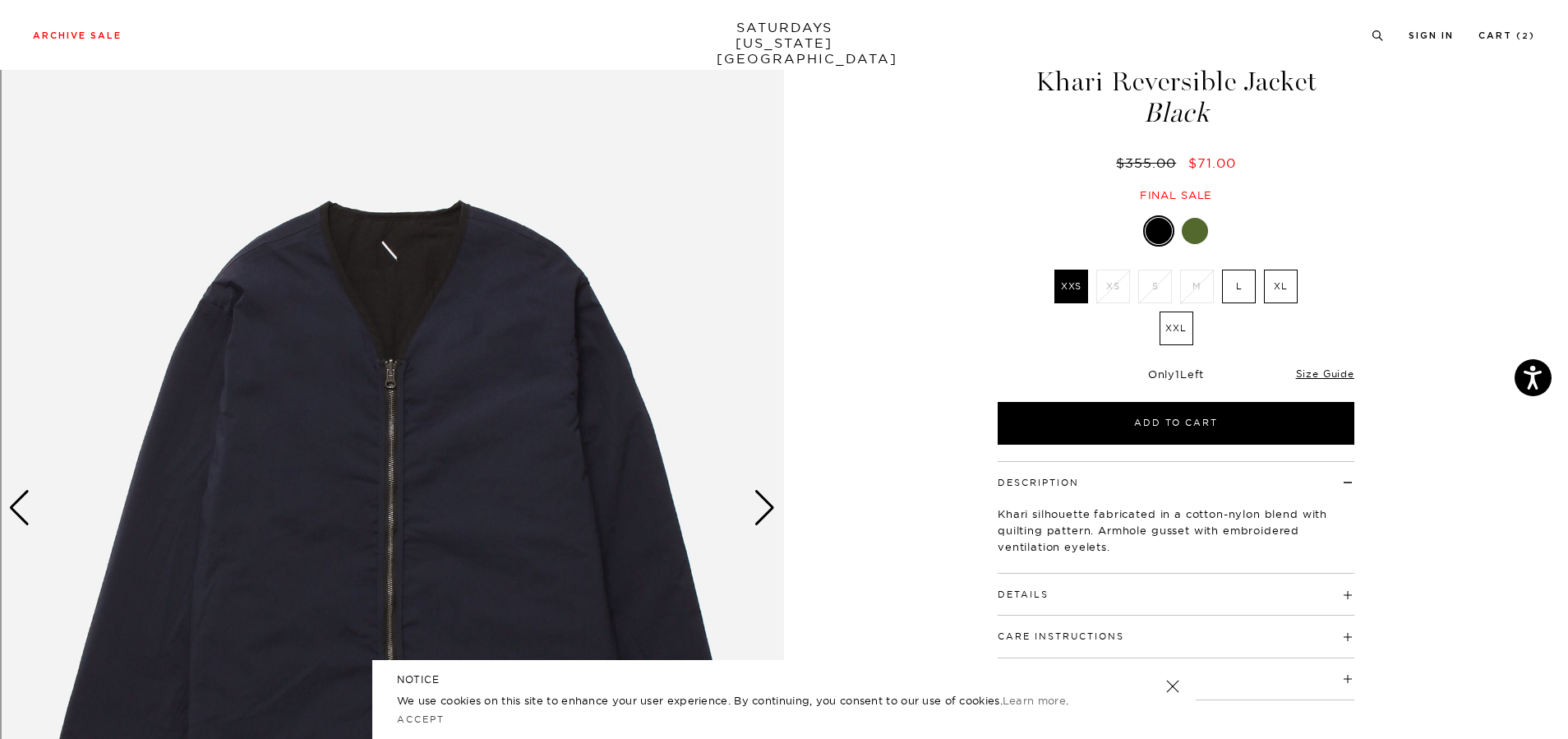
click at [768, 507] on div "Next slide" at bounding box center [765, 507] width 22 height 36
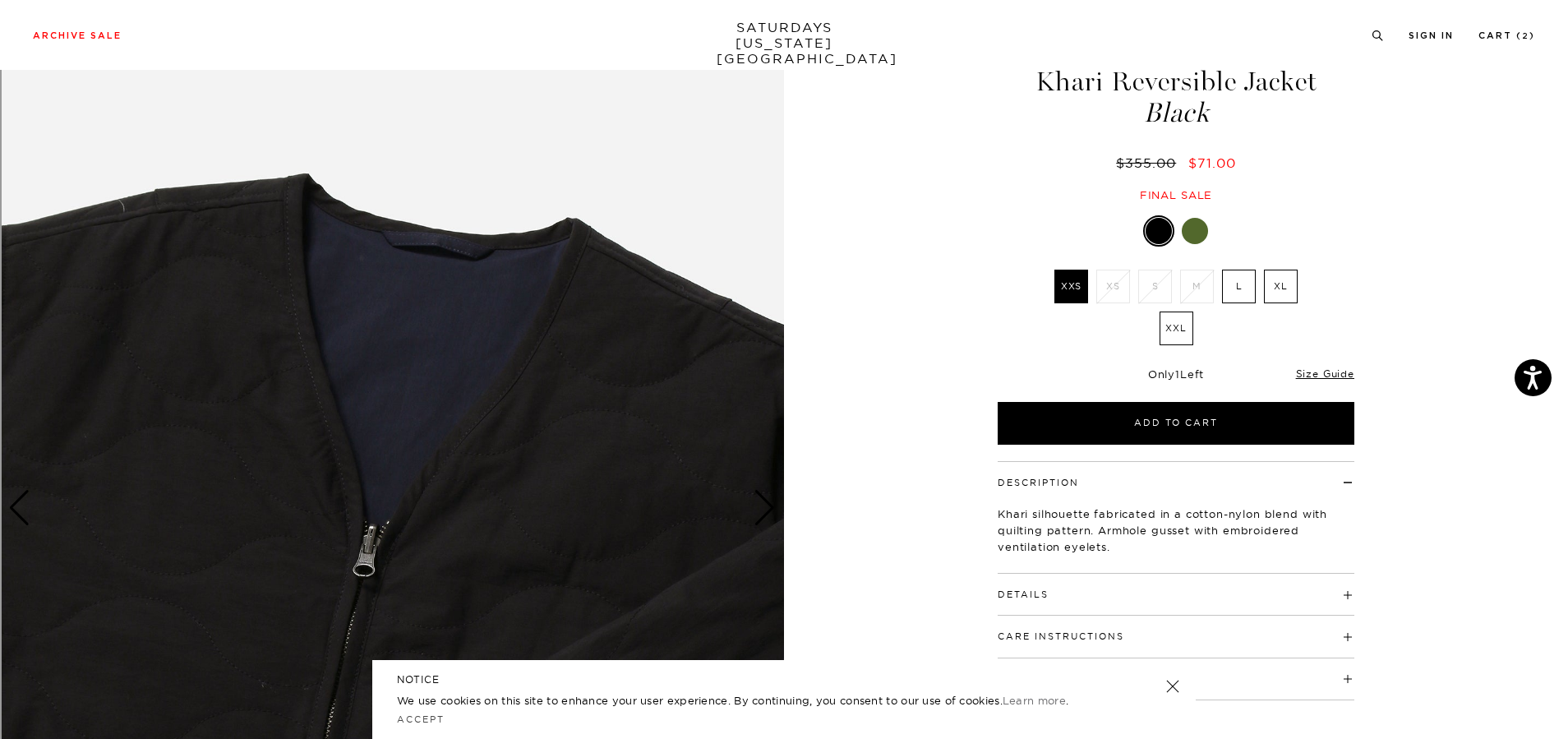
click at [768, 507] on div "Next slide" at bounding box center [765, 507] width 22 height 36
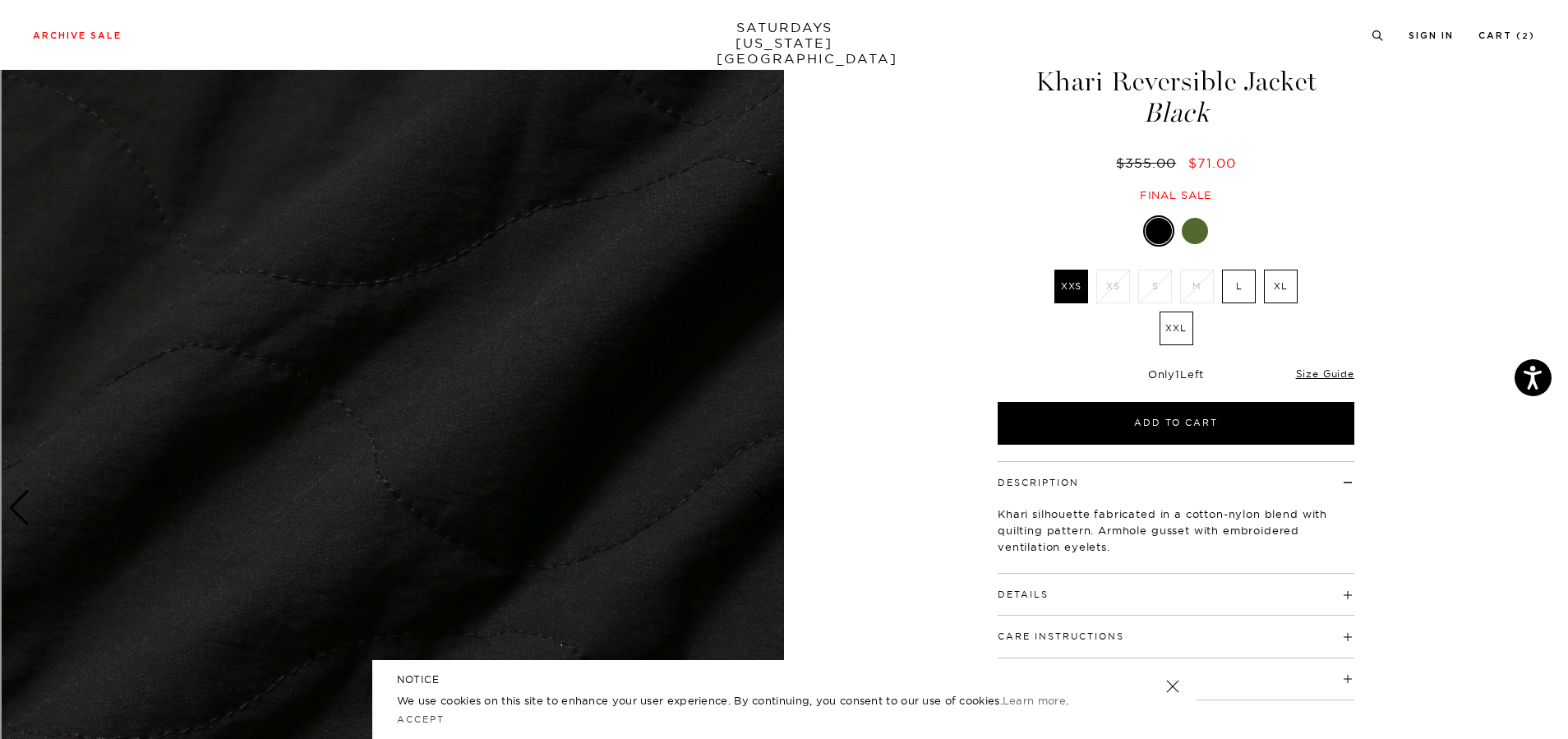
click at [768, 507] on div "Next slide" at bounding box center [765, 507] width 22 height 36
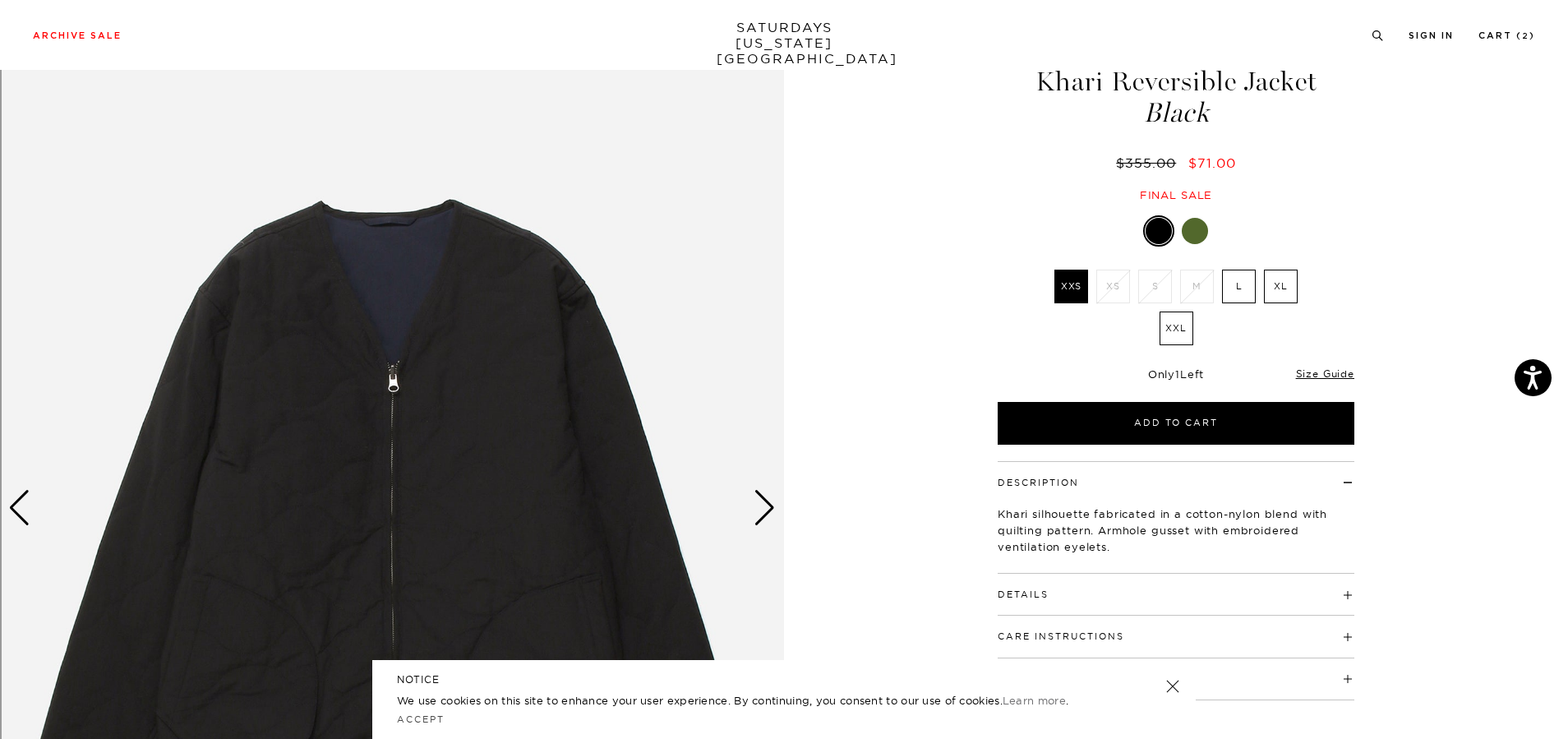
click at [1190, 231] on div at bounding box center [1195, 231] width 27 height 27
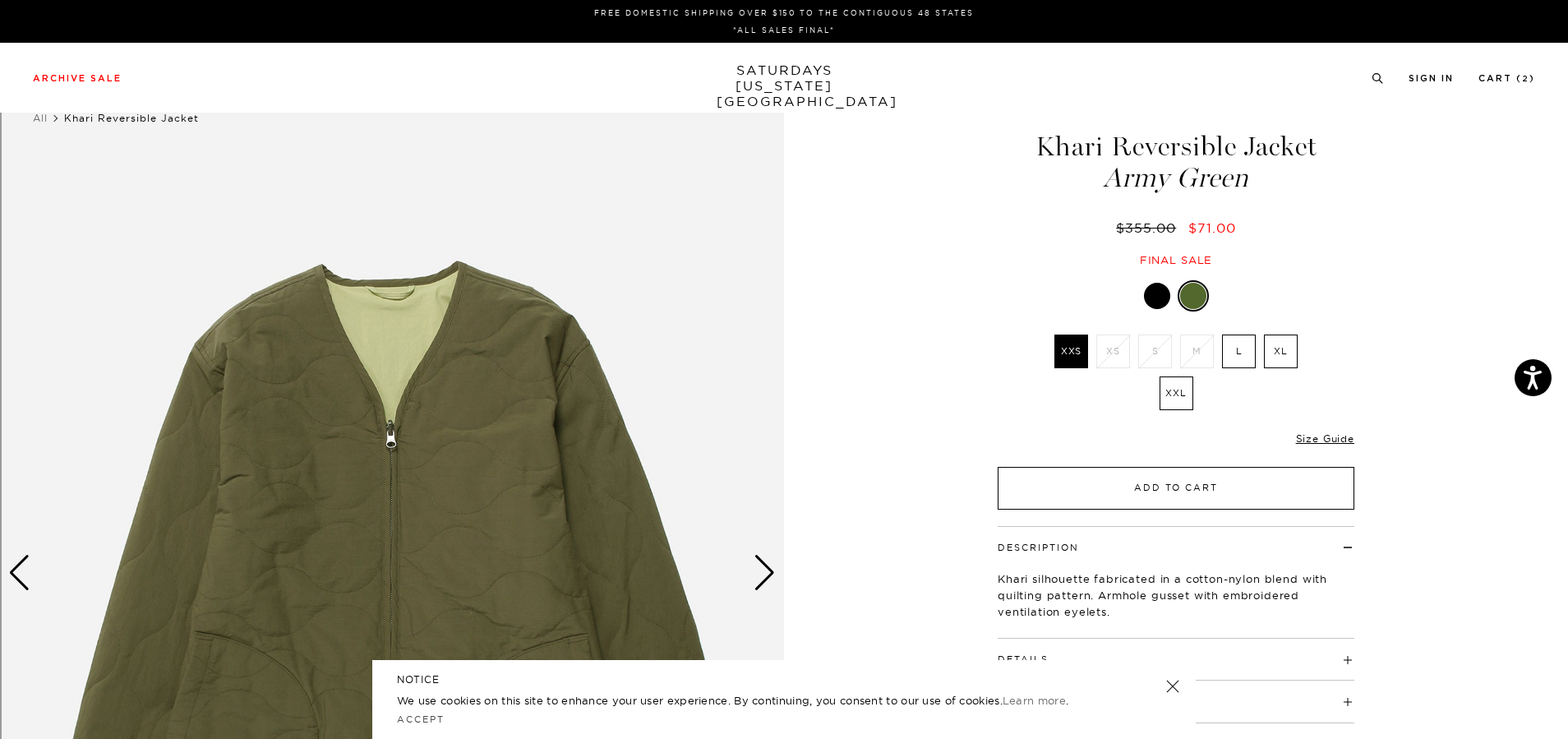
click at [1178, 478] on button "Add to Cart" at bounding box center [1176, 488] width 357 height 43
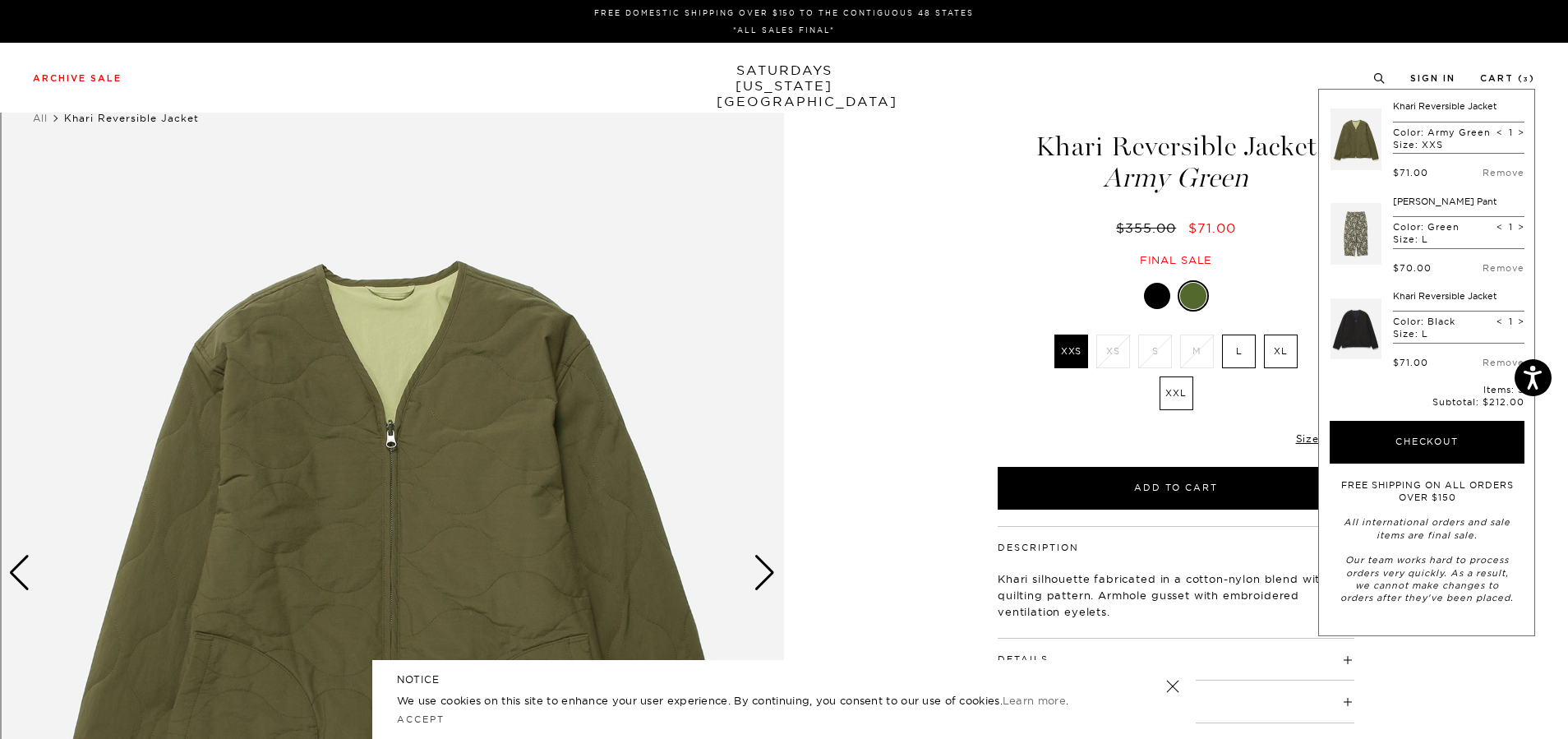
click at [1233, 352] on label "L" at bounding box center [1239, 351] width 34 height 34
click at [0, 0] on input "L" at bounding box center [0, 0] width 0 height 0
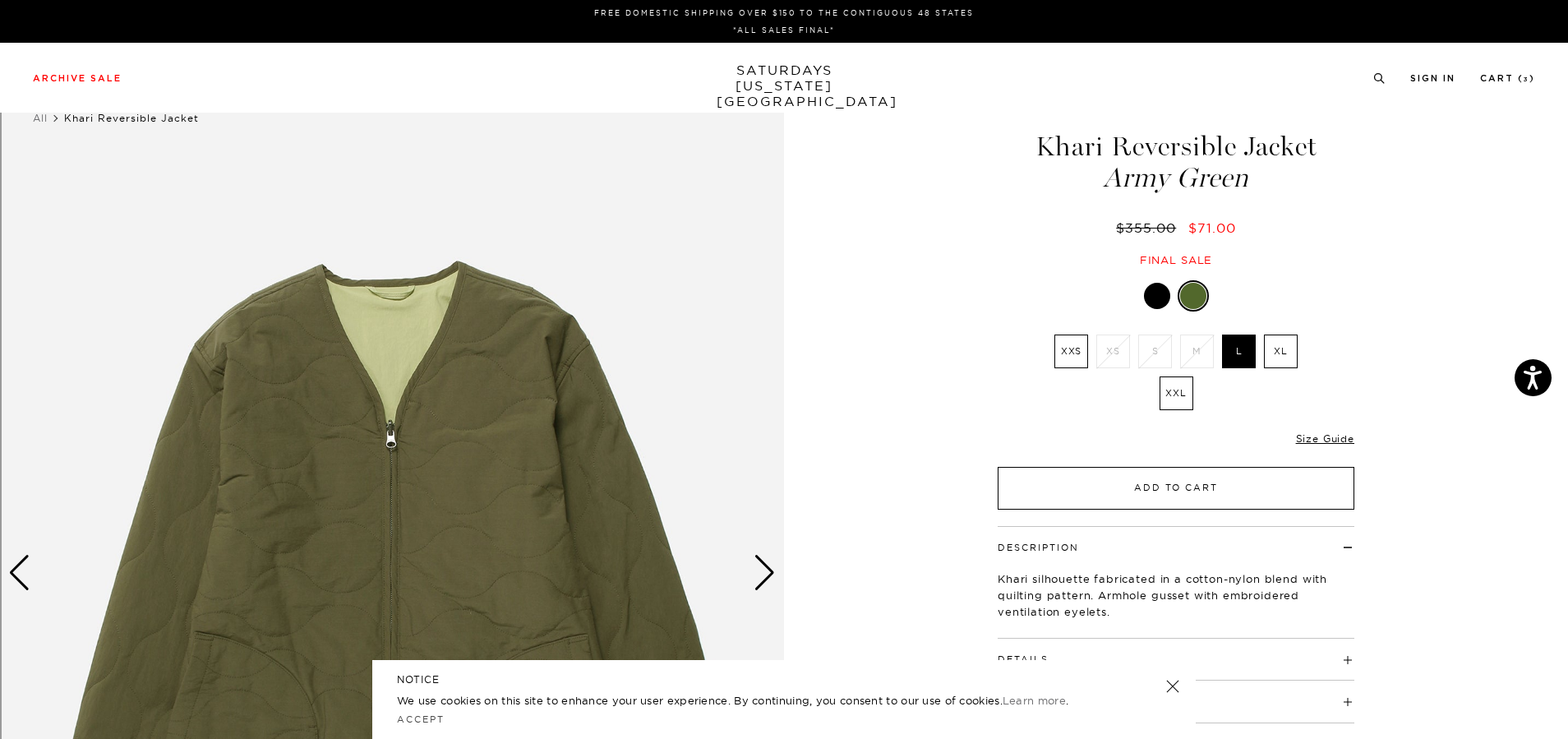
click at [1217, 483] on button "Add to Cart" at bounding box center [1176, 488] width 357 height 43
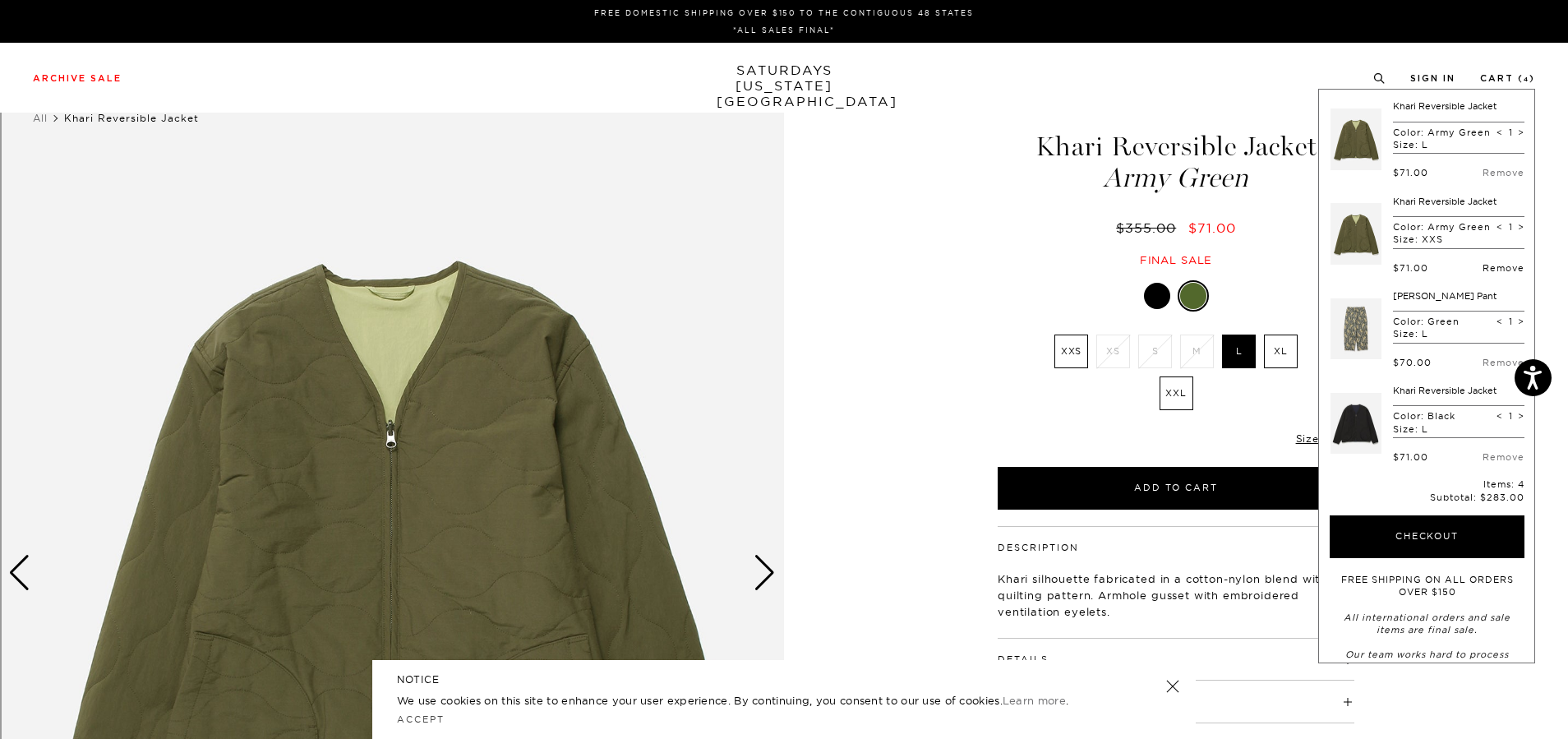
click at [1484, 274] on link "Remove" at bounding box center [1504, 267] width 42 height 12
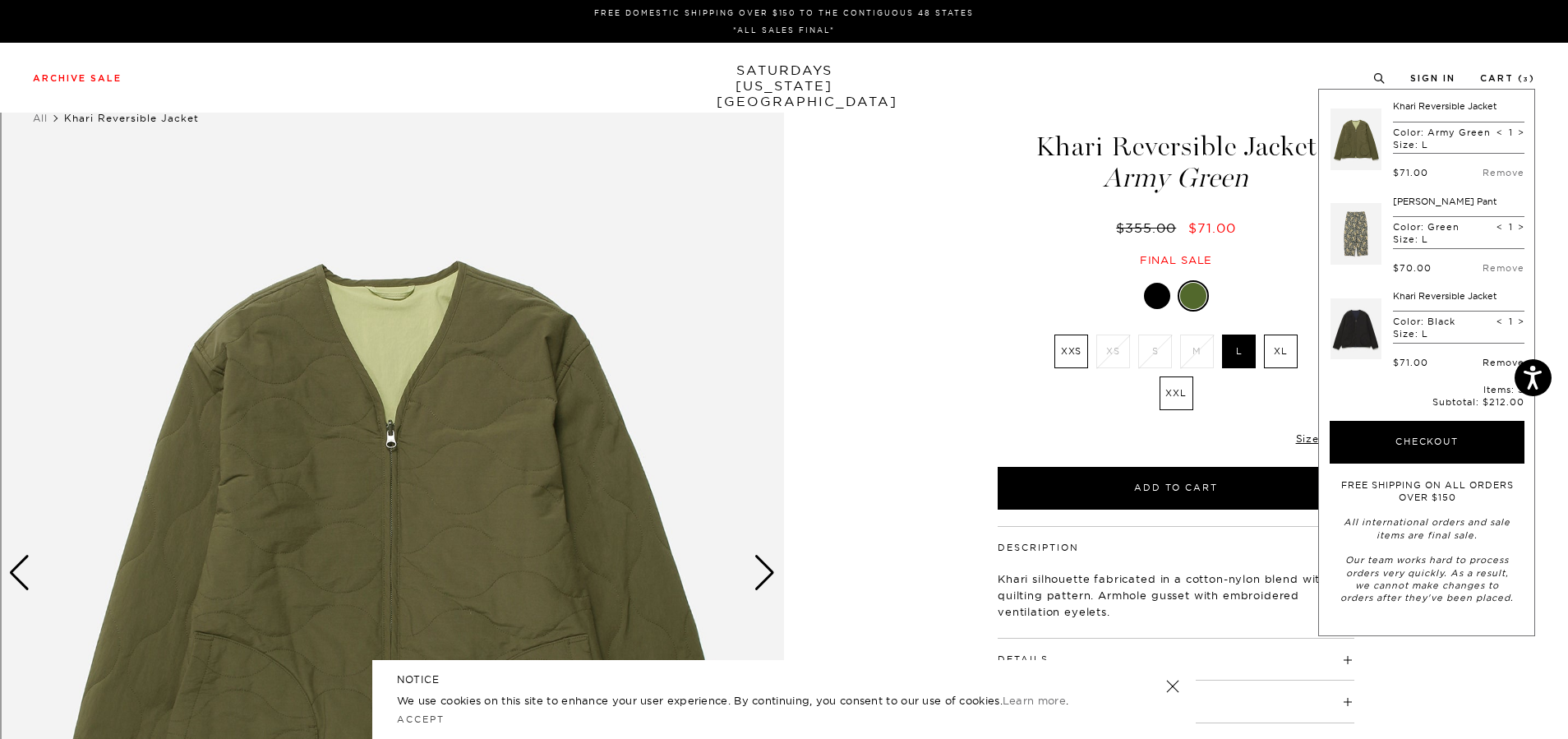
click at [1494, 360] on link "Remove" at bounding box center [1504, 362] width 42 height 12
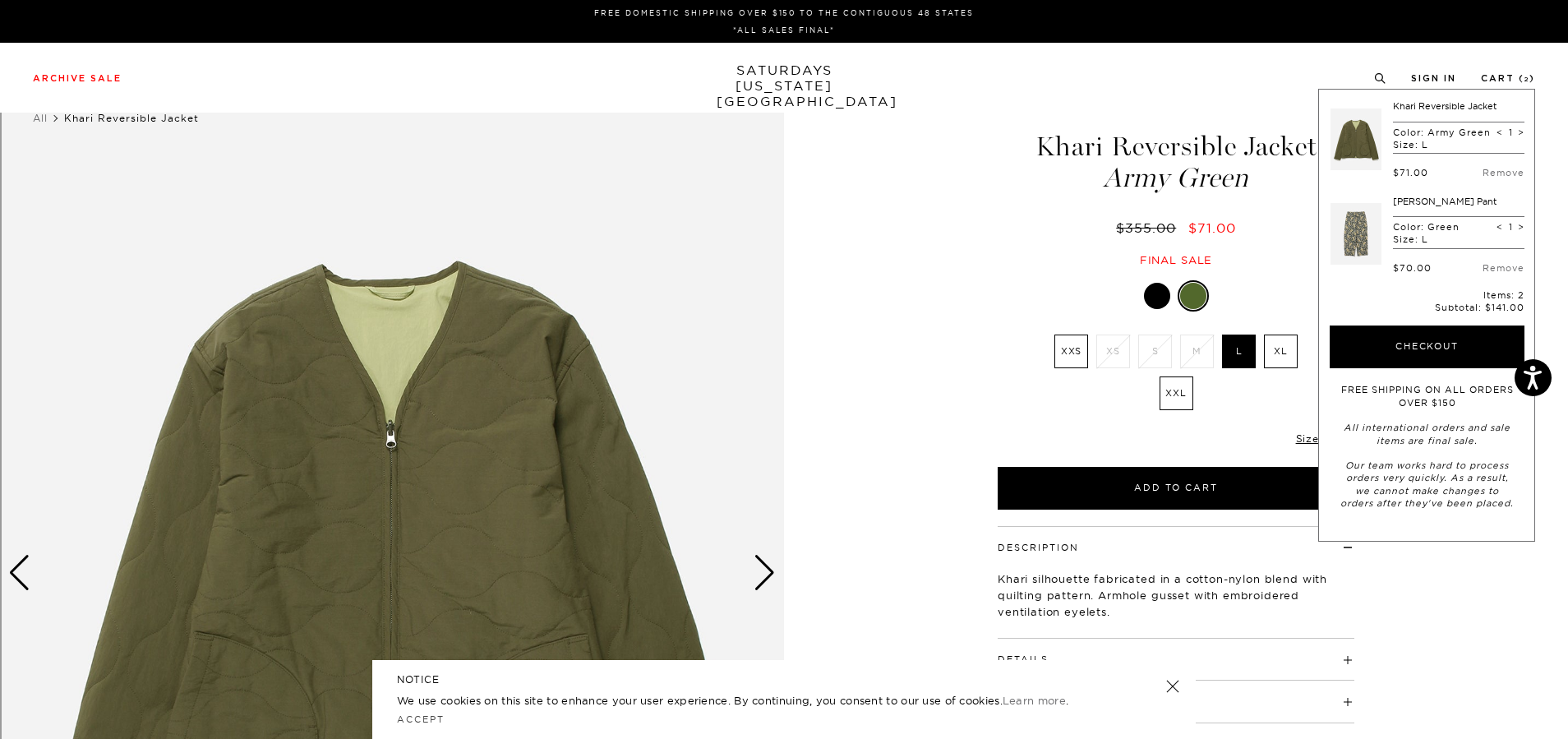
drag, startPoint x: 1396, startPoint y: 358, endPoint x: 1403, endPoint y: 401, distance: 43.6
click at [1403, 401] on form "Khari Reversible Jacket Color: Army Green Size: L < 1 > $71.00 Remove [PERSON_N…" at bounding box center [1427, 304] width 195 height 409
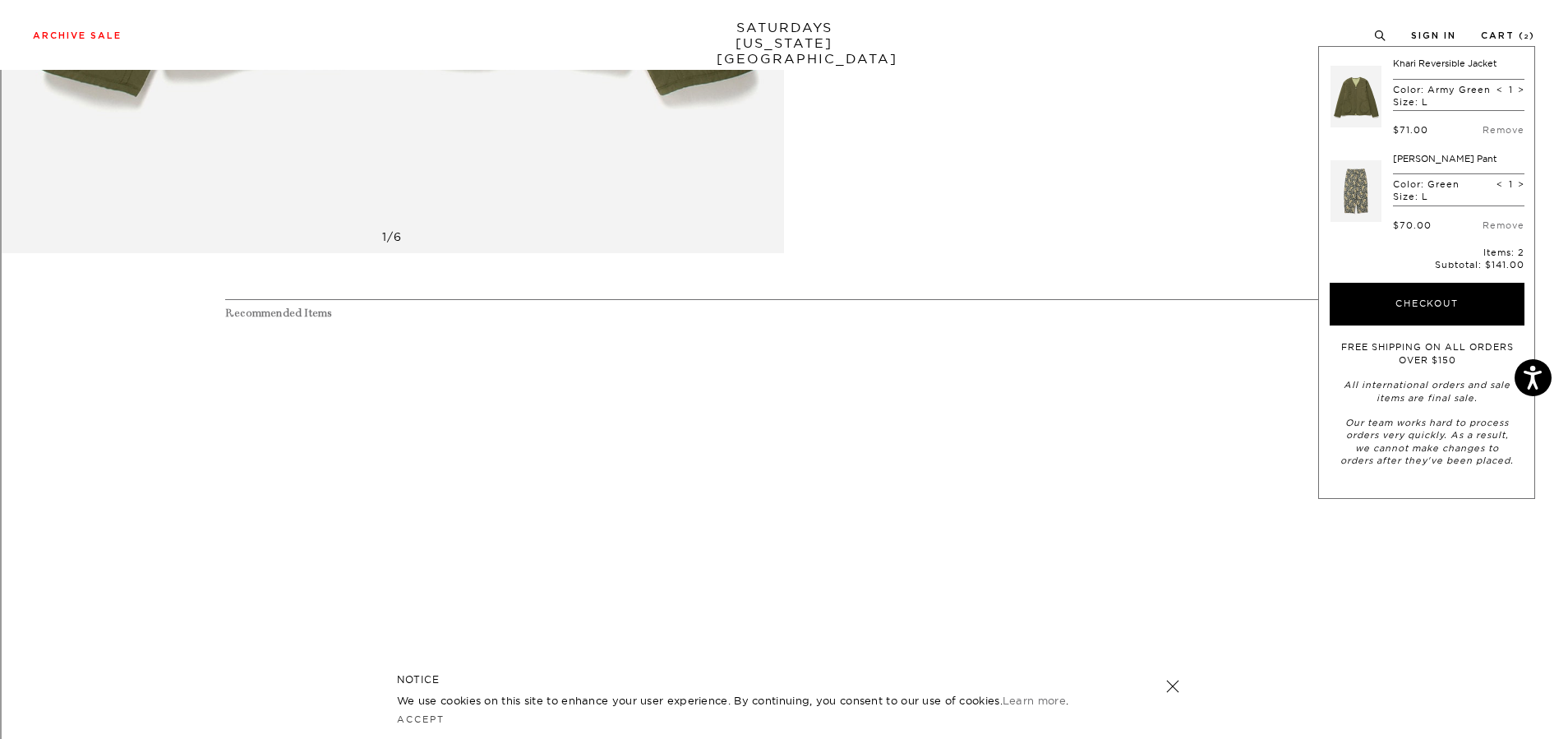
scroll to position [696, 0]
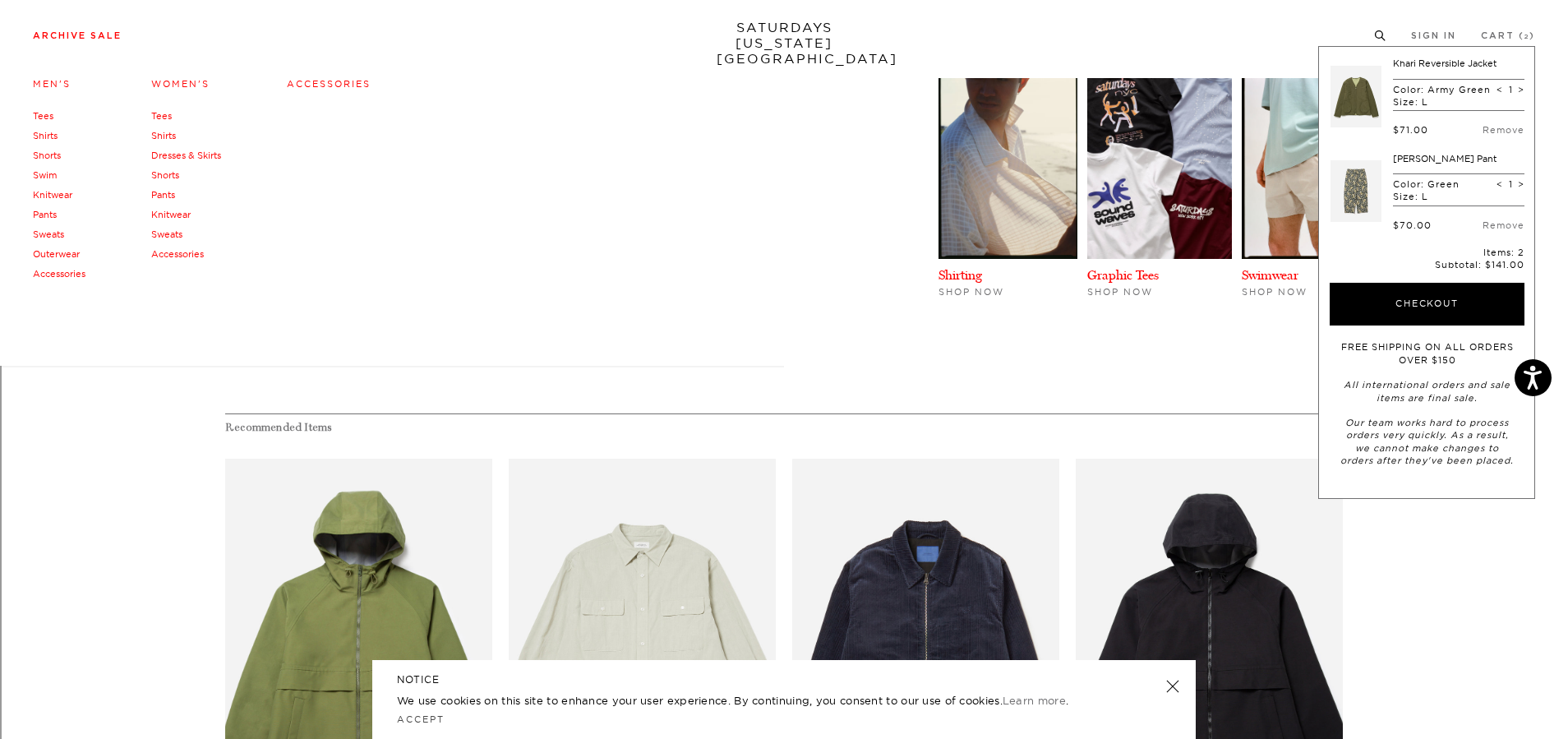
click at [64, 38] on link "Archive Sale" at bounding box center [77, 36] width 89 height 9
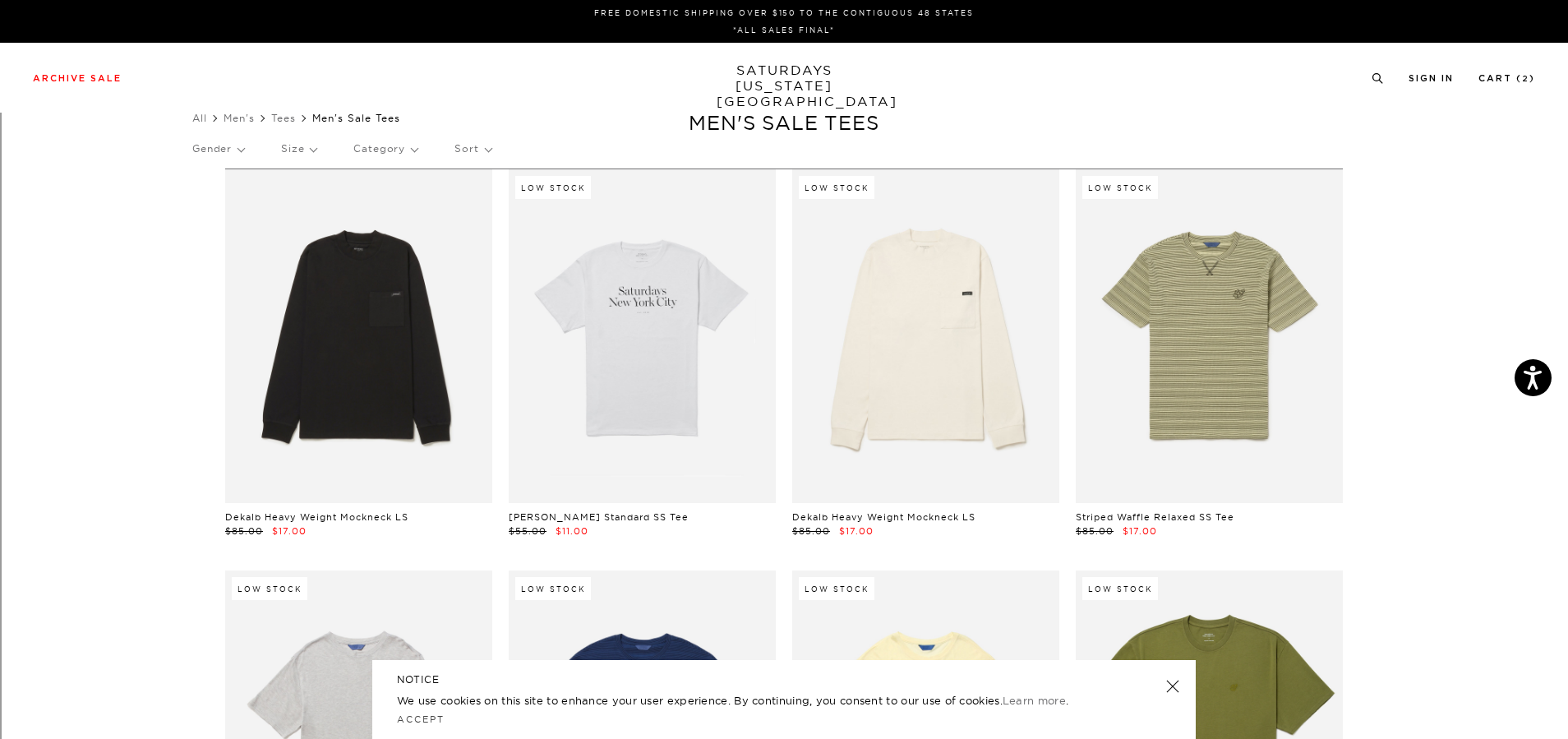
click at [407, 153] on p "Category" at bounding box center [386, 148] width 64 height 38
click at [417, 142] on p "Category" at bounding box center [386, 148] width 64 height 38
click at [249, 118] on link "Men's" at bounding box center [239, 118] width 31 height 12
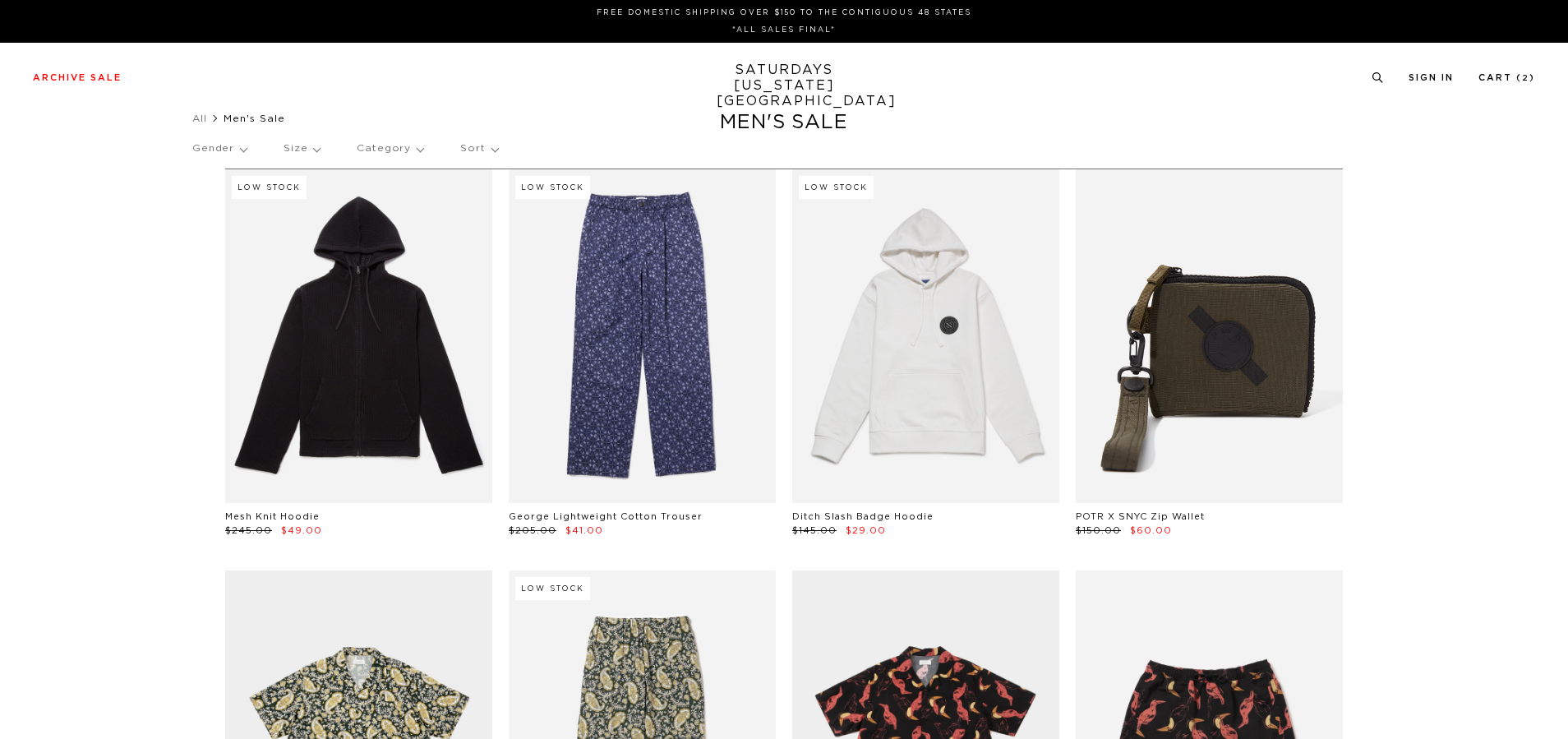
click at [390, 148] on p "Category" at bounding box center [390, 148] width 66 height 38
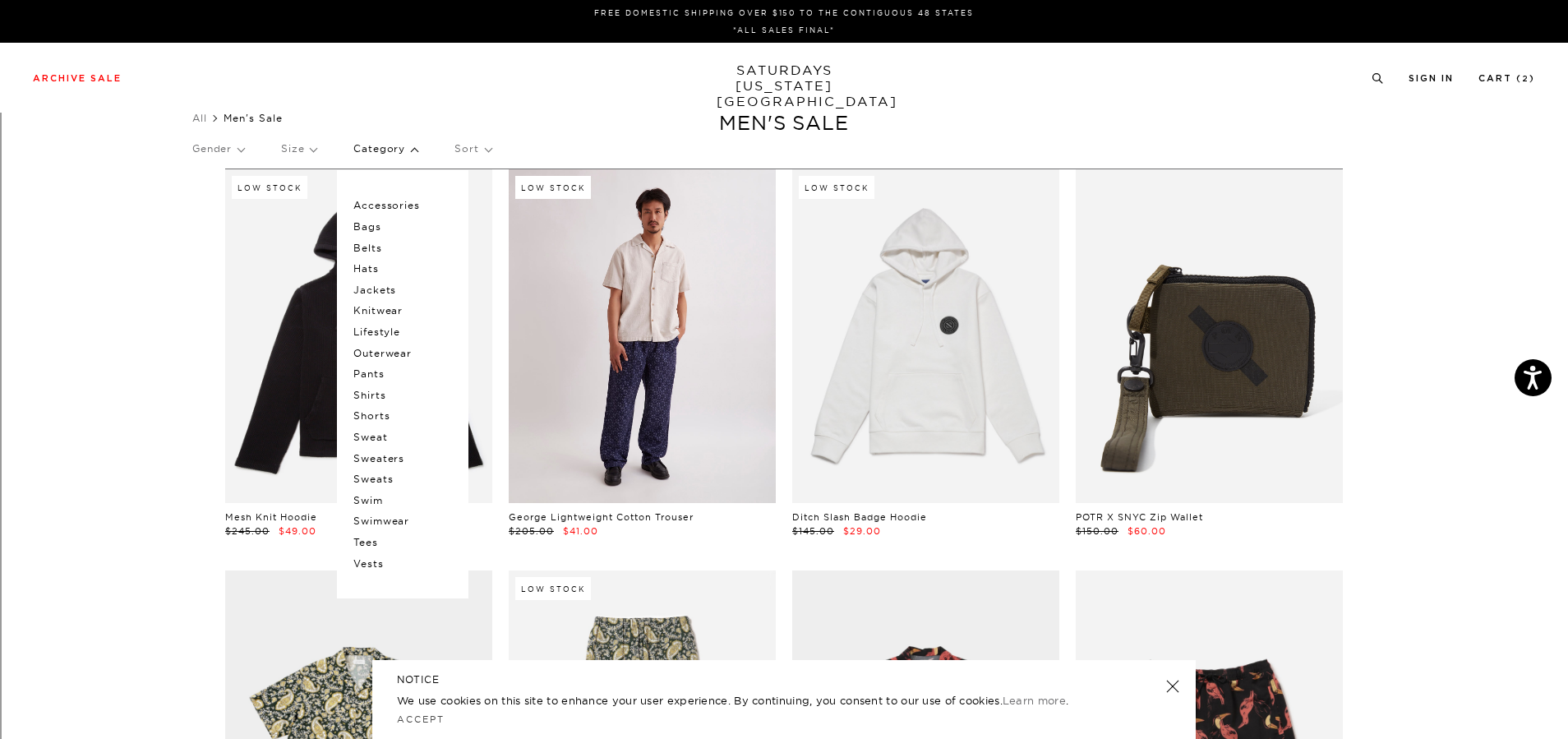
click at [687, 437] on link at bounding box center [642, 335] width 267 height 334
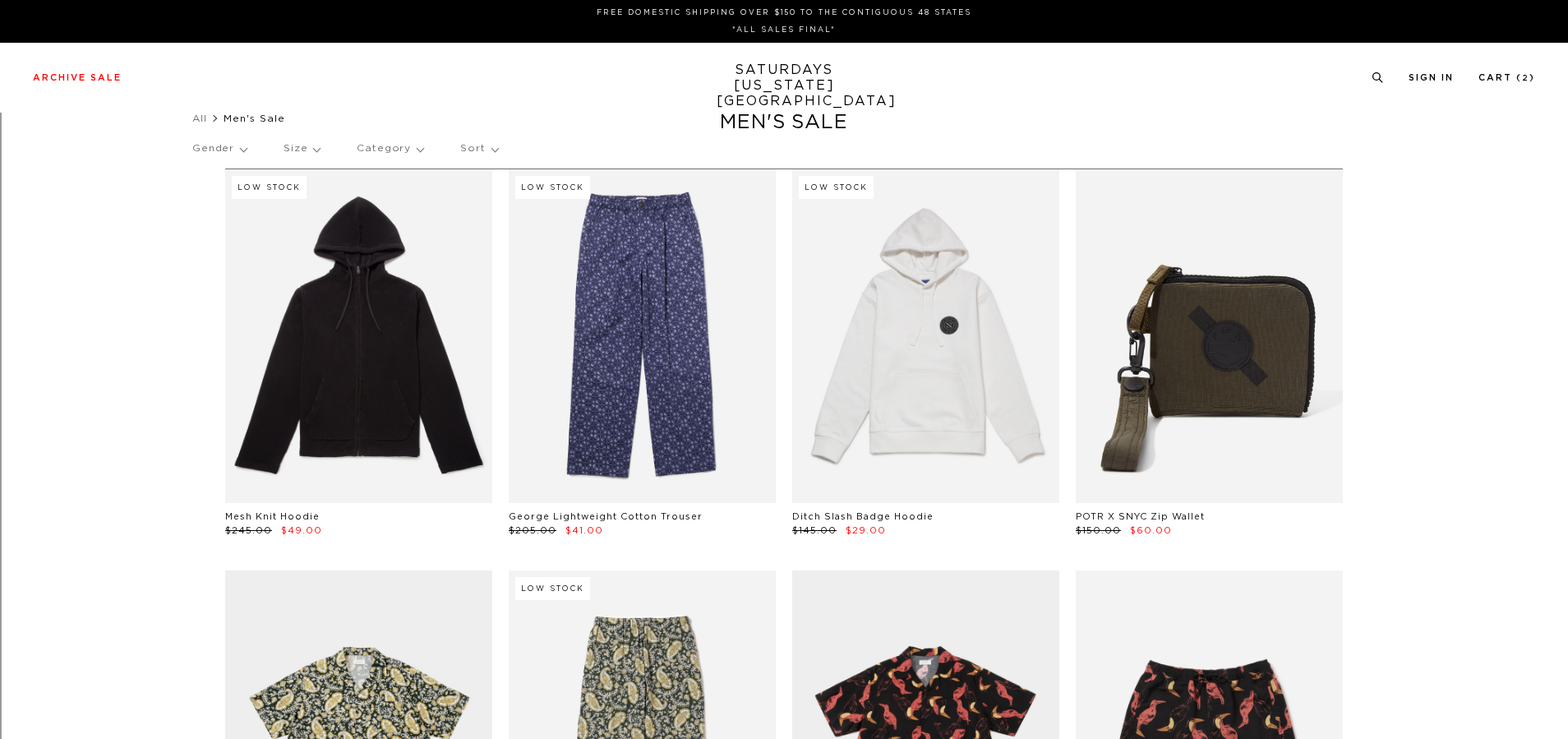
click at [397, 149] on p "Category" at bounding box center [390, 148] width 66 height 38
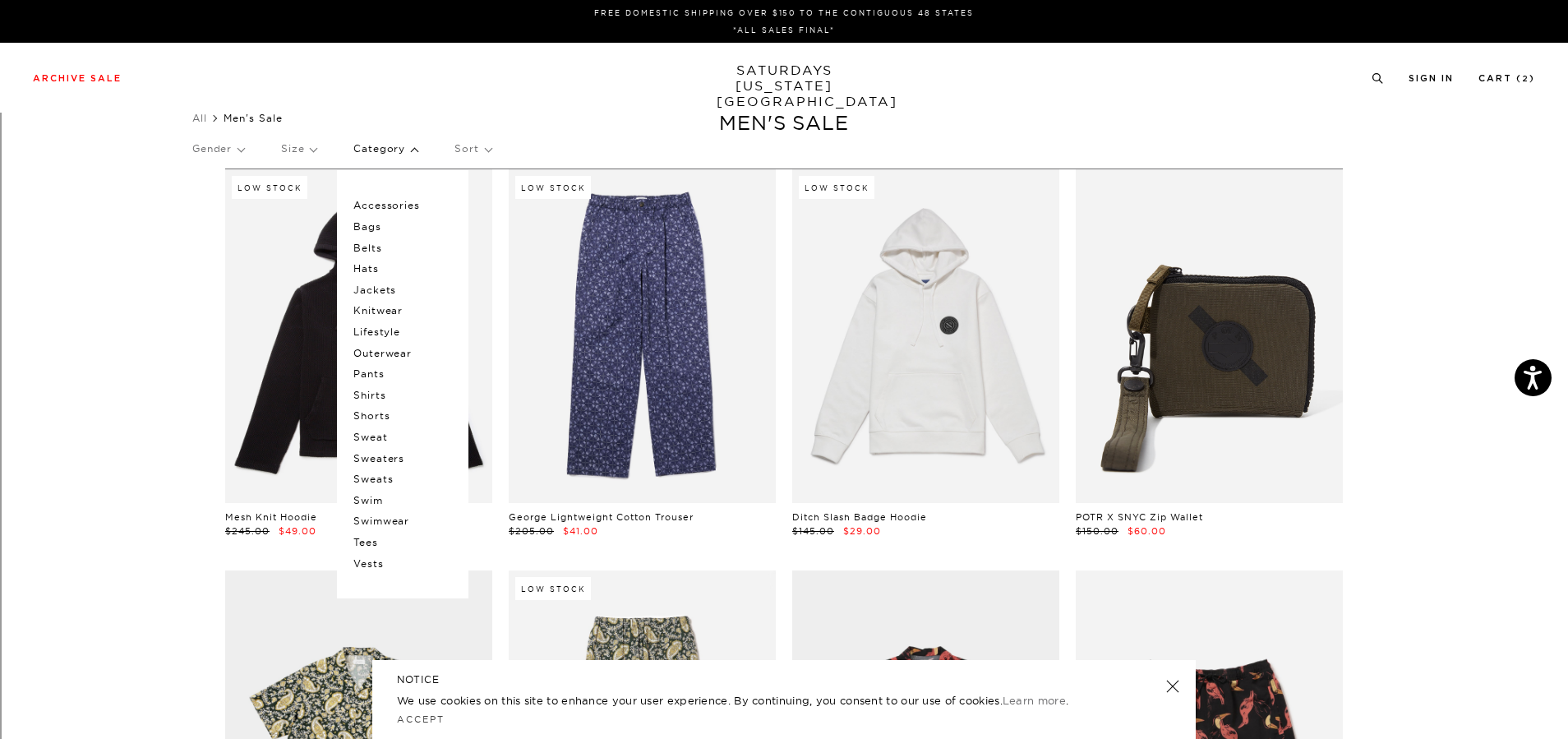
click at [372, 416] on p "Shorts" at bounding box center [403, 415] width 98 height 21
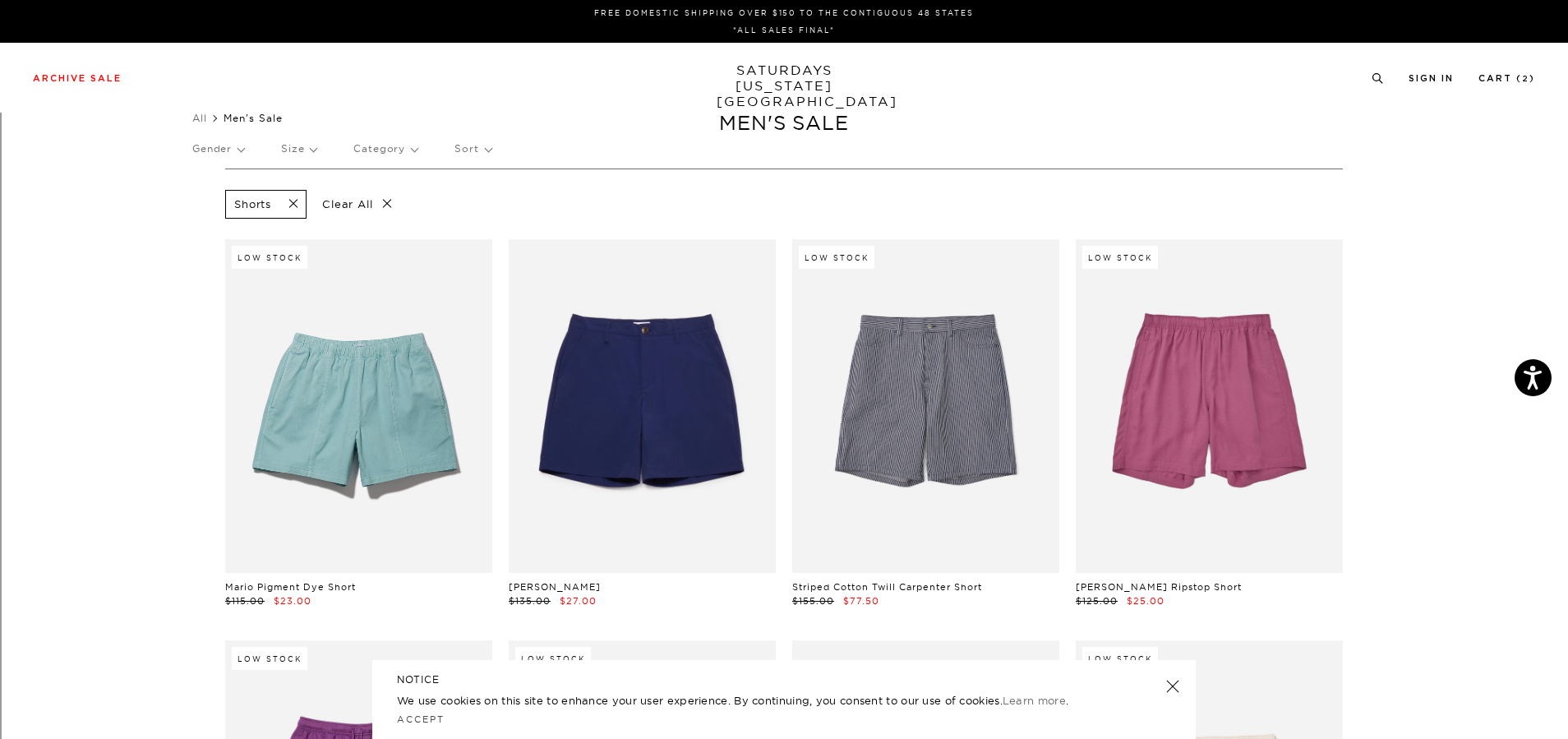
click at [1516, 66] on div "Archive Sale Men's Tees Shirts Shorts Swim Knitwear Pants Sweats Women's" at bounding box center [784, 78] width 1568 height 70
click at [1508, 77] on link "Cart ( 2 )" at bounding box center [1507, 78] width 57 height 9
